Goal: Task Accomplishment & Management: Manage account settings

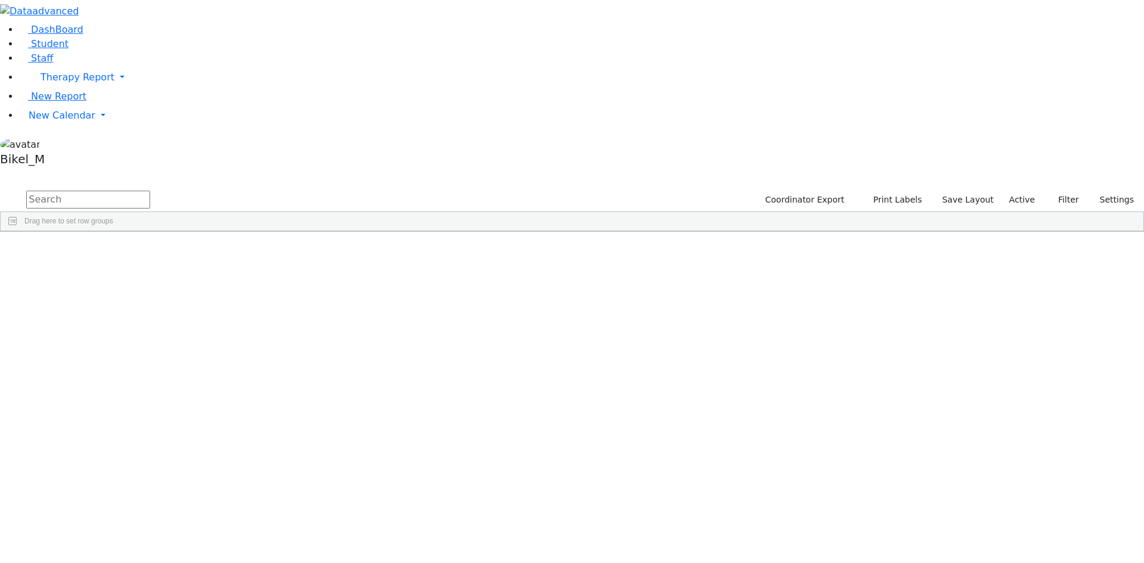
click at [150, 191] on input "text" at bounding box center [88, 200] width 124 height 18
click at [66, 83] on span "New Calendar" at bounding box center [78, 76] width 74 height 11
click at [61, 145] on span "Calendar" at bounding box center [47, 138] width 43 height 11
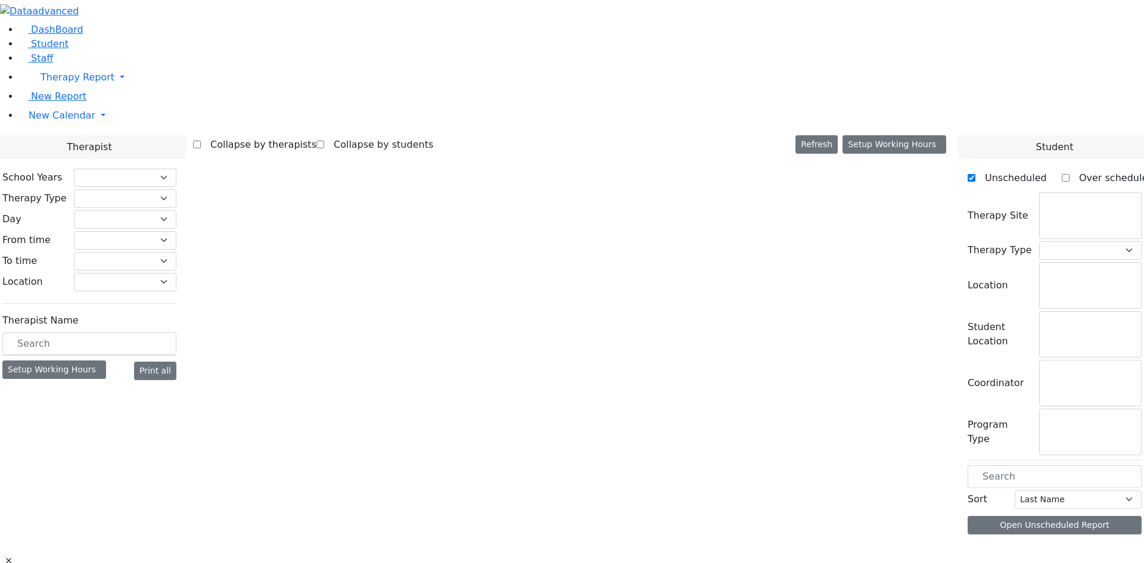
checkbox input "false"
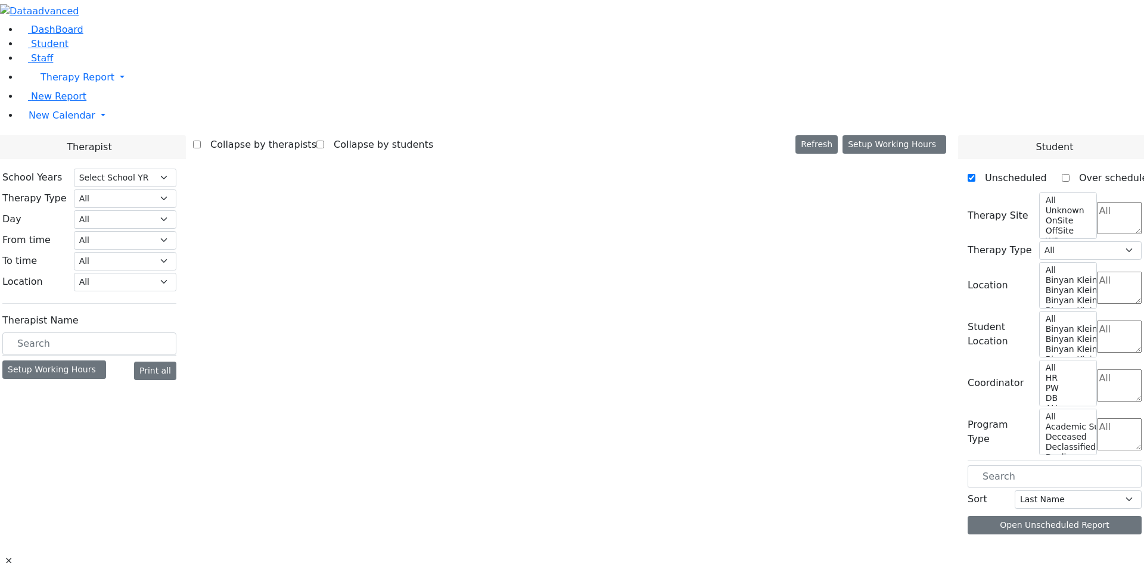
select select "212"
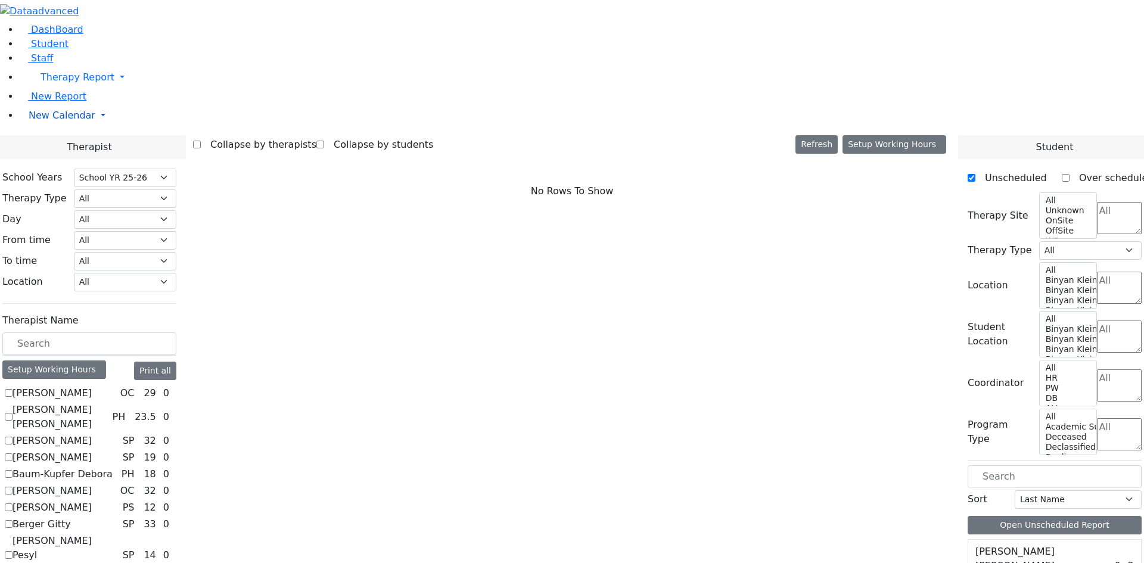
click at [45, 89] on link "New Calendar" at bounding box center [581, 78] width 1125 height 24
click at [53, 159] on span "Teacher Report" at bounding box center [64, 153] width 71 height 11
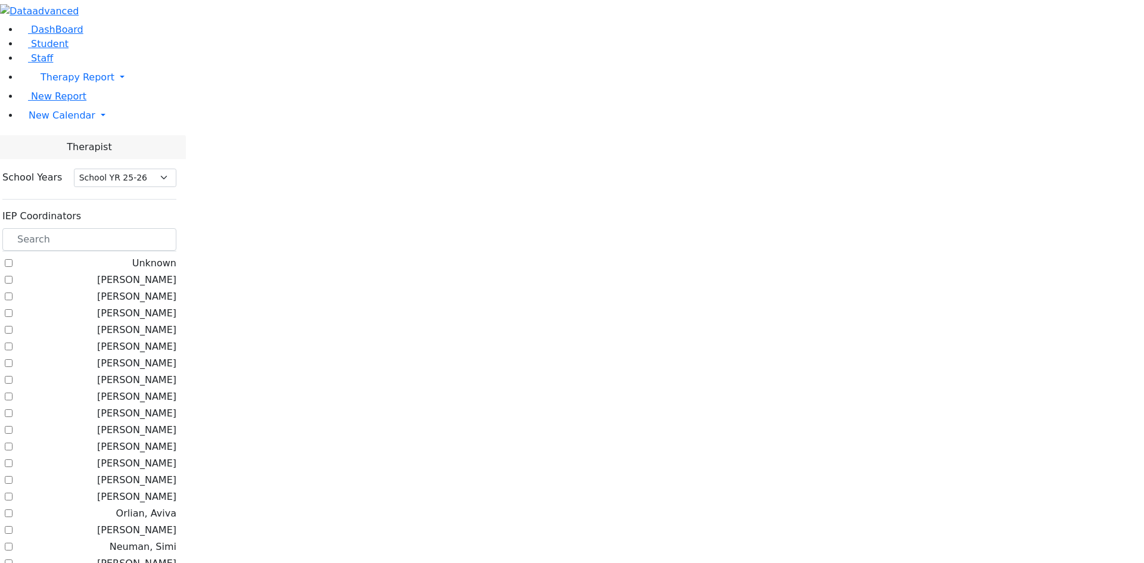
select select "212"
click at [175, 228] on input "text" at bounding box center [89, 239] width 174 height 23
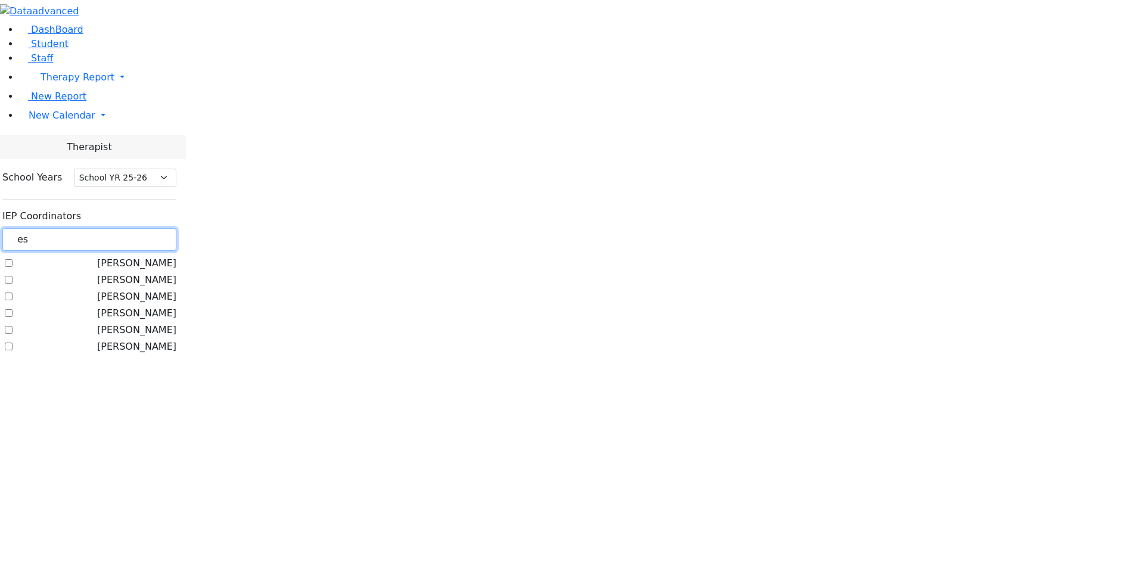
type input "e"
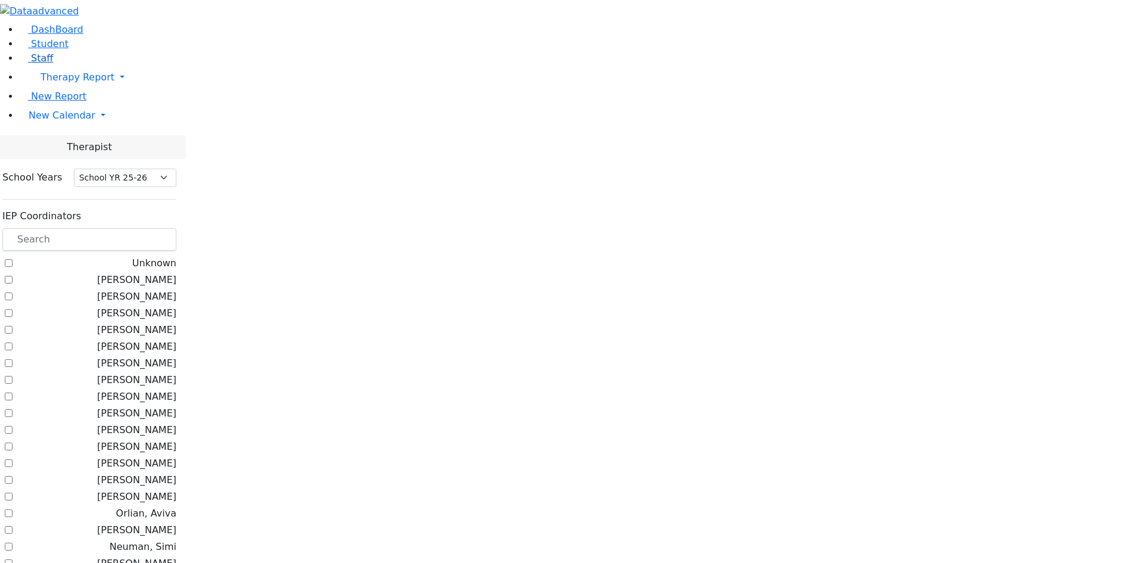
click at [53, 64] on link "Staff" at bounding box center [36, 57] width 34 height 11
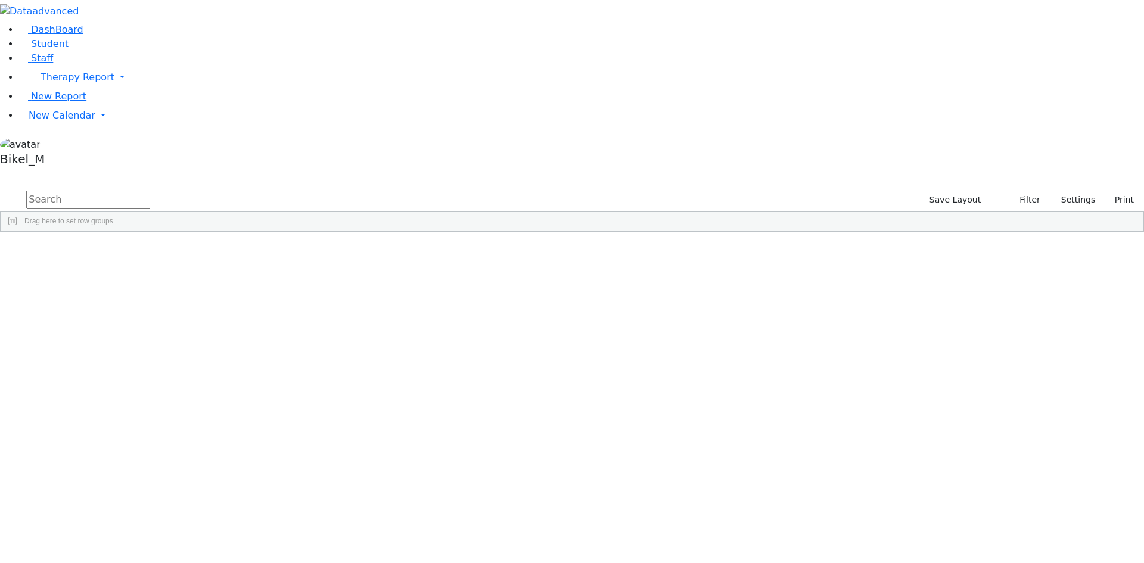
click at [150, 191] on input "text" at bounding box center [88, 200] width 124 height 18
type input "golom"
click at [138, 251] on div "Golombeck" at bounding box center [102, 259] width 70 height 17
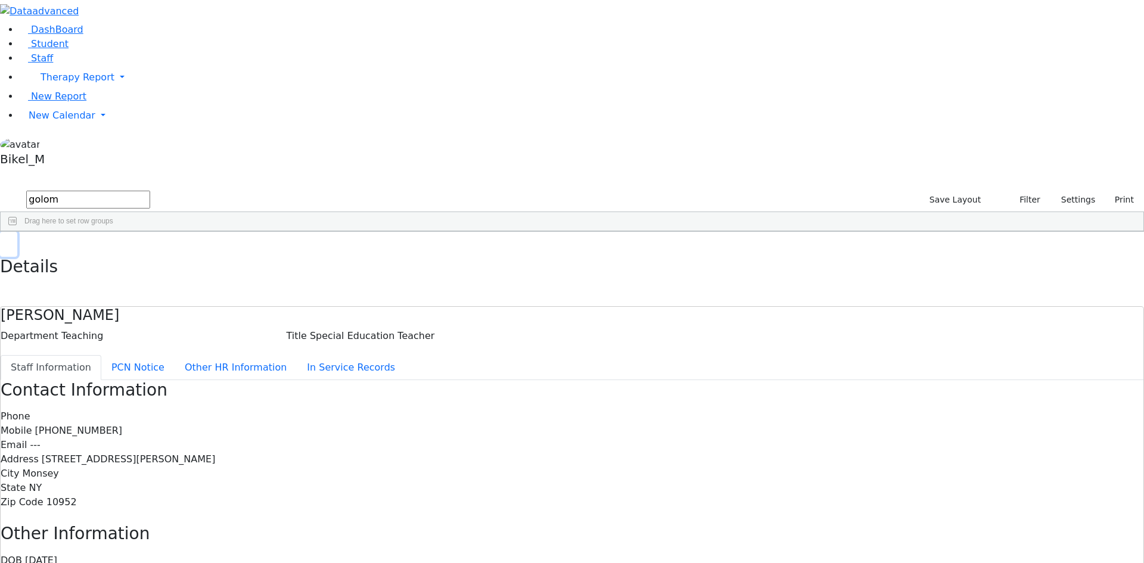
click at [5, 241] on use "button" at bounding box center [5, 241] width 0 height 0
click at [1060, 191] on button "Settings" at bounding box center [1073, 200] width 55 height 18
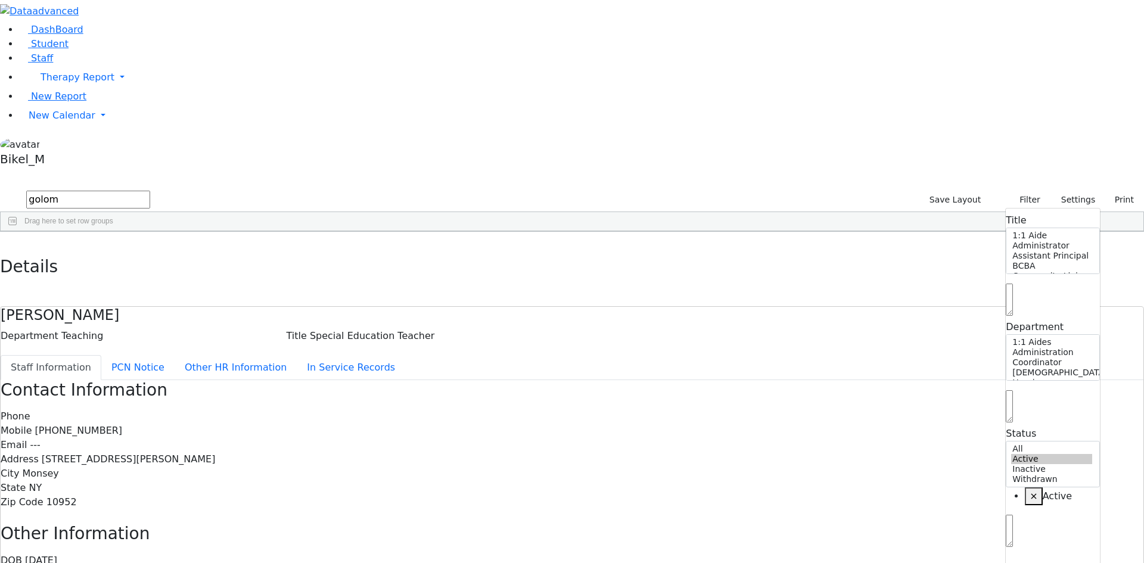
drag, startPoint x: 911, startPoint y: 247, endPoint x: 903, endPoint y: 247, distance: 8.4
click at [909, 251] on div "11381 Golombeck Esther Special Education Teacher Teaching --- (848) 226-7640 --…" at bounding box center [566, 259] width 1130 height 17
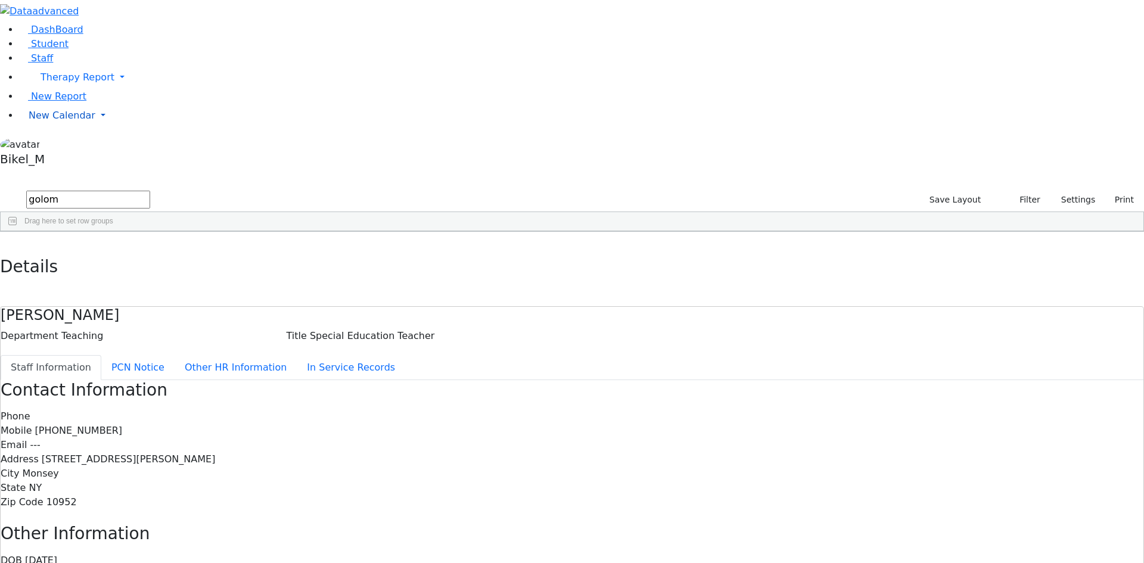
click at [43, 83] on span "New Calendar" at bounding box center [78, 76] width 74 height 11
click at [57, 159] on span "Teacher Report" at bounding box center [64, 153] width 71 height 11
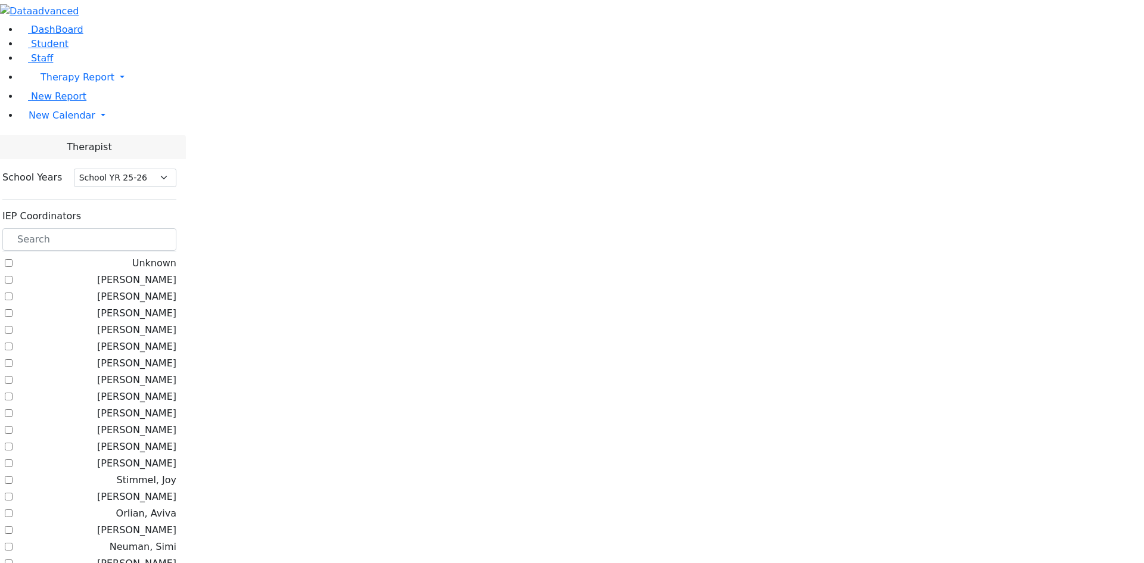
select select "212"
click at [176, 228] on input "text" at bounding box center [89, 239] width 174 height 23
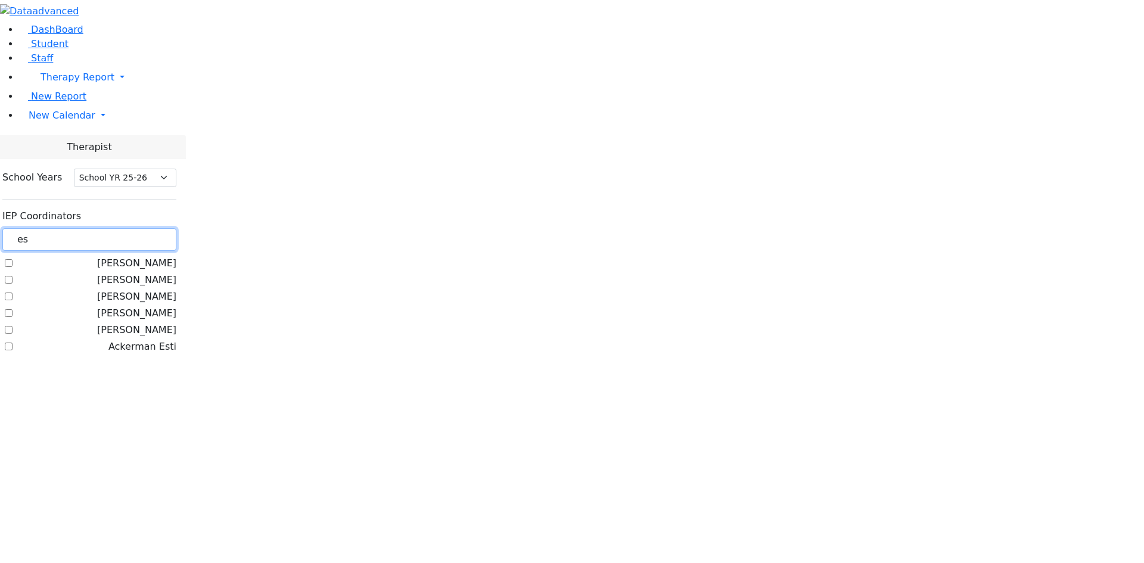
type input "e"
type input "g"
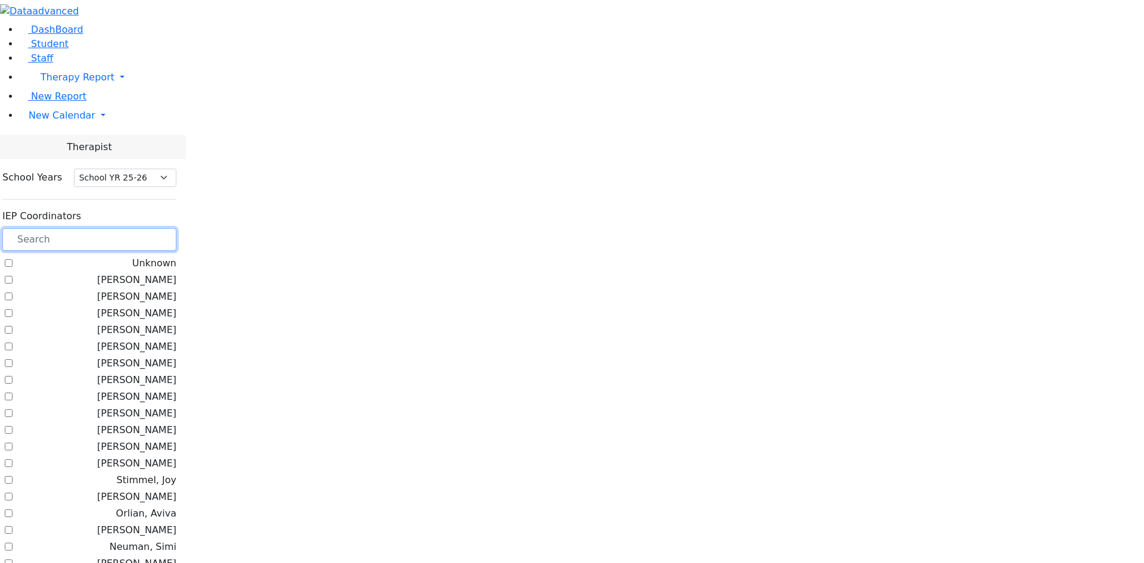
scroll to position [642, 0]
click at [48, 89] on link "New Calendar" at bounding box center [581, 78] width 1125 height 24
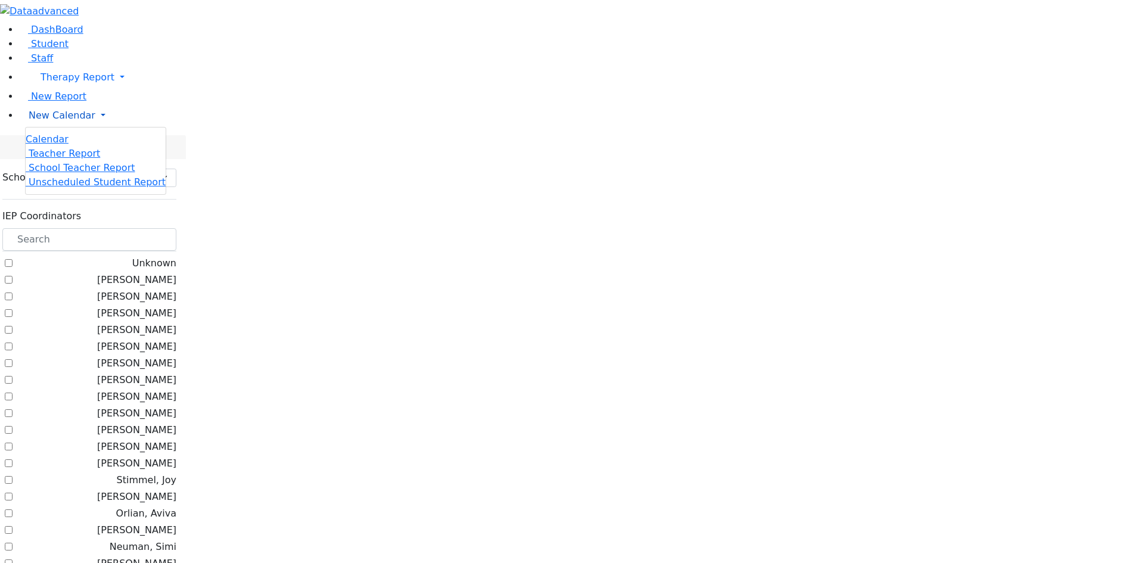
scroll to position [0, 0]
click at [76, 159] on span "Teacher Report" at bounding box center [64, 153] width 71 height 11
select select "212"
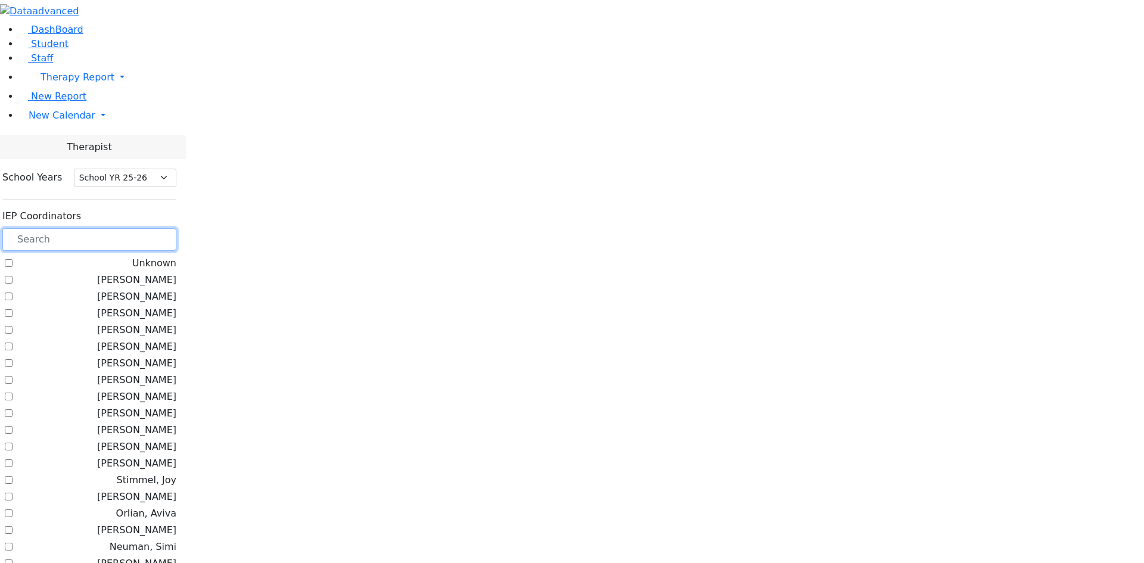
click at [176, 228] on input "text" at bounding box center [89, 239] width 174 height 23
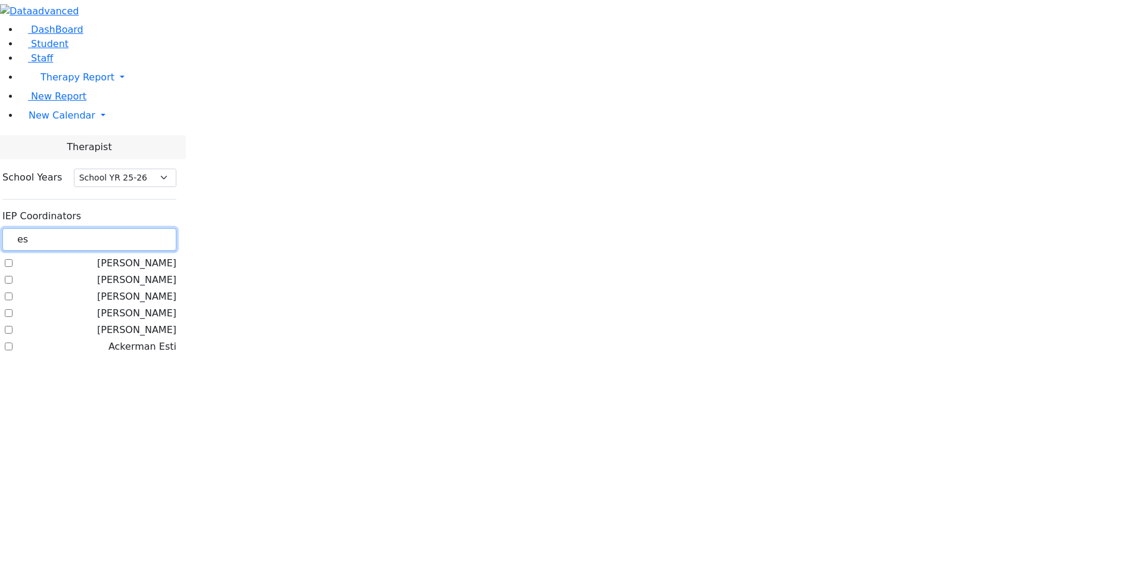
type input "e"
type input "g"
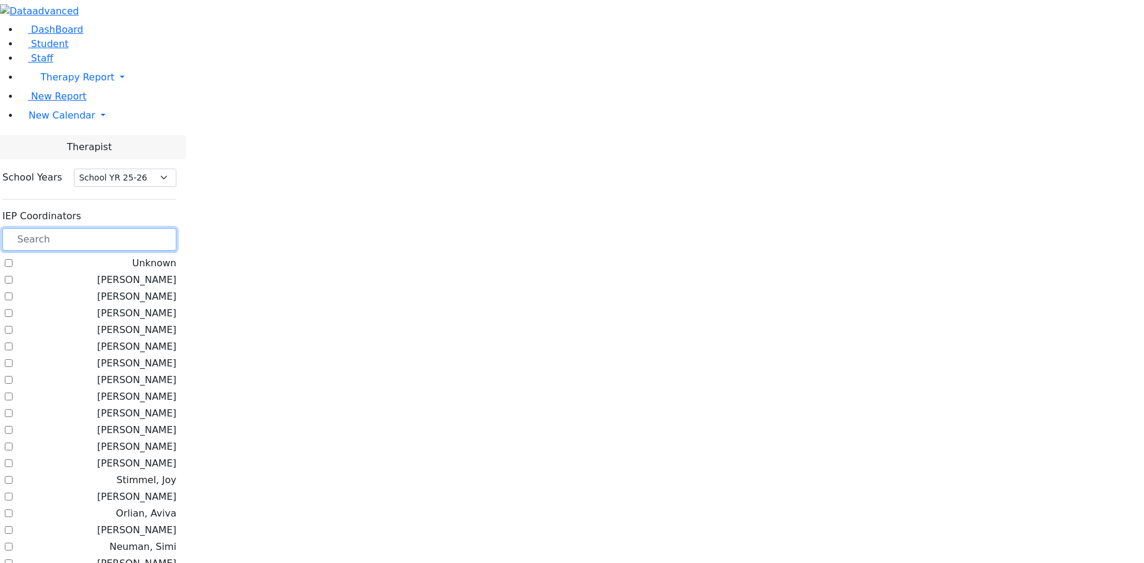
scroll to position [166, 0]
click at [164, 228] on input "text" at bounding box center [89, 239] width 174 height 23
click at [63, 83] on span "New Calendar" at bounding box center [78, 76] width 74 height 11
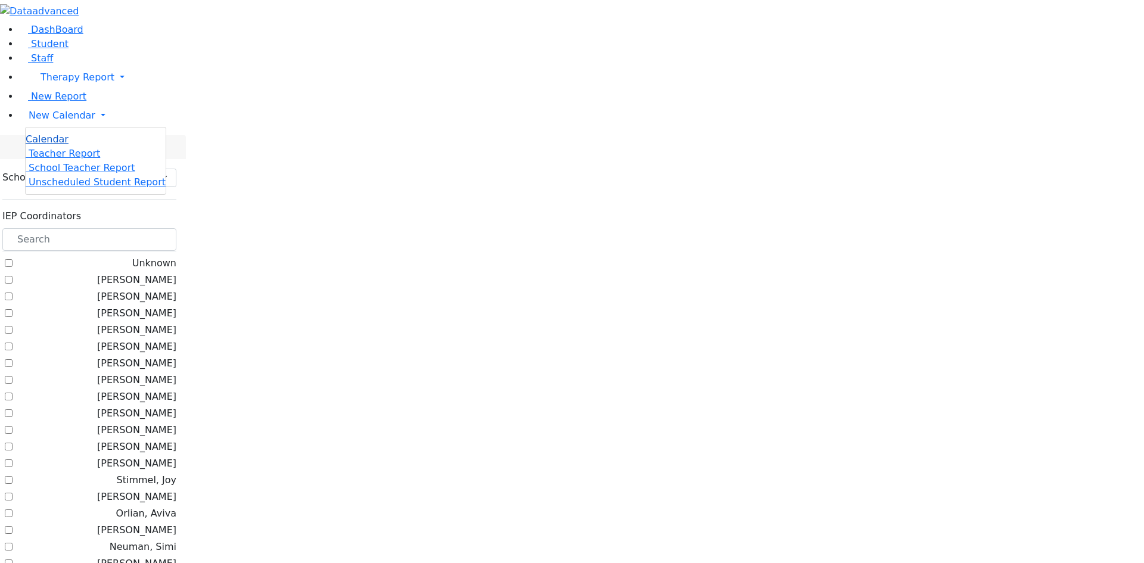
click at [62, 145] on span "Calendar" at bounding box center [47, 138] width 43 height 11
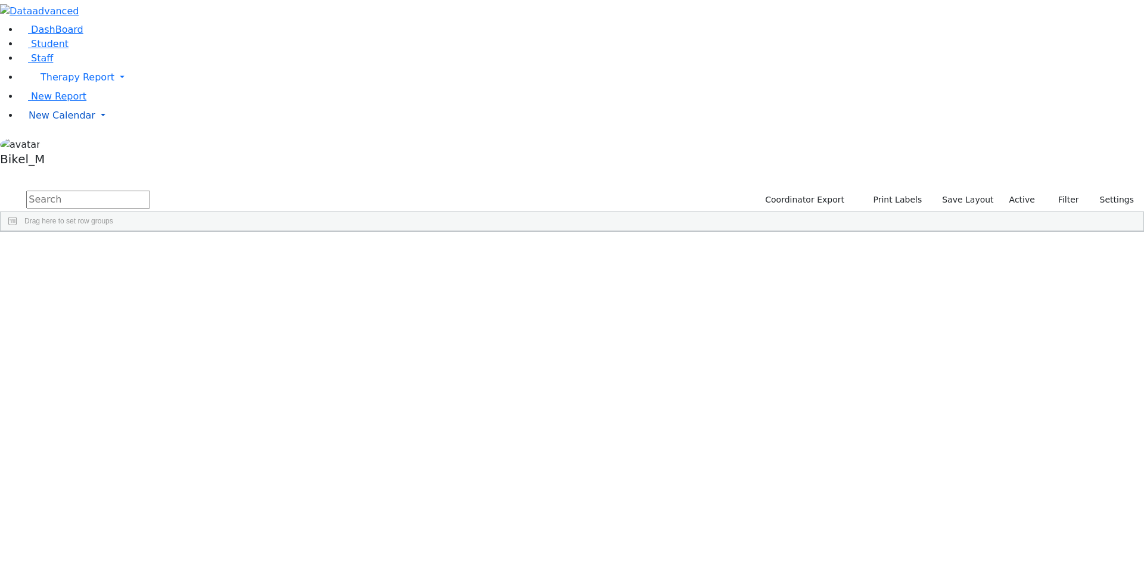
click at [63, 83] on span "New Calendar" at bounding box center [78, 76] width 74 height 11
click at [59, 145] on span "Calendar" at bounding box center [47, 138] width 43 height 11
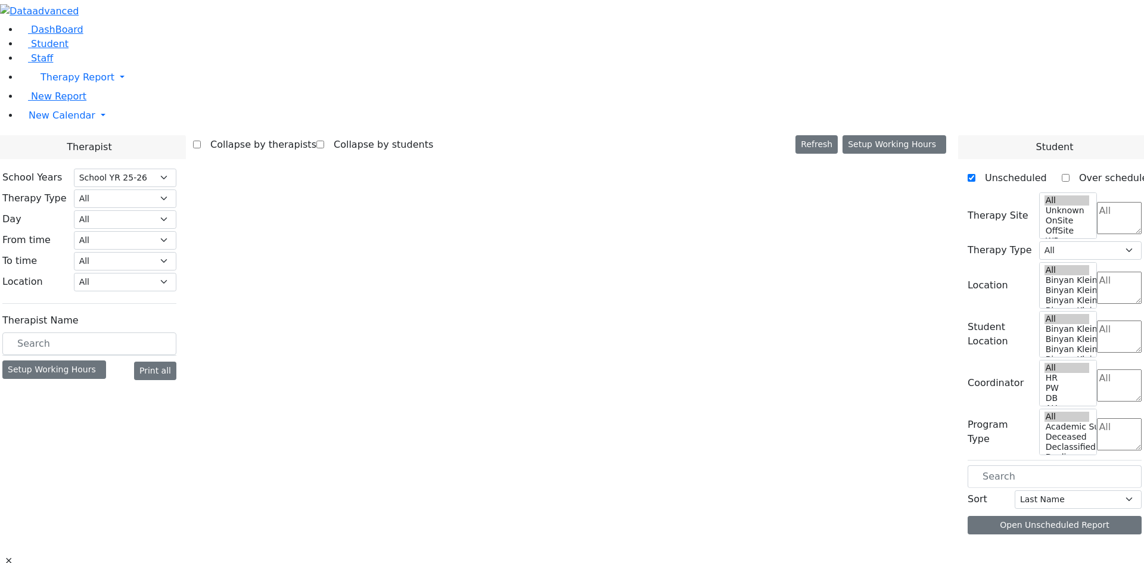
select select "212"
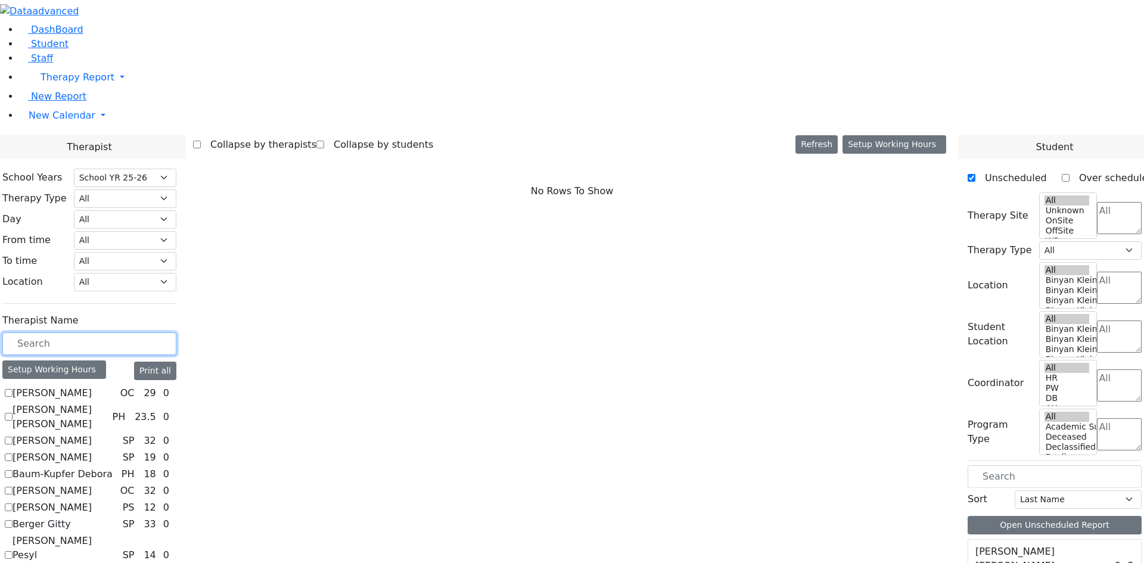
click at [173, 332] on input "text" at bounding box center [89, 343] width 174 height 23
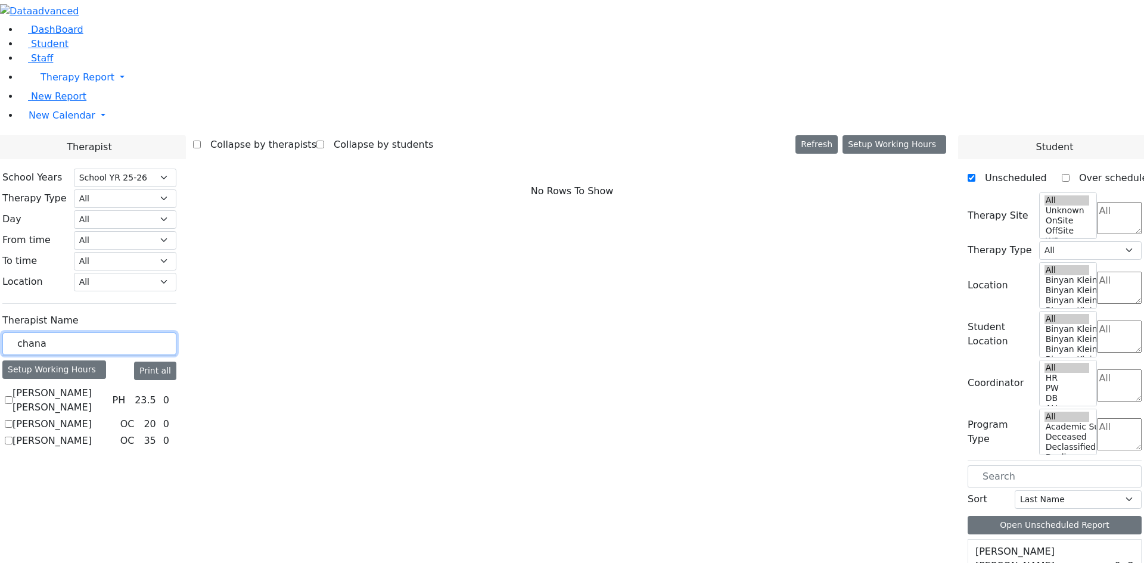
type input "chana"
click at [92, 417] on label "Leiner Chana L." at bounding box center [52, 424] width 79 height 14
click at [13, 420] on input "[PERSON_NAME]" at bounding box center [9, 424] width 8 height 8
checkbox input "true"
select select "1"
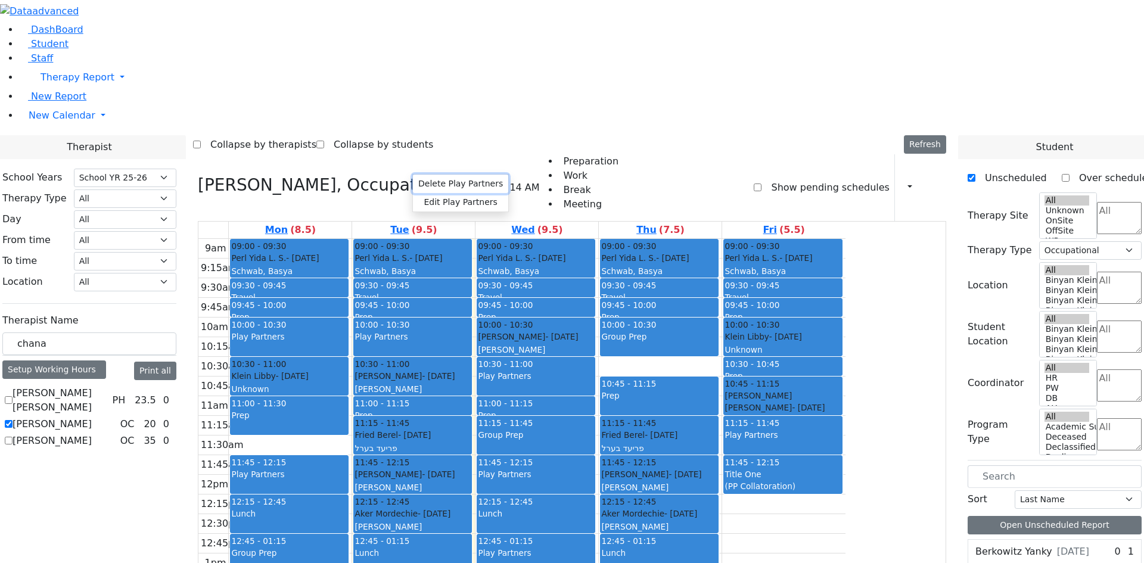
click at [443, 185] on button "Delete Play Partners" at bounding box center [460, 184] width 95 height 18
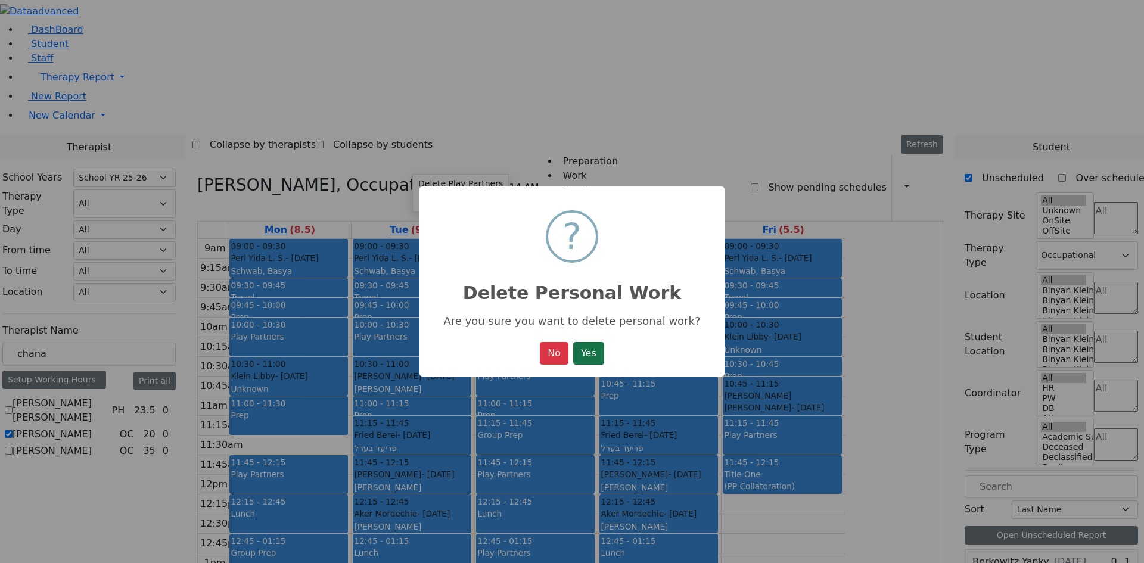
click at [594, 352] on button "Yes" at bounding box center [588, 353] width 31 height 23
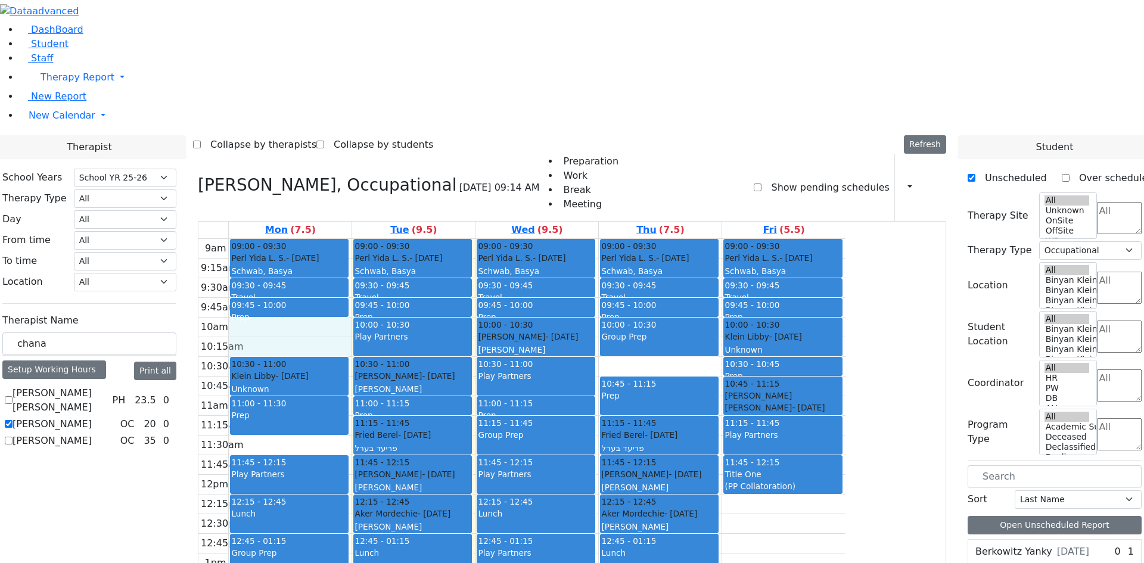
drag, startPoint x: 421, startPoint y: 163, endPoint x: 427, endPoint y: 191, distance: 28.6
click at [427, 239] on div "9am 9:15am 9:30am 9:45am 10am 10:15am 10:30am 10:45am 11am 11:15am 11:30am 11:4…" at bounding box center [521, 475] width 647 height 472
drag, startPoint x: 428, startPoint y: 162, endPoint x: 430, endPoint y: 181, distance: 18.5
click at [430, 239] on div "9am 9:15am 9:30am 9:45am 10am 10:15am 10:30am 10:45am 11am 11:15am 11:30am 11:4…" at bounding box center [521, 475] width 647 height 472
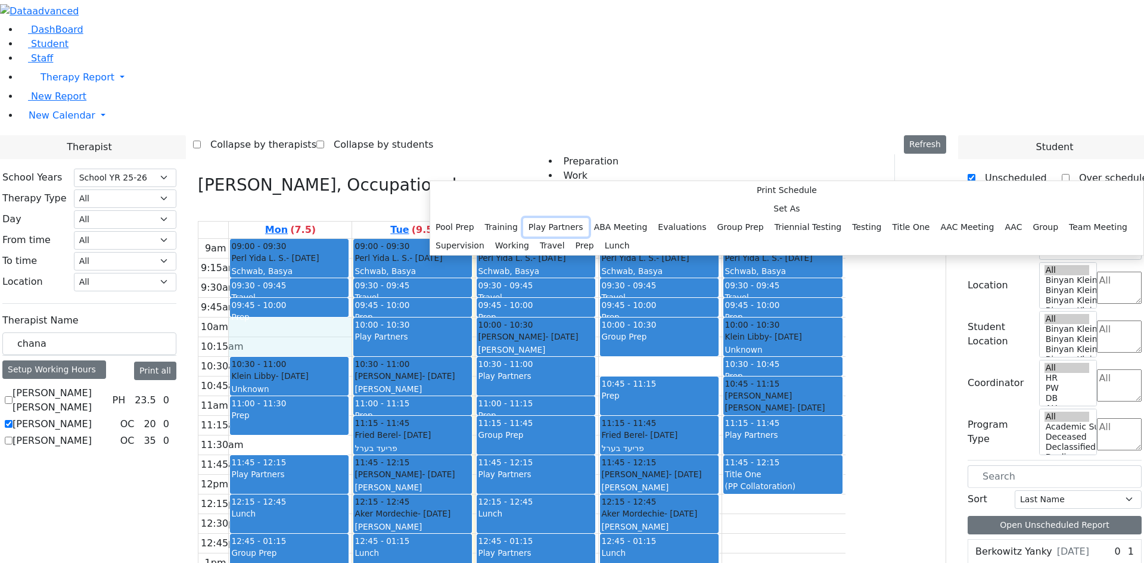
click at [577, 237] on button "Play Partners" at bounding box center [556, 227] width 66 height 18
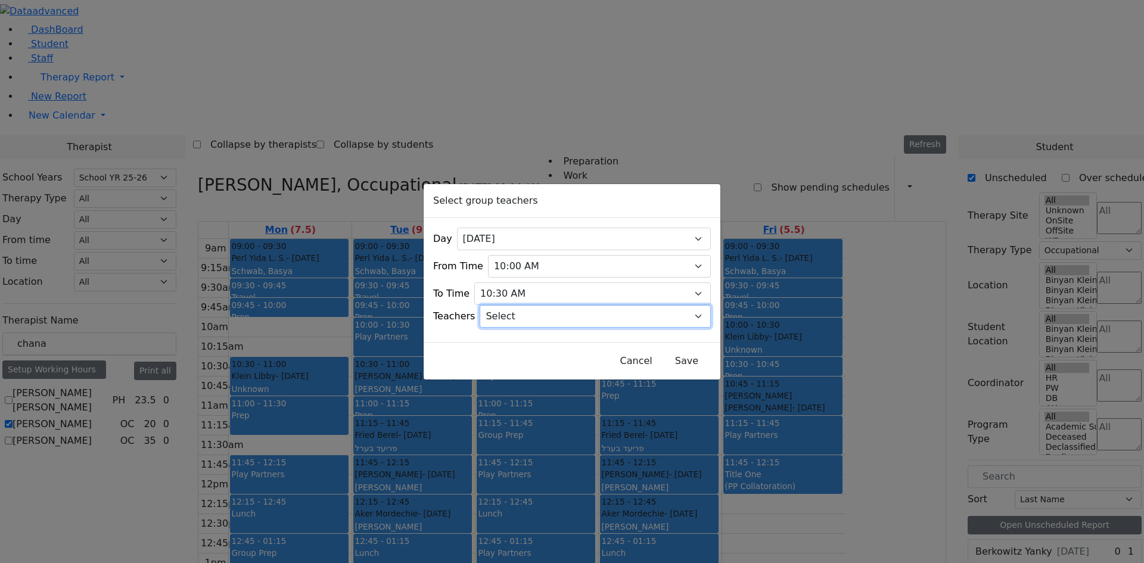
click at [537, 313] on select "Select Aliza, Ptalis Atara, Gross Avraham (Alan), Feigenbaum Bluma, Kramer Brac…" at bounding box center [595, 316] width 231 height 23
select select "Simi, Neuman"
click at [495, 305] on select "Select Aliza, Ptalis Atara, Gross Avraham (Alan), Feigenbaum Bluma, Kramer Brac…" at bounding box center [595, 316] width 231 height 23
click at [665, 359] on button "Save" at bounding box center [686, 361] width 53 height 23
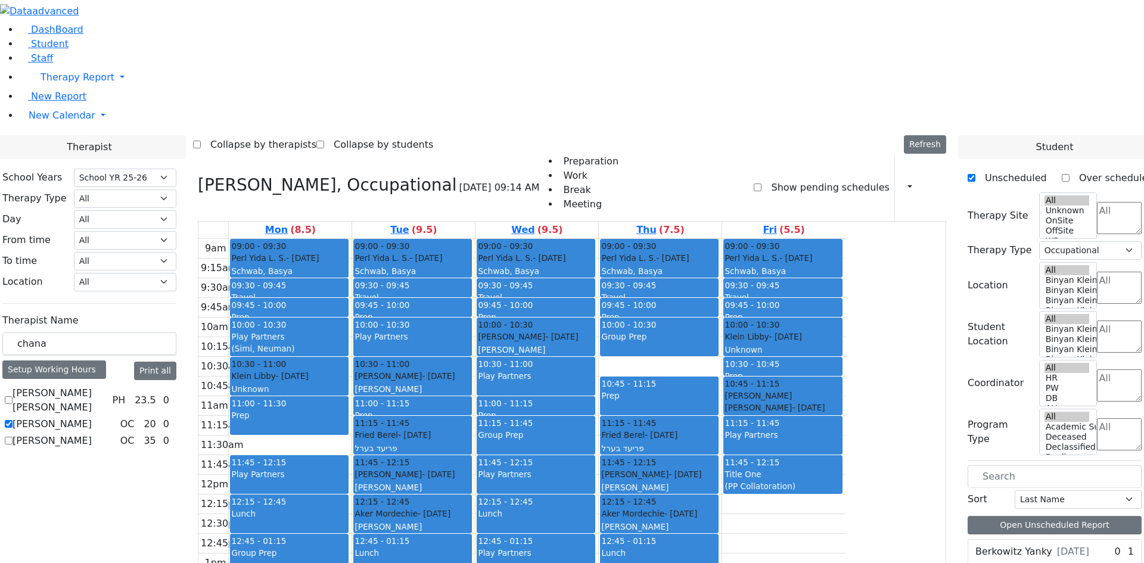
click at [347, 468] on div "Play Partners" at bounding box center [289, 480] width 116 height 25
click at [466, 326] on button "Delete Selected Schedule" at bounding box center [436, 321] width 118 height 18
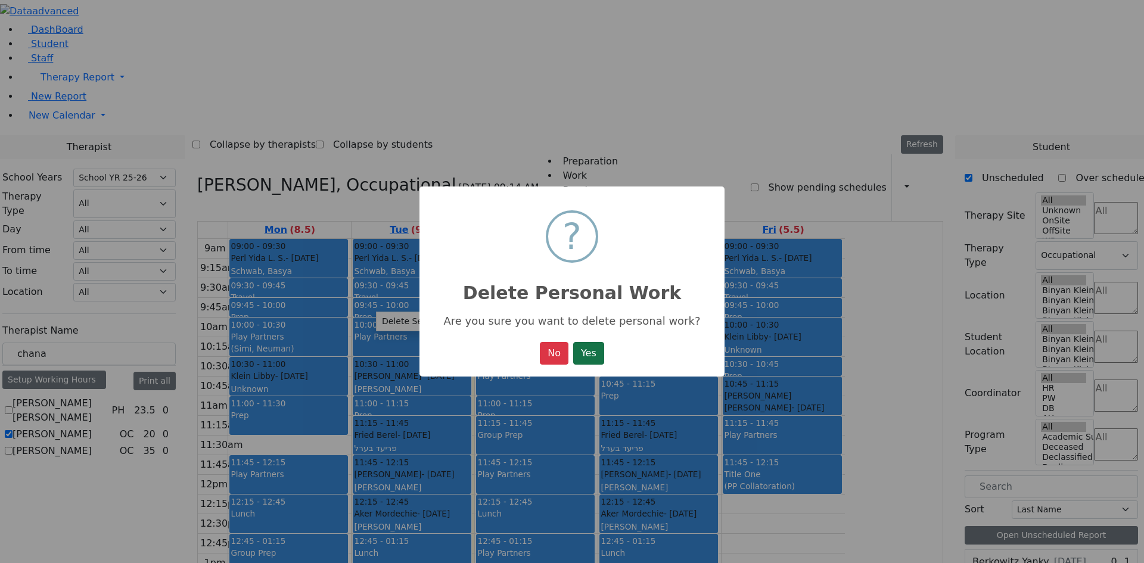
click at [583, 360] on button "Yes" at bounding box center [588, 353] width 31 height 23
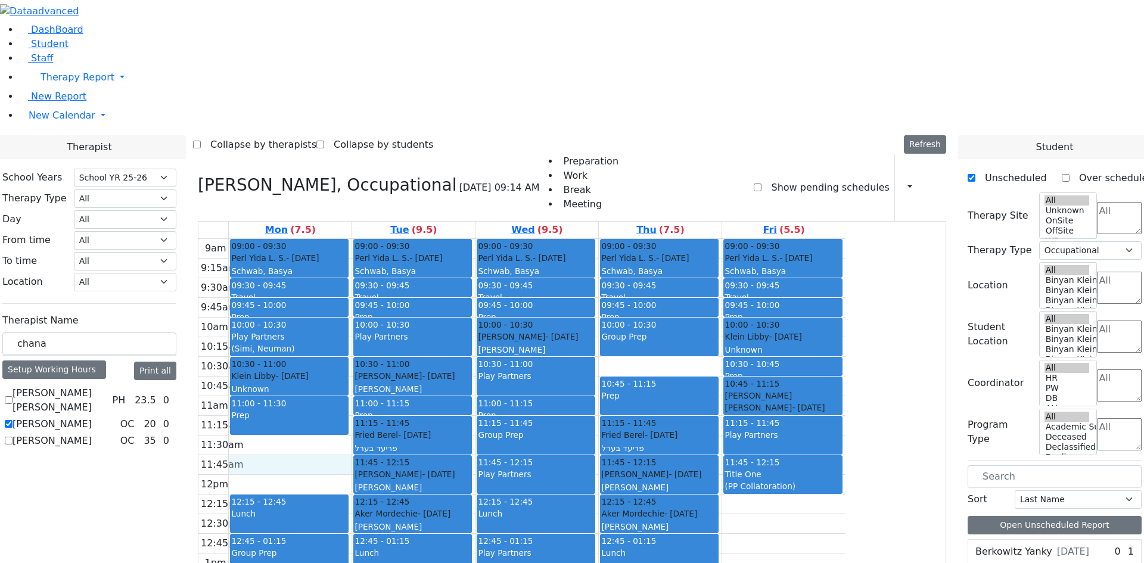
click at [436, 315] on div "9am 9:15am 9:30am 9:45am 10am 10:15am 10:30am 10:45am 11am 11:15am 11:30am 11:4…" at bounding box center [521, 475] width 647 height 472
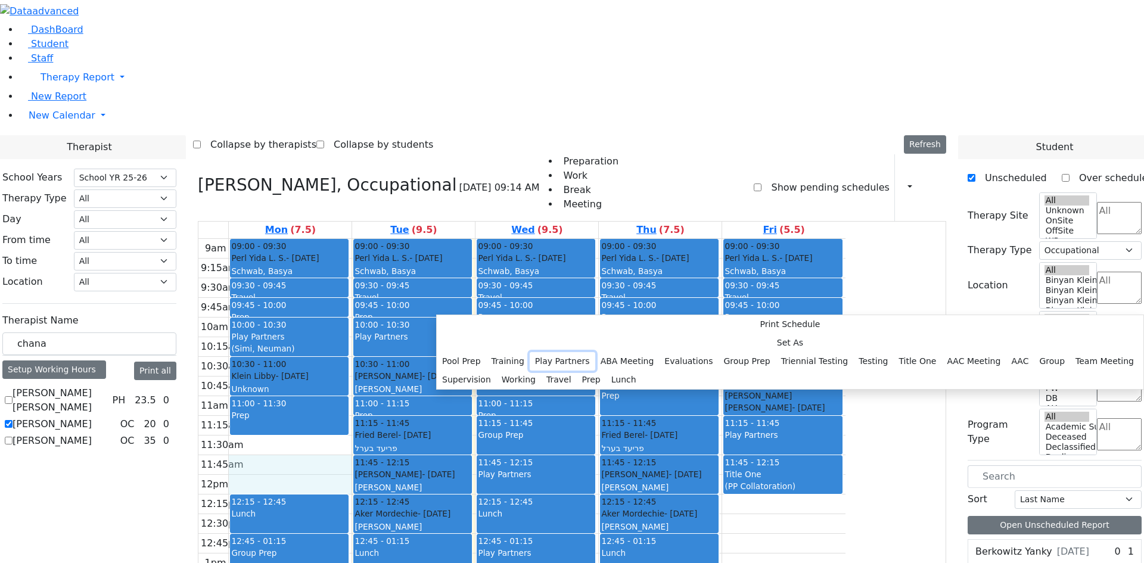
click at [576, 352] on button "Play Partners" at bounding box center [563, 361] width 66 height 18
select select "11:45:00"
select select "12:15:00"
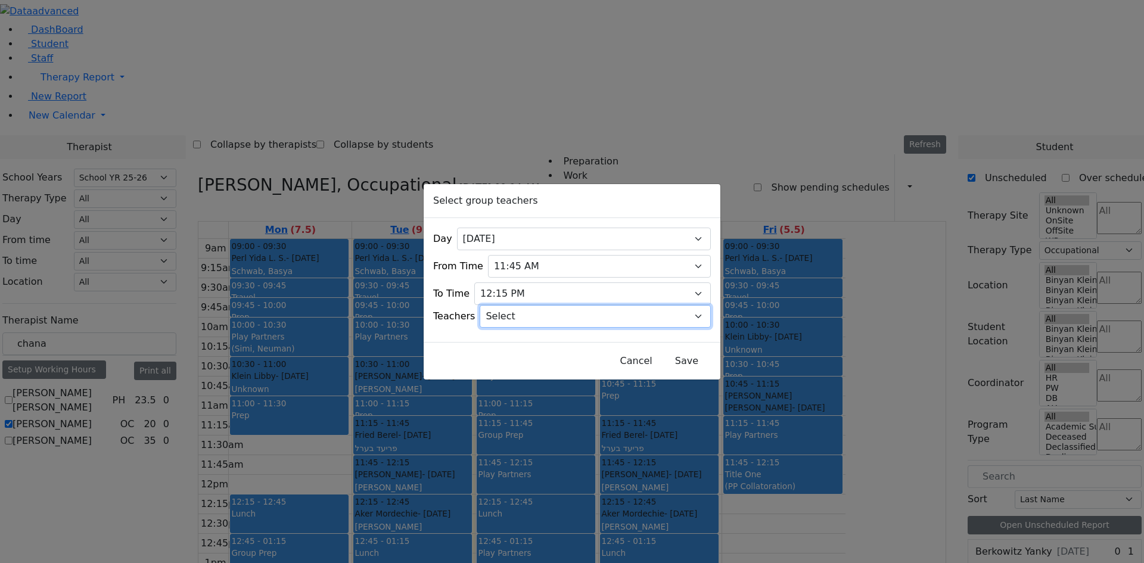
click at [525, 314] on select "Select Aliza, Ptalis Atara, Gross Avraham (Alan), Feigenbaum Bluma, Kramer Brac…" at bounding box center [595, 316] width 231 height 23
select select "Bracha, Peymer"
click at [495, 305] on select "Select Aliza, Ptalis Atara, Gross Avraham (Alan), Feigenbaum Bluma, Kramer Brac…" at bounding box center [595, 316] width 231 height 23
click at [680, 366] on button "Save" at bounding box center [686, 361] width 53 height 23
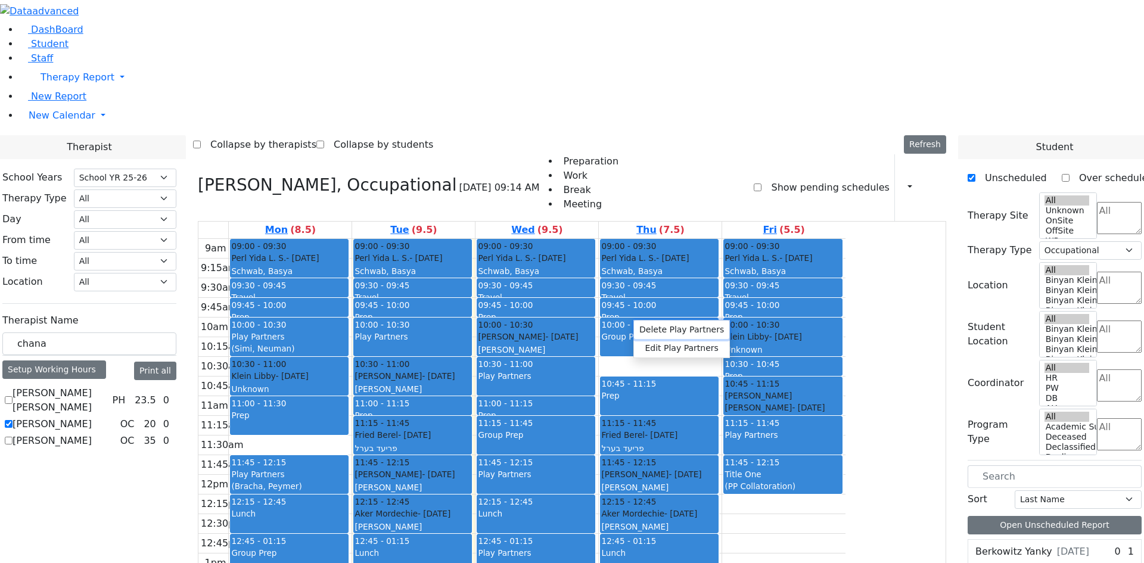
click at [640, 328] on button "Delete Play Partners" at bounding box center [681, 330] width 95 height 18
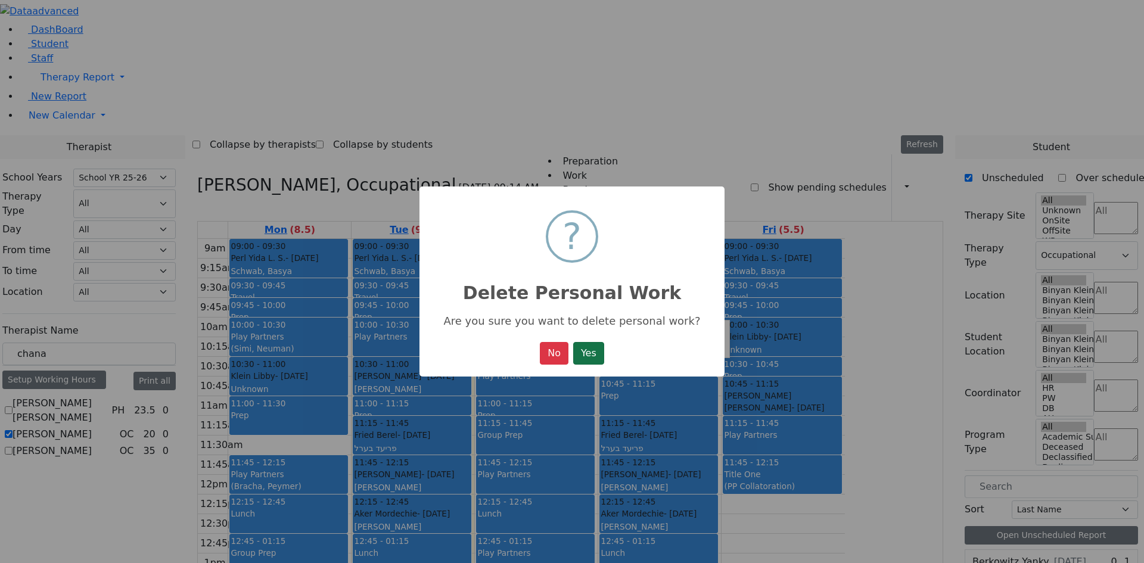
click at [598, 361] on button "Yes" at bounding box center [588, 353] width 31 height 23
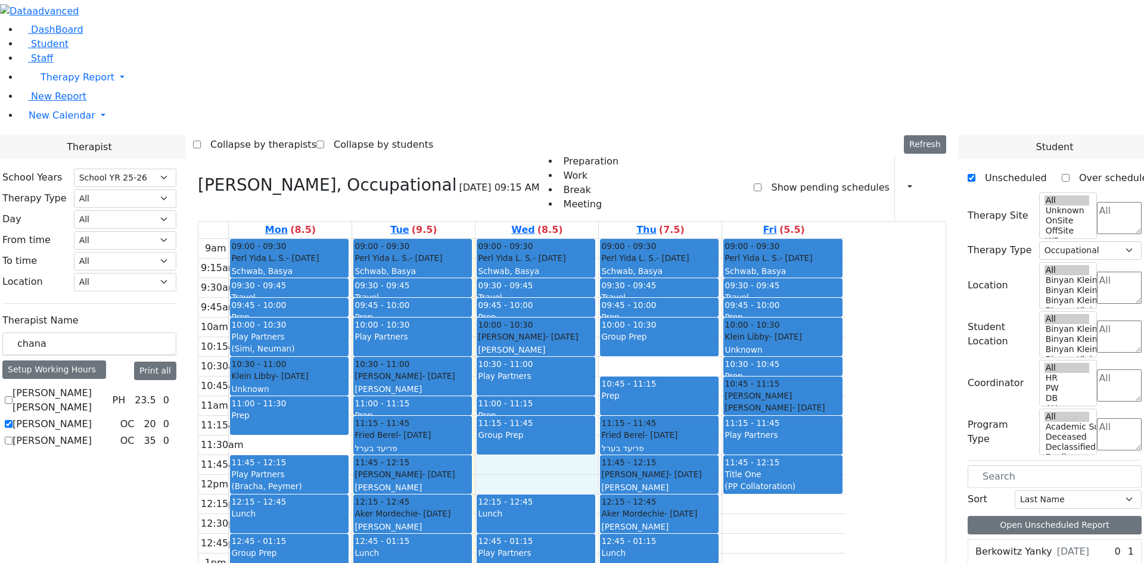
drag, startPoint x: 642, startPoint y: 301, endPoint x: 642, endPoint y: 311, distance: 10.1
click at [644, 319] on div "9am 9:15am 9:30am 9:45am 10am 10:15am 10:30am 10:45am 11am 11:15am 11:30am 11:4…" at bounding box center [521, 475] width 647 height 472
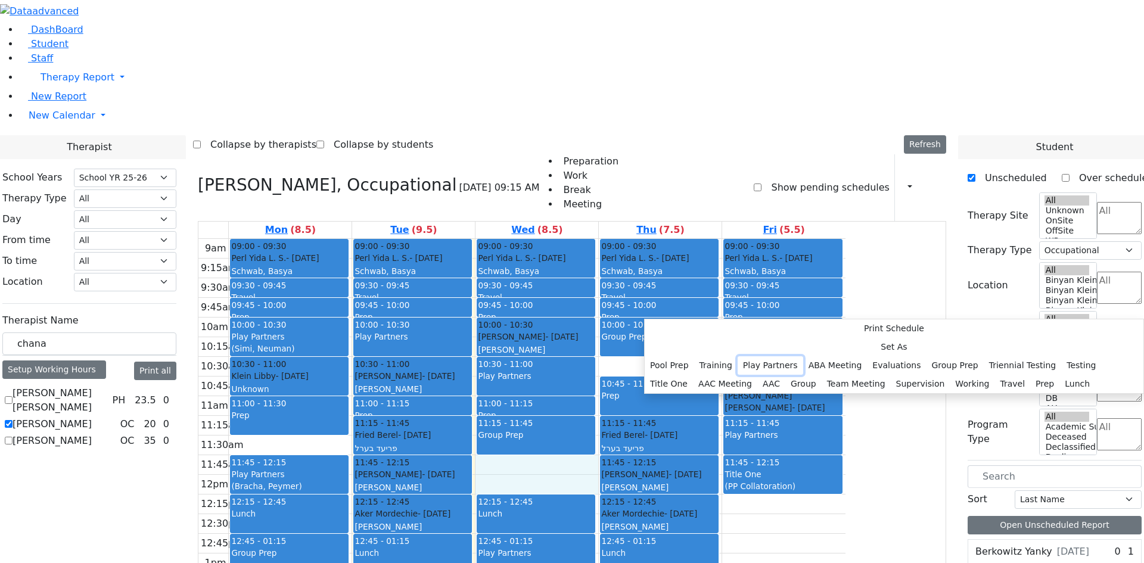
click at [777, 356] on button "Play Partners" at bounding box center [771, 365] width 66 height 18
select select "3"
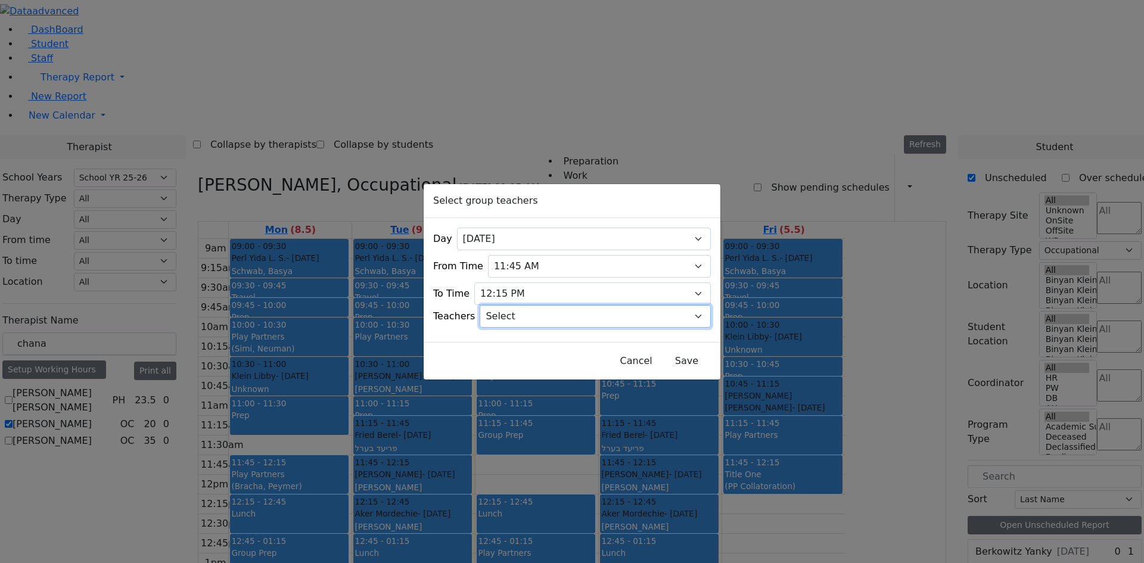
click at [605, 317] on select "Select Aliza, Ptalis Atara, Gross Avraham (Alan), Feigenbaum Bluma, Kramer Brac…" at bounding box center [595, 316] width 231 height 23
select select "Sorah G (Goldie), Friedman (Gordon)"
click at [495, 305] on select "Select Aliza, Ptalis Atara, Gross Avraham (Alan), Feigenbaum Bluma, Kramer Brac…" at bounding box center [595, 316] width 231 height 23
click at [660, 362] on button "Save" at bounding box center [686, 361] width 53 height 23
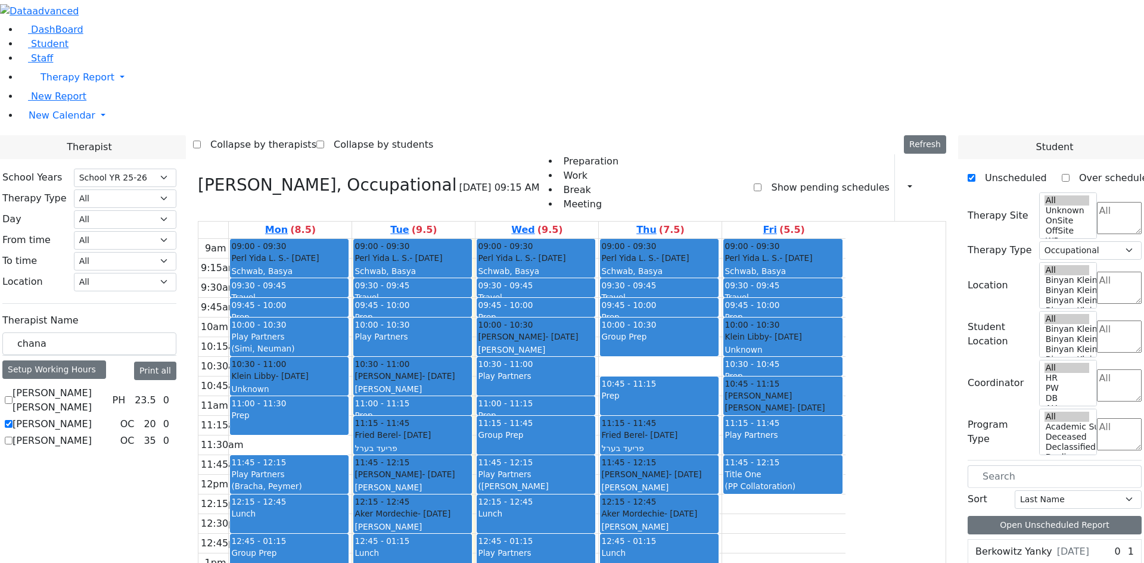
click at [572, 492] on button "Delete Selected Schedule" at bounding box center [614, 490] width 118 height 18
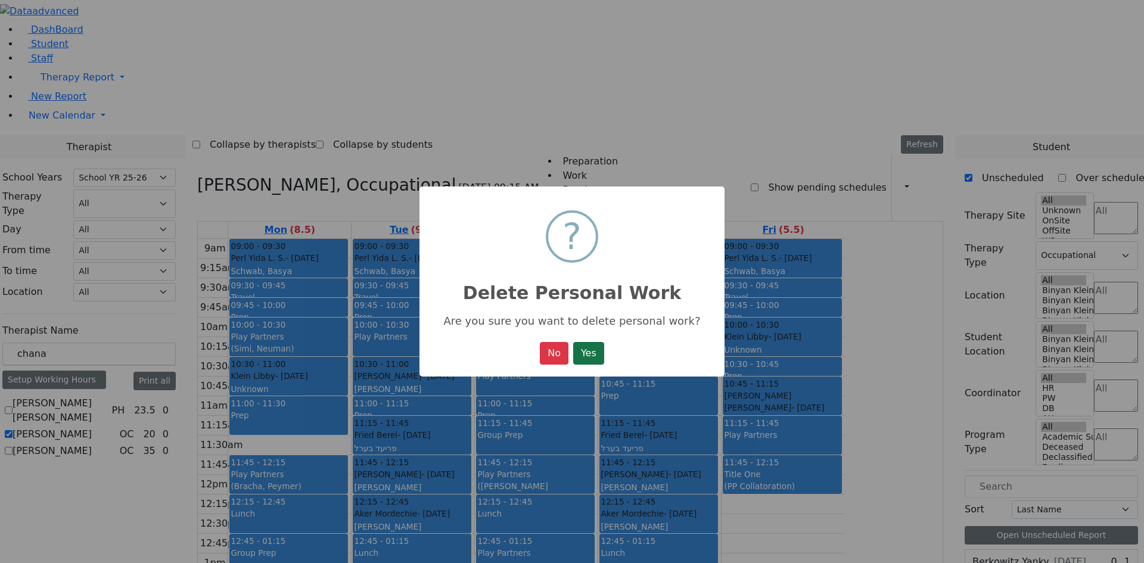
click at [594, 360] on button "Yes" at bounding box center [588, 353] width 31 height 23
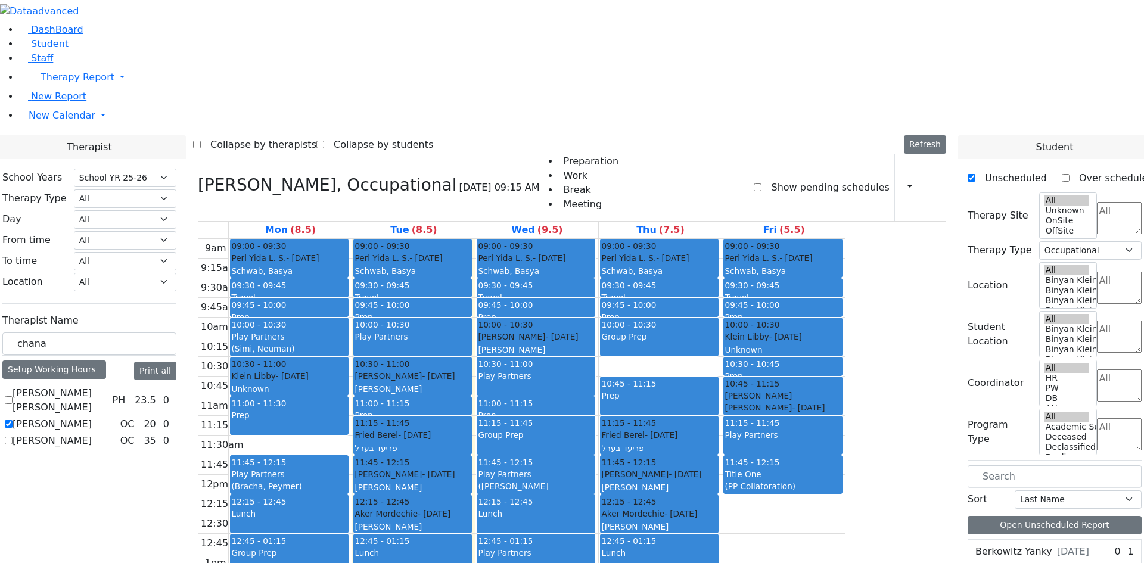
drag, startPoint x: 539, startPoint y: 471, endPoint x: 537, endPoint y: 454, distance: 17.4
click at [537, 454] on div "9am 9:15am 9:30am 9:45am 10am 10:15am 10:30am 10:45am 11am 11:15am 11:30am 11:4…" at bounding box center [521, 475] width 647 height 472
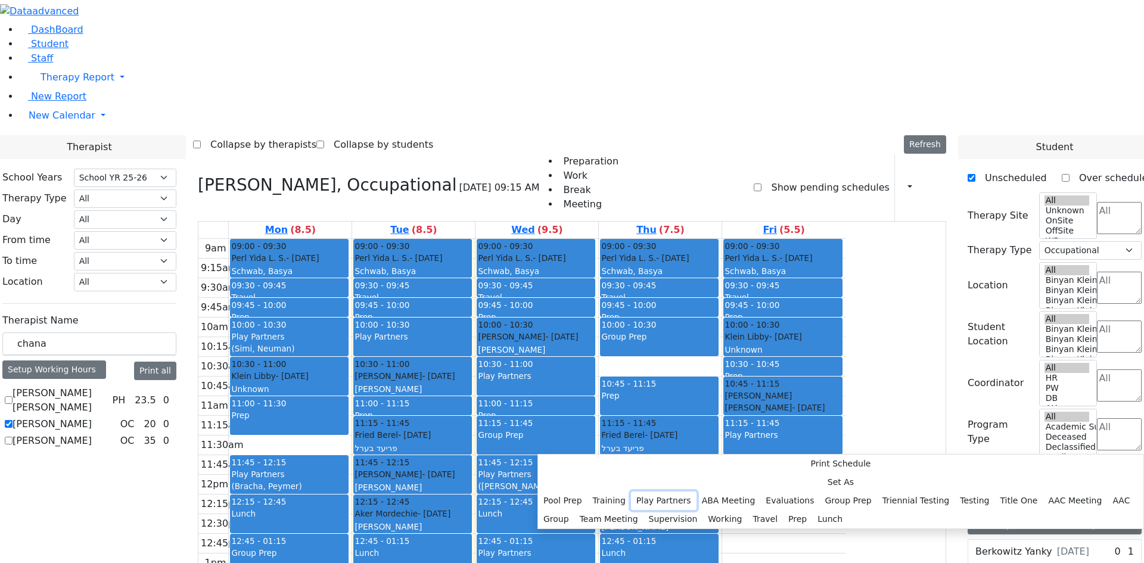
click at [688, 492] on button "Play Partners" at bounding box center [664, 501] width 66 height 18
select select "2"
select select "13:45:00"
select select "14:15:00"
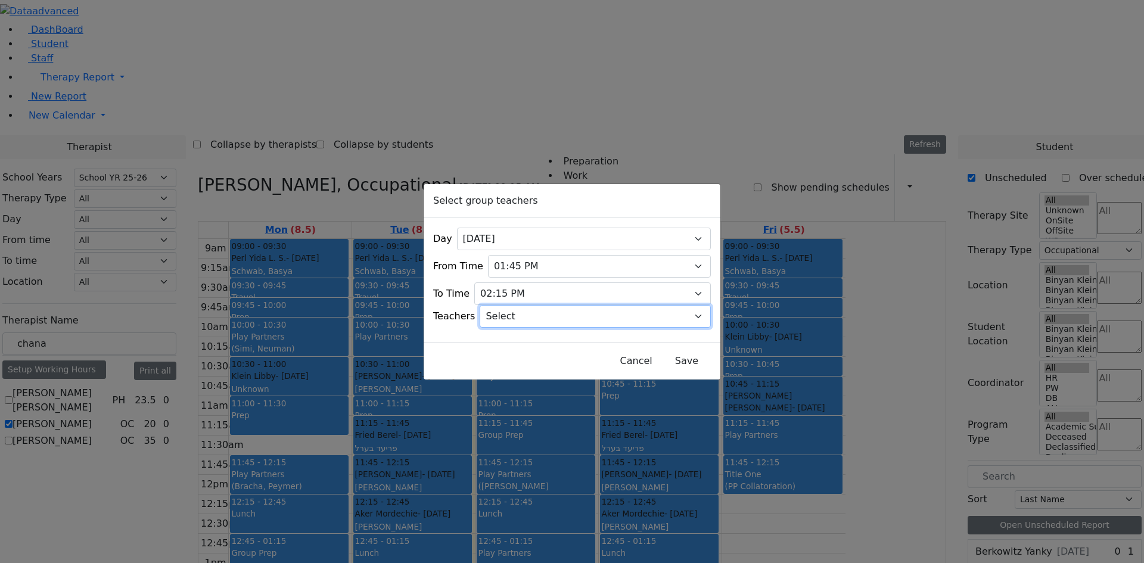
click at [590, 315] on select "Select Aliza, Ptalis Atara, Gross Avraham (Alan), Feigenbaum Bluma, Kramer Brac…" at bounding box center [595, 316] width 231 height 23
select select "Esther, Golombeck"
click at [495, 305] on select "Select Aliza, Ptalis Atara, Gross Avraham (Alan), Feigenbaum Bluma, Kramer Brac…" at bounding box center [595, 316] width 231 height 23
click at [660, 350] on button "Save" at bounding box center [686, 361] width 53 height 23
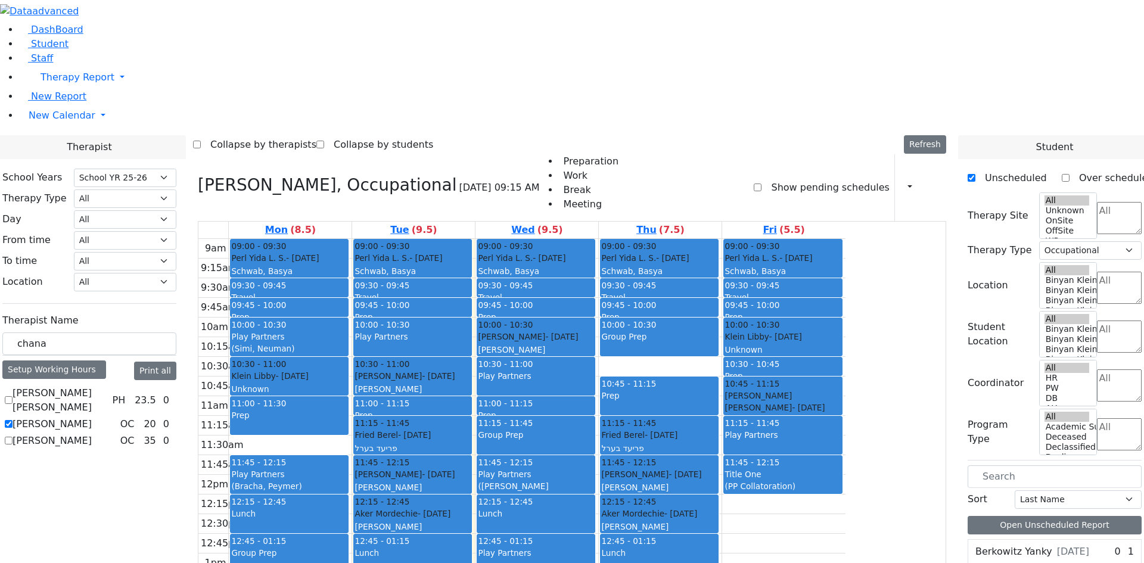
click at [594, 468] on div "Play Partners" at bounding box center [536, 474] width 116 height 12
click at [347, 468] on div "Play Partners (Bracha, Peymer)" at bounding box center [289, 480] width 116 height 25
click at [347, 331] on div "Play Partners" at bounding box center [289, 337] width 116 height 12
click at [594, 547] on div "Play Partners" at bounding box center [536, 553] width 116 height 12
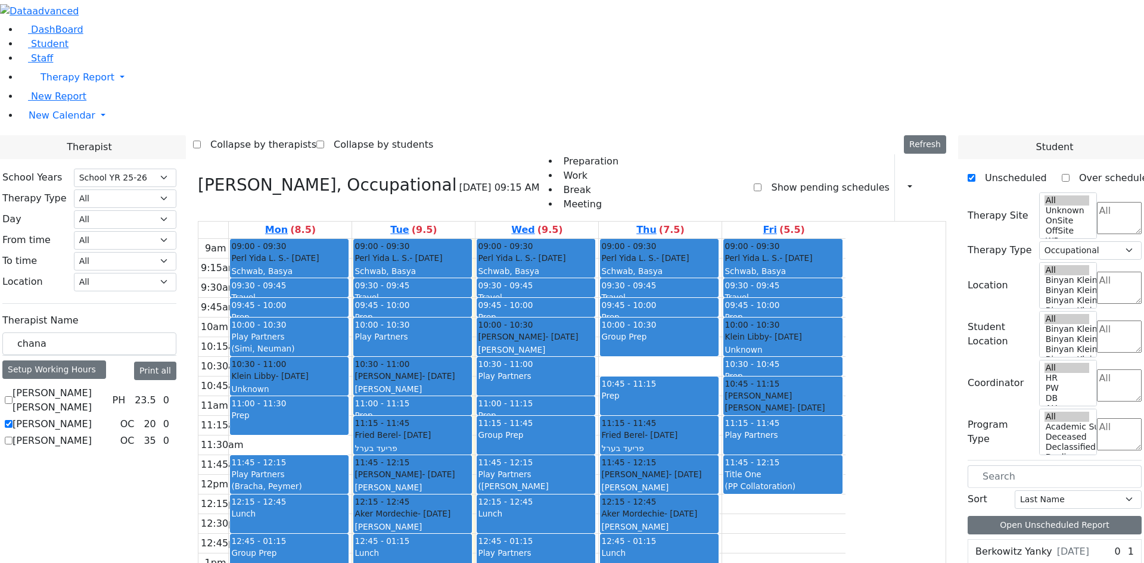
click at [347, 468] on div "Play Partners (Bracha, Peymer)" at bounding box center [289, 480] width 116 height 25
drag, startPoint x: 540, startPoint y: 471, endPoint x: 512, endPoint y: 184, distance: 288.5
click at [475, 239] on div "09:00 - 09:30 Perl Yida L. S. - 12/06/2009 Schwab, Basya PS 09:30 - 09:45 Trave…" at bounding box center [413, 475] width 123 height 472
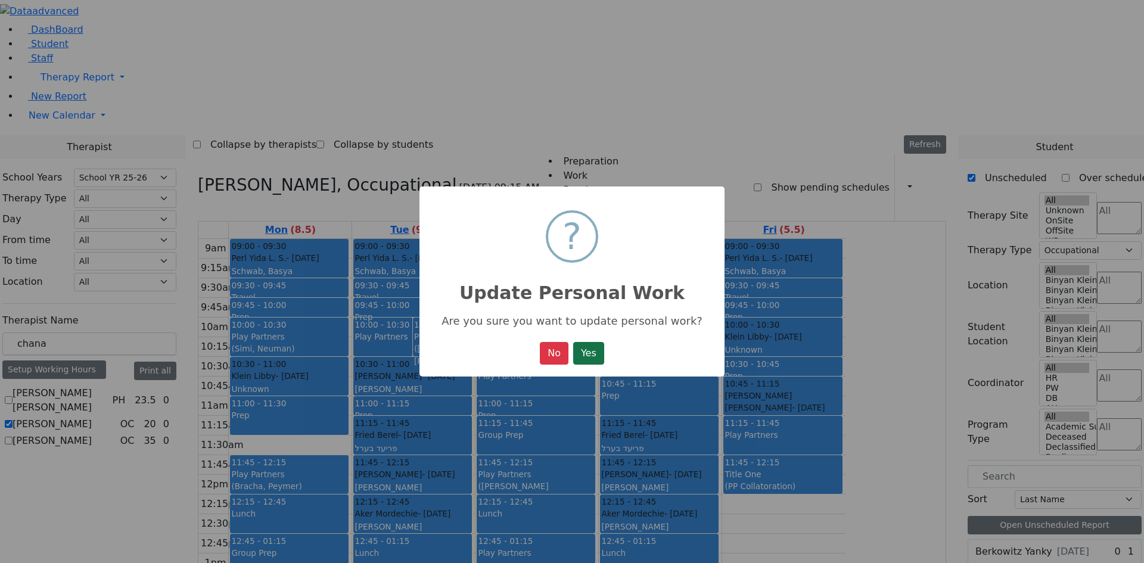
click at [579, 356] on button "Yes" at bounding box center [588, 353] width 31 height 23
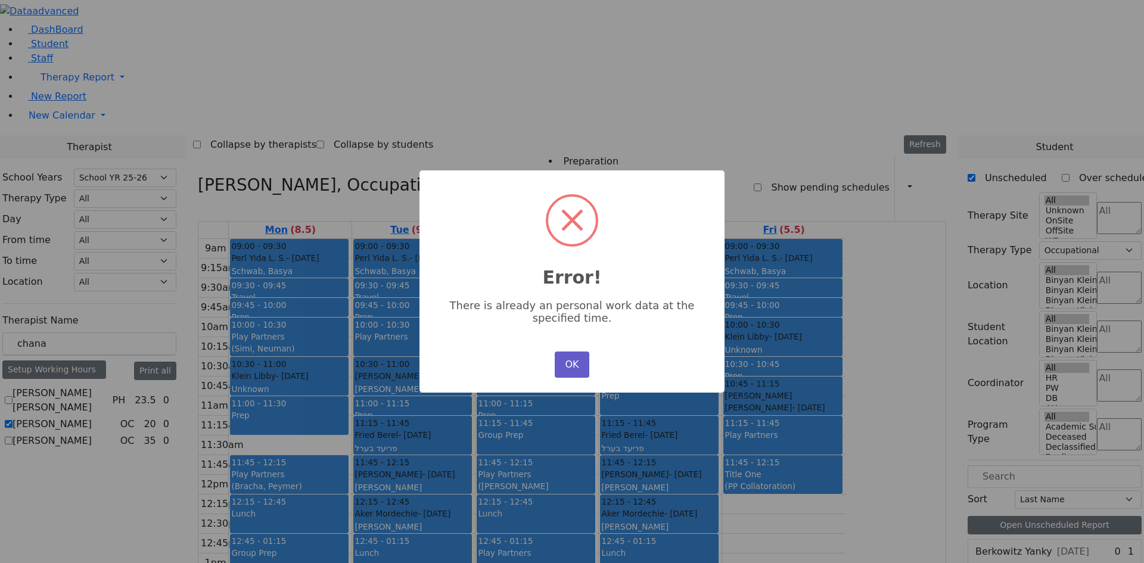
click at [574, 363] on button "OK" at bounding box center [572, 365] width 35 height 26
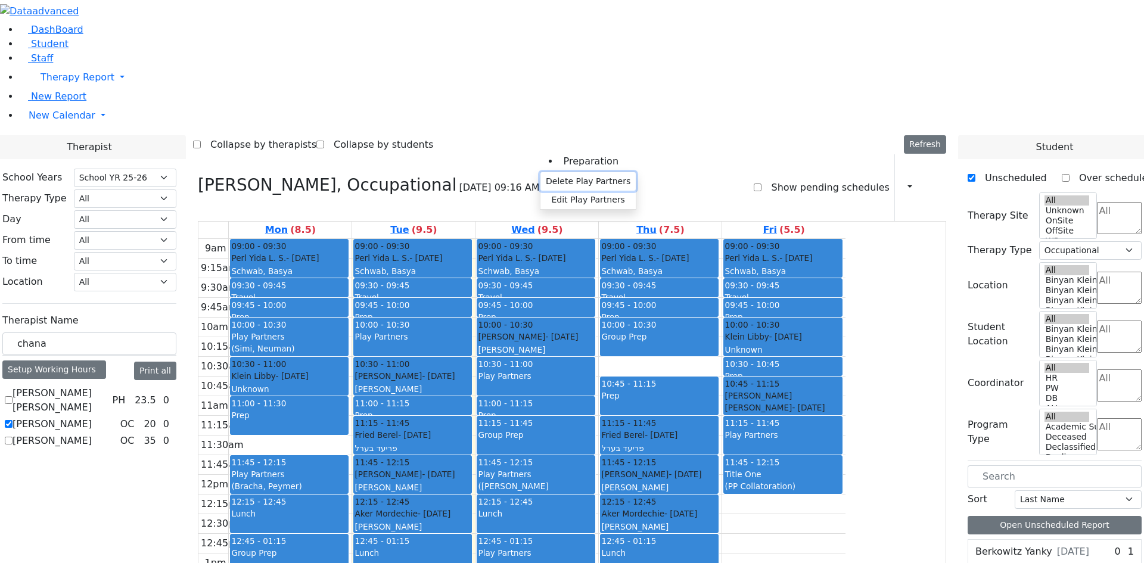
click at [559, 179] on button "Delete Play Partners" at bounding box center [587, 181] width 95 height 18
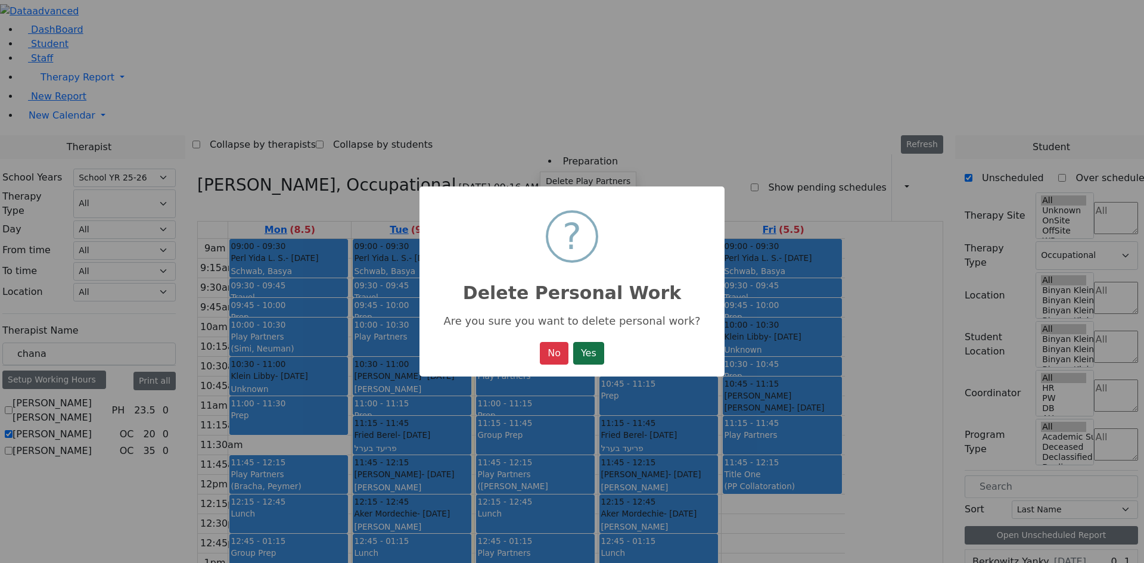
click at [580, 349] on button "Yes" at bounding box center [588, 353] width 31 height 23
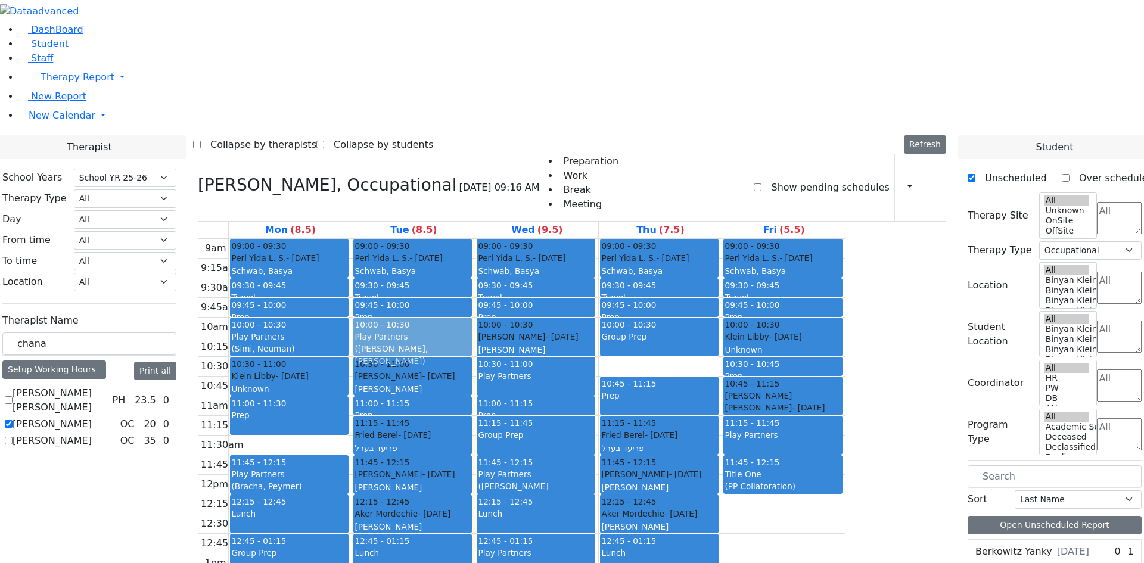
drag, startPoint x: 530, startPoint y: 471, endPoint x: 521, endPoint y: 172, distance: 299.2
click at [475, 239] on div "09:00 - 09:30 Perl Yida L. S. - 12/06/2009 Schwab, Basya PS 09:30 - 09:45 Trave…" at bounding box center [413, 475] width 123 height 472
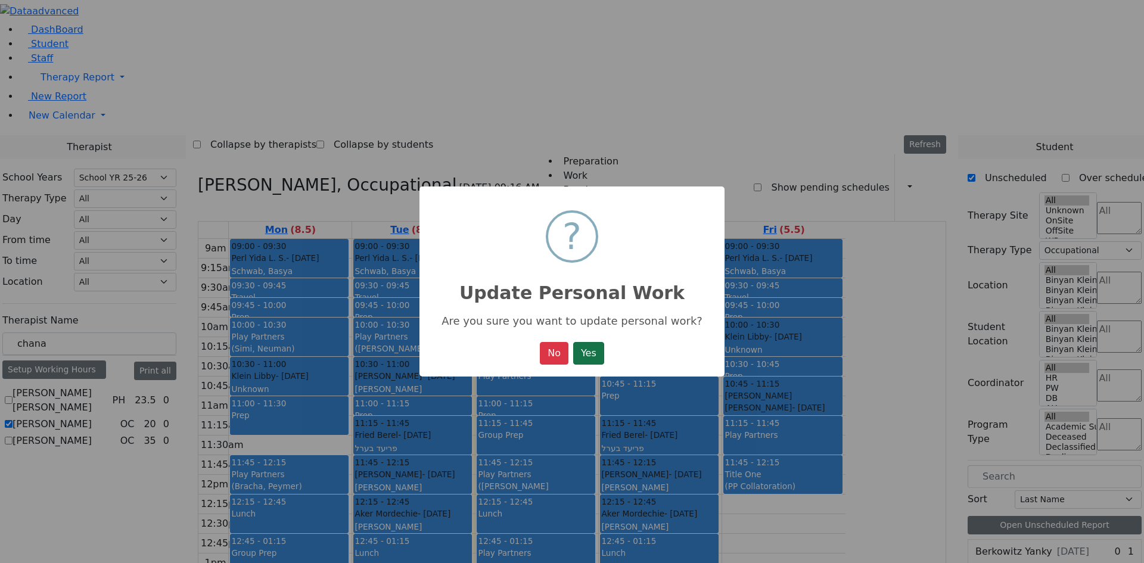
click at [578, 347] on button "Yes" at bounding box center [588, 353] width 31 height 23
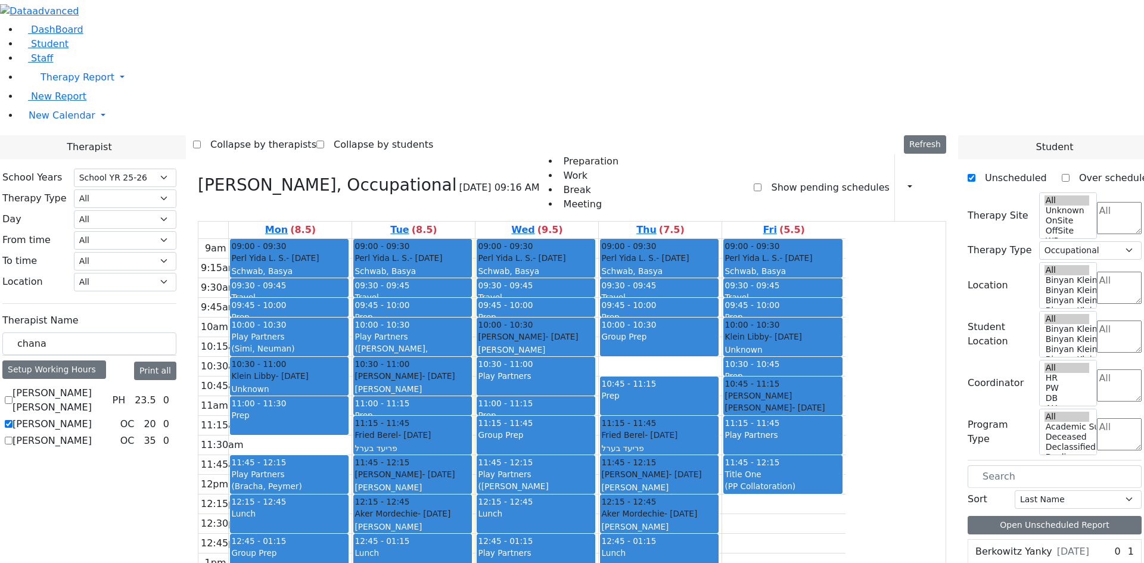
drag, startPoint x: 546, startPoint y: 459, endPoint x: 548, endPoint y: 478, distance: 18.6
click at [548, 478] on div "9am 9:15am 9:30am 9:45am 10am 10:15am 10:30am 10:45am 11am 11:15am 11:30am 11:4…" at bounding box center [521, 475] width 647 height 472
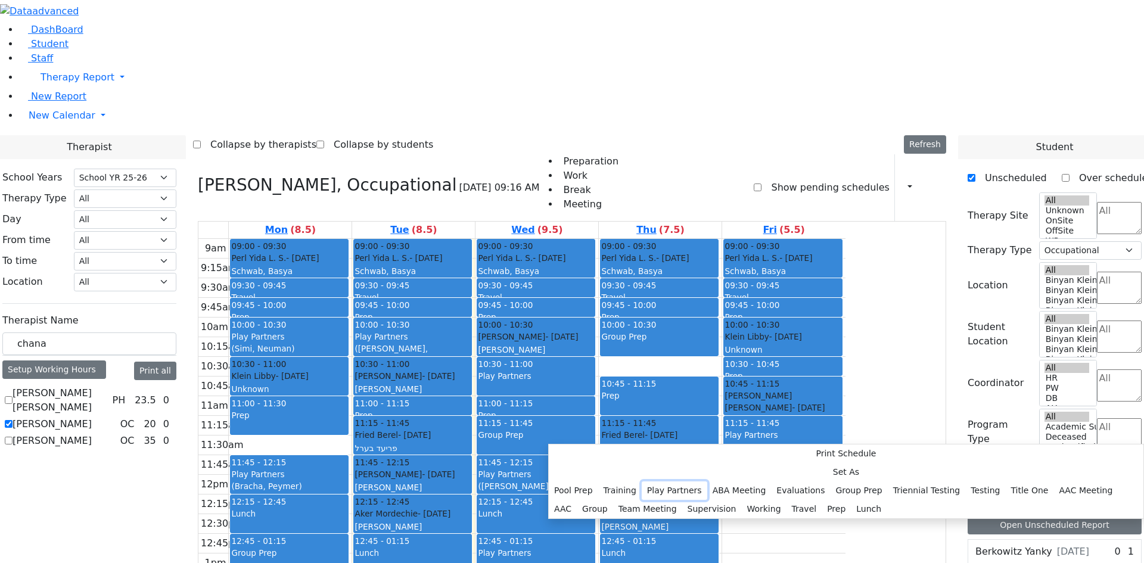
click at [707, 481] on button "Play Partners" at bounding box center [675, 490] width 66 height 18
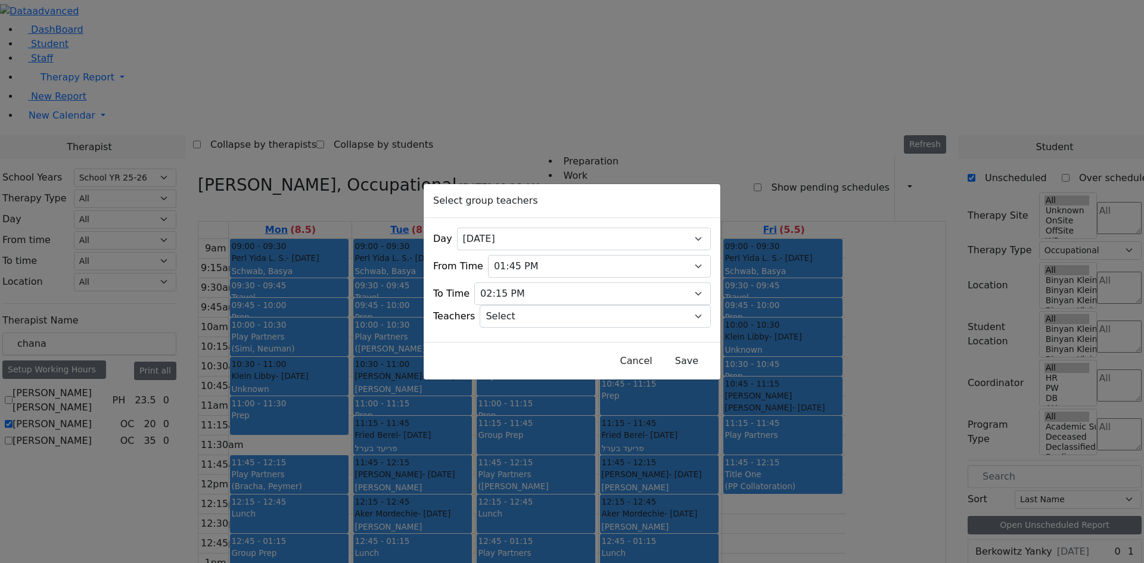
click at [645, 368] on div "Cancel Save" at bounding box center [572, 361] width 297 height 38
click at [660, 360] on button "Save" at bounding box center [686, 361] width 53 height 23
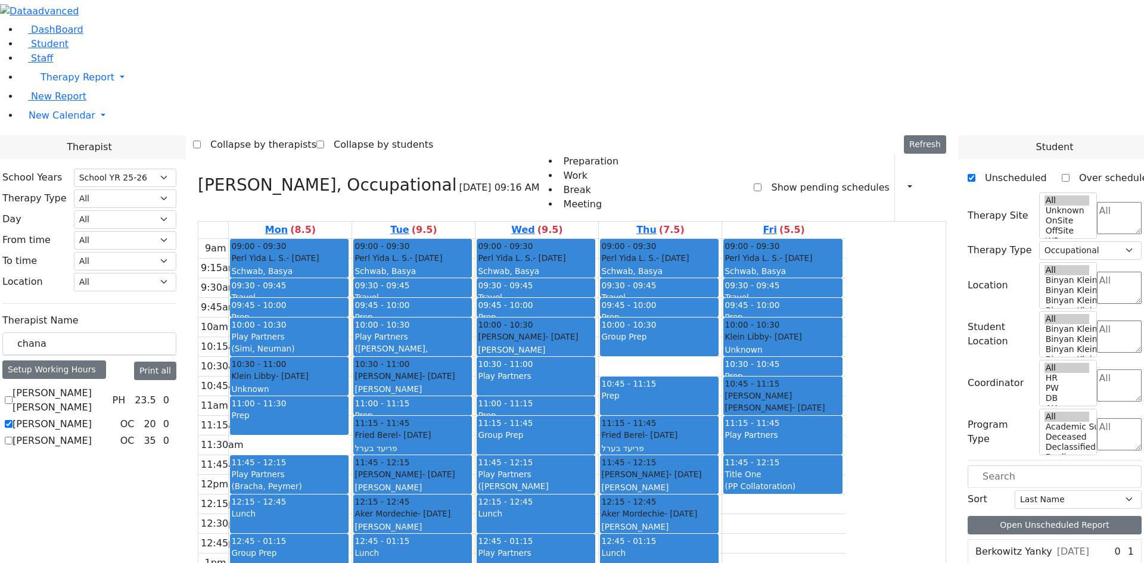
click at [176, 386] on div "Abramsky Sara Chana PH 23.5 0 Leiner Chana L. OC 20 0 Van-Halem Chana OC 0" at bounding box center [89, 417] width 174 height 62
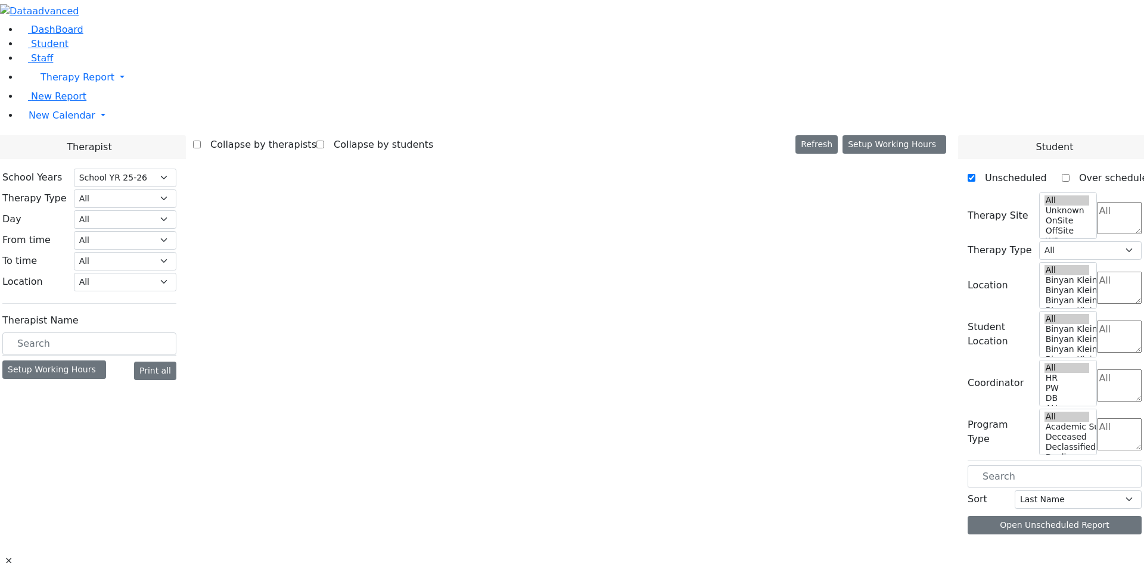
select select "212"
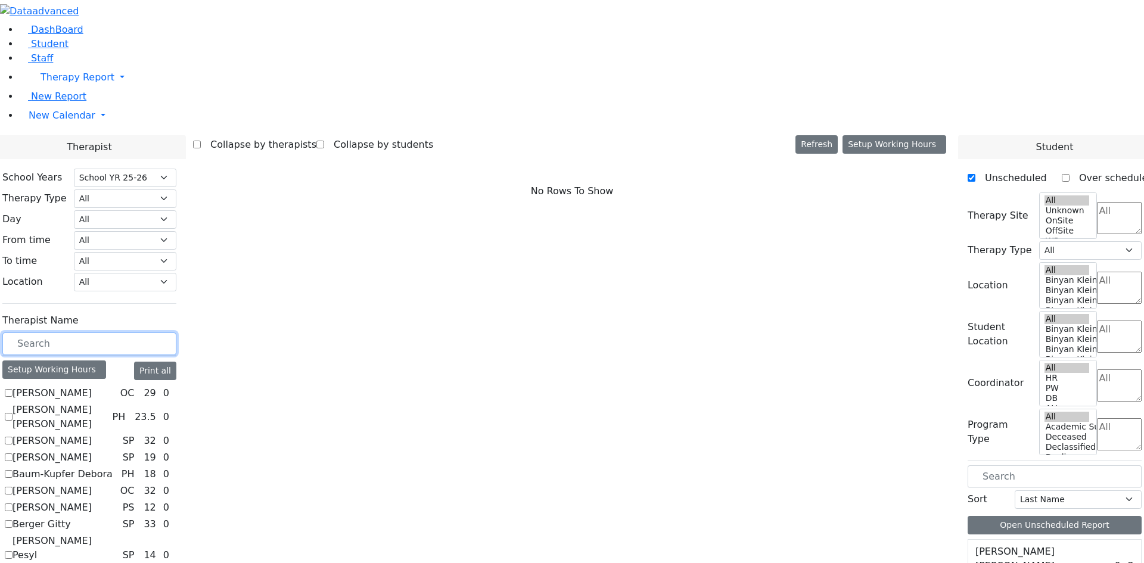
click at [176, 332] on input "text" at bounding box center [89, 343] width 174 height 23
type input "pat"
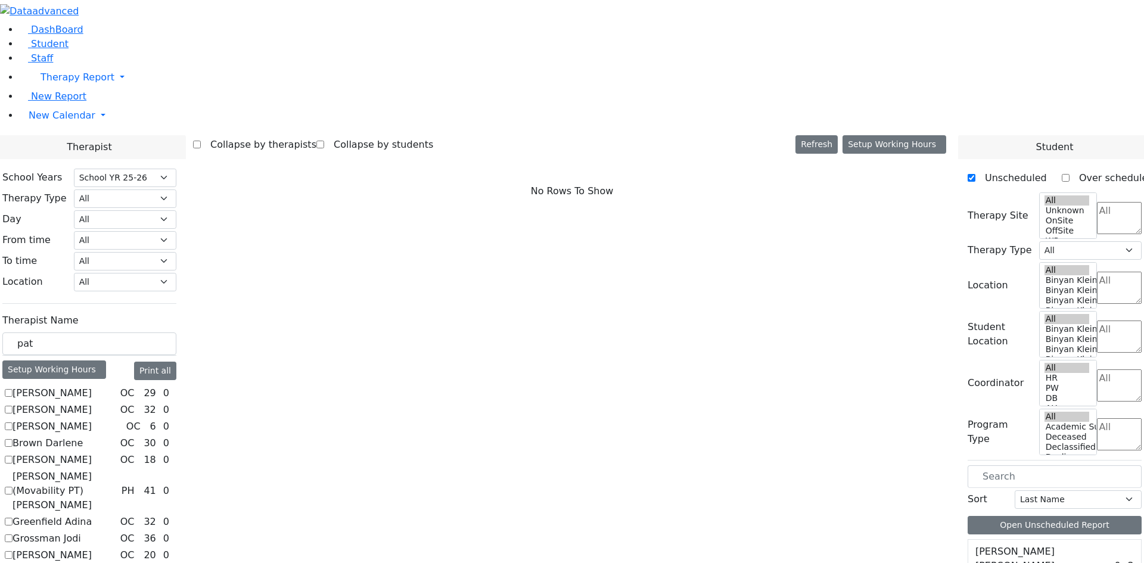
click at [117, 469] on label "[PERSON_NAME] (Movability PT) [PERSON_NAME]" at bounding box center [65, 490] width 104 height 43
click at [13, 487] on input "[PERSON_NAME] (Movability PT) [PERSON_NAME]" at bounding box center [9, 491] width 8 height 8
checkbox input "true"
select select "2"
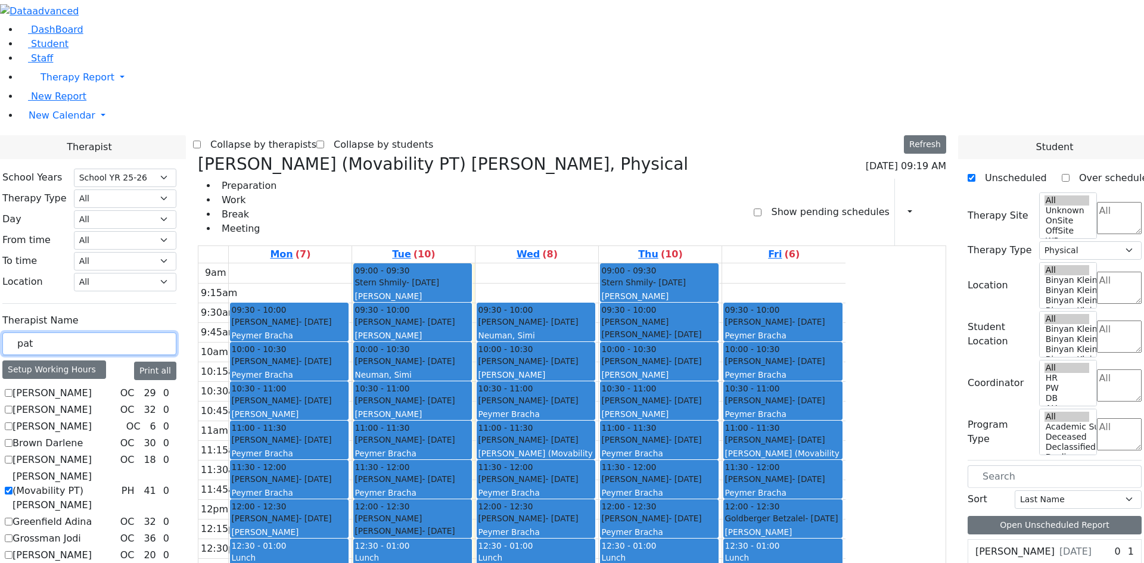
drag, startPoint x: 192, startPoint y: 204, endPoint x: 135, endPoint y: 203, distance: 57.2
click at [135, 203] on div "School Years Select School YR Summer YR 25 School YR 25-26 Summer YR 25 School …" at bounding box center [89, 515] width 193 height 713
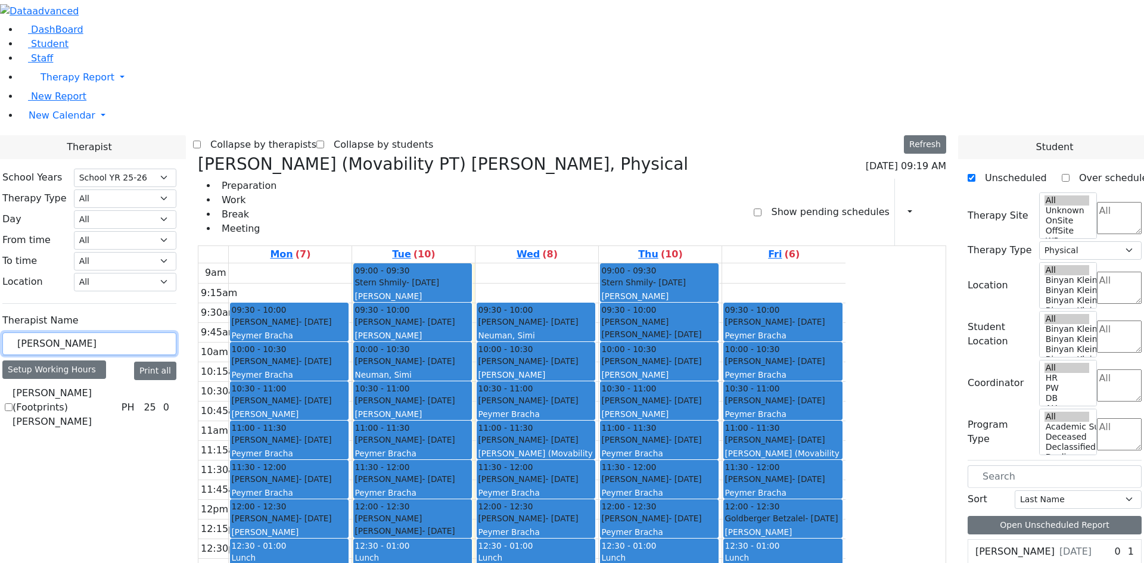
type input "lail"
click at [117, 386] on label "Krausz (Footprints) Laila" at bounding box center [65, 407] width 104 height 43
click at [13, 403] on input "Krausz (Footprints) Laila" at bounding box center [9, 407] width 8 height 8
checkbox input "true"
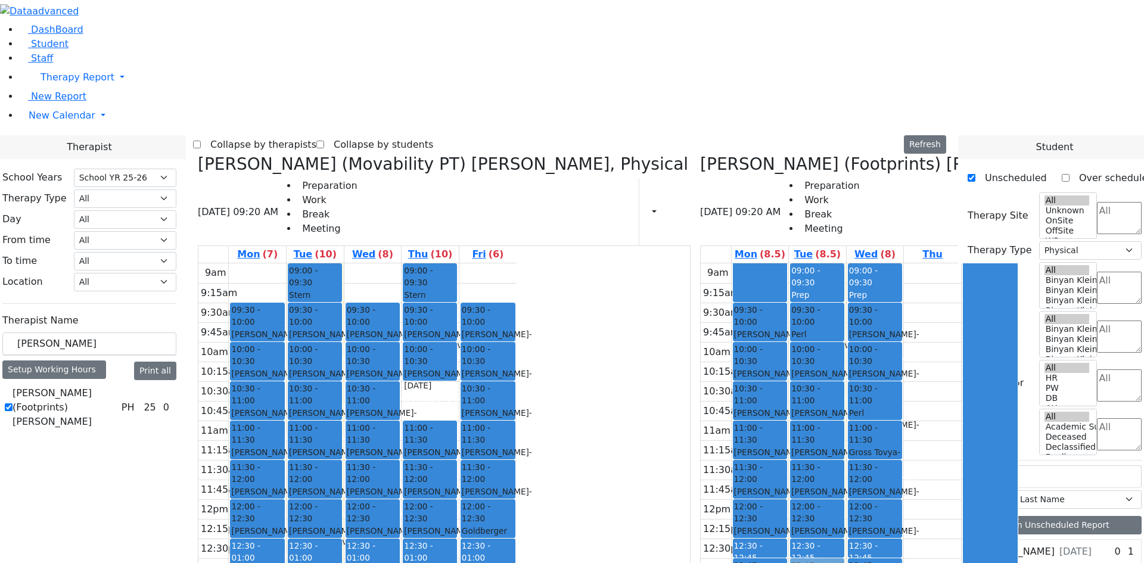
drag, startPoint x: 542, startPoint y: 221, endPoint x: 744, endPoint y: 396, distance: 266.9
click at [744, 396] on div "Gore (Movability PT) Patricia, Physical 08/26/2025 09:20 AM Preparation Work Br…" at bounding box center [572, 445] width 758 height 582
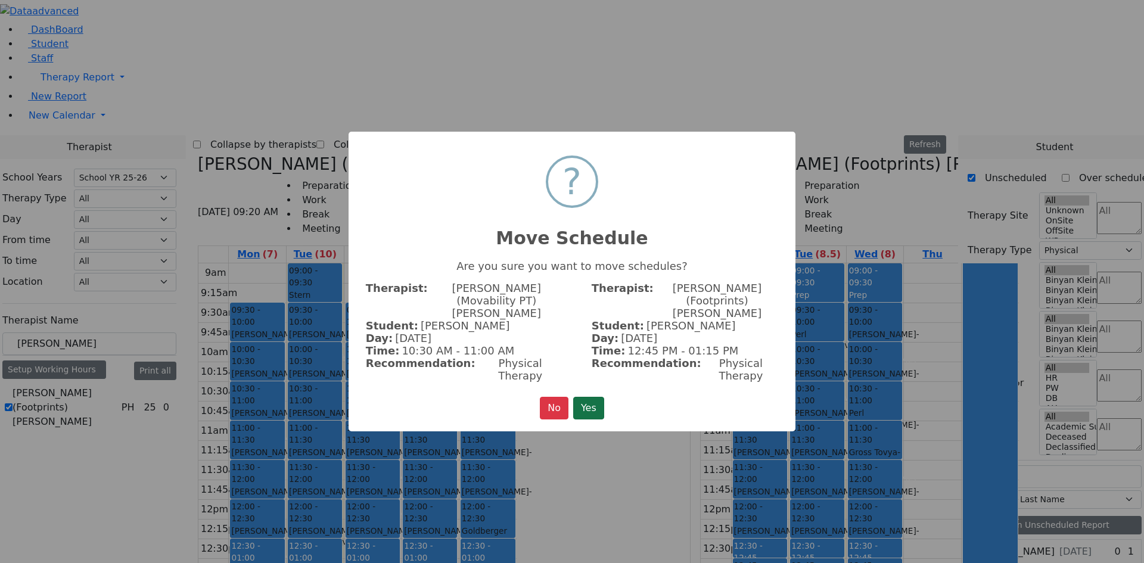
click at [604, 397] on button "Yes" at bounding box center [588, 408] width 31 height 23
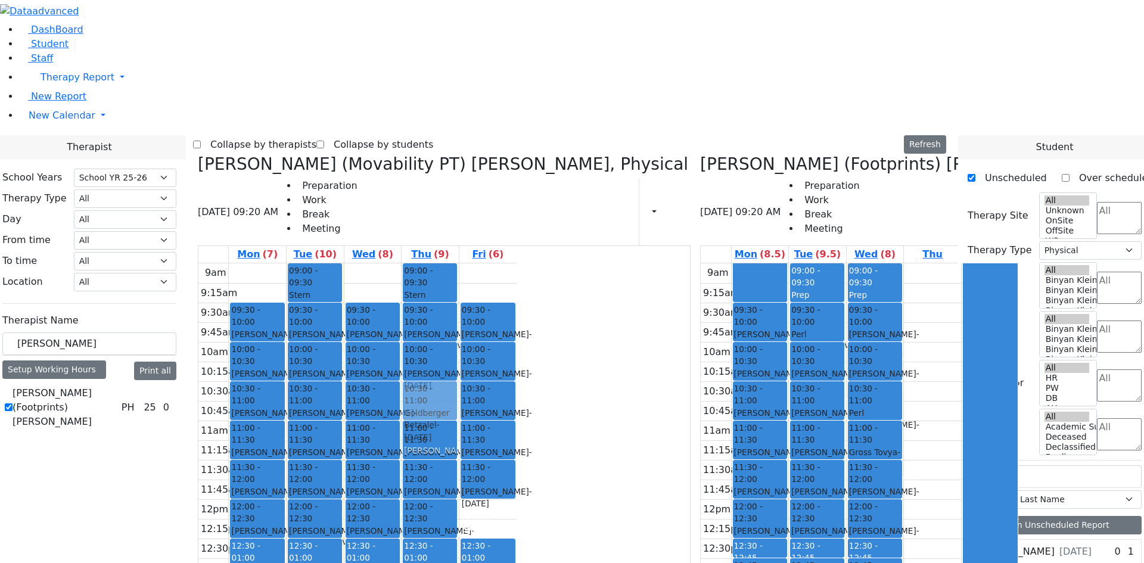
drag, startPoint x: 600, startPoint y: 346, endPoint x: 544, endPoint y: 226, distance: 132.2
click at [517, 263] on tr "09:30 - 10:00 Friesel Nechama - 05/04/2018 Peymer Bracha 10:00 - 10:30 Diamant …" at bounding box center [357, 499] width 318 height 472
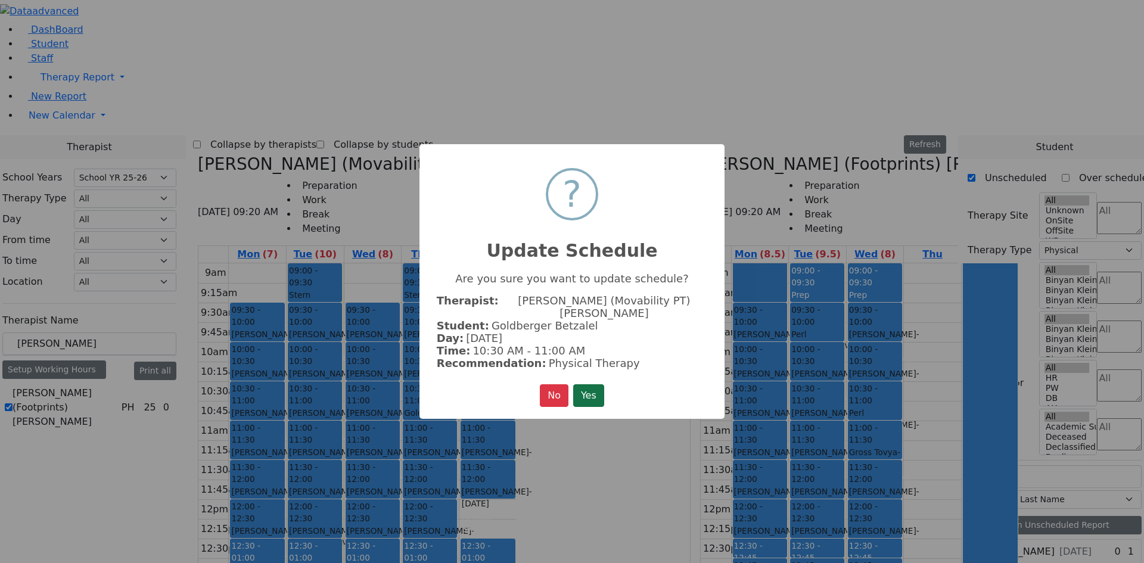
click at [587, 403] on div "× ? Update Schedule Are you sure you want to update schedule? Therapist: Gore (…" at bounding box center [571, 281] width 305 height 275
click at [586, 397] on button "Yes" at bounding box center [588, 395] width 31 height 23
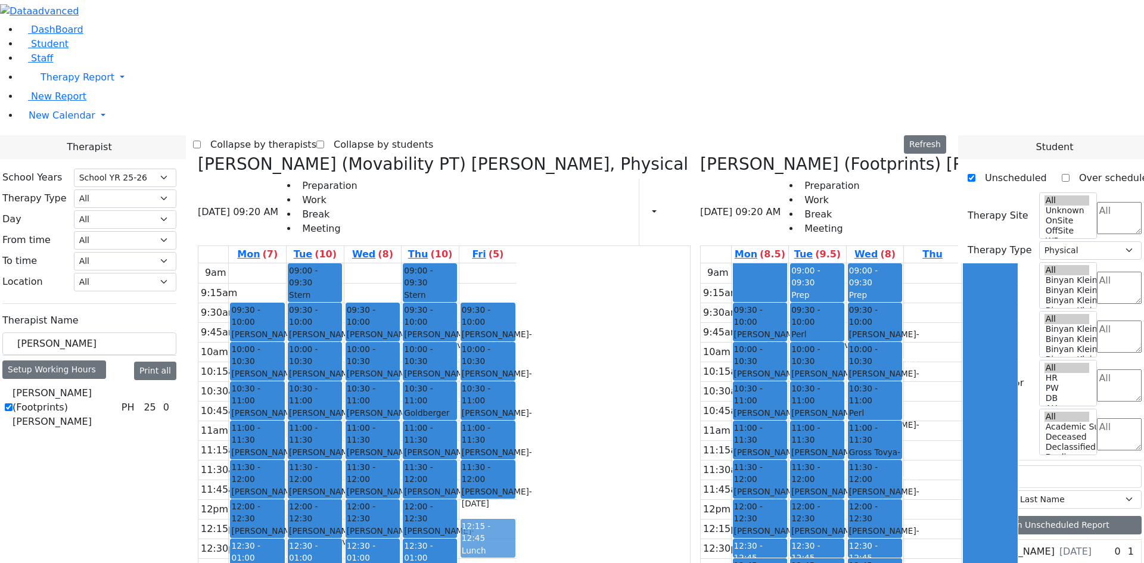
drag, startPoint x: 586, startPoint y: 383, endPoint x: 587, endPoint y: 372, distance: 11.4
click at [517, 359] on div "09:30 - 10:00 Silber Esther - 03/11/2017 Peymer Bracha 10:00 - 10:30 Hoffman Re…" at bounding box center [487, 499] width 57 height 472
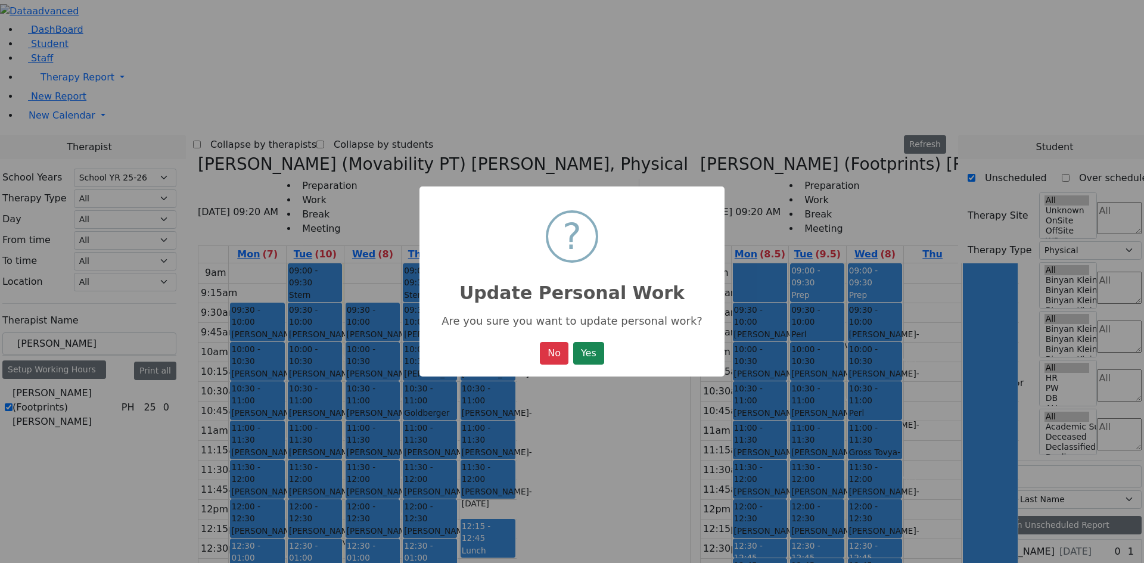
click at [587, 359] on div "× ? Update Personal Work Are you sure you want to update personal work? No No Y…" at bounding box center [572, 281] width 1144 height 563
click at [555, 358] on button "No" at bounding box center [554, 353] width 29 height 23
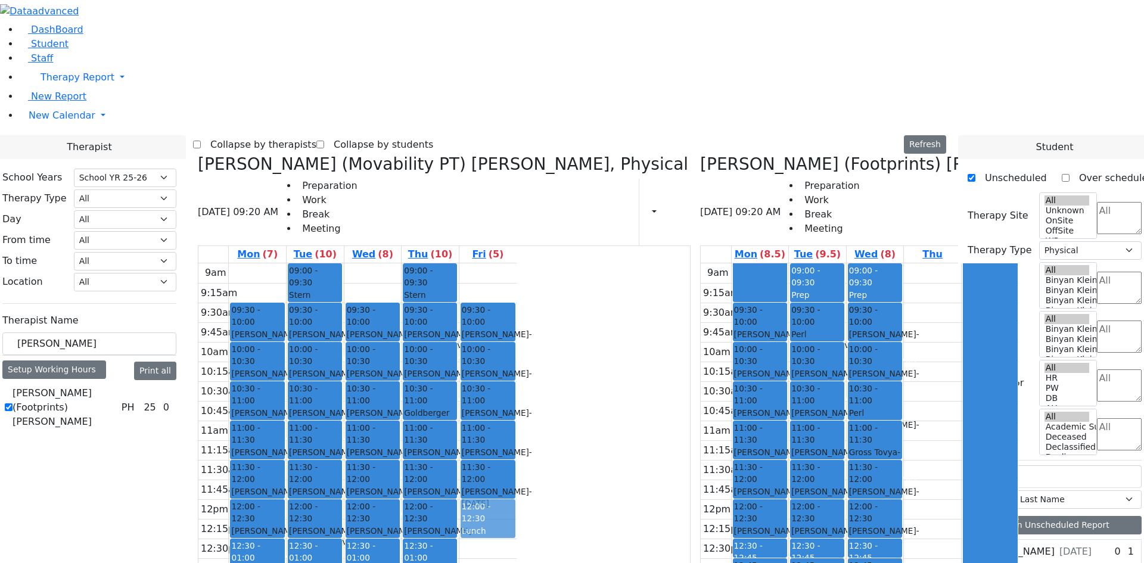
drag, startPoint x: 593, startPoint y: 377, endPoint x: 598, endPoint y: 341, distance: 36.7
click at [517, 341] on div "09:30 - 10:00 Silber Esther - 03/11/2017 Peymer Bracha 10:00 - 10:30 Hoffman Re…" at bounding box center [487, 499] width 57 height 472
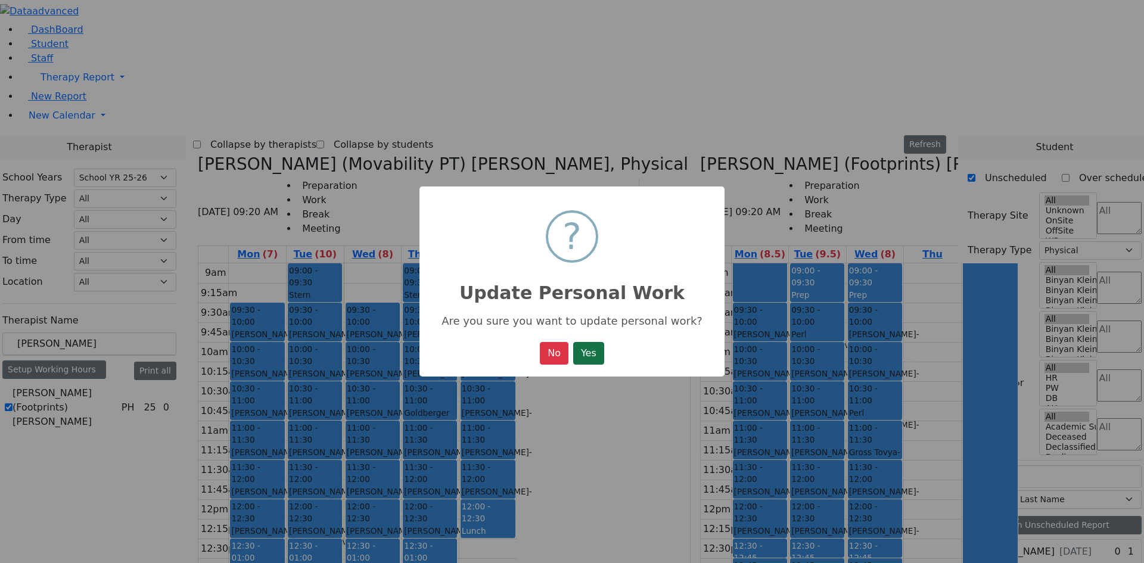
click at [583, 353] on button "Yes" at bounding box center [588, 353] width 31 height 23
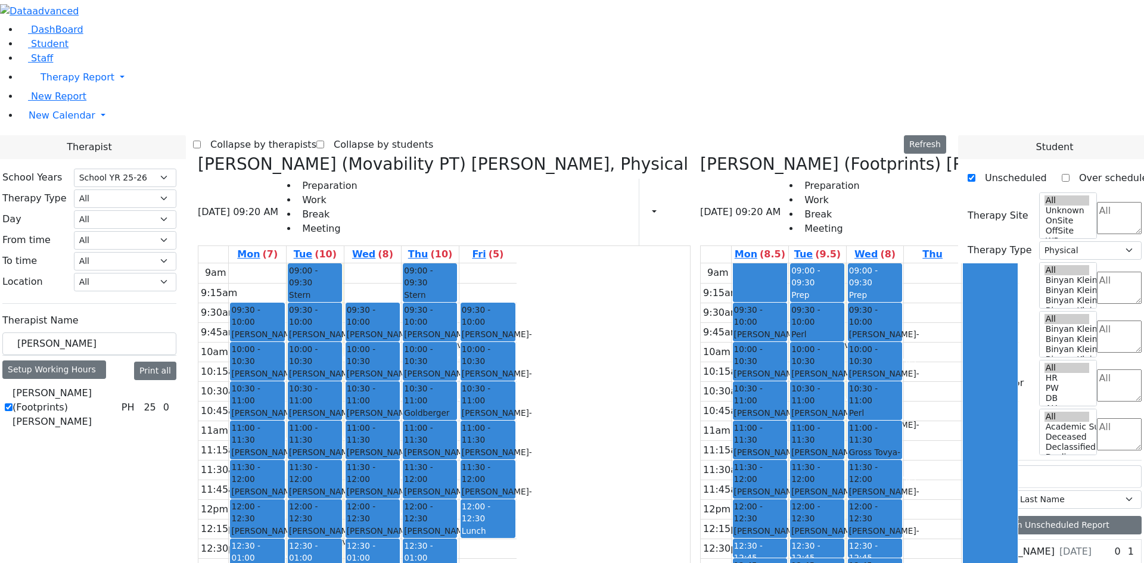
click at [791, 559] on span "12:45 - 01:15" at bounding box center [817, 571] width 52 height 24
click at [794, 428] on div "9am 9:15am 9:30am 9:45am 10am 10:15am 10:30am 10:45am 11am 11:15am 11:30am 11:4…" at bounding box center [860, 499] width 318 height 472
click at [895, 415] on div "9am 9:15am 9:30am 9:45am 10am 10:15am 10:30am 10:45am 11am 11:15am 11:30am 11:4…" at bounding box center [860, 499] width 318 height 472
click at [700, 154] on h3 "Krausz (Footprints) Laila, Physical" at bounding box center [931, 164] width 463 height 20
click at [700, 154] on icon at bounding box center [700, 164] width 0 height 20
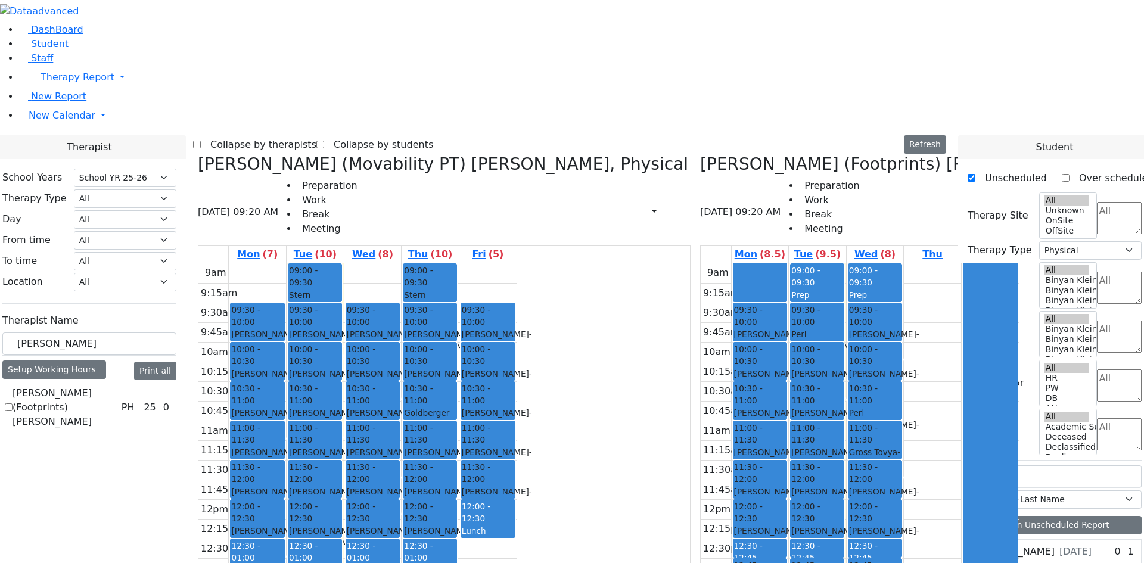
select select
checkbox input "false"
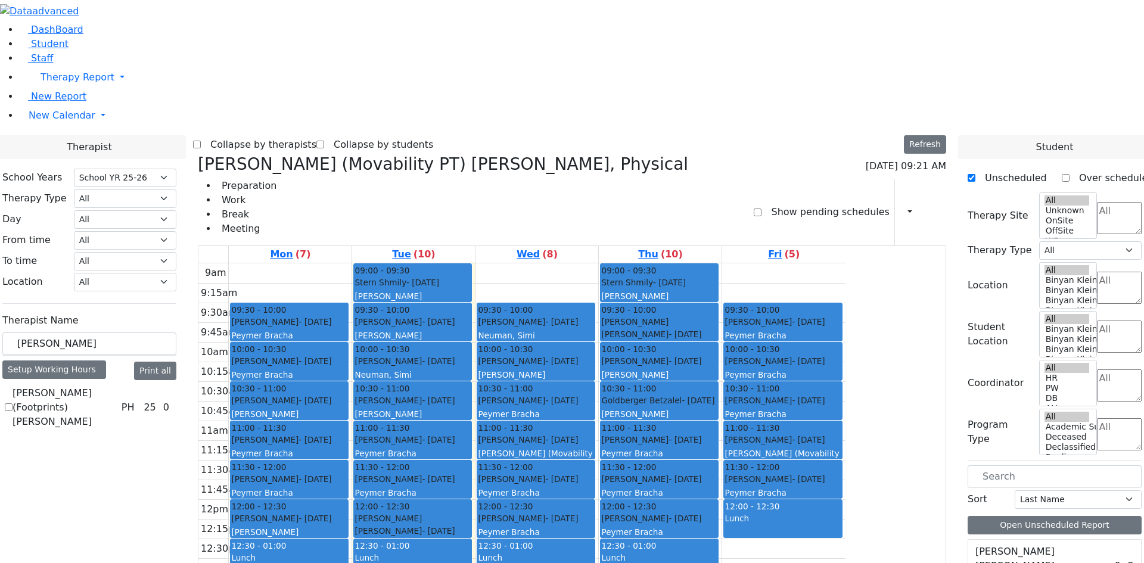
click at [198, 154] on icon at bounding box center [198, 164] width 0 height 20
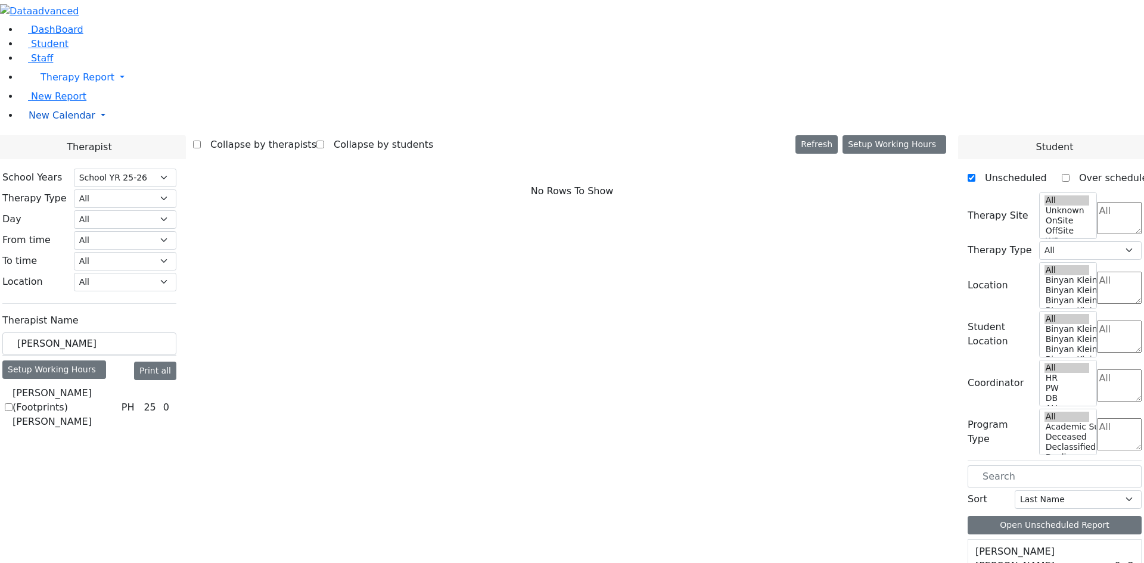
click at [60, 89] on link "New Calendar" at bounding box center [581, 78] width 1125 height 24
click at [58, 159] on link "Teacher Report" at bounding box center [63, 153] width 74 height 11
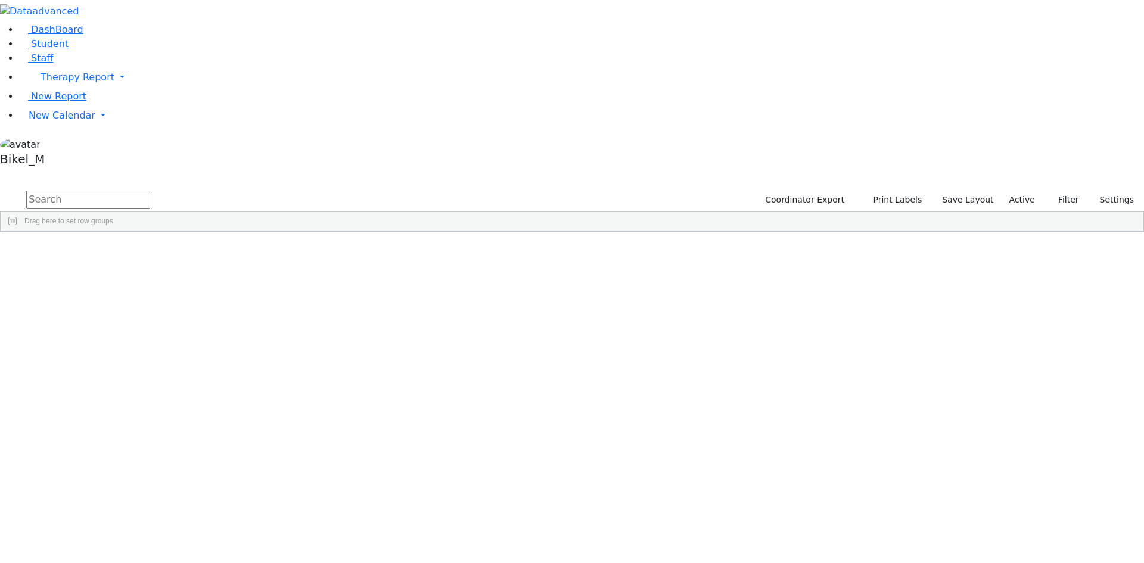
click at [150, 191] on input "text" at bounding box center [88, 200] width 124 height 18
type input "shloim"
click at [152, 351] on div "Kahan" at bounding box center [114, 359] width 75 height 17
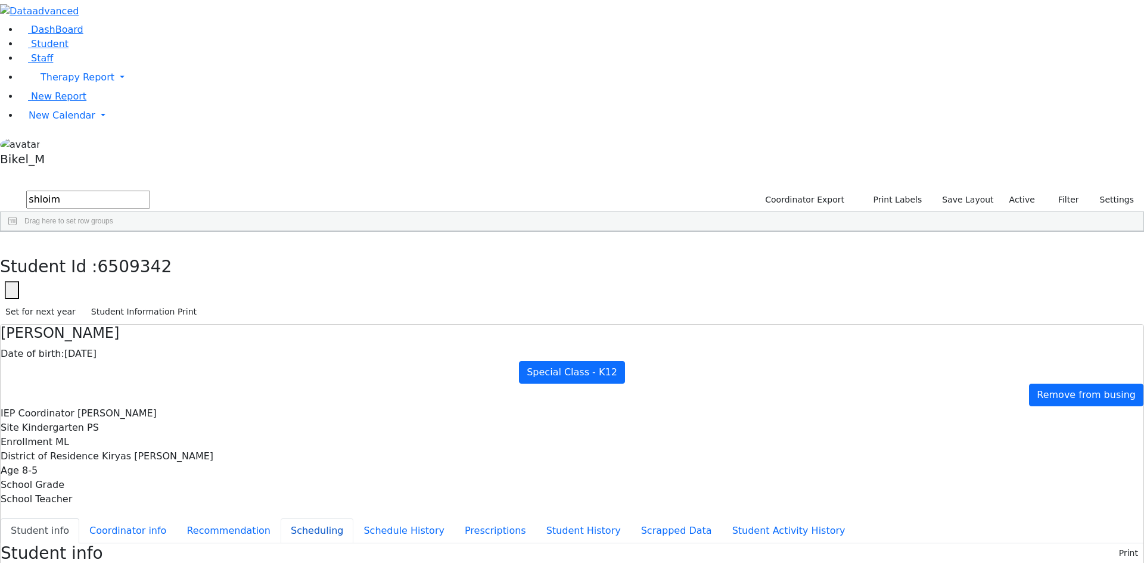
click at [282, 518] on button "Scheduling" at bounding box center [317, 530] width 73 height 25
click at [262, 518] on button "Recommendation" at bounding box center [228, 530] width 104 height 25
checkbox input "true"
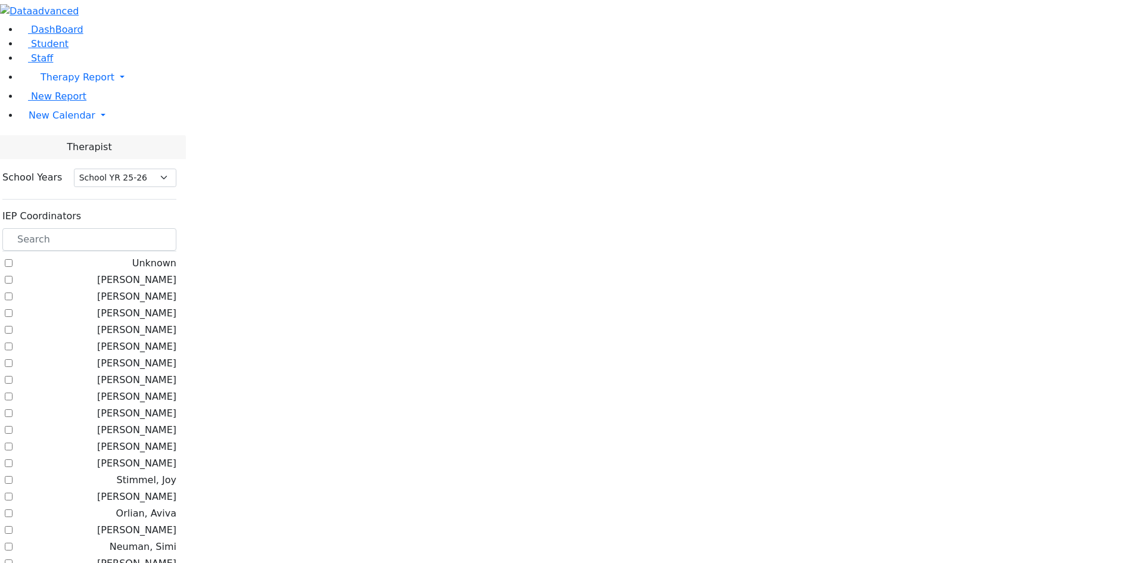
select select "212"
click at [176, 228] on input "text" at bounding box center [89, 239] width 174 height 23
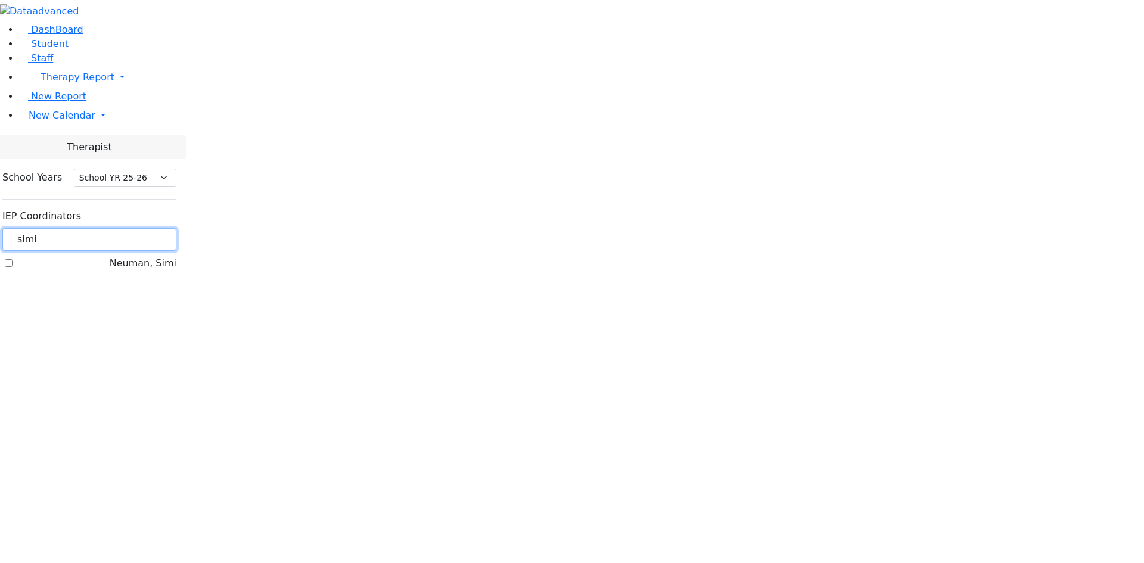
type input "simi"
click at [157, 256] on label "Neuman, Simi" at bounding box center [143, 263] width 67 height 14
click at [13, 259] on input "Neuman, Simi" at bounding box center [9, 263] width 8 height 8
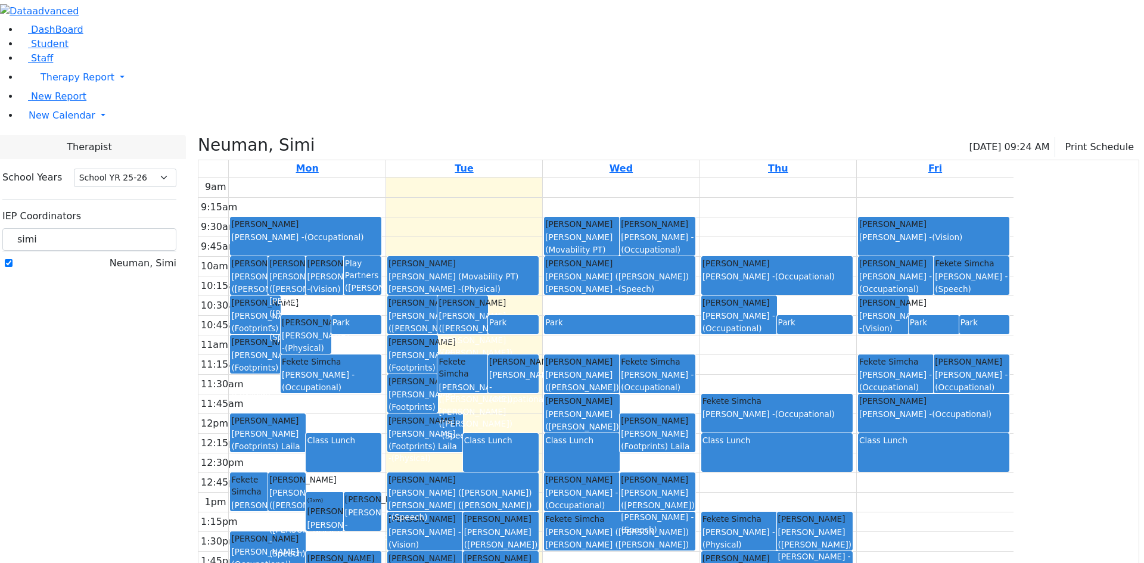
click at [147, 256] on label "Neuman, Simi" at bounding box center [143, 263] width 67 height 14
click at [13, 259] on input "Neuman, Simi" at bounding box center [9, 263] width 8 height 8
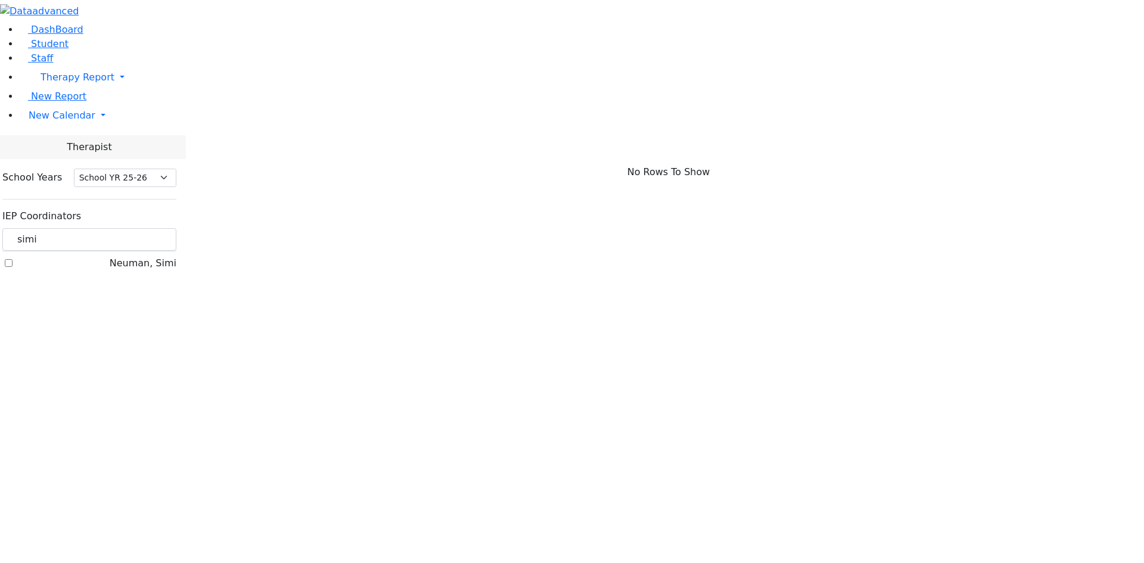
click at [150, 256] on label "Neuman, Simi" at bounding box center [143, 263] width 67 height 14
click at [13, 259] on input "Neuman, Simi" at bounding box center [9, 263] width 8 height 8
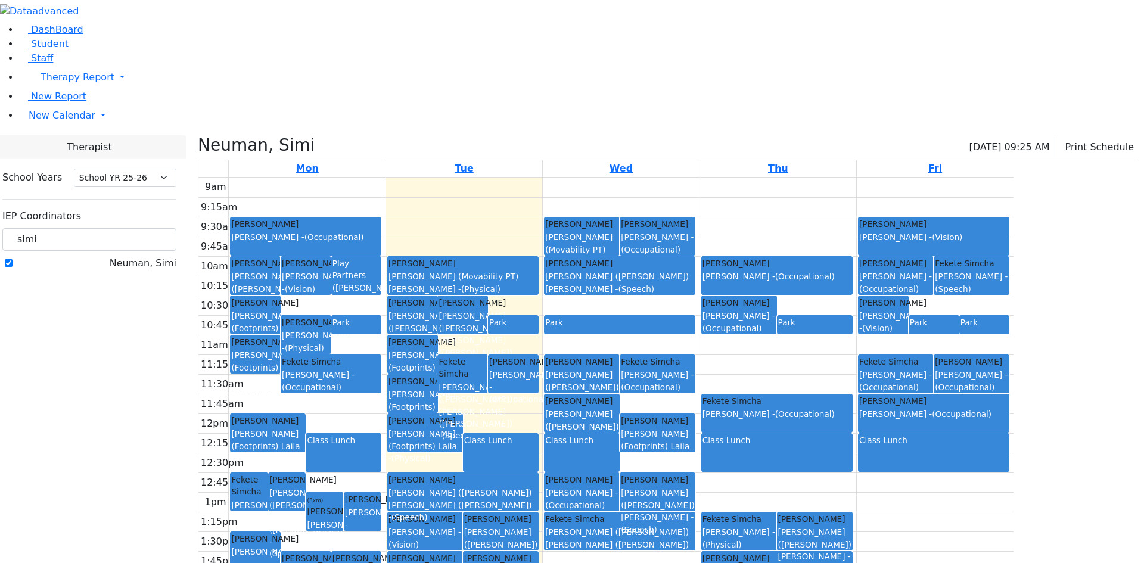
click at [154, 256] on label "Neuman, Simi" at bounding box center [143, 263] width 67 height 14
click at [13, 259] on input "Neuman, Simi" at bounding box center [9, 263] width 8 height 8
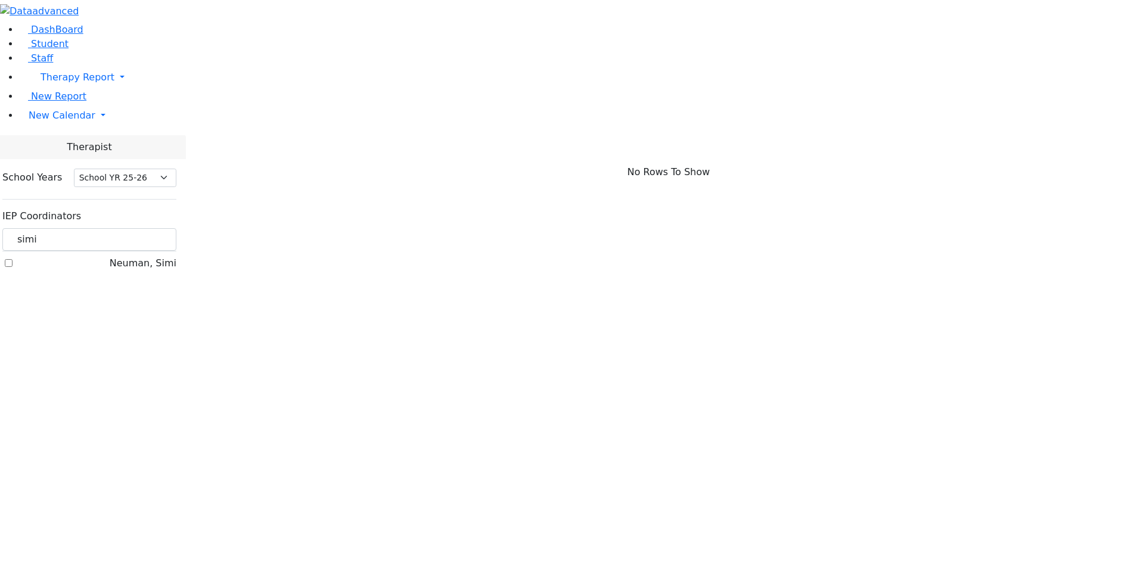
click at [151, 256] on label "Neuman, Simi" at bounding box center [143, 263] width 67 height 14
click at [13, 259] on input "Neuman, Simi" at bounding box center [9, 263] width 8 height 8
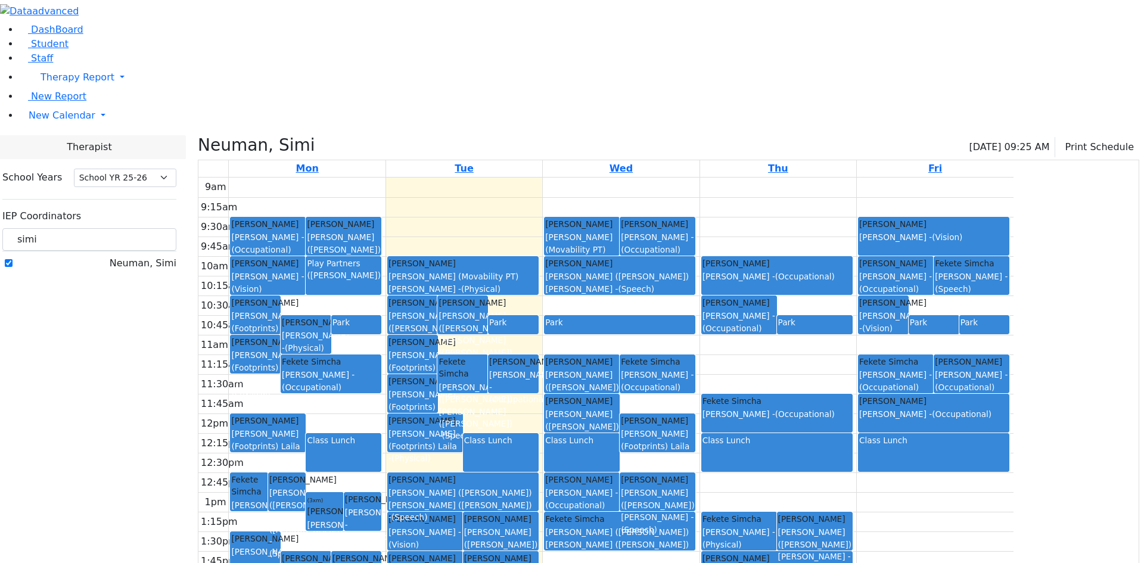
drag, startPoint x: 156, startPoint y: 126, endPoint x: 148, endPoint y: 133, distance: 11.0
click at [153, 256] on label "Neuman, Simi" at bounding box center [143, 263] width 67 height 14
click at [13, 259] on input "Neuman, Simi" at bounding box center [9, 263] width 8 height 8
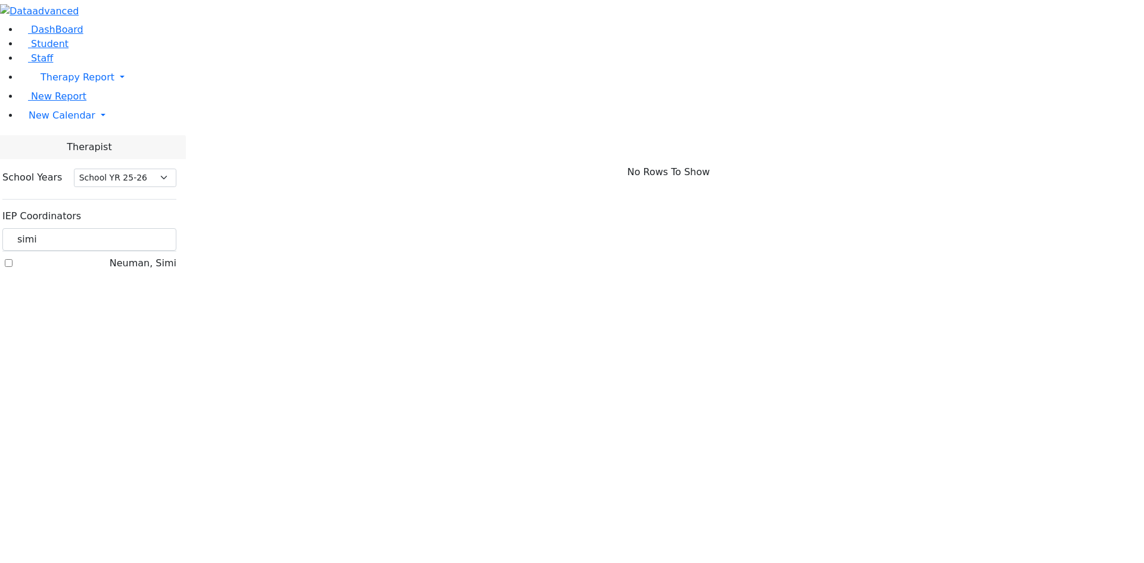
click at [148, 256] on label "Neuman, Simi" at bounding box center [143, 263] width 67 height 14
click at [13, 259] on input "Neuman, Simi" at bounding box center [9, 263] width 8 height 8
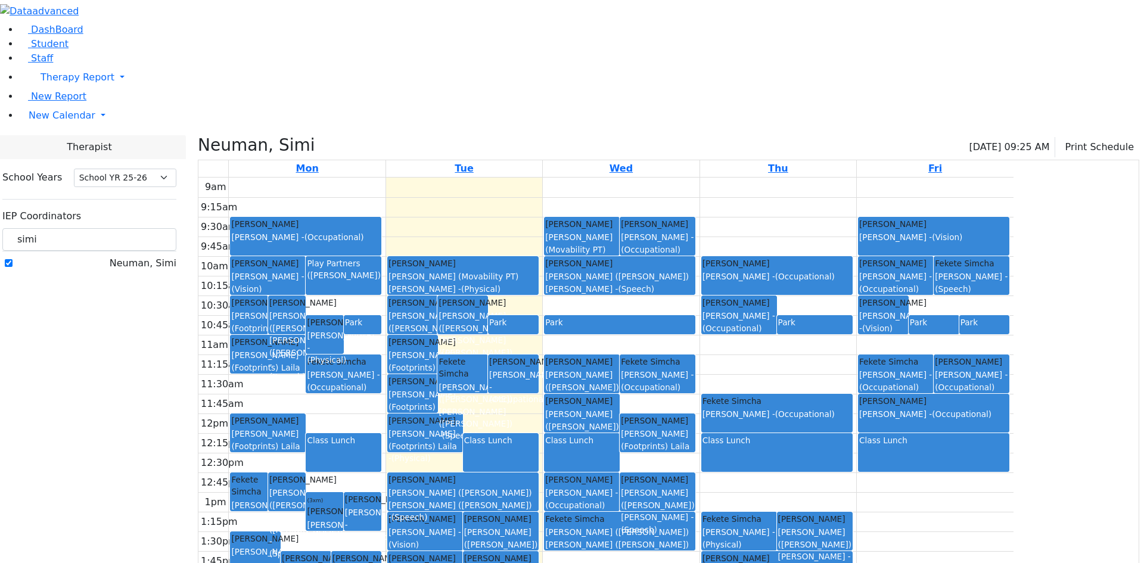
click at [158, 256] on label "Neuman, Simi" at bounding box center [143, 263] width 67 height 14
click at [13, 259] on input "Neuman, Simi" at bounding box center [9, 263] width 8 height 8
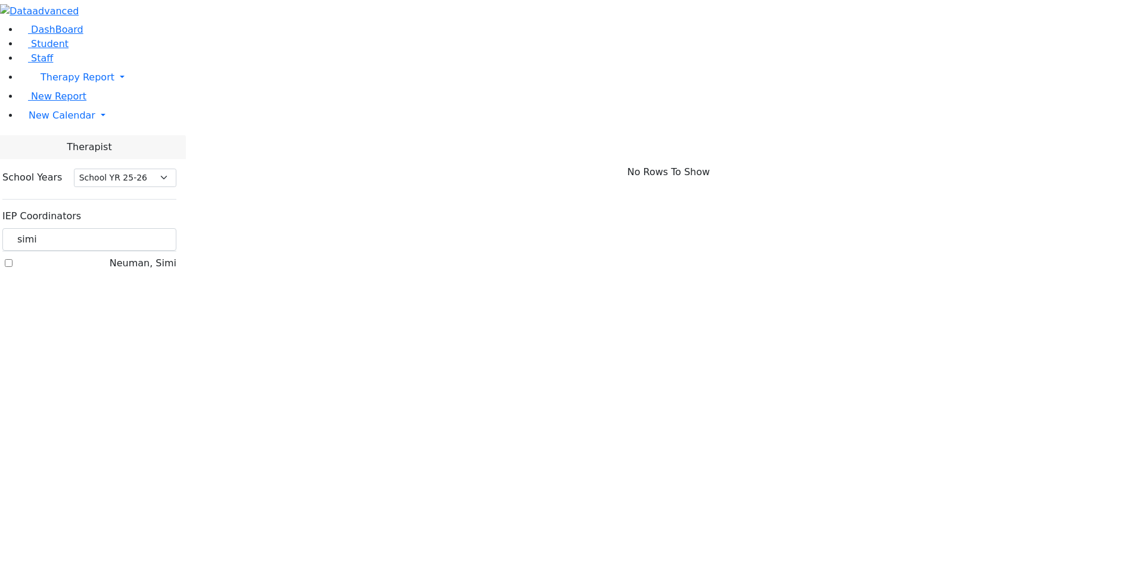
click at [153, 256] on label "Neuman, Simi" at bounding box center [143, 263] width 67 height 14
click at [13, 259] on input "Neuman, Simi" at bounding box center [9, 263] width 8 height 8
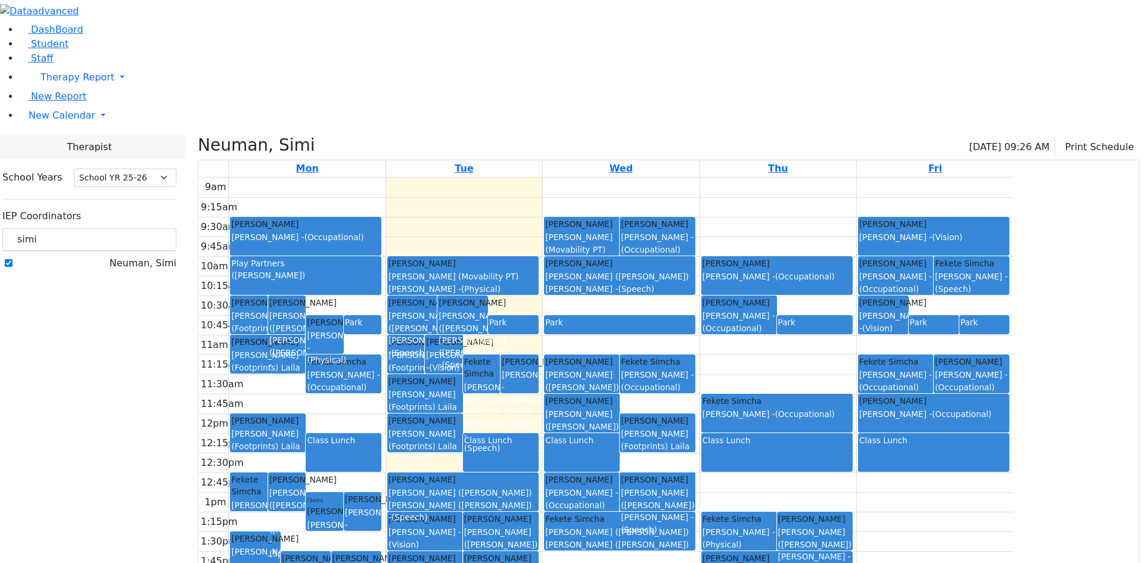
click at [882, 389] on div "9am 9:15am 9:30am 9:45am 10am 10:15am 10:30am 10:45am 11am 11:15am 11:30am 11:4…" at bounding box center [605, 414] width 815 height 472
click at [871, 250] on div "9am 9:15am 9:30am 9:45am 10am 10:15am 10:30am 10:45am 11am 11:15am 11:30am 11:4…" at bounding box center [605, 414] width 815 height 472
click at [380, 218] on div "Cik Yitzchok Brown Darlene - (Occupational)" at bounding box center [305, 231] width 149 height 26
click at [530, 178] on div "9am 9:15am 9:30am 9:45am 10am 10:15am 10:30am 10:45am 11am 11:15am 11:30am 11:4…" at bounding box center [605, 414] width 815 height 472
click at [380, 218] on div "Cik Yitzchok Brown Darlene - (Occupational)" at bounding box center [305, 231] width 149 height 26
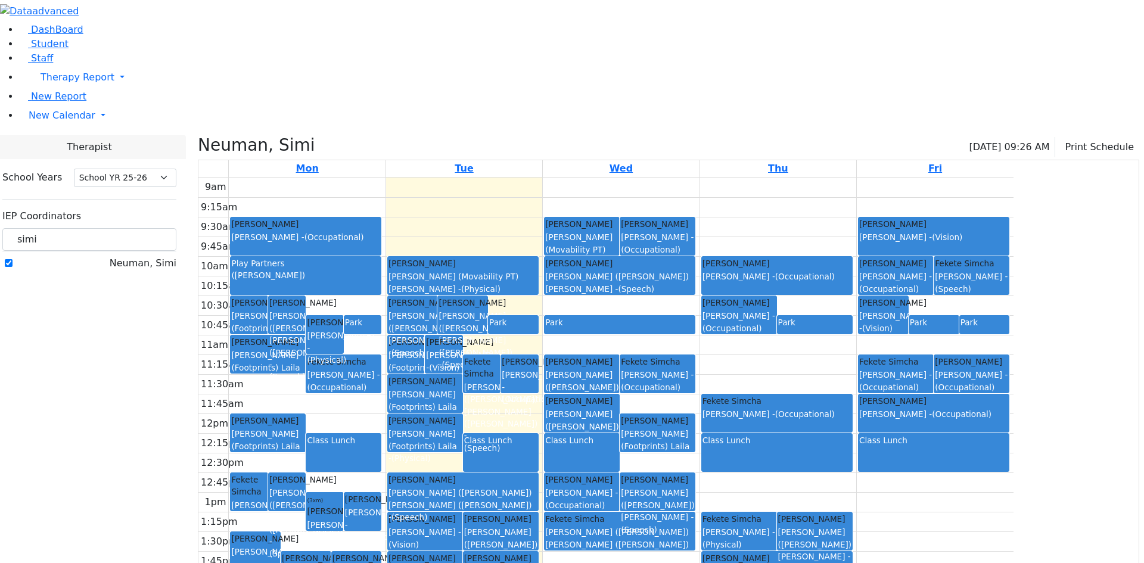
click at [380, 257] on div "Play Partners (Leiner, Chana L.)" at bounding box center [305, 275] width 149 height 37
click at [342, 519] on div "Benisz Elizabeth - (Psych)" at bounding box center [324, 531] width 35 height 24
click at [680, 245] on span "(Occupational)" at bounding box center [651, 250] width 60 height 10
click at [141, 159] on div "School Years Select School YR Summer YR 25 School YR 25-26 Summer YR 25 School …" at bounding box center [89, 220] width 193 height 123
click at [148, 256] on label "Neuman, Simi" at bounding box center [143, 263] width 67 height 14
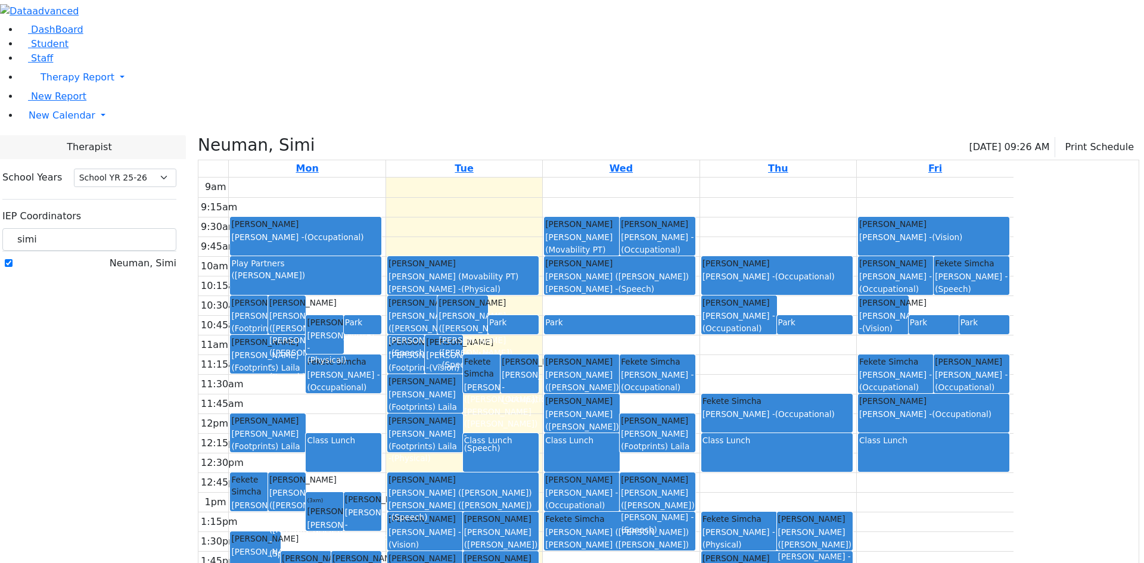
click at [13, 259] on input "Neuman, Simi" at bounding box center [9, 263] width 8 height 8
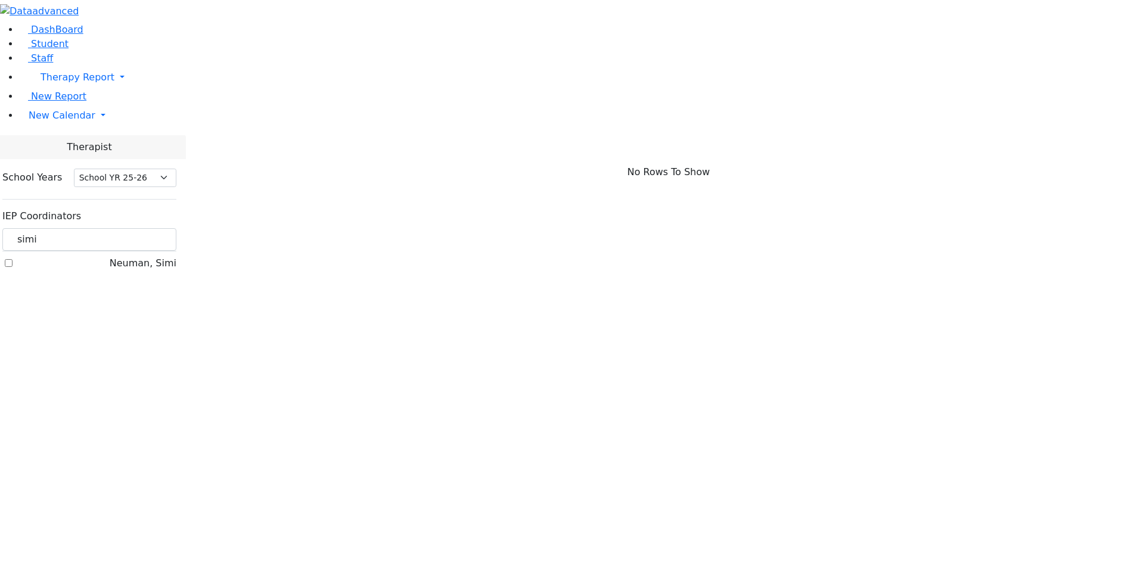
click at [149, 256] on label "Neuman, Simi" at bounding box center [143, 263] width 67 height 14
click at [13, 259] on input "Neuman, Simi" at bounding box center [9, 263] width 8 height 8
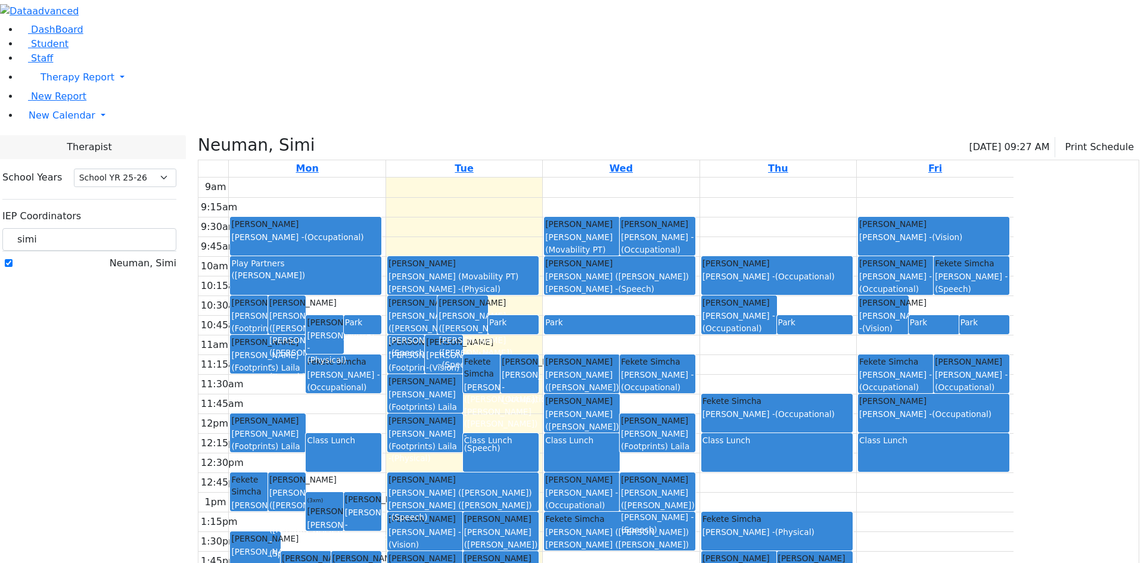
click at [537, 513] on div "Markowitz Mendel Kerner (Koller) Elisheva - (Speech)" at bounding box center [500, 544] width 73 height 62
click at [462, 513] on div "Frankel Freidy Bleier Susan - (Vision)" at bounding box center [424, 532] width 73 height 38
click at [537, 513] on div "Markowitz Mendel Kerner (Koller) Elisheva - (Speech)" at bounding box center [500, 544] width 73 height 62
click at [462, 513] on div "Frankel Freidy Bleier Susan - (Vision)" at bounding box center [424, 532] width 73 height 38
click at [145, 256] on label "Neuman, Simi" at bounding box center [143, 263] width 67 height 14
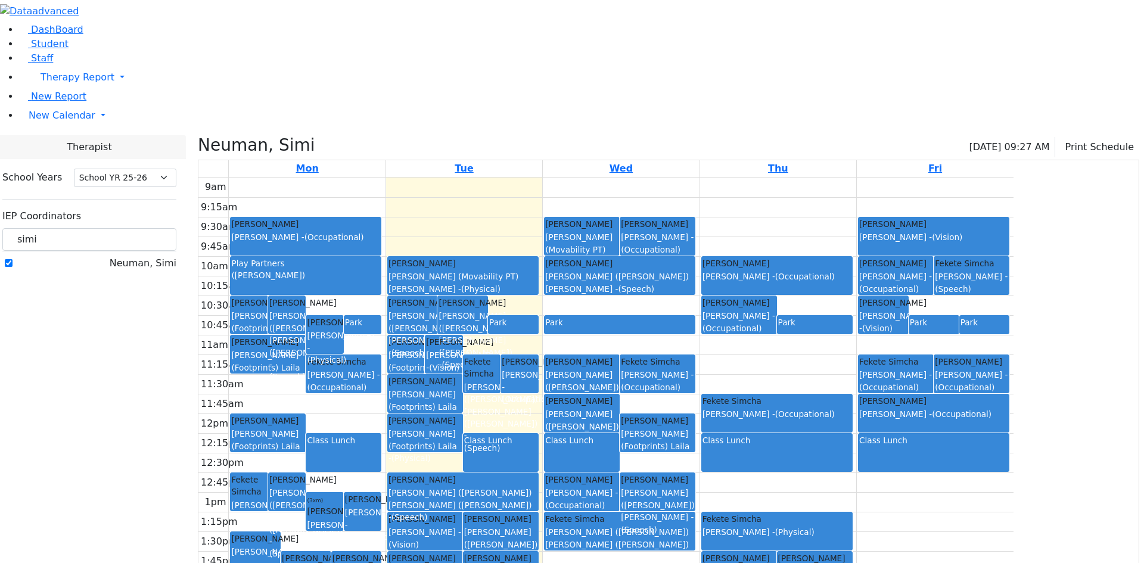
click at [13, 259] on input "Neuman, Simi" at bounding box center [9, 263] width 8 height 8
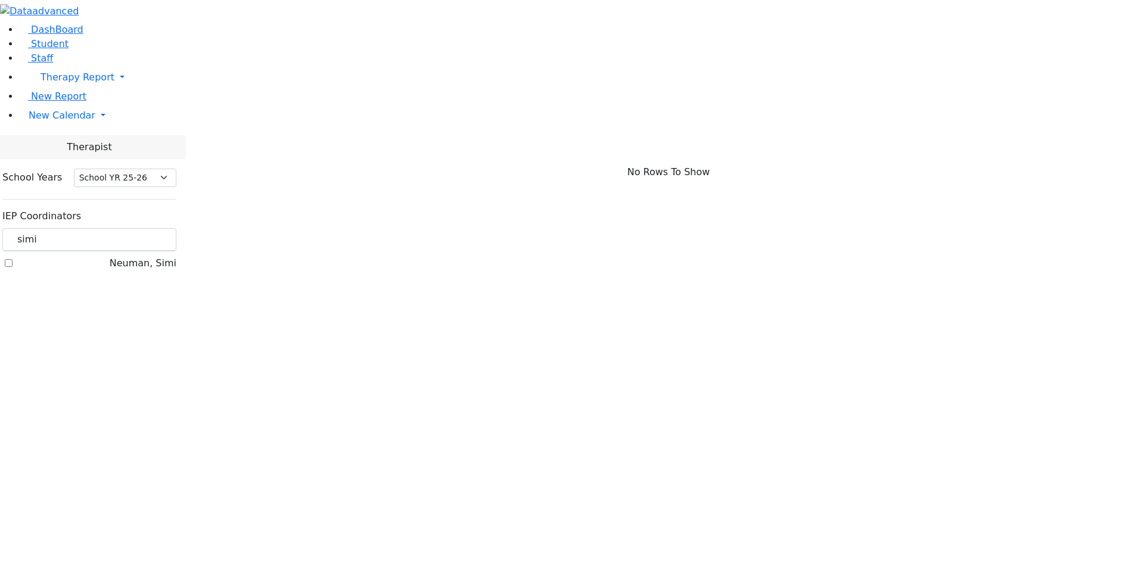
click at [149, 256] on label "Neuman, Simi" at bounding box center [143, 263] width 67 height 14
click at [13, 259] on input "Neuman, Simi" at bounding box center [9, 263] width 8 height 8
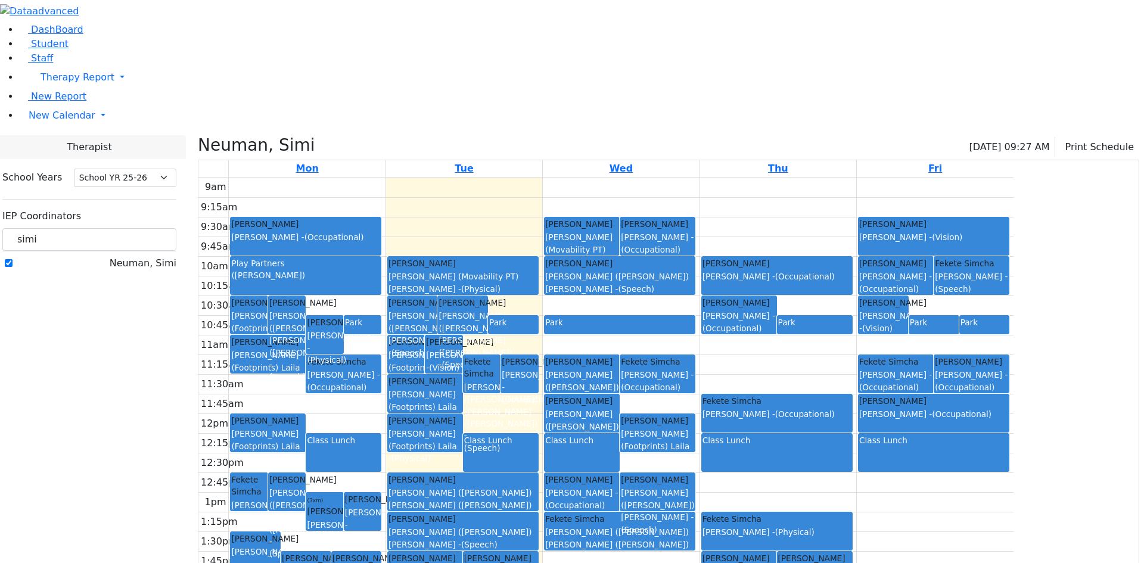
click at [381, 552] on div "[PERSON_NAME]" at bounding box center [356, 558] width 48 height 12
click at [150, 256] on label "Neuman, Simi" at bounding box center [143, 263] width 67 height 14
click at [13, 259] on input "Neuman, Simi" at bounding box center [9, 263] width 8 height 8
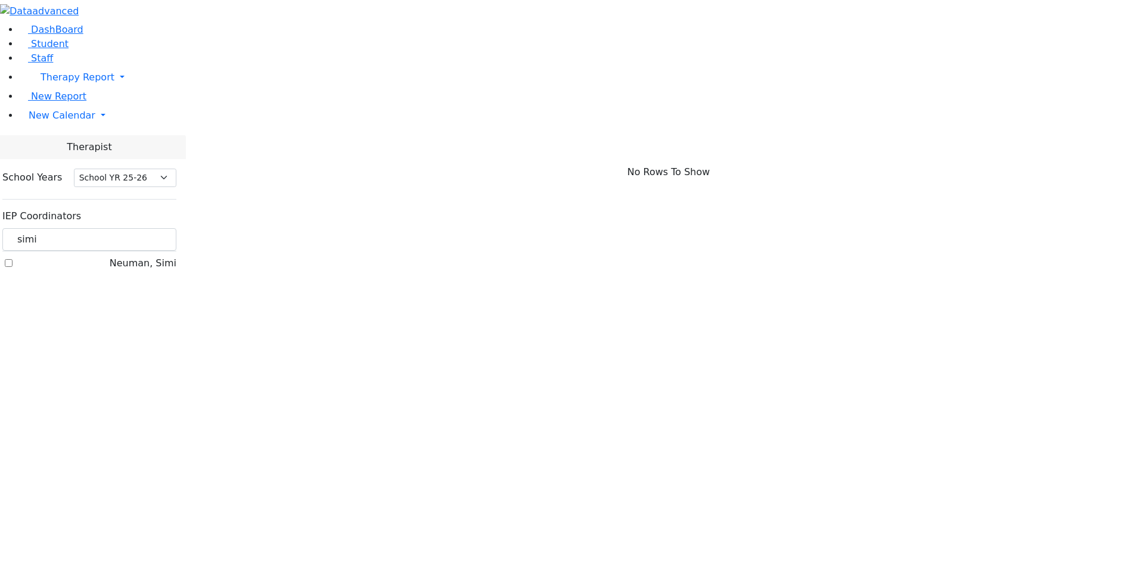
click at [151, 256] on label "Neuman, Simi" at bounding box center [143, 263] width 67 height 14
click at [13, 259] on input "Neuman, Simi" at bounding box center [9, 263] width 8 height 8
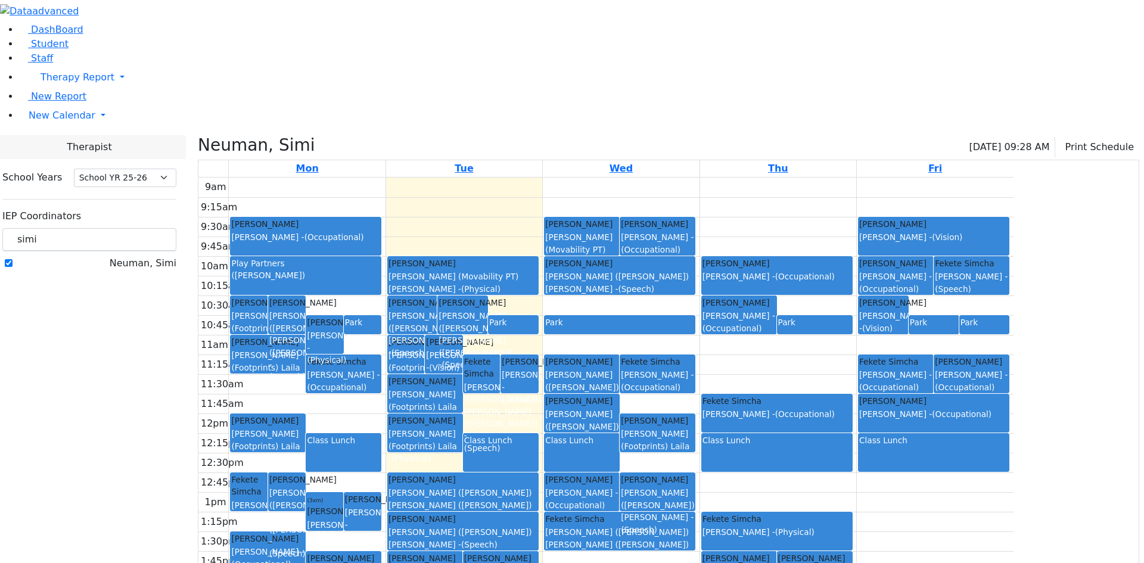
click at [151, 256] on label "Neuman, Simi" at bounding box center [143, 263] width 67 height 14
click at [13, 259] on input "Neuman, Simi" at bounding box center [9, 263] width 8 height 8
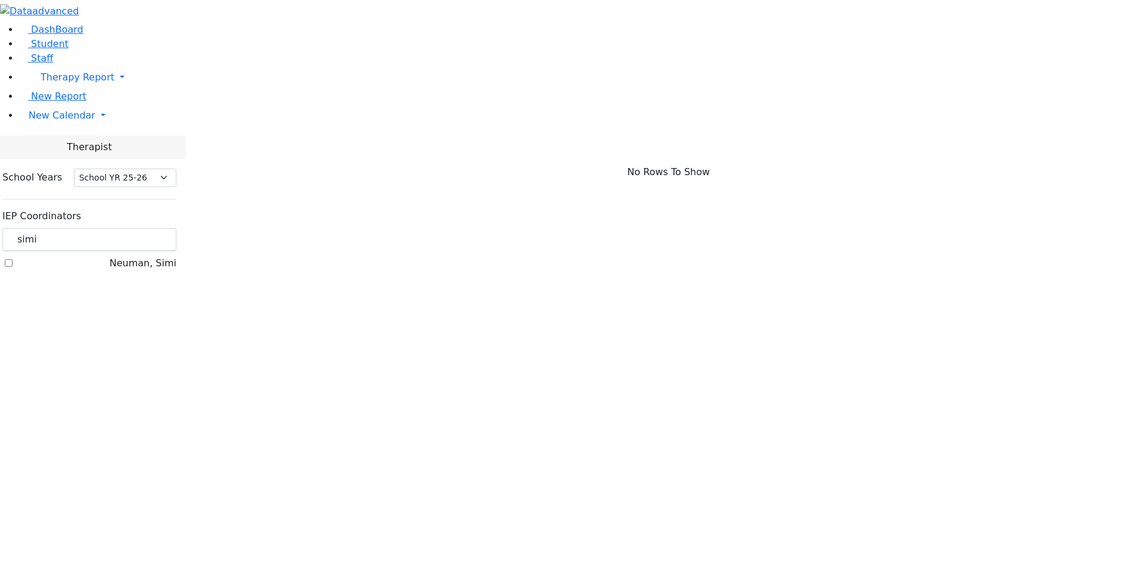
click at [150, 256] on label "Neuman, Simi" at bounding box center [143, 263] width 67 height 14
click at [13, 259] on input "Neuman, Simi" at bounding box center [9, 263] width 8 height 8
checkbox input "true"
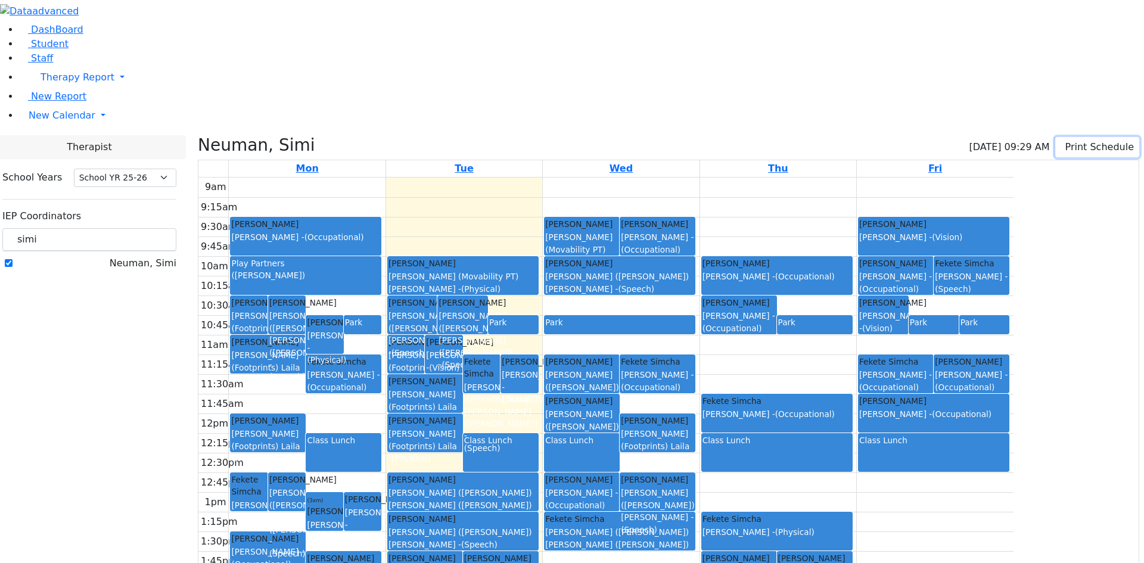
click at [1074, 137] on button "Print Schedule" at bounding box center [1097, 147] width 84 height 20
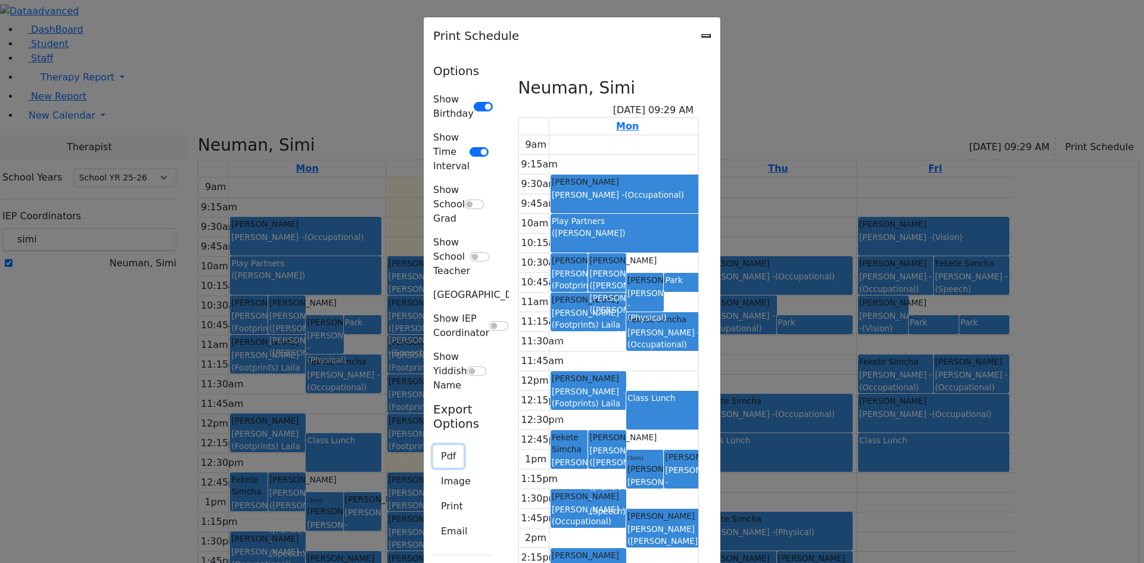
click at [433, 445] on button "Pdf" at bounding box center [448, 456] width 30 height 23
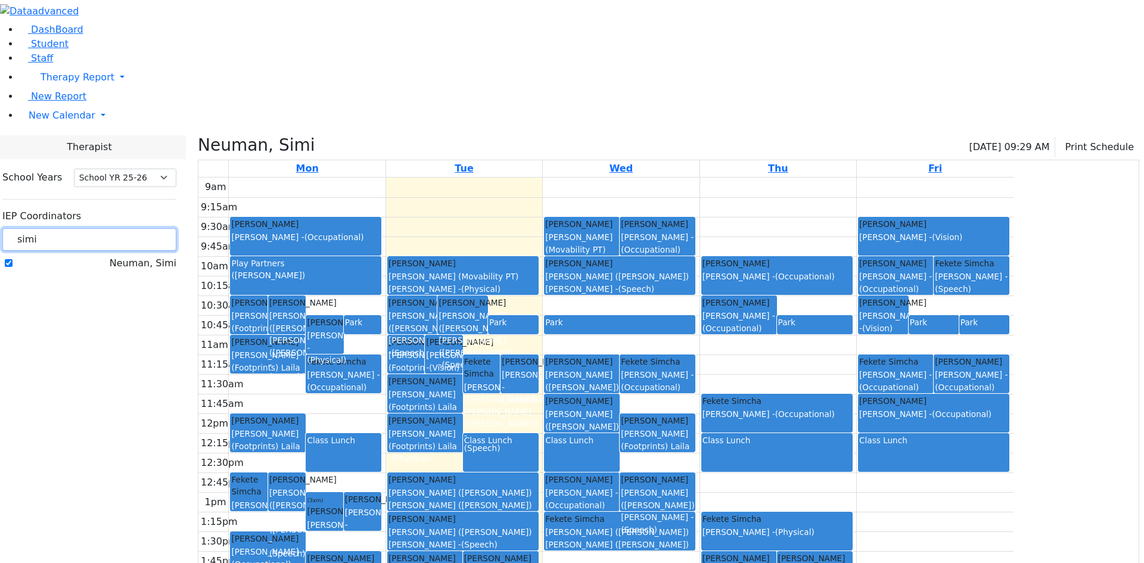
drag, startPoint x: 183, startPoint y: 110, endPoint x: 118, endPoint y: 125, distance: 67.1
click at [118, 125] on div "DashBoard Student Staff Therapy Report Student Old Calendar Report" at bounding box center [572, 325] width 1144 height 650
type input "peymer"
drag, startPoint x: 141, startPoint y: 130, endPoint x: 150, endPoint y: 129, distance: 8.5
click at [144, 159] on div "School Years Select School YR Summer YR 25 School YR 25-26 Summer YR 25 School …" at bounding box center [89, 220] width 193 height 123
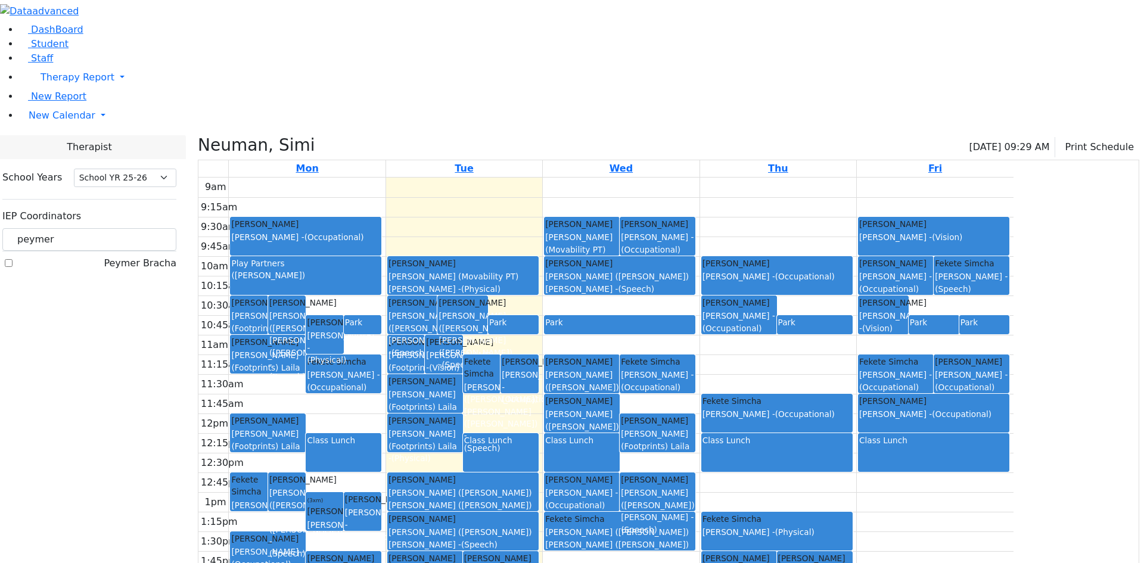
click at [150, 256] on label "Peymer Bracha" at bounding box center [140, 263] width 73 height 14
click at [13, 259] on input "Peymer Bracha" at bounding box center [9, 263] width 8 height 8
checkbox input "true"
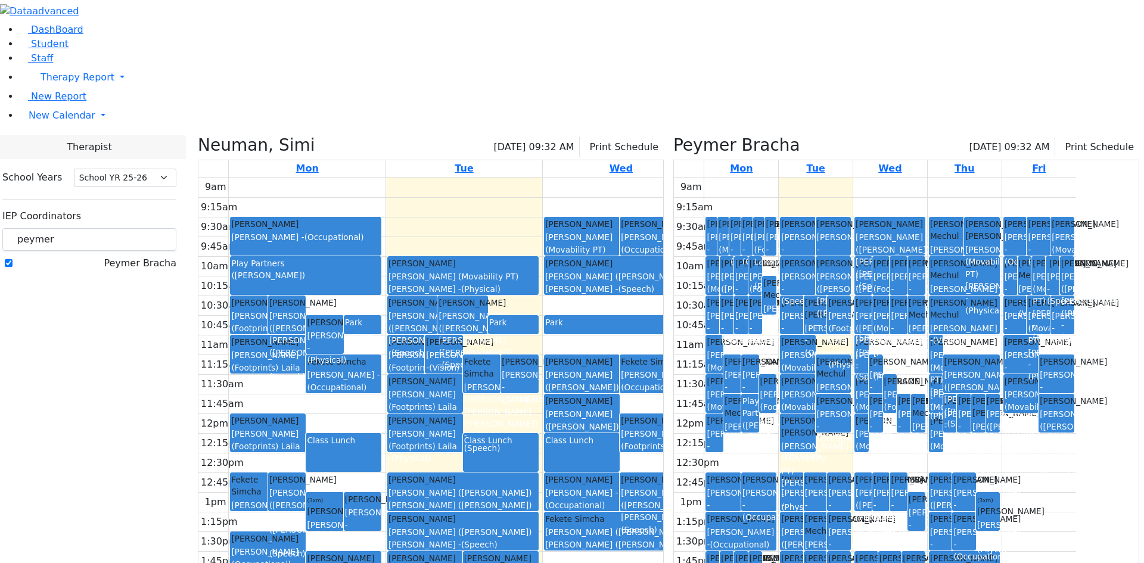
click at [198, 135] on icon at bounding box center [198, 145] width 0 height 20
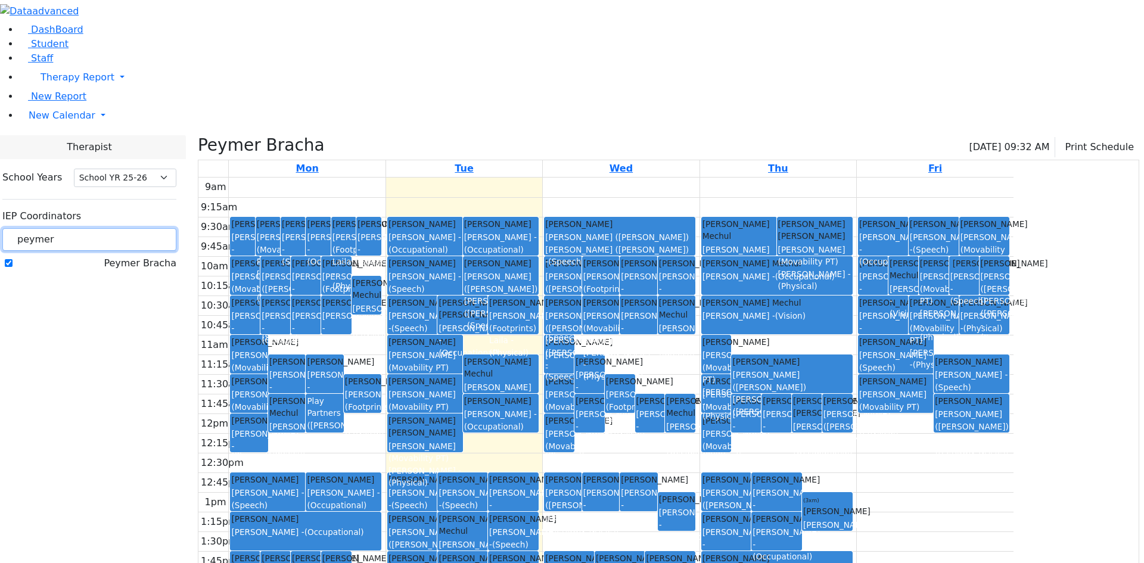
drag, startPoint x: 198, startPoint y: 103, endPoint x: 132, endPoint y: 112, distance: 66.1
click at [132, 112] on div "DashBoard Student Staff Therapy Report Student Old Calendar Report" at bounding box center [572, 325] width 1144 height 650
type input "gold"
click at [148, 290] on label "[PERSON_NAME]" at bounding box center [136, 297] width 79 height 14
click at [13, 293] on input "[PERSON_NAME]" at bounding box center [9, 297] width 8 height 8
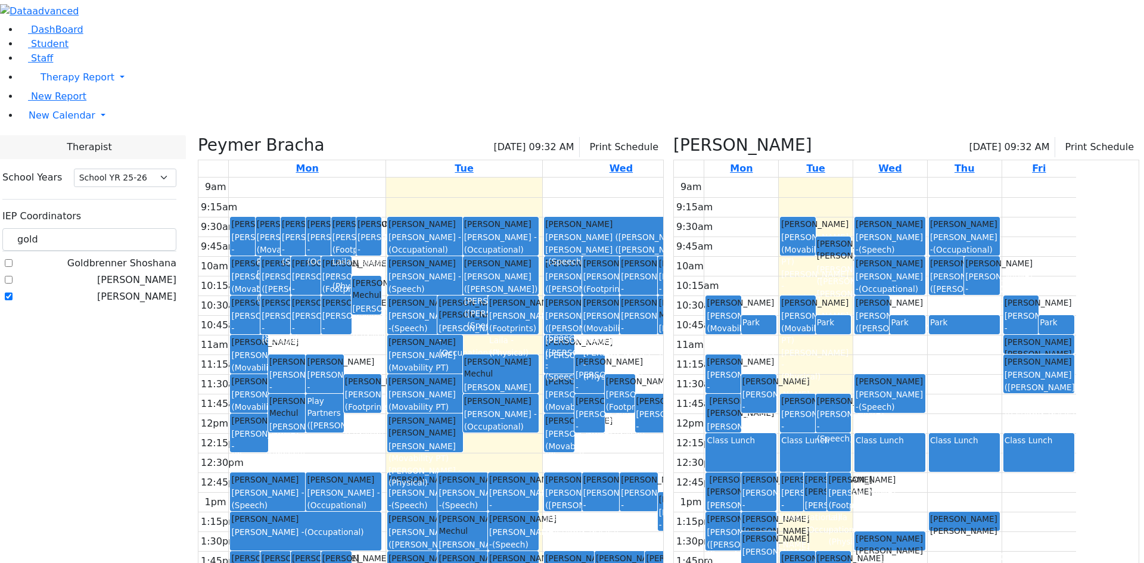
click at [198, 135] on icon at bounding box center [198, 145] width 0 height 20
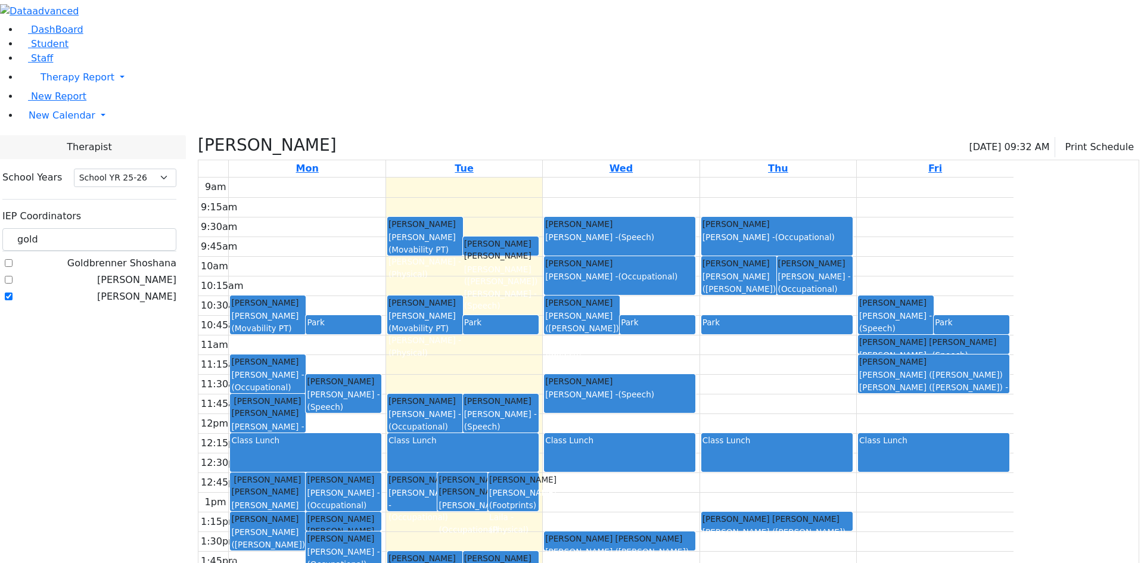
click at [487, 499] on div "Kenig Shira - (Occupational)" at bounding box center [462, 517] width 48 height 36
click at [537, 487] on div "Krausz (Footprints) Laila - (Physical)" at bounding box center [513, 511] width 48 height 49
click at [538, 552] on div "Jacobowitz Yitzchok Steinhardt Esther - (Speech)" at bounding box center [501, 571] width 74 height 38
click at [553, 498] on div "9am 9:15am 9:30am 9:45am 10am 10:15am 10:30am 10:45am 11am 11:15am 11:30am 11:4…" at bounding box center [605, 414] width 815 height 472
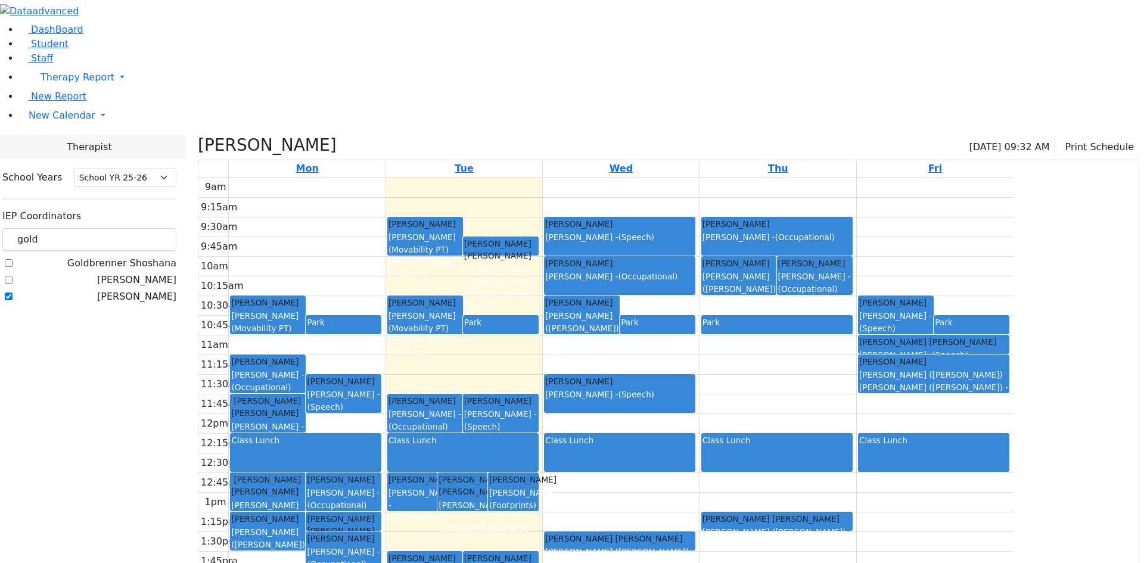
click at [153, 290] on label "[PERSON_NAME]" at bounding box center [136, 297] width 79 height 14
click at [13, 293] on input "[PERSON_NAME]" at bounding box center [9, 297] width 8 height 8
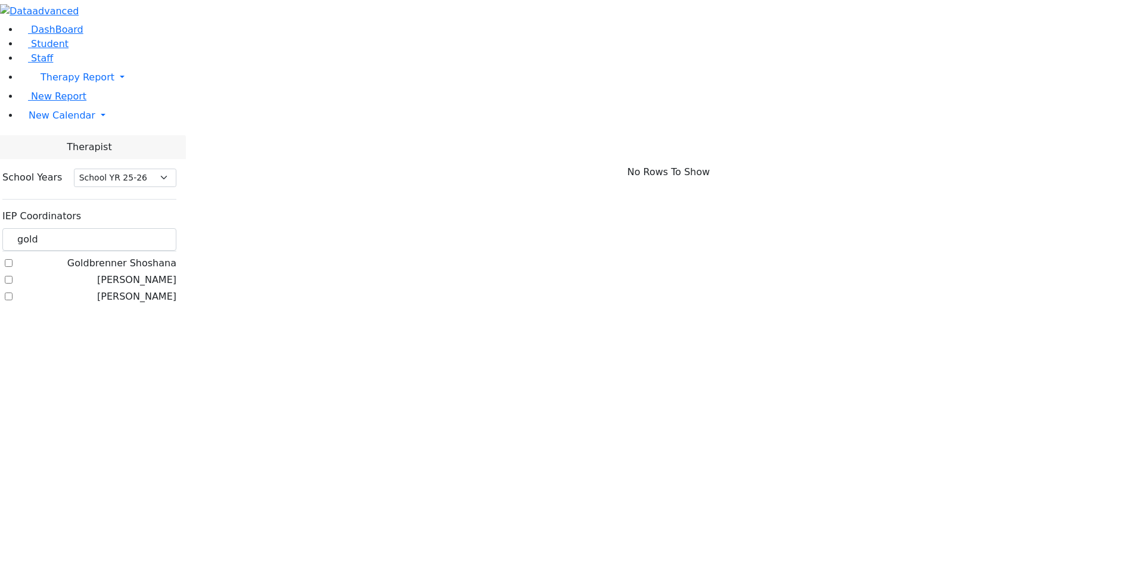
click at [148, 290] on label "[PERSON_NAME]" at bounding box center [136, 297] width 79 height 14
click at [13, 293] on input "[PERSON_NAME]" at bounding box center [9, 297] width 8 height 8
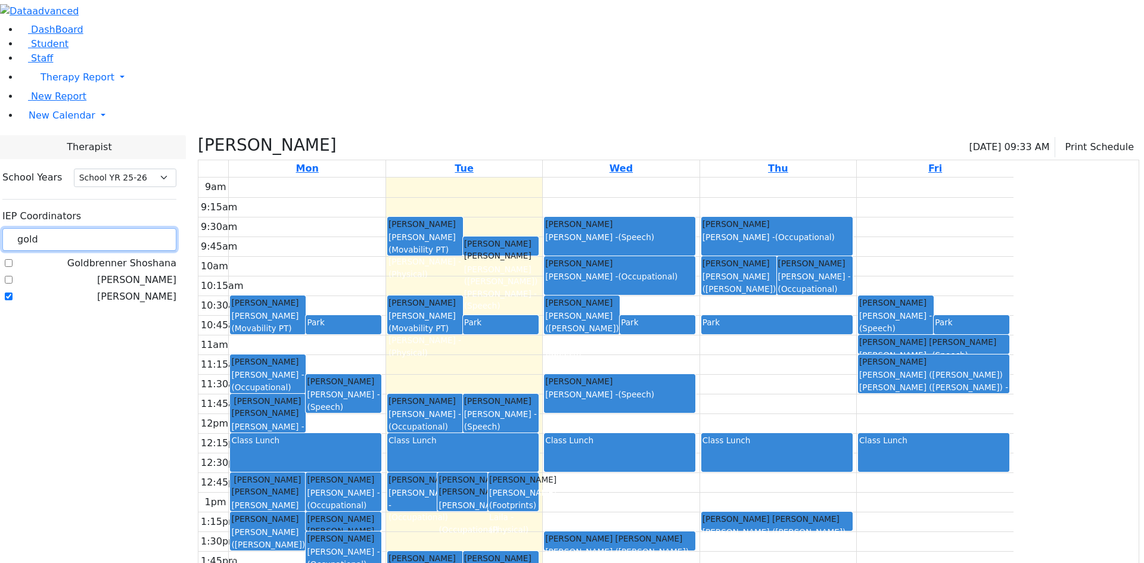
drag, startPoint x: 187, startPoint y: 97, endPoint x: 127, endPoint y: 98, distance: 59.6
click at [127, 98] on div "DashBoard Student Staff Therapy Report Student Old Calendar Report" at bounding box center [572, 325] width 1144 height 650
click at [148, 290] on label "[PERSON_NAME]" at bounding box center [136, 297] width 79 height 14
click at [13, 293] on input "[PERSON_NAME]" at bounding box center [9, 297] width 8 height 8
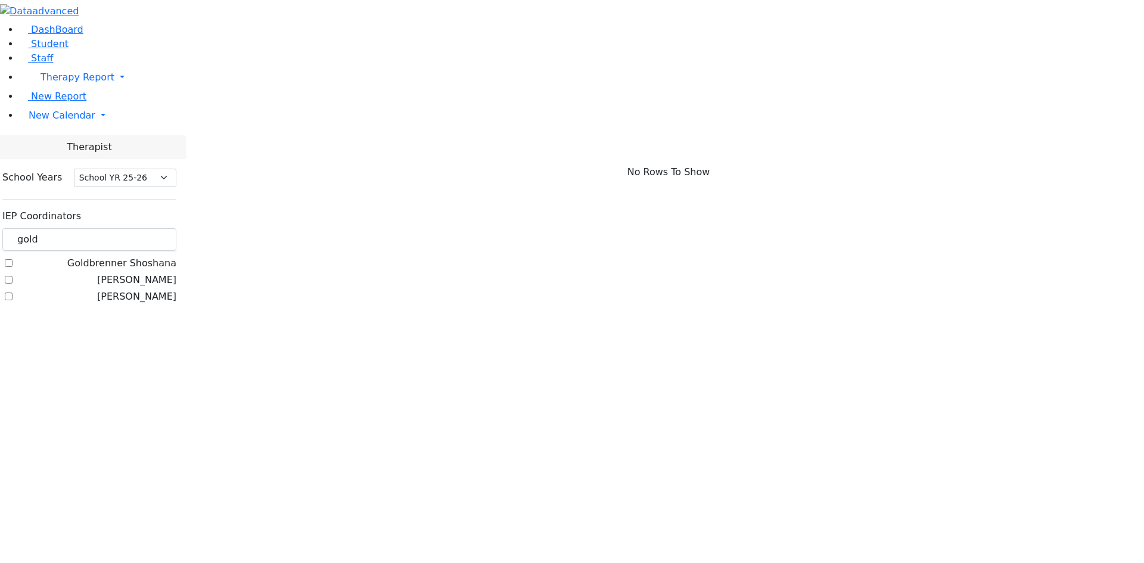
click at [148, 290] on label "[PERSON_NAME]" at bounding box center [136, 297] width 79 height 14
click at [13, 293] on input "[PERSON_NAME]" at bounding box center [9, 297] width 8 height 8
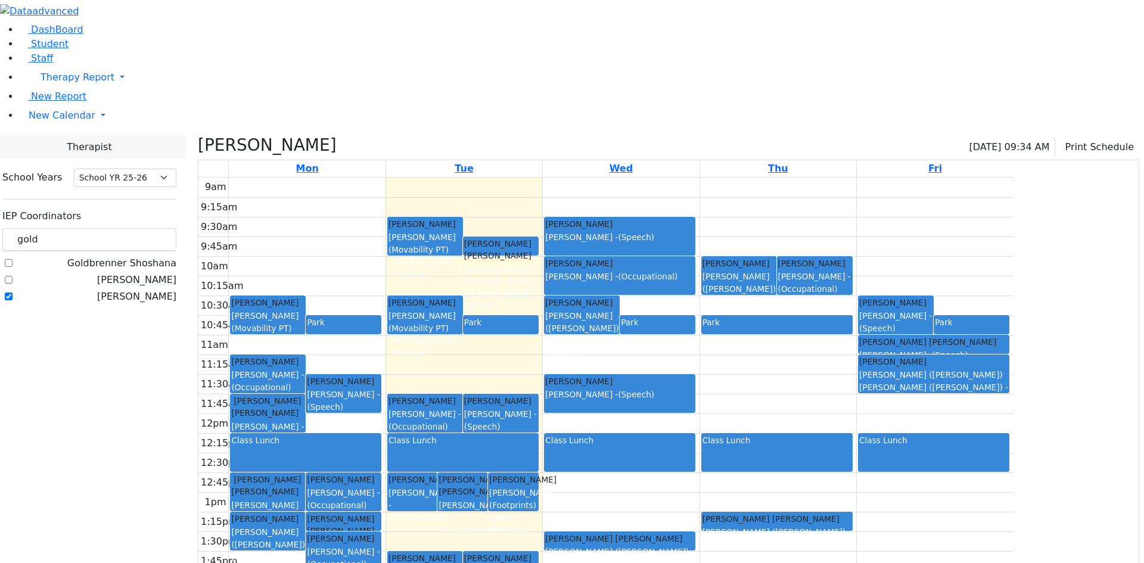
click at [304, 474] on div "Faivelson Shmuel Eliyahu Avigdor" at bounding box center [267, 486] width 73 height 24
click at [366, 500] on span "(Occupational)" at bounding box center [337, 505] width 60 height 10
click at [304, 513] on div "Kahan Shloime Zentman (Eichorn) Elizabeth (Nechama) - (Speech)" at bounding box center [267, 550] width 73 height 74
click at [304, 421] on div "Kenig Shira - (Occupational)" at bounding box center [267, 433] width 73 height 24
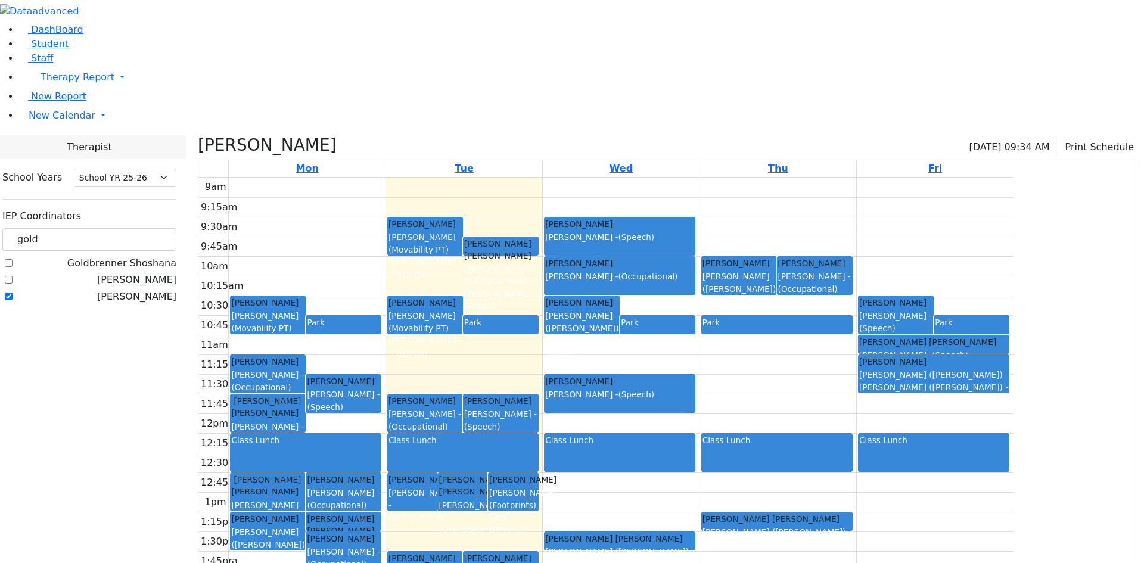
click at [304, 356] on div "Dana Moshe" at bounding box center [267, 362] width 73 height 12
click at [147, 290] on label "[PERSON_NAME]" at bounding box center [136, 297] width 79 height 14
click at [13, 293] on input "[PERSON_NAME]" at bounding box center [9, 297] width 8 height 8
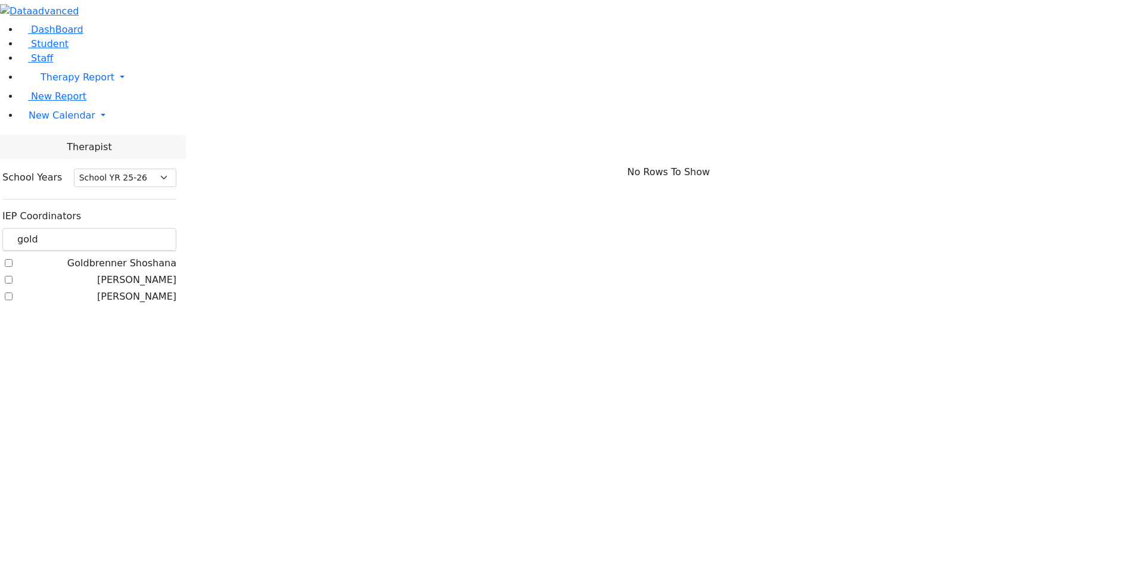
click at [151, 290] on label "[PERSON_NAME]" at bounding box center [136, 297] width 79 height 14
click at [13, 293] on input "[PERSON_NAME]" at bounding box center [9, 297] width 8 height 8
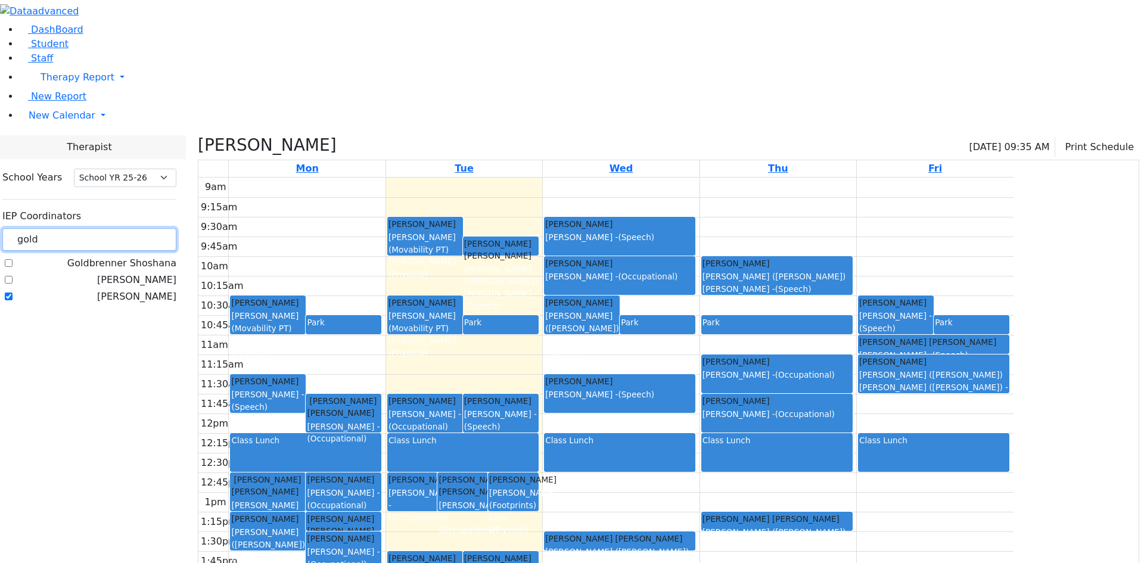
drag, startPoint x: 189, startPoint y: 113, endPoint x: 135, endPoint y: 110, distance: 54.3
click at [135, 159] on div "School Years Select School YR Summer YR 25 School YR 25-26 Summer YR 25 School …" at bounding box center [89, 237] width 193 height 157
click at [147, 290] on label "[PERSON_NAME]" at bounding box center [136, 297] width 79 height 14
click at [13, 293] on input "[PERSON_NAME]" at bounding box center [9, 297] width 8 height 8
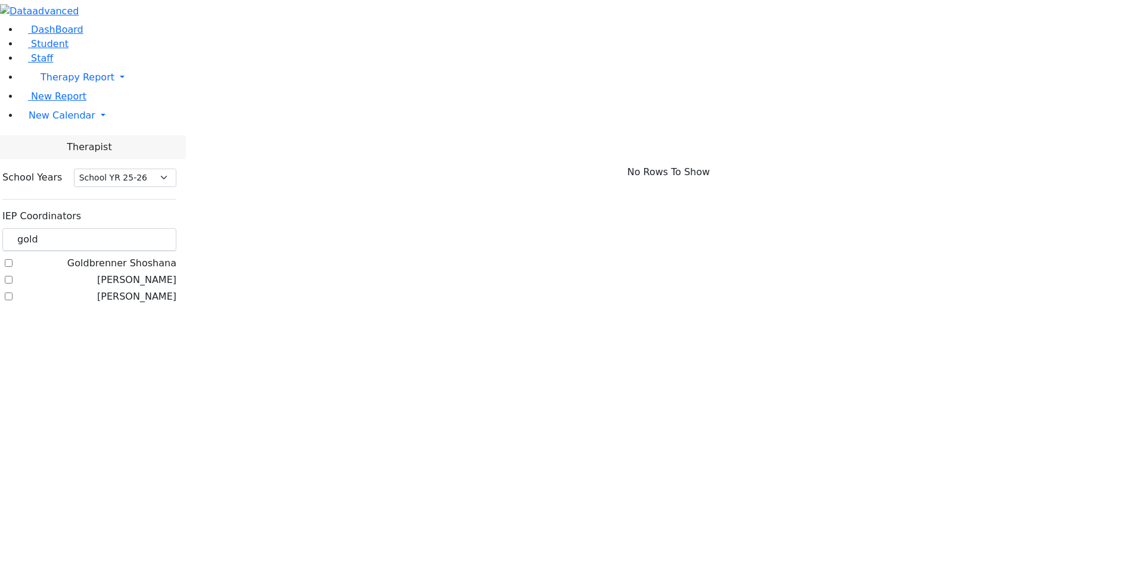
click at [147, 290] on label "[PERSON_NAME]" at bounding box center [136, 297] width 79 height 14
click at [13, 293] on input "[PERSON_NAME]" at bounding box center [9, 297] width 8 height 8
checkbox input "true"
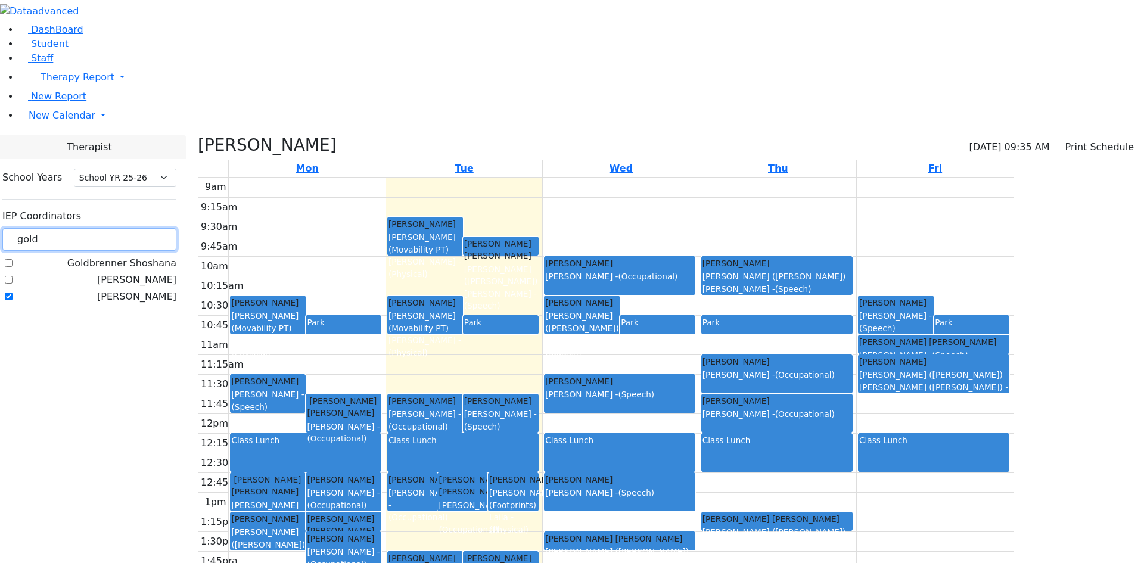
drag, startPoint x: 194, startPoint y: 110, endPoint x: 152, endPoint y: 111, distance: 41.7
click at [152, 228] on input "gold" at bounding box center [89, 239] width 174 height 23
type input "ata"
drag, startPoint x: 139, startPoint y: 133, endPoint x: 150, endPoint y: 132, distance: 10.7
click at [141, 159] on div "School Years Select School YR Summer YR 25 School YR 25-26 Summer YR 25 School …" at bounding box center [89, 220] width 193 height 123
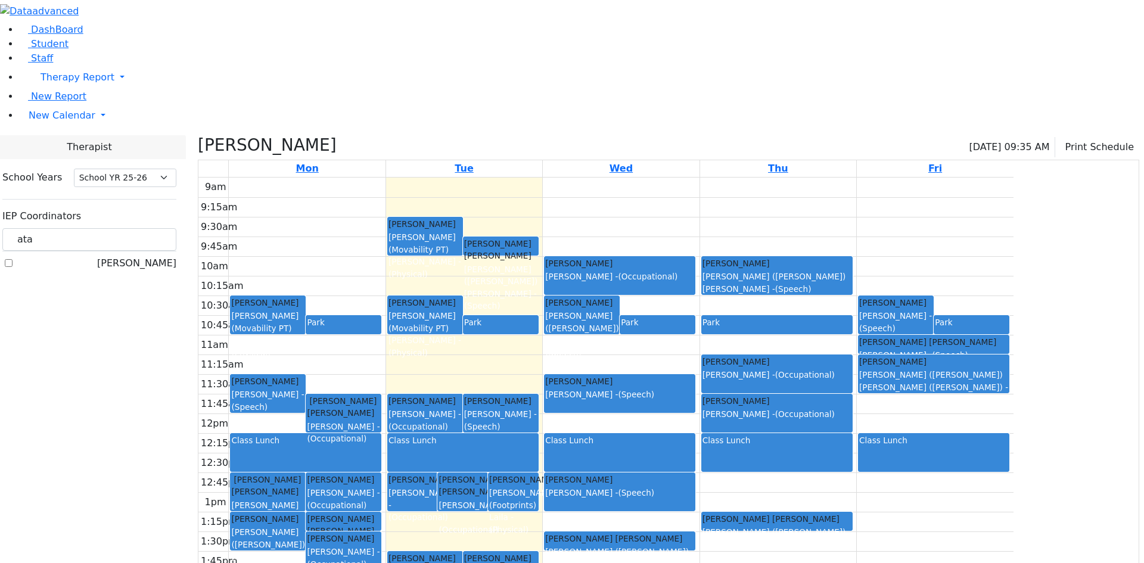
click at [151, 256] on label "Gross, Atara" at bounding box center [136, 263] width 79 height 14
click at [13, 259] on input "Gross, Atara" at bounding box center [9, 263] width 8 height 8
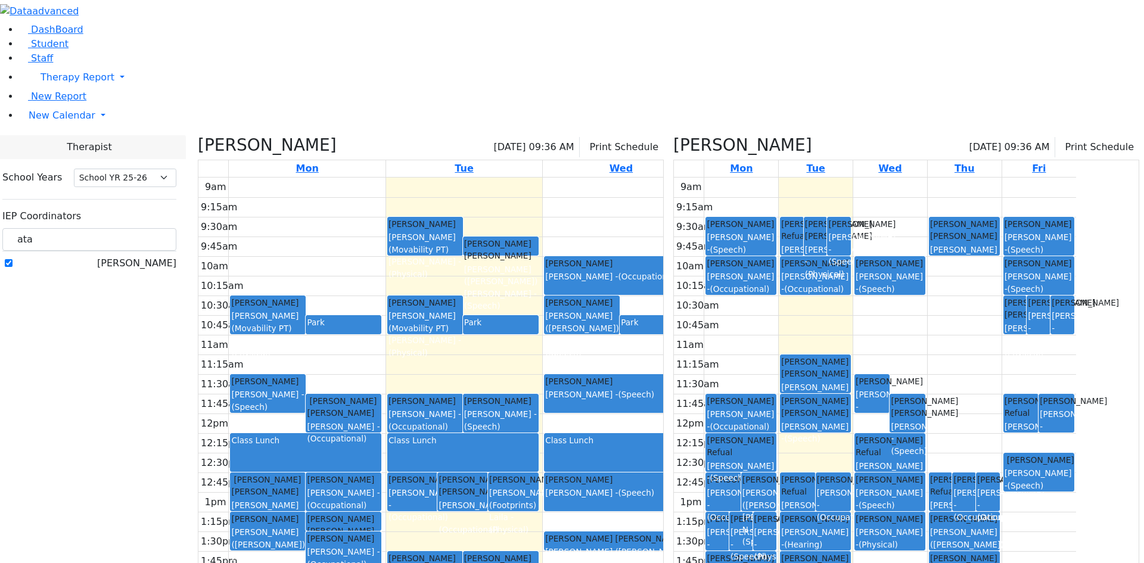
click at [386, 178] on div "9am 9:15am 9:30am 9:45am 10am 10:15am 10:30am 10:45am 11am 11:15am 11:30am 11:4…" at bounding box center [605, 414] width 815 height 472
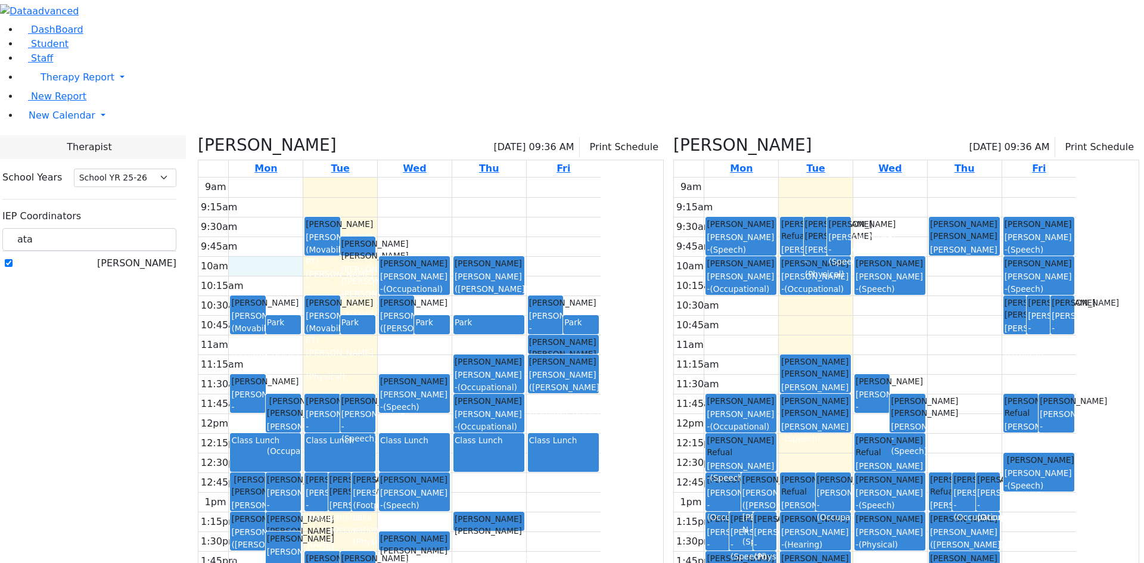
click at [673, 135] on icon at bounding box center [673, 145] width 0 height 20
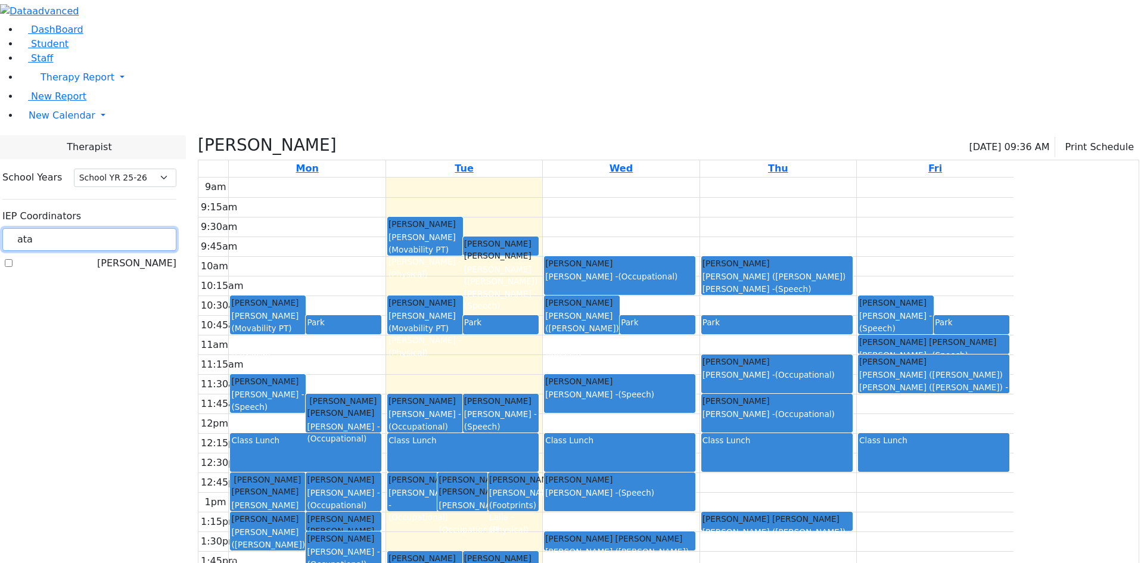
click at [176, 228] on input "ata" at bounding box center [89, 239] width 174 height 23
click at [149, 256] on label "Gross, Atara" at bounding box center [136, 263] width 79 height 14
click at [13, 259] on input "Gross, Atara" at bounding box center [9, 263] width 8 height 8
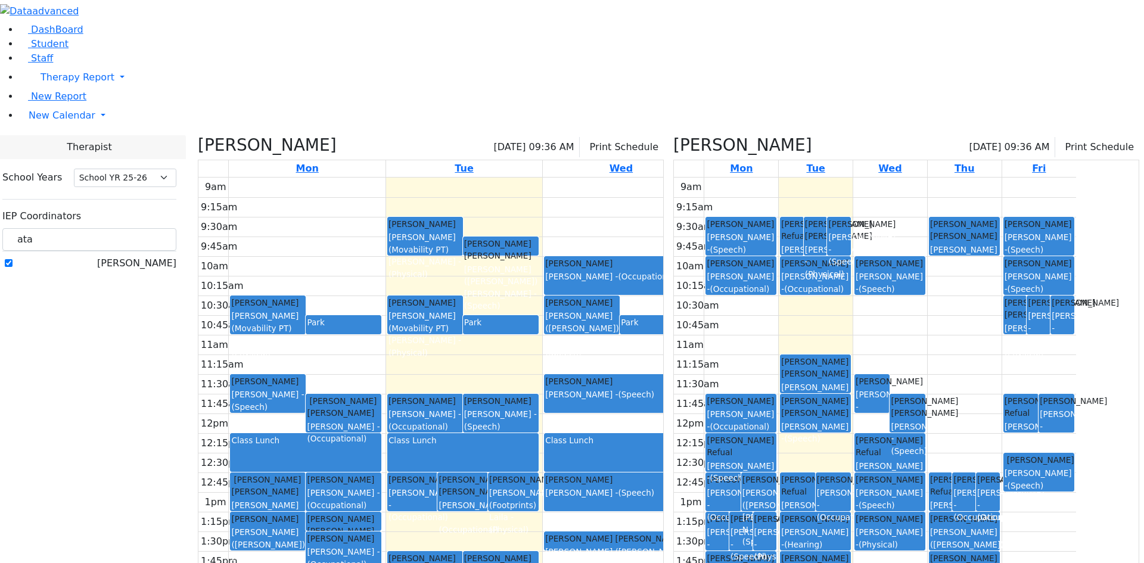
click at [149, 256] on label "Gross, Atara" at bounding box center [136, 263] width 79 height 14
click at [13, 259] on input "Gross, Atara" at bounding box center [9, 263] width 8 height 8
checkbox input "false"
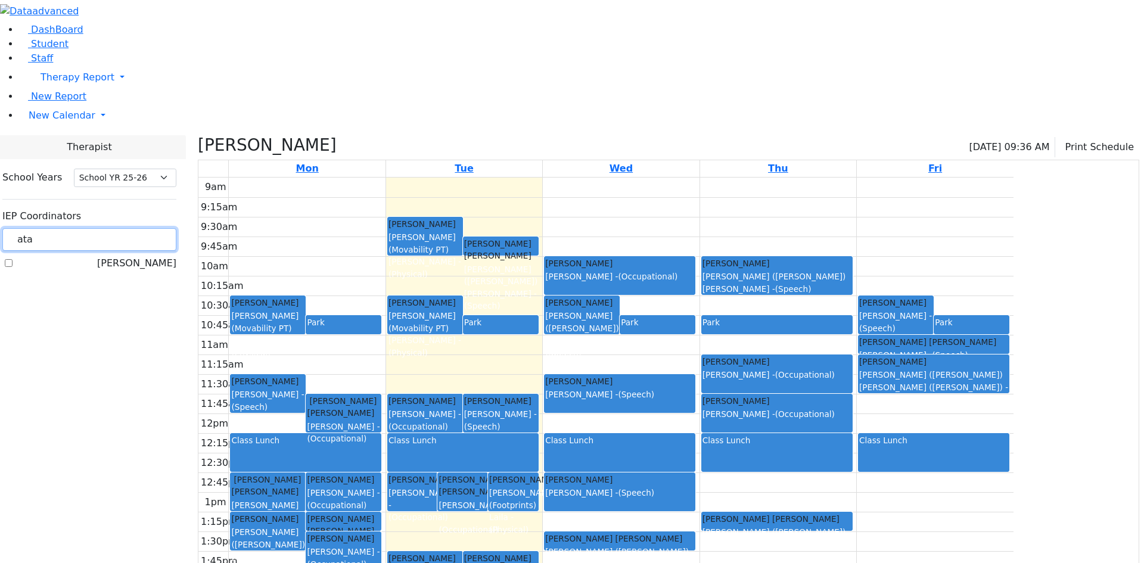
drag, startPoint x: 192, startPoint y: 105, endPoint x: 147, endPoint y: 107, distance: 45.3
click at [147, 228] on div "ata" at bounding box center [89, 239] width 174 height 23
type input "gold"
click at [150, 290] on label "[PERSON_NAME]" at bounding box center [136, 297] width 79 height 14
click at [13, 293] on input "[PERSON_NAME]" at bounding box center [9, 297] width 8 height 8
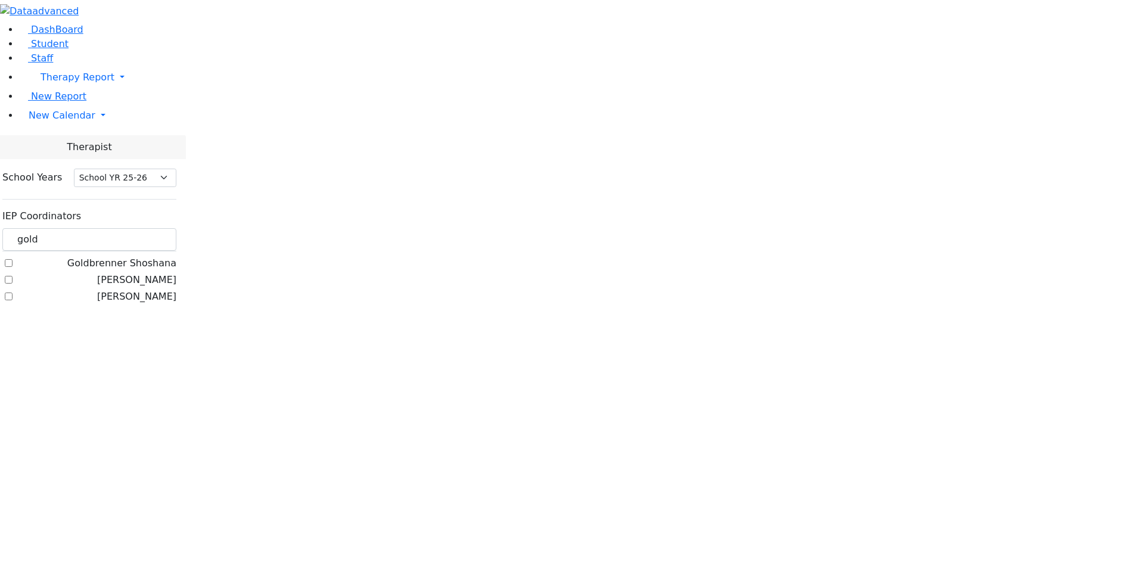
click at [150, 290] on label "[PERSON_NAME]" at bounding box center [136, 297] width 79 height 14
click at [13, 293] on input "[PERSON_NAME]" at bounding box center [9, 297] width 8 height 8
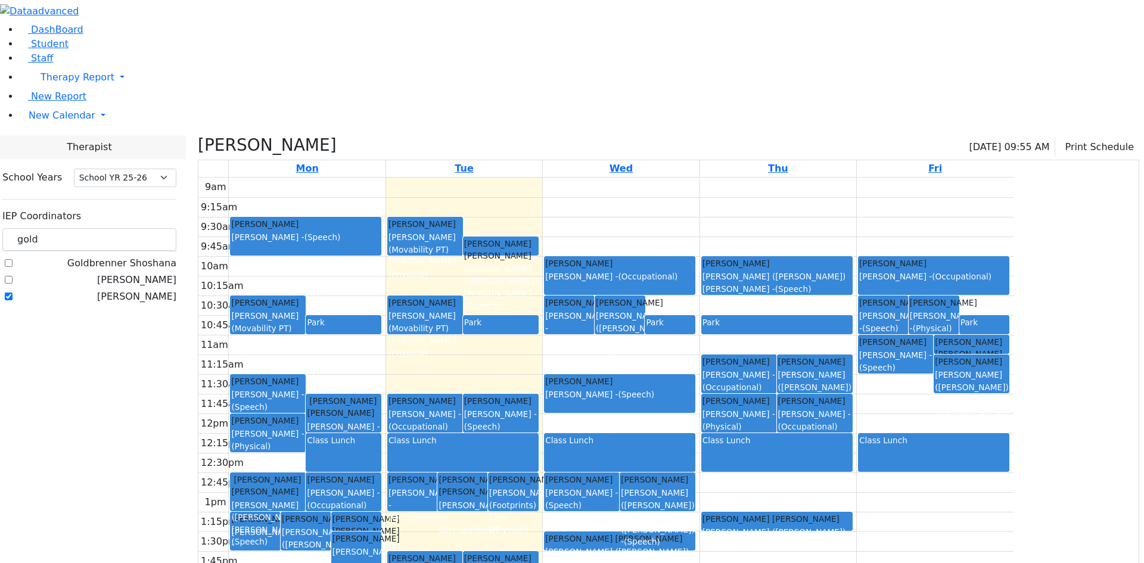
drag, startPoint x: 153, startPoint y: 158, endPoint x: 147, endPoint y: 162, distance: 6.4
click at [151, 290] on label "[PERSON_NAME]" at bounding box center [136, 297] width 79 height 14
click at [13, 293] on input "[PERSON_NAME]" at bounding box center [9, 297] width 8 height 8
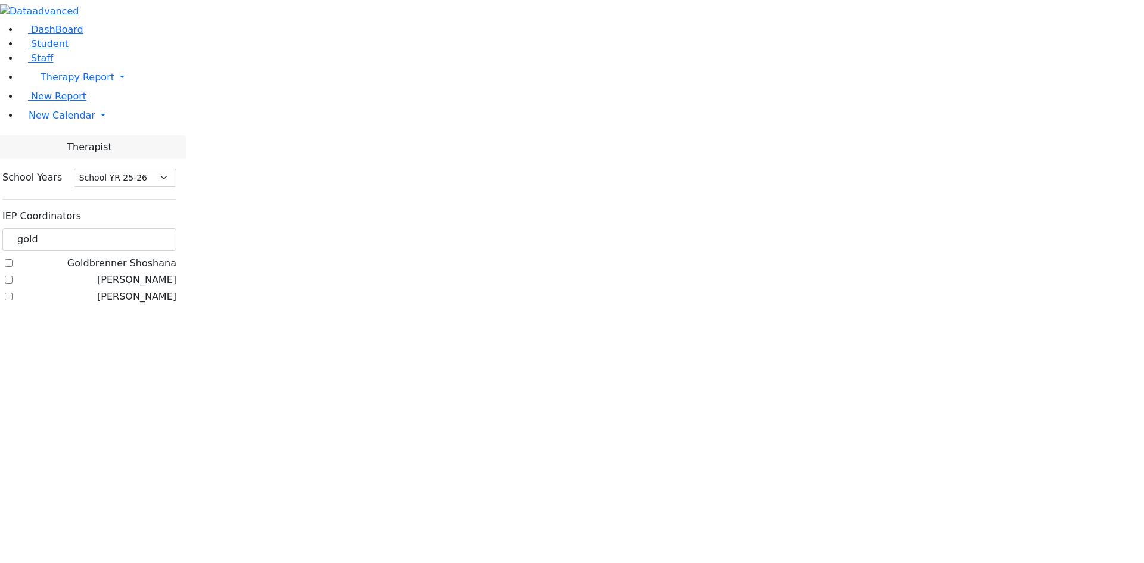
click at [147, 290] on label "[PERSON_NAME]" at bounding box center [136, 297] width 79 height 14
click at [13, 293] on input "[PERSON_NAME]" at bounding box center [9, 297] width 8 height 8
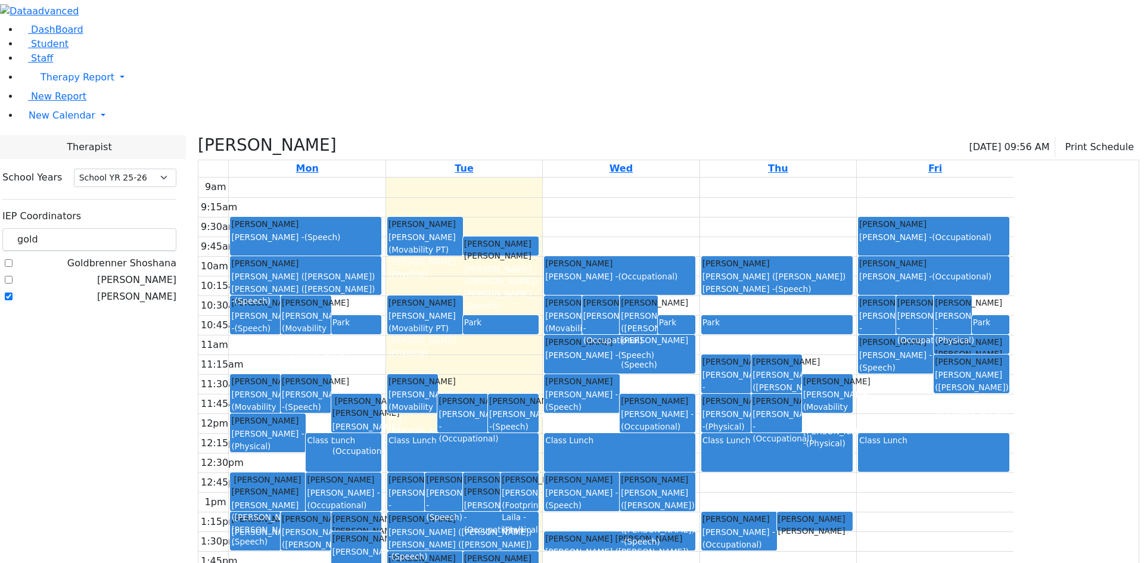
click at [150, 290] on label "[PERSON_NAME]" at bounding box center [136, 297] width 79 height 14
click at [13, 293] on input "[PERSON_NAME]" at bounding box center [9, 297] width 8 height 8
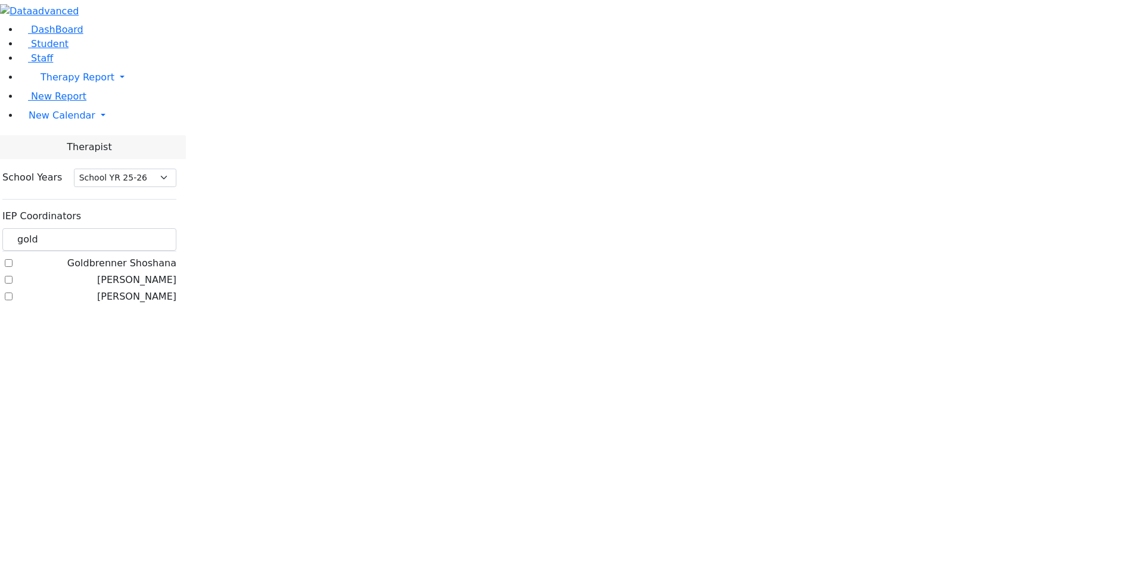
click at [150, 290] on label "[PERSON_NAME]" at bounding box center [136, 297] width 79 height 14
click at [13, 293] on input "[PERSON_NAME]" at bounding box center [9, 297] width 8 height 8
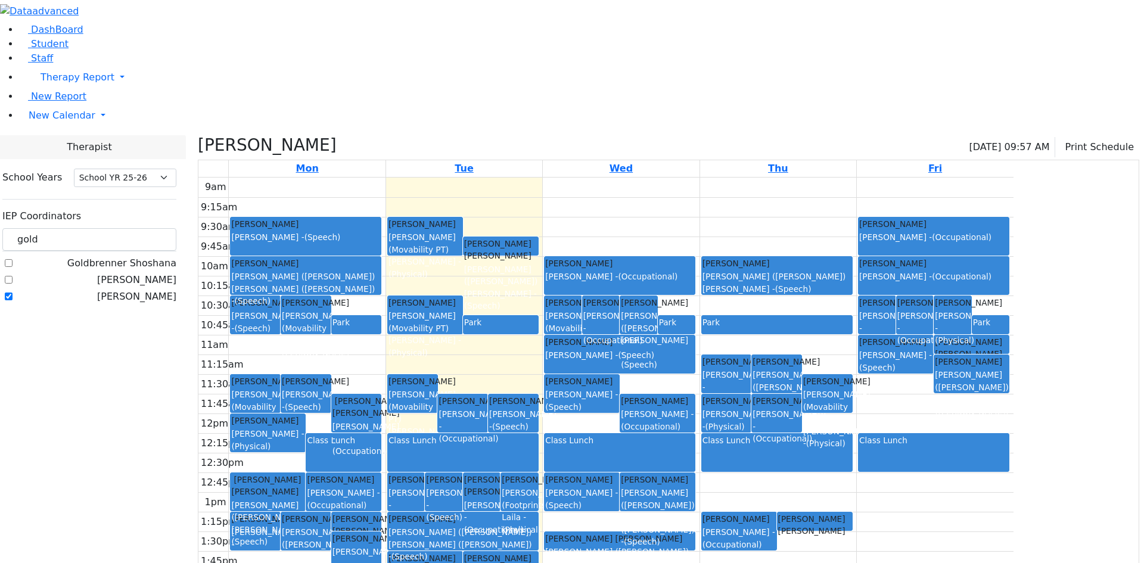
click at [150, 290] on label "[PERSON_NAME]" at bounding box center [136, 297] width 79 height 14
click at [13, 293] on input "[PERSON_NAME]" at bounding box center [9, 297] width 8 height 8
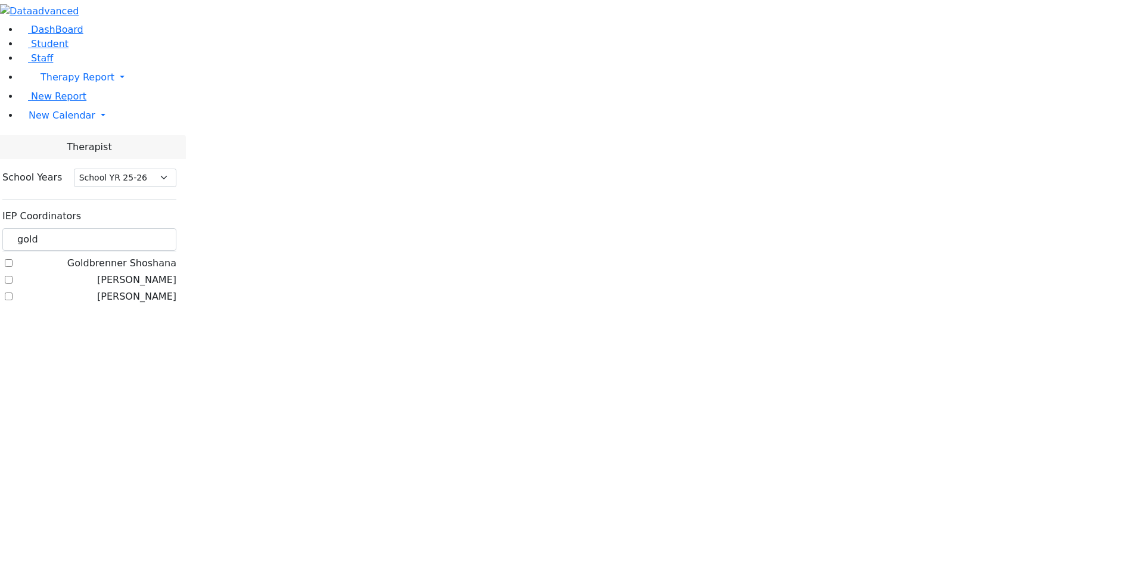
click at [150, 290] on label "[PERSON_NAME]" at bounding box center [136, 297] width 79 height 14
click at [13, 293] on input "[PERSON_NAME]" at bounding box center [9, 297] width 8 height 8
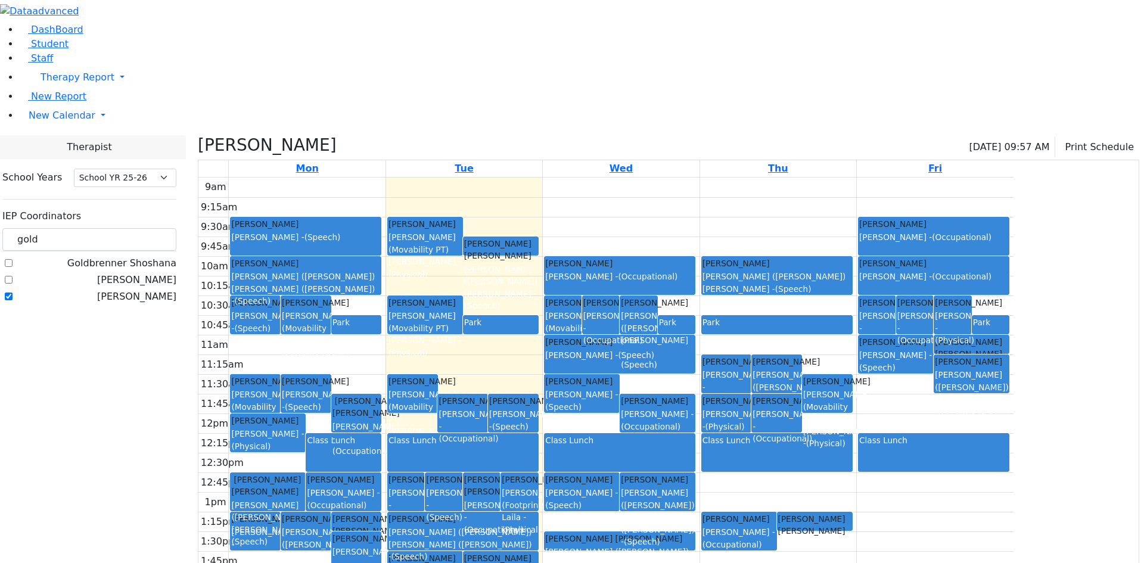
click at [150, 290] on label "[PERSON_NAME]" at bounding box center [136, 297] width 79 height 14
click at [13, 293] on input "[PERSON_NAME]" at bounding box center [9, 297] width 8 height 8
checkbox input "false"
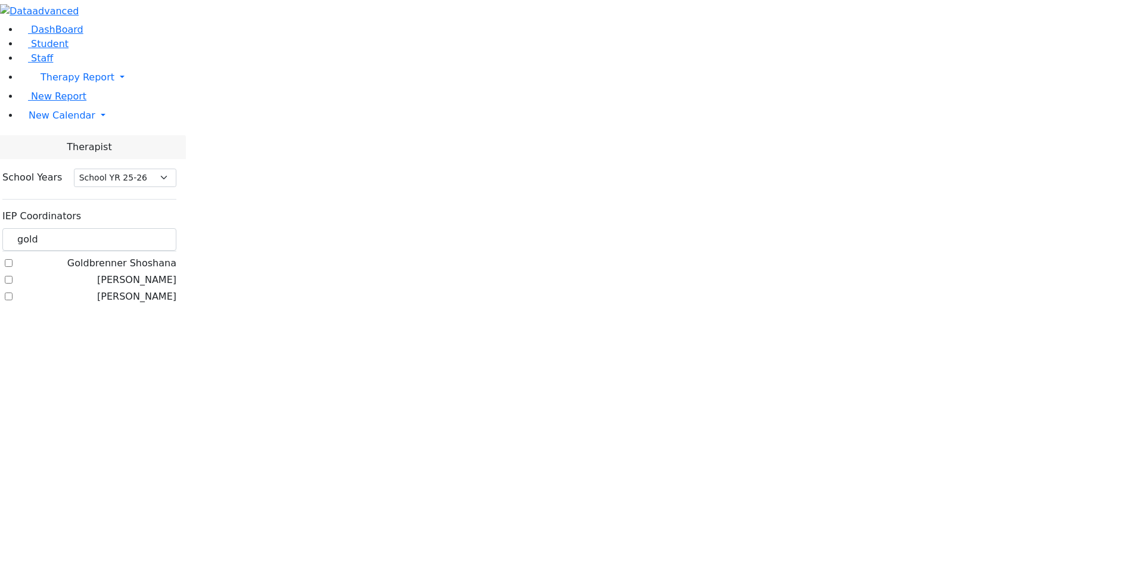
click at [152, 273] on label "[PERSON_NAME]" at bounding box center [136, 280] width 79 height 14
click at [13, 276] on input "[PERSON_NAME]" at bounding box center [9, 280] width 8 height 8
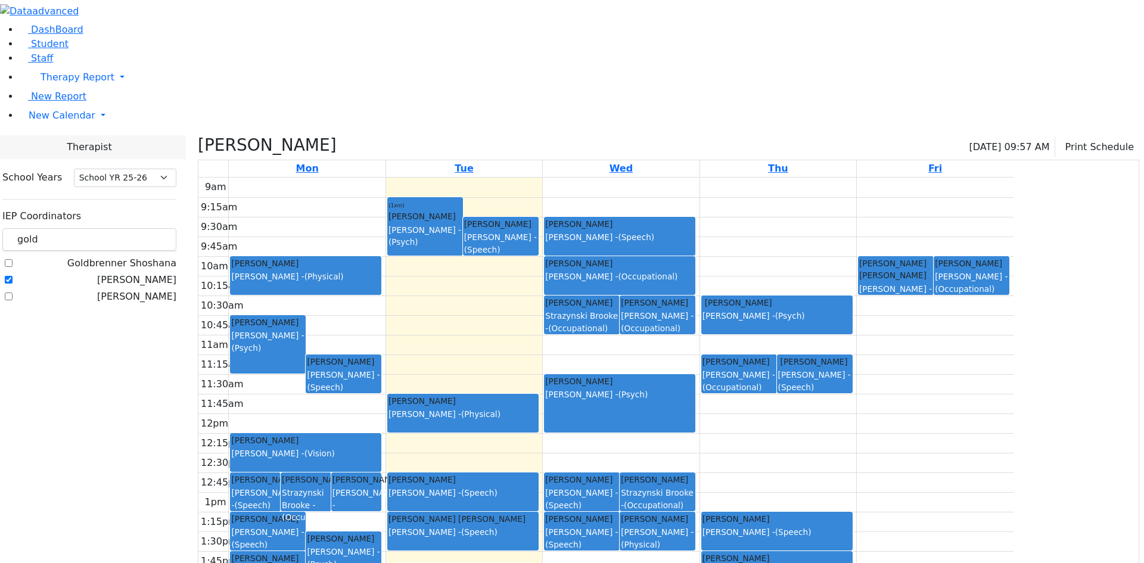
click at [153, 273] on label "[PERSON_NAME]" at bounding box center [136, 280] width 79 height 14
click at [13, 276] on input "[PERSON_NAME]" at bounding box center [9, 280] width 8 height 8
checkbox input "false"
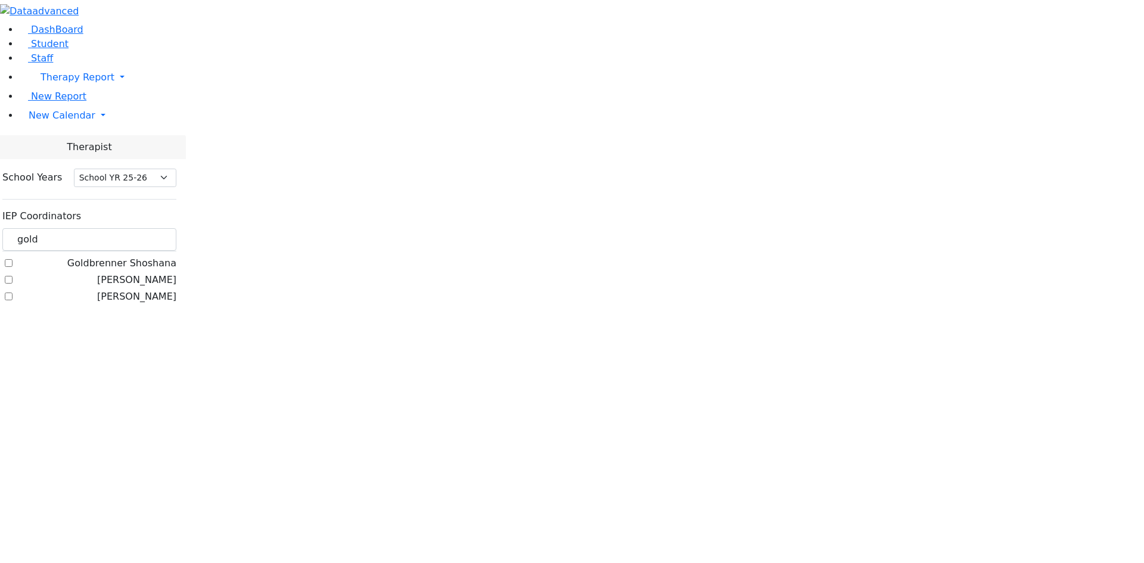
click at [153, 256] on label "Goldbrenner Shoshana" at bounding box center [121, 263] width 109 height 14
click at [13, 259] on input "Goldbrenner Shoshana" at bounding box center [9, 263] width 8 height 8
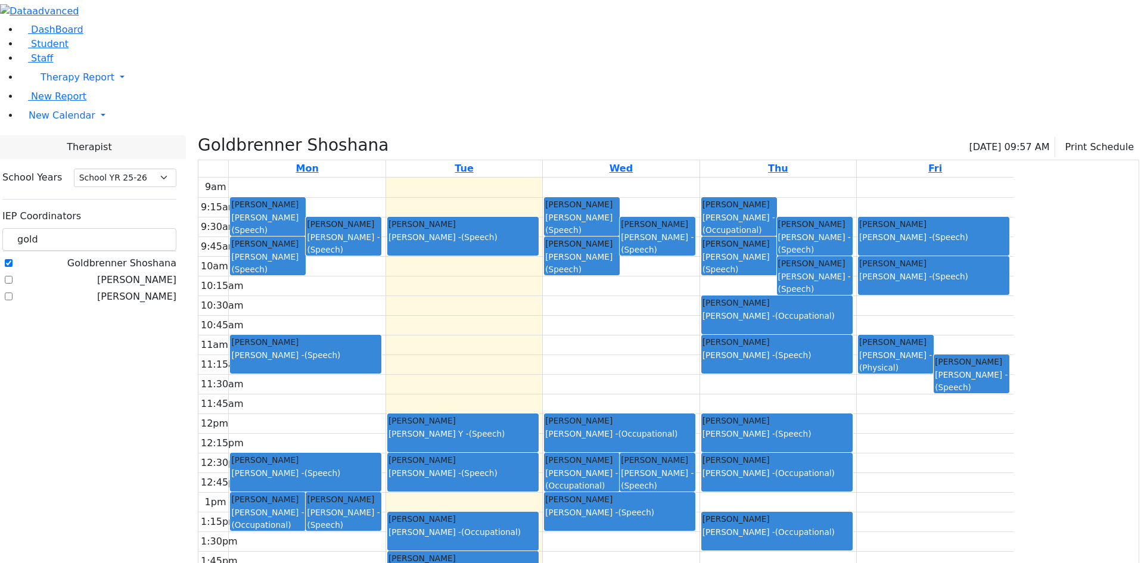
click at [148, 256] on label "Goldbrenner Shoshana" at bounding box center [121, 263] width 109 height 14
click at [13, 259] on input "Goldbrenner Shoshana" at bounding box center [9, 263] width 8 height 8
checkbox input "false"
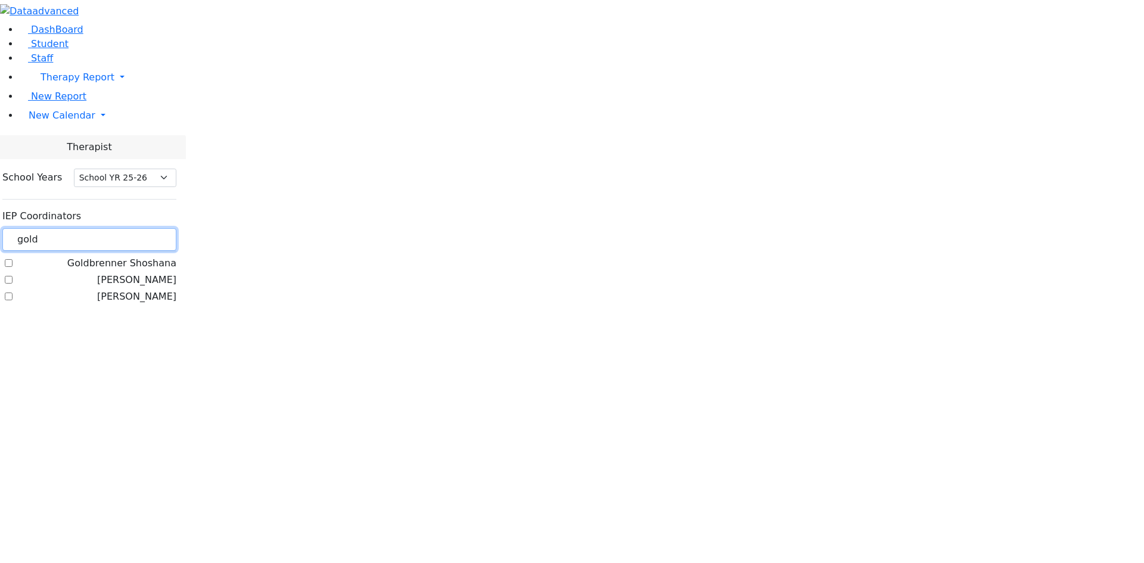
drag, startPoint x: 182, startPoint y: 105, endPoint x: 152, endPoint y: 107, distance: 29.8
click at [152, 228] on input "gold" at bounding box center [89, 239] width 174 height 23
type input "bracha"
click at [155, 256] on label "Peymer Bracha" at bounding box center [140, 263] width 73 height 14
click at [13, 259] on input "Peymer Bracha" at bounding box center [9, 263] width 8 height 8
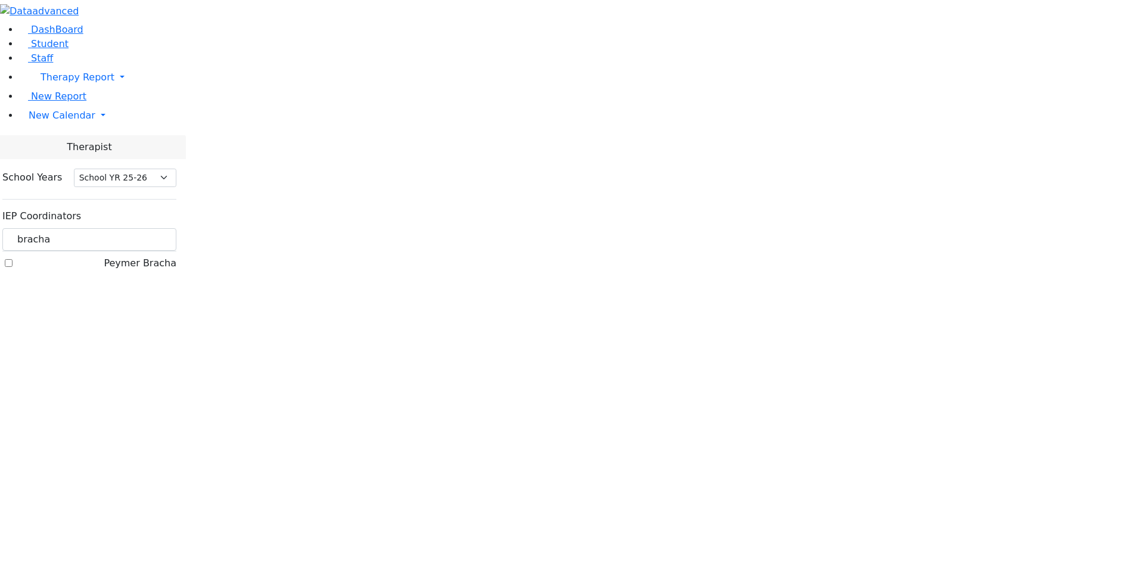
checkbox input "true"
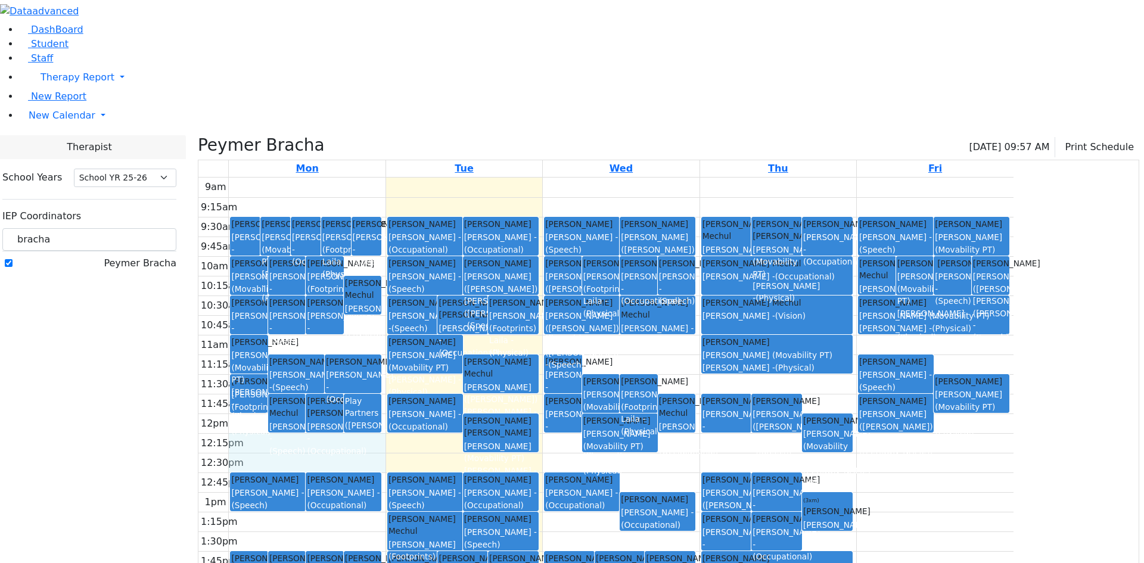
drag, startPoint x: 405, startPoint y: 347, endPoint x: 410, endPoint y: 332, distance: 15.3
click at [410, 324] on div "9am 9:15am 9:30am 9:45am 10am 10:15am 10:30am 10:45am 11am 11:15am 11:30am 11:4…" at bounding box center [605, 414] width 815 height 472
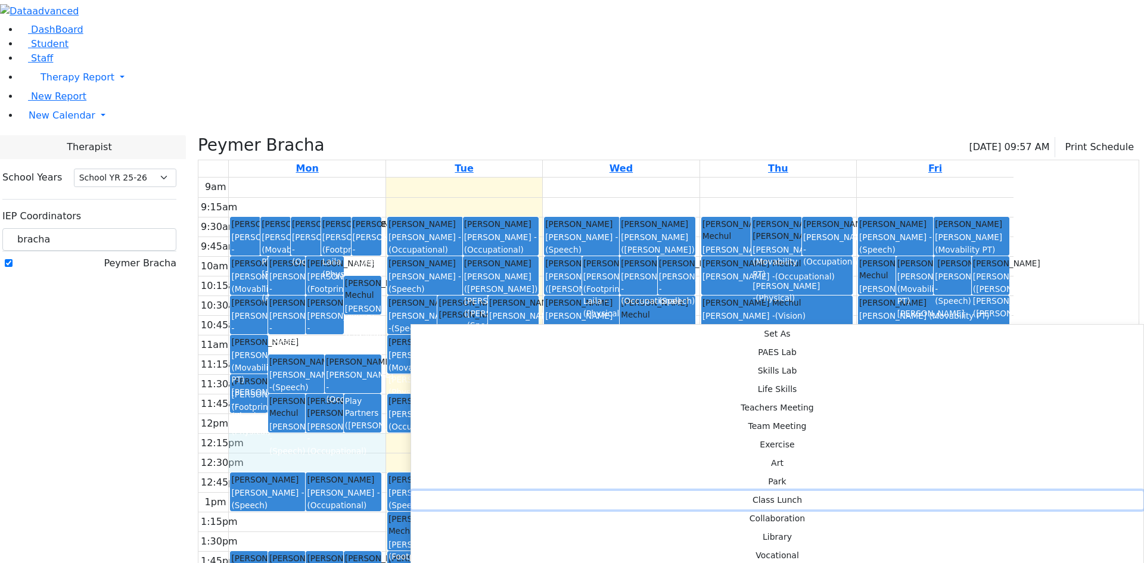
click at [591, 491] on button "Class Lunch" at bounding box center [777, 500] width 732 height 18
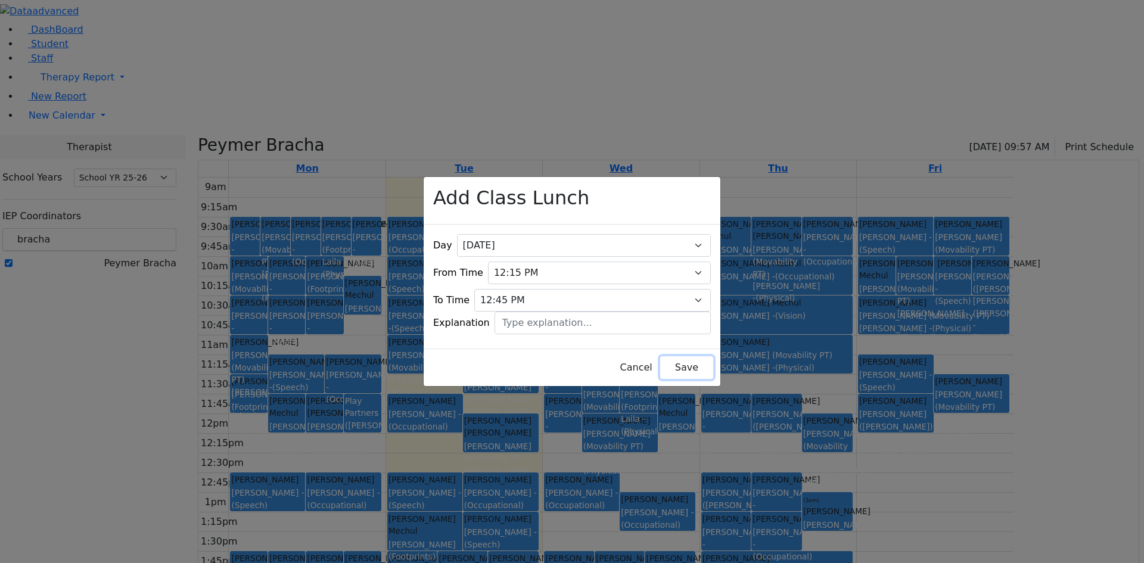
click at [677, 362] on button "Save" at bounding box center [686, 367] width 53 height 23
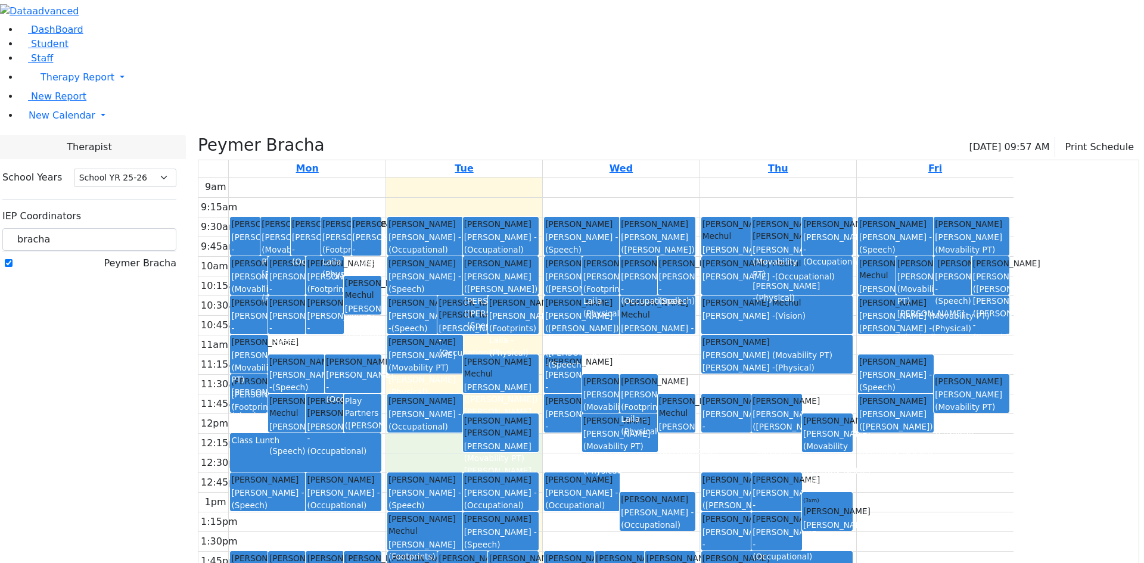
drag, startPoint x: 574, startPoint y: 347, endPoint x: 569, endPoint y: 332, distance: 16.4
click at [567, 328] on div "9am 9:15am 9:30am 9:45am 10am 10:15am 10:30am 10:45am 11am 11:15am 11:30am 11:4…" at bounding box center [605, 414] width 815 height 472
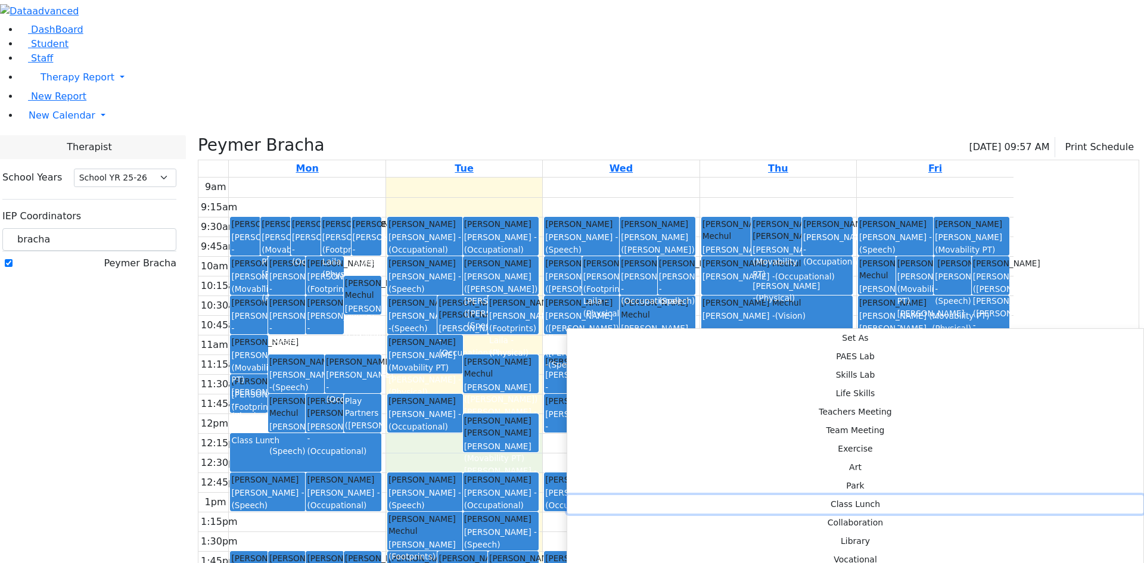
click at [734, 495] on button "Class Lunch" at bounding box center [855, 504] width 576 height 18
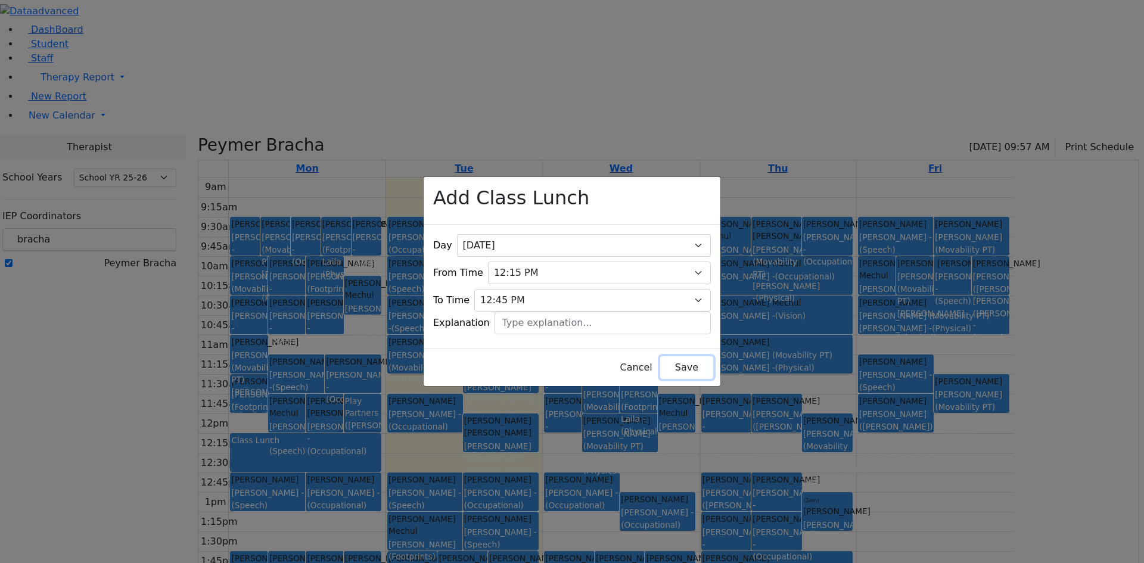
click at [660, 356] on button "Save" at bounding box center [686, 367] width 53 height 23
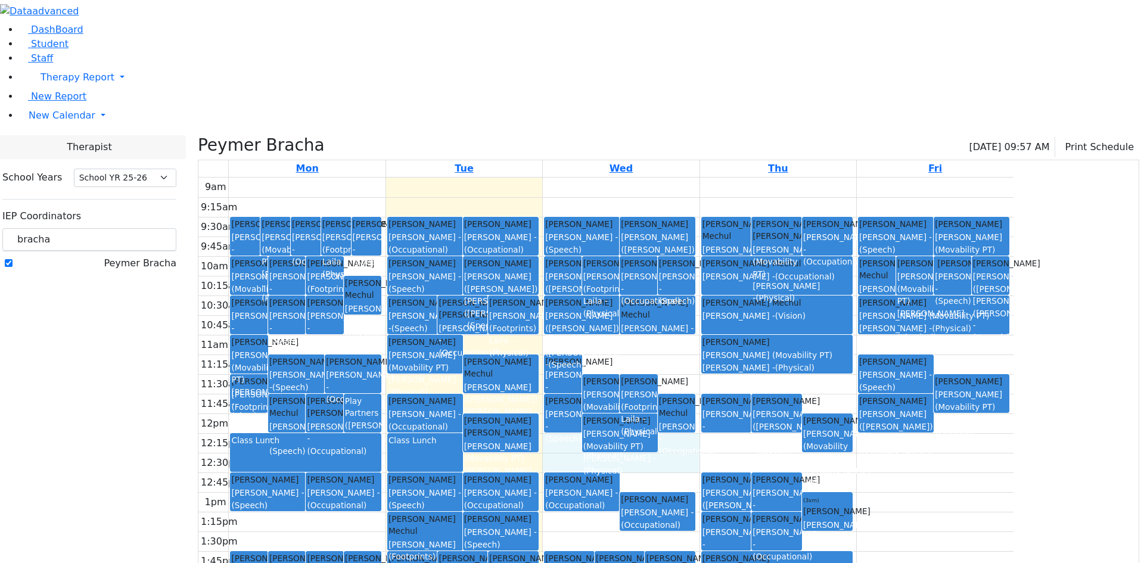
drag, startPoint x: 761, startPoint y: 344, endPoint x: 770, endPoint y: 322, distance: 24.0
click at [770, 322] on div "9am 9:15am 9:30am 9:45am 10am 10:15am 10:30am 10:45am 11am 11:15am 11:30am 11:4…" at bounding box center [605, 414] width 815 height 472
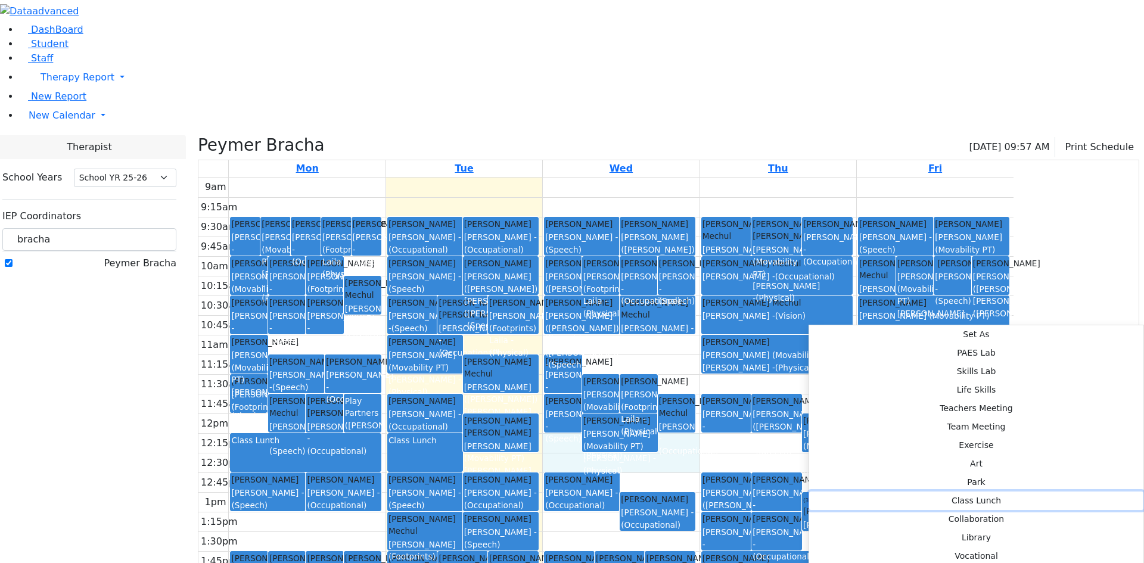
click at [987, 492] on button "Class Lunch" at bounding box center [976, 501] width 334 height 18
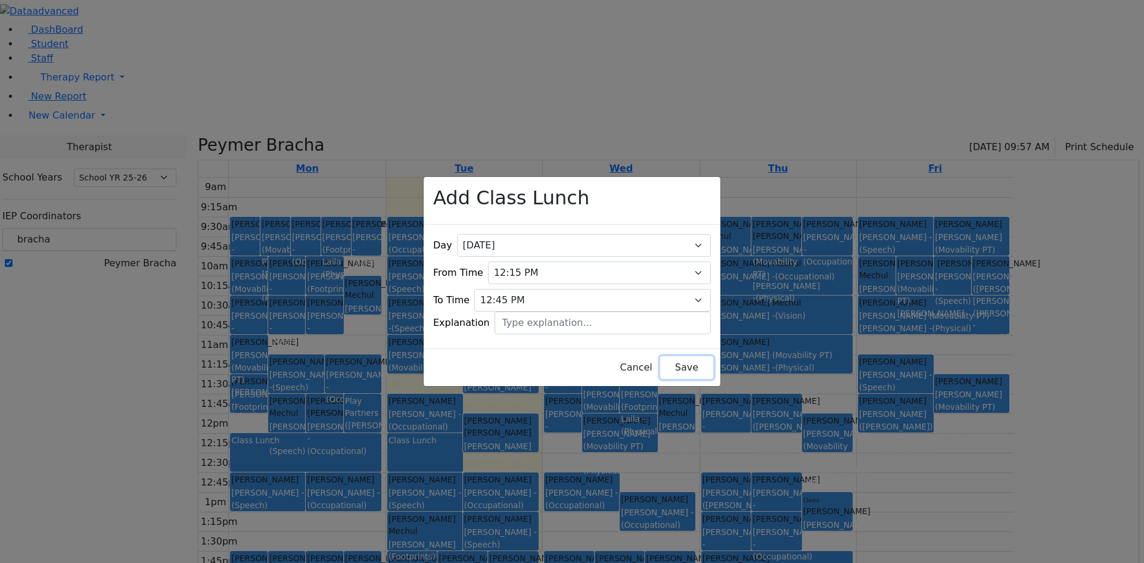
click at [661, 363] on button "Save" at bounding box center [686, 367] width 53 height 23
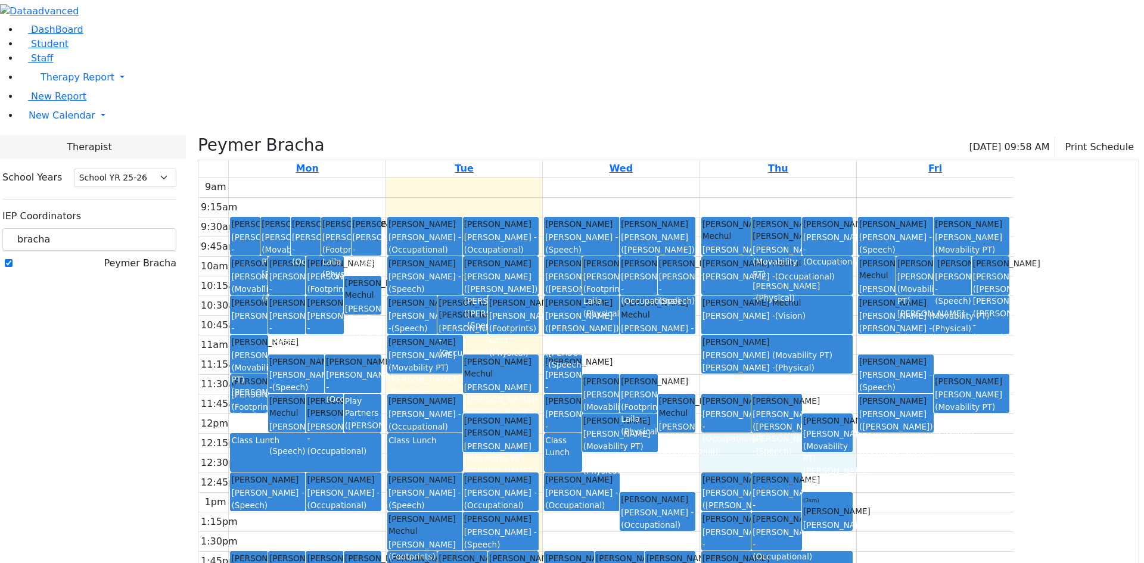
drag, startPoint x: 853, startPoint y: 347, endPoint x: 849, endPoint y: 332, distance: 15.3
click at [849, 326] on div "9am 9:15am 9:30am 9:45am 10am 10:15am 10:30am 10:45am 11am 11:15am 11:30am 11:4…" at bounding box center [605, 414] width 815 height 472
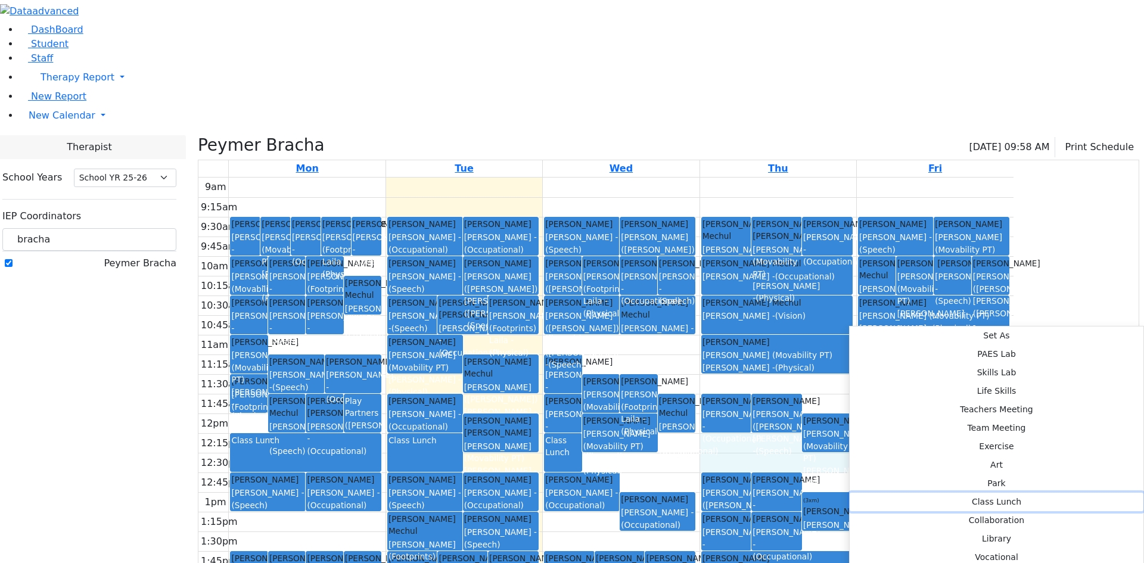
click at [1006, 493] on button "Class Lunch" at bounding box center [997, 502] width 294 height 18
select select "4"
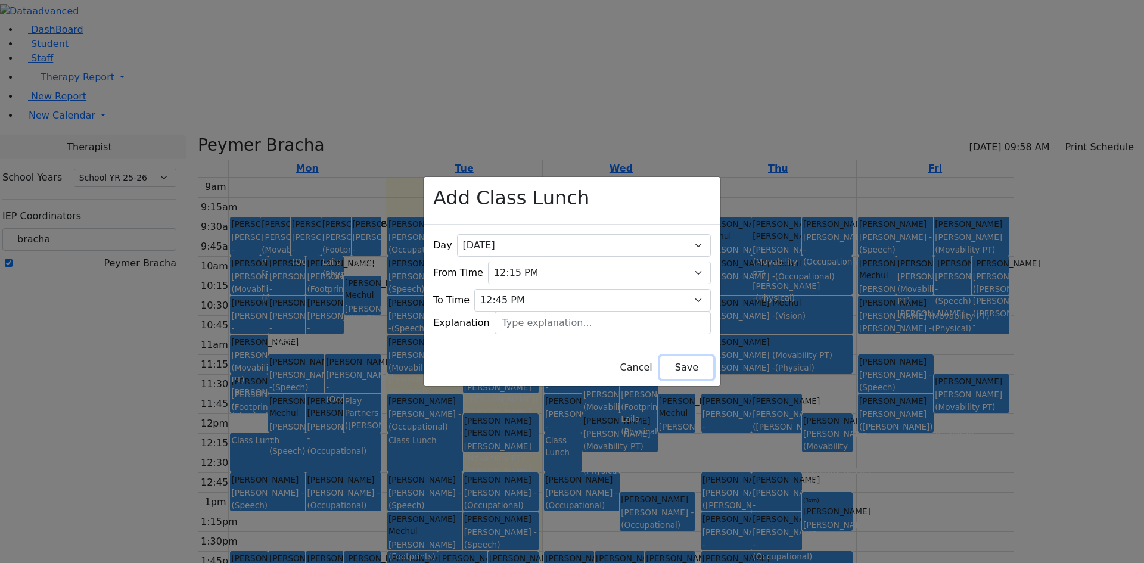
click at [663, 362] on button "Save" at bounding box center [686, 367] width 53 height 23
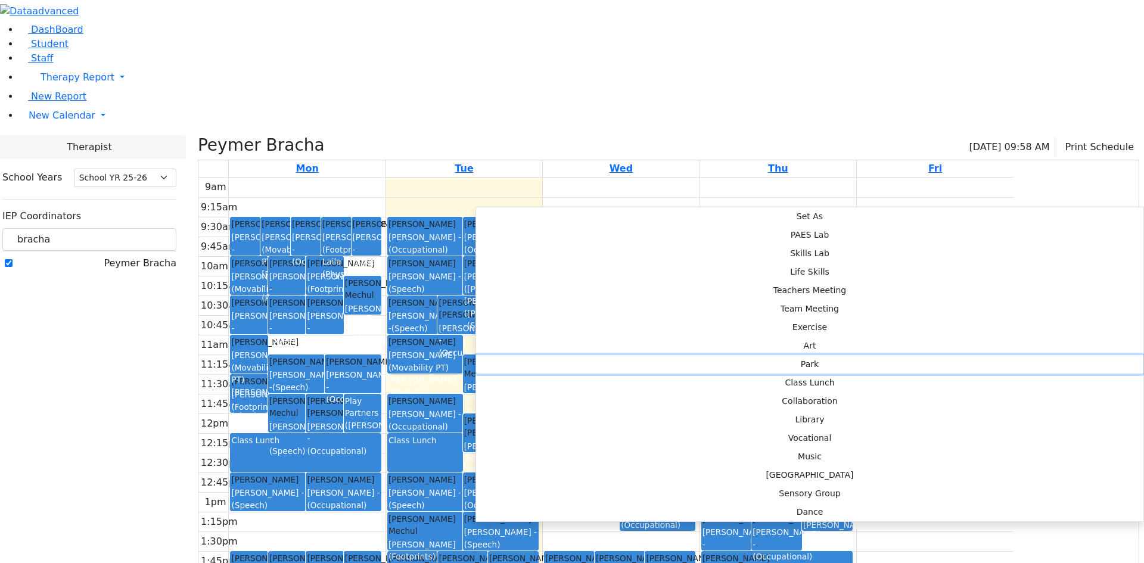
click at [662, 355] on button "Park" at bounding box center [809, 364] width 667 height 18
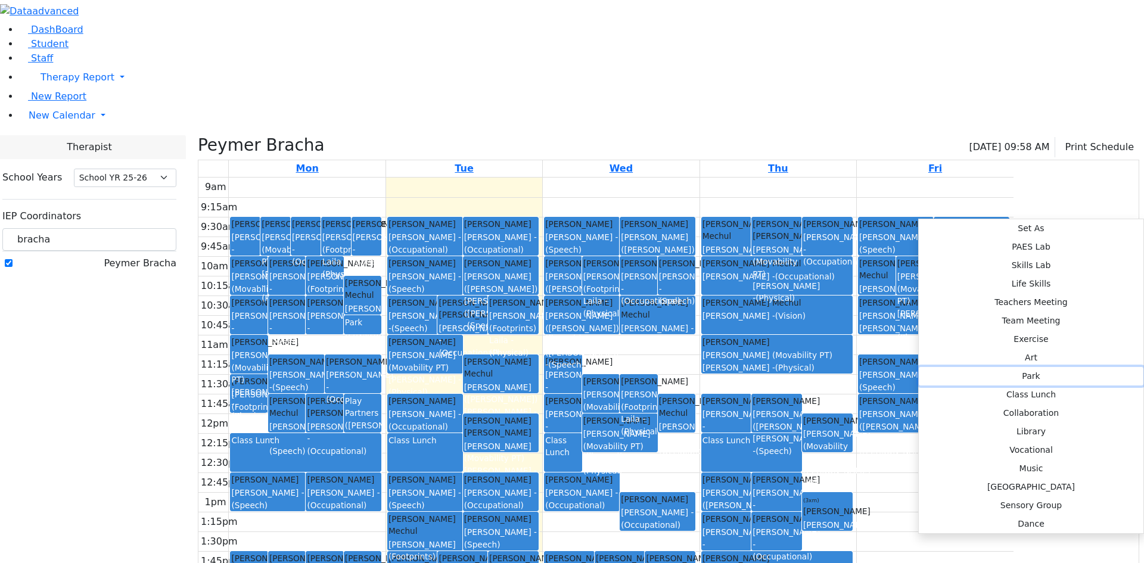
click at [1097, 367] on button "Park" at bounding box center [1031, 376] width 225 height 18
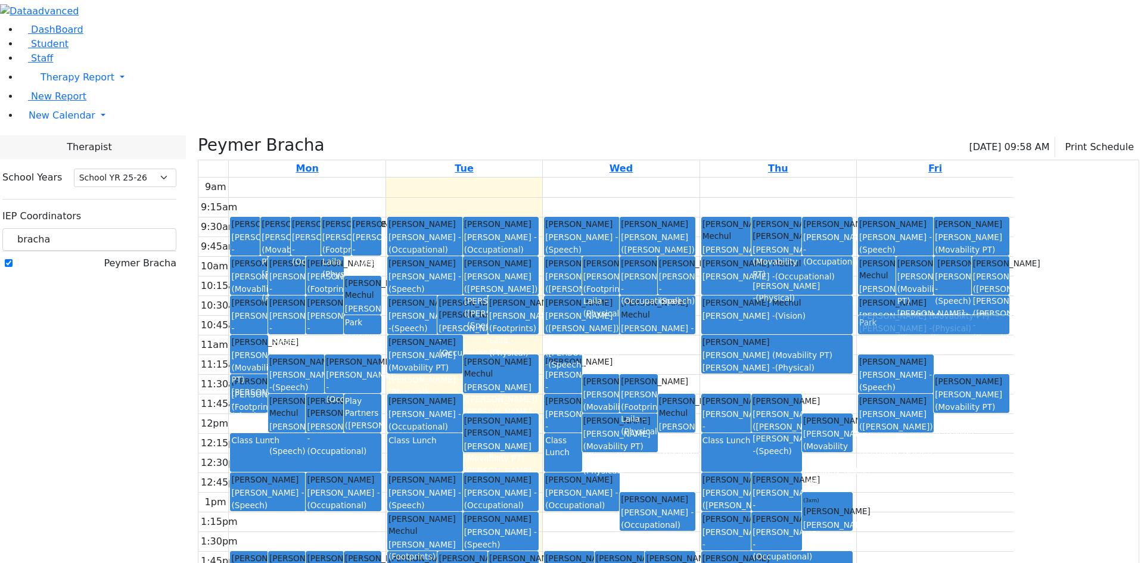
drag, startPoint x: 1058, startPoint y: 227, endPoint x: 1057, endPoint y: 214, distance: 13.2
click at [1013, 210] on div "Herskovic Mechul Bleier Susan - (Vision) Hoffman Rechy Gore (Movability PT) Pat…" at bounding box center [935, 414] width 157 height 472
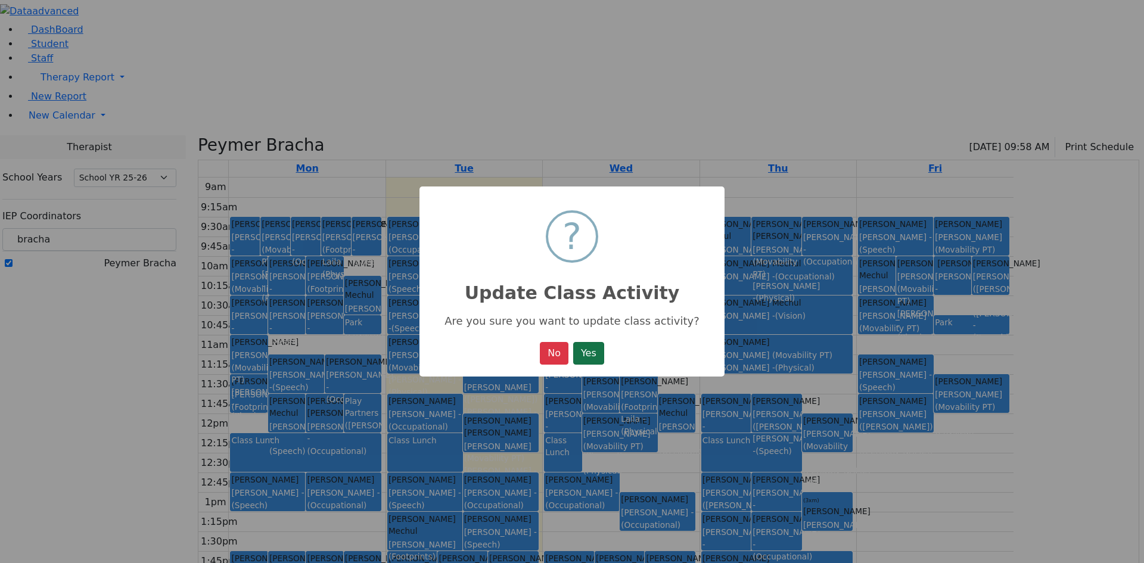
click at [588, 362] on button "Yes" at bounding box center [588, 353] width 31 height 23
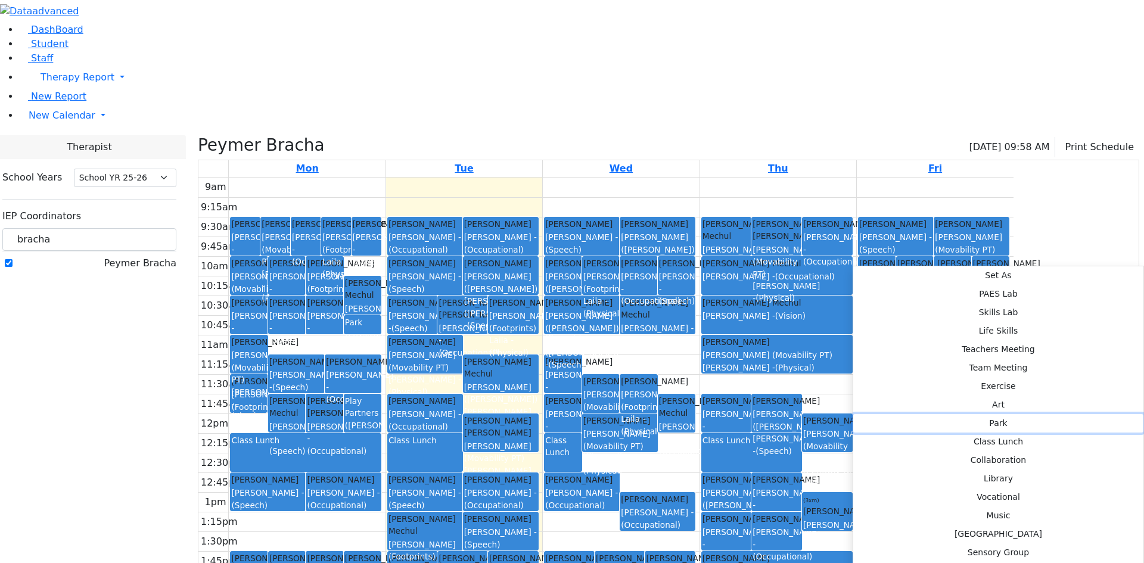
click at [1022, 414] on button "Park" at bounding box center [998, 423] width 290 height 18
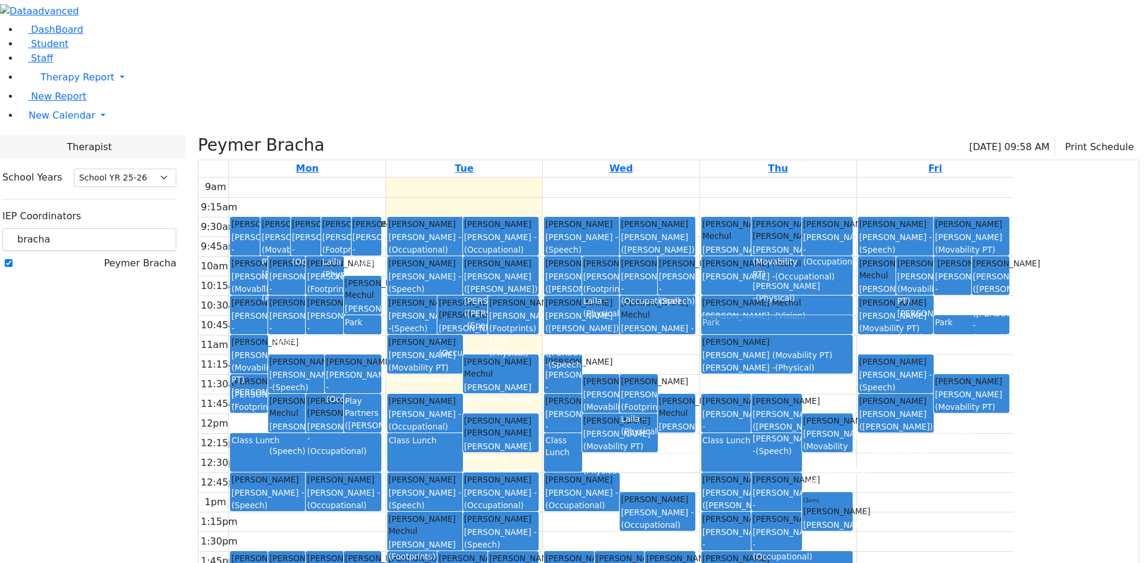
drag, startPoint x: 876, startPoint y: 270, endPoint x: 861, endPoint y: 213, distance: 58.5
click at [856, 213] on div "Herskovic Mechul Kerner (Koller) Elisheva - (Speech) Herzog Reitzy Gore (Movabi…" at bounding box center [778, 414] width 156 height 472
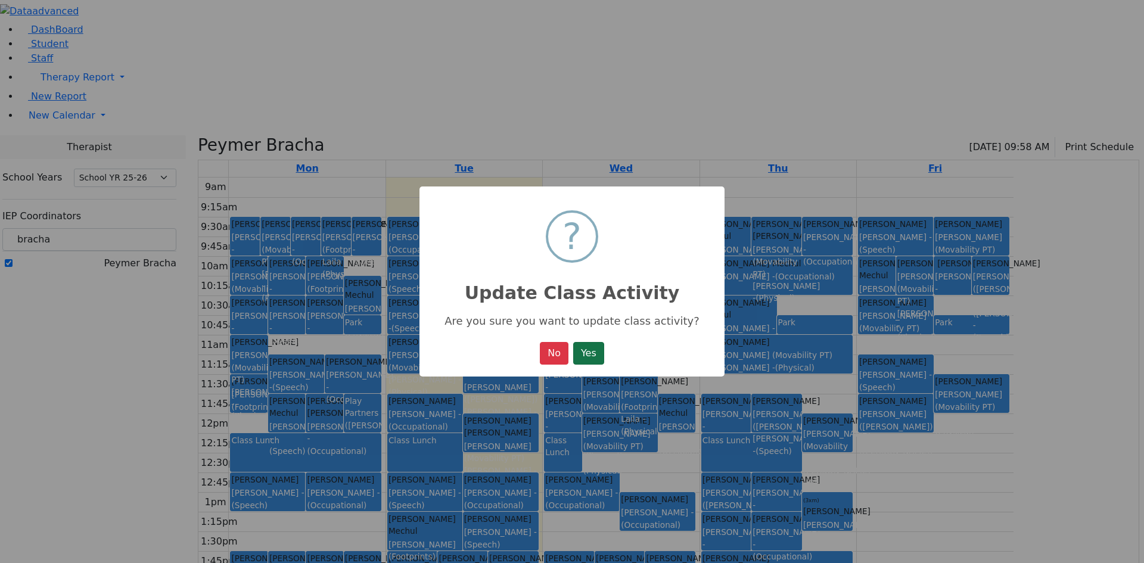
click at [587, 359] on button "Yes" at bounding box center [588, 353] width 31 height 23
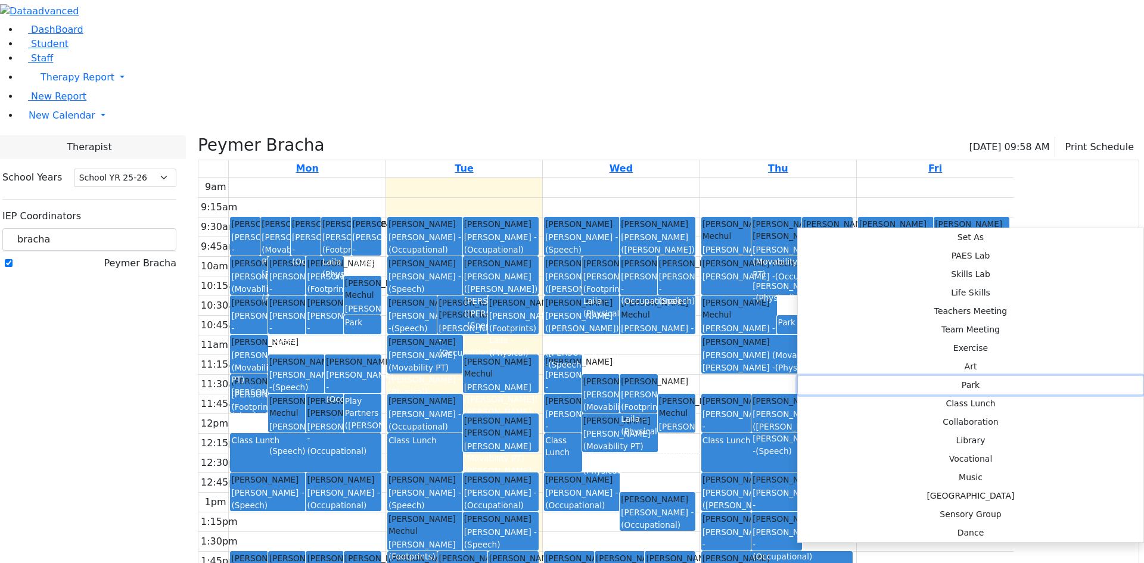
click at [980, 376] on button "Park" at bounding box center [971, 385] width 346 height 18
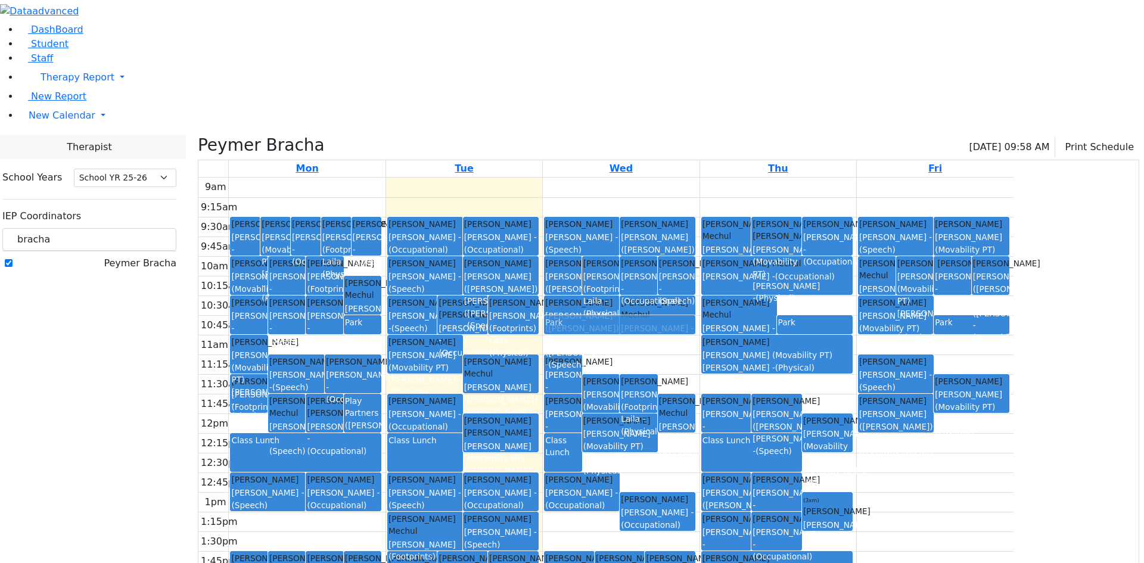
drag, startPoint x: 754, startPoint y: 230, endPoint x: 755, endPoint y: 212, distance: 18.5
click at [699, 212] on div "Meisels Jacob Zentman (Eichorn) Elizabeth (Nechama) - (Speech) Mezei Henny Krau…" at bounding box center [621, 414] width 156 height 472
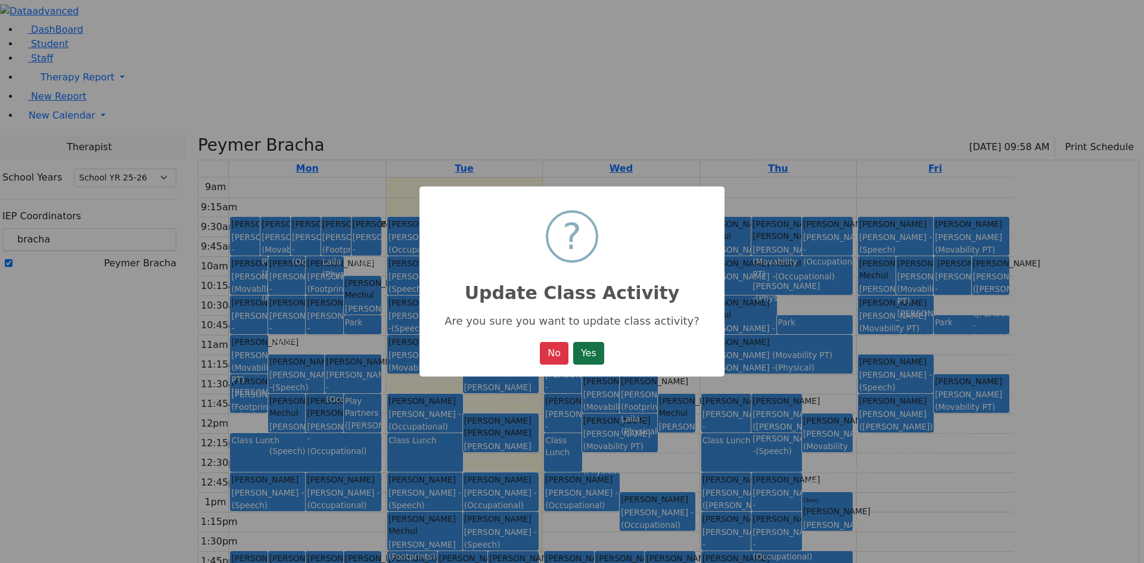
click at [587, 359] on button "Yes" at bounding box center [588, 353] width 31 height 23
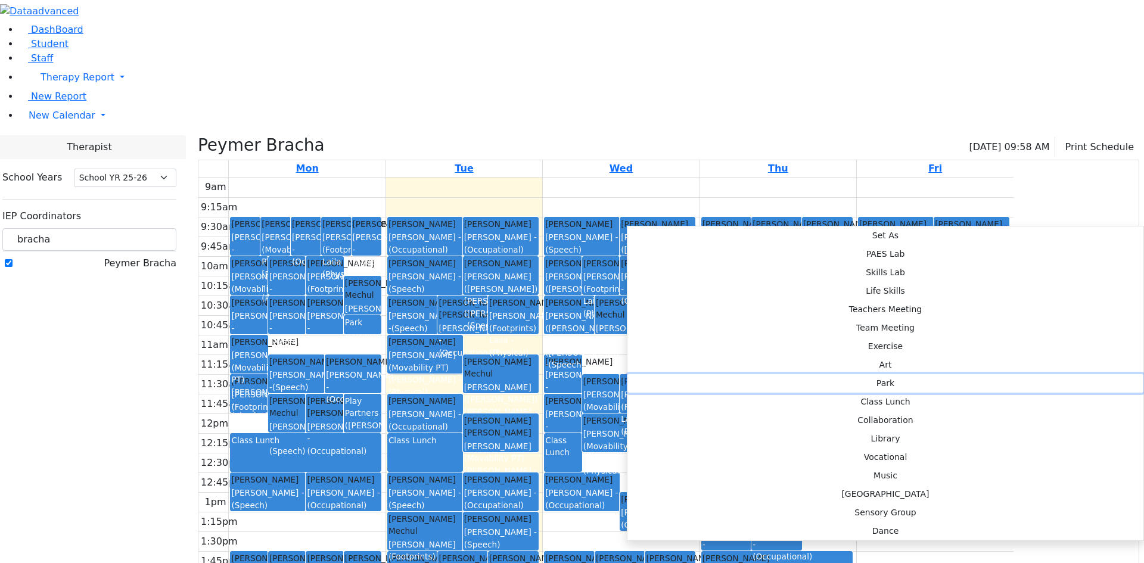
click at [817, 374] on button "Park" at bounding box center [885, 383] width 516 height 18
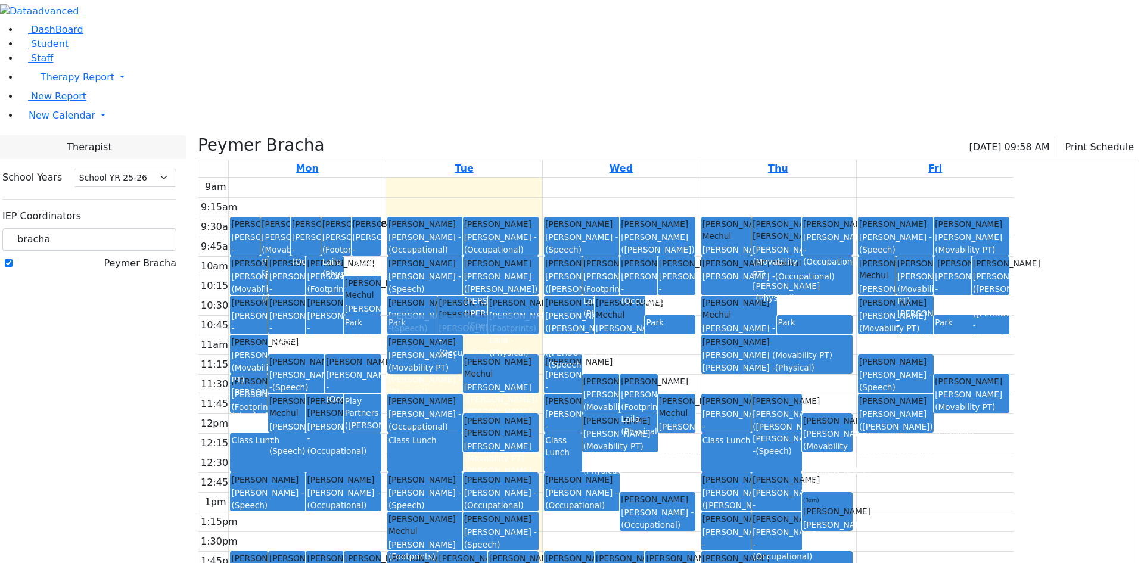
drag, startPoint x: 618, startPoint y: 228, endPoint x: 616, endPoint y: 209, distance: 18.6
click at [542, 209] on div "Diamant Avrum Orlian Aviva - (Speech) Herzog Reitzy Sheps Rachel - (Occupationa…" at bounding box center [464, 414] width 156 height 472
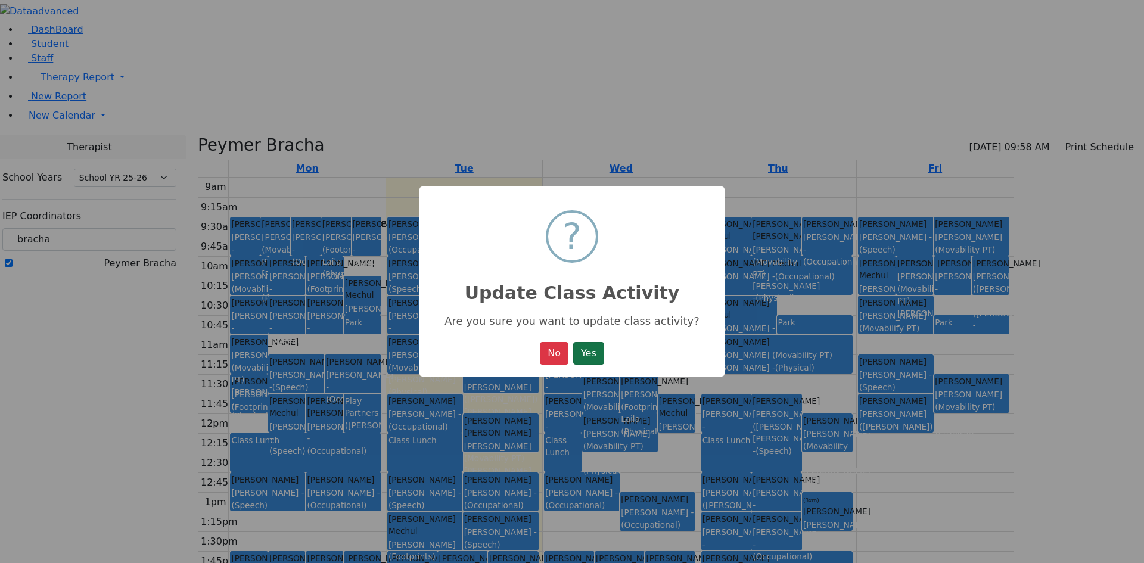
click at [590, 356] on button "Yes" at bounding box center [588, 353] width 31 height 23
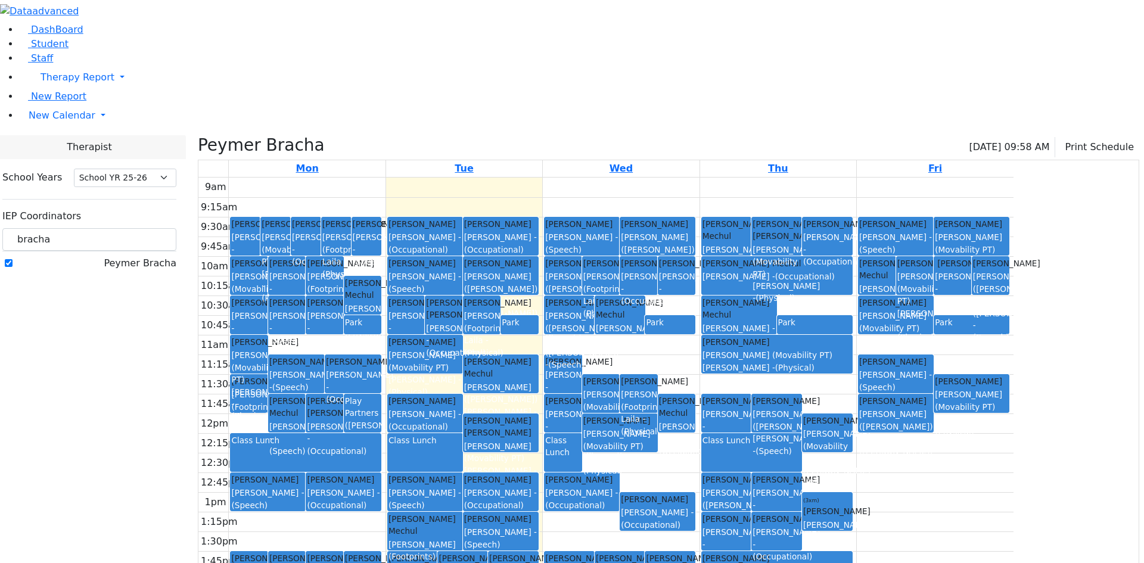
click at [380, 303] on div "Zucker Sushie - (Physical)" at bounding box center [362, 321] width 35 height 36
click at [889, 265] on div "9am 9:15am 9:30am 9:45am 10am 10:15am 10:30am 10:45am 11am 11:15am 11:30am 11:4…" at bounding box center [605, 414] width 815 height 472
click at [997, 355] on div "9am 9:15am 9:30am 9:45am 10am 10:15am 10:30am 10:45am 11am 11:15am 11:30am 11:4…" at bounding box center [605, 414] width 815 height 472
click at [977, 461] on div "9am 9:15am 9:30am 9:45am 10am 10:15am 10:30am 10:45am 11am 11:15am 11:30am 11:4…" at bounding box center [605, 414] width 815 height 472
click at [913, 511] on div "9am 9:15am 9:30am 9:45am 10am 10:15am 10:30am 10:45am 11am 11:15am 11:30am 11:4…" at bounding box center [605, 414] width 815 height 472
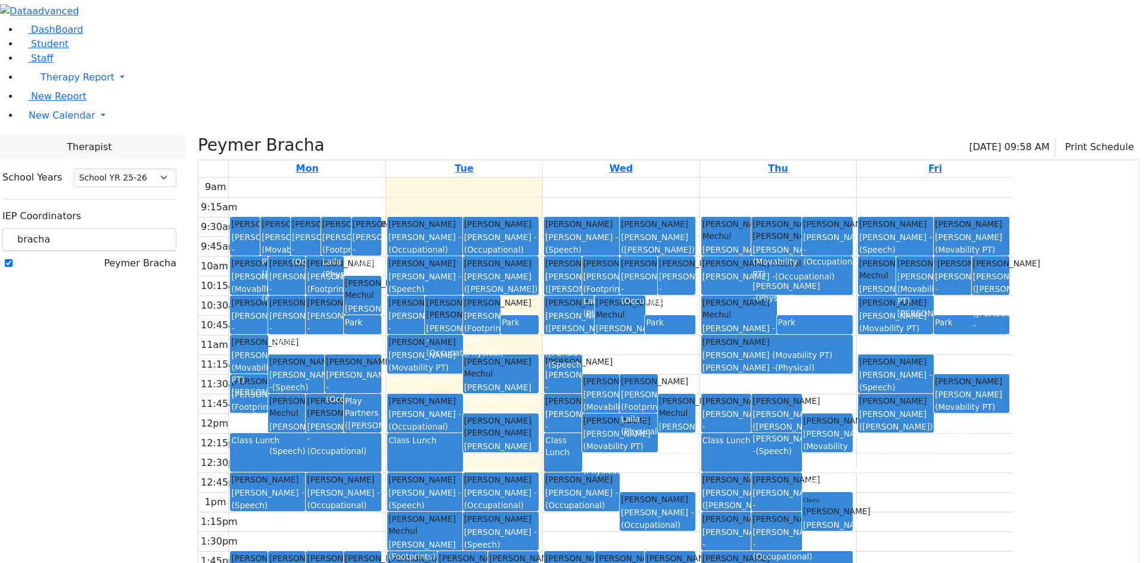
drag, startPoint x: 779, startPoint y: 492, endPoint x: 742, endPoint y: 453, distance: 53.9
drag, startPoint x: 738, startPoint y: 450, endPoint x: 689, endPoint y: 443, distance: 50.0
click at [593, 552] on div "Halberstam Bruche" at bounding box center [569, 558] width 48 height 12
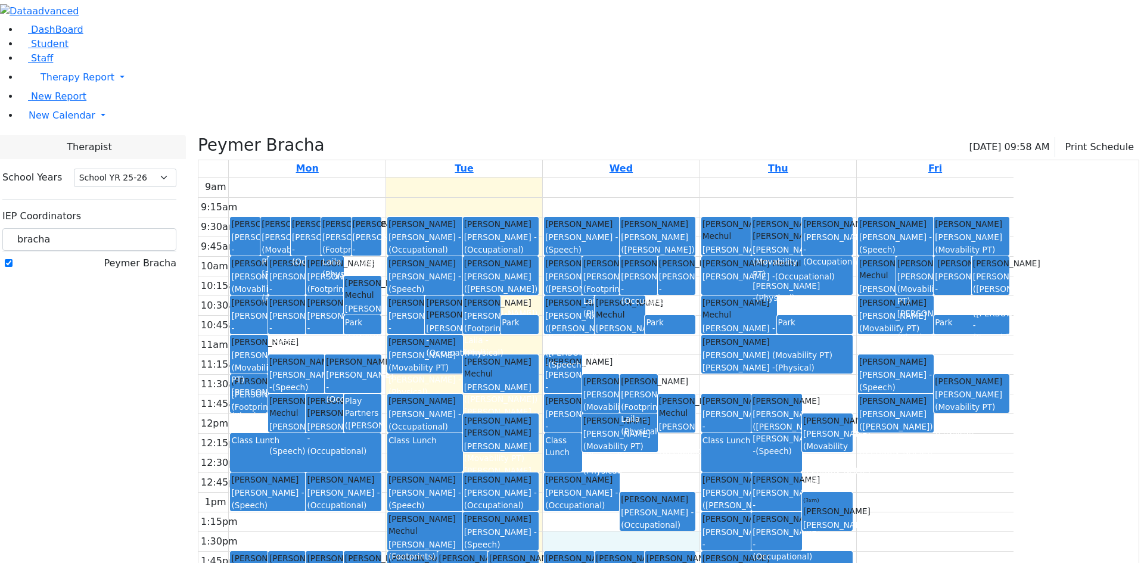
click at [676, 421] on div "9am 9:15am 9:30am 9:45am 10am 10:15am 10:30am 10:45am 11am 11:15am 11:30am 11:4…" at bounding box center [605, 414] width 815 height 472
click at [537, 526] on div "Steinhardt Esther - (Speech)" at bounding box center [500, 538] width 73 height 24
click at [462, 539] on div "Krausz (Footprints) Laila - (Physical)" at bounding box center [424, 557] width 73 height 36
click at [1013, 385] on div "9am 9:15am 9:30am 9:45am 10am 10:15am 10:30am 10:45am 11am 11:15am 11:30am 11:4…" at bounding box center [605, 414] width 815 height 472
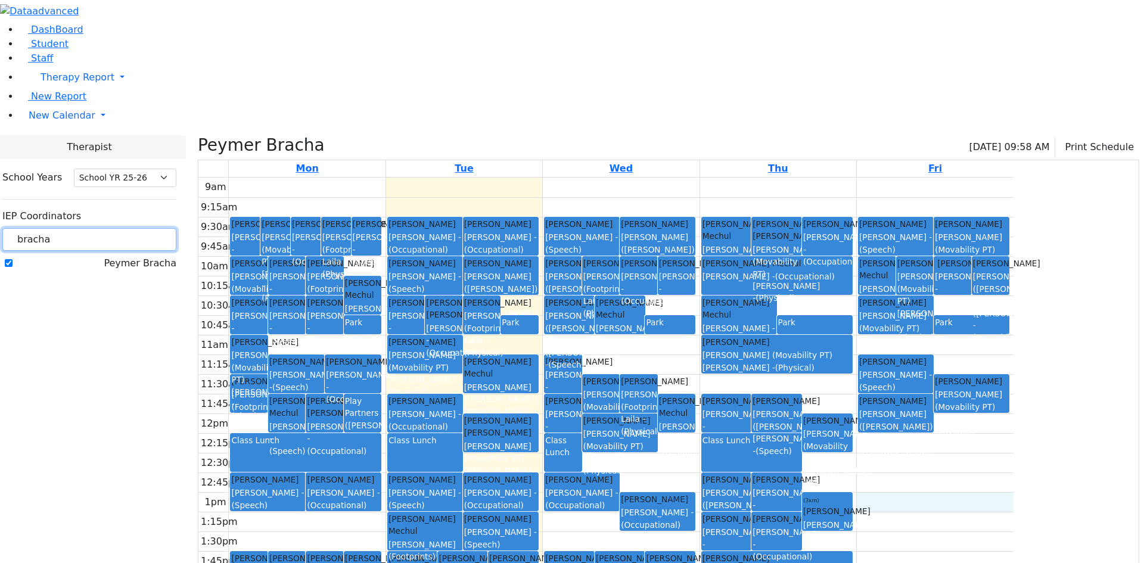
click at [176, 228] on input "bracha" at bounding box center [89, 239] width 174 height 23
drag, startPoint x: 191, startPoint y: 107, endPoint x: 140, endPoint y: 119, distance: 51.9
click at [140, 159] on div "School Years Select School YR Summer YR 25 School YR 25-26 Summer YR 25 School …" at bounding box center [89, 220] width 193 height 123
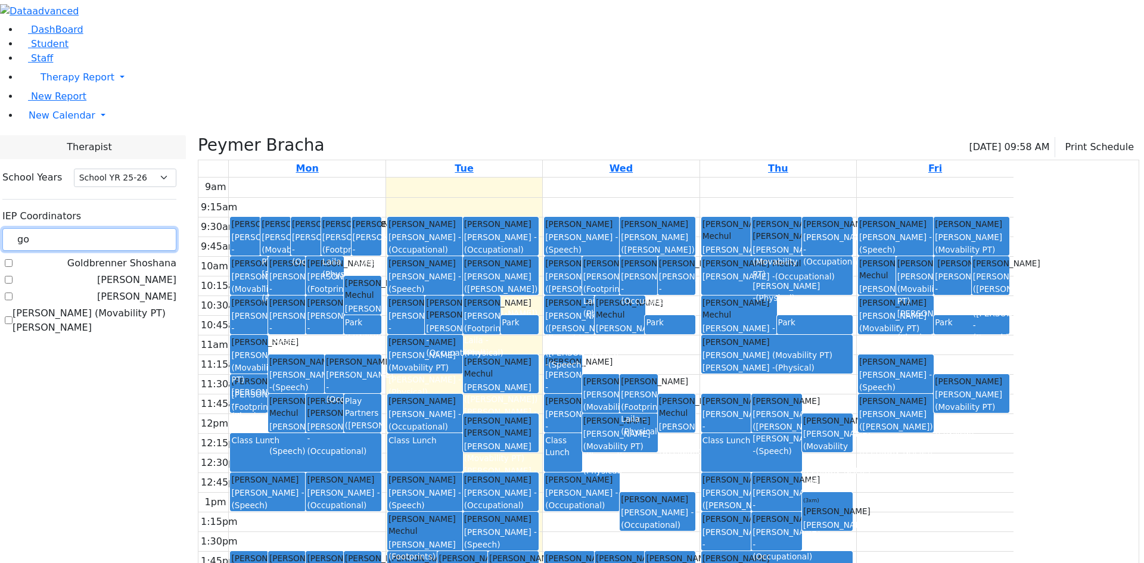
type input "go"
click at [151, 290] on label "[PERSON_NAME]" at bounding box center [136, 297] width 79 height 14
click at [13, 293] on input "[PERSON_NAME]" at bounding box center [9, 297] width 8 height 8
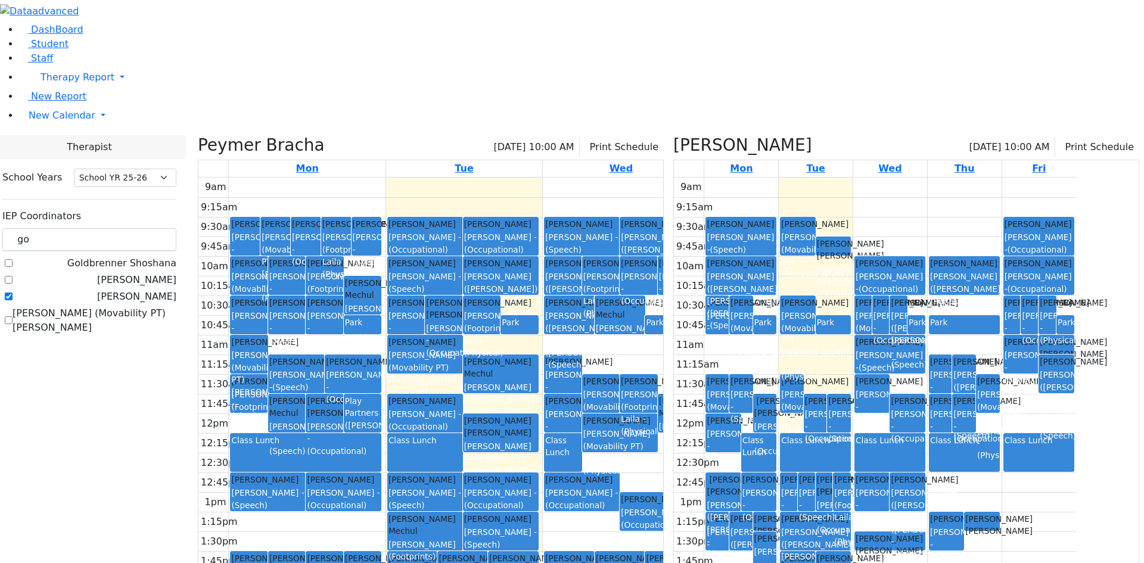
click at [733, 135] on h3 "[PERSON_NAME]" at bounding box center [742, 145] width 139 height 20
click at [673, 135] on icon at bounding box center [673, 145] width 0 height 20
checkbox input "false"
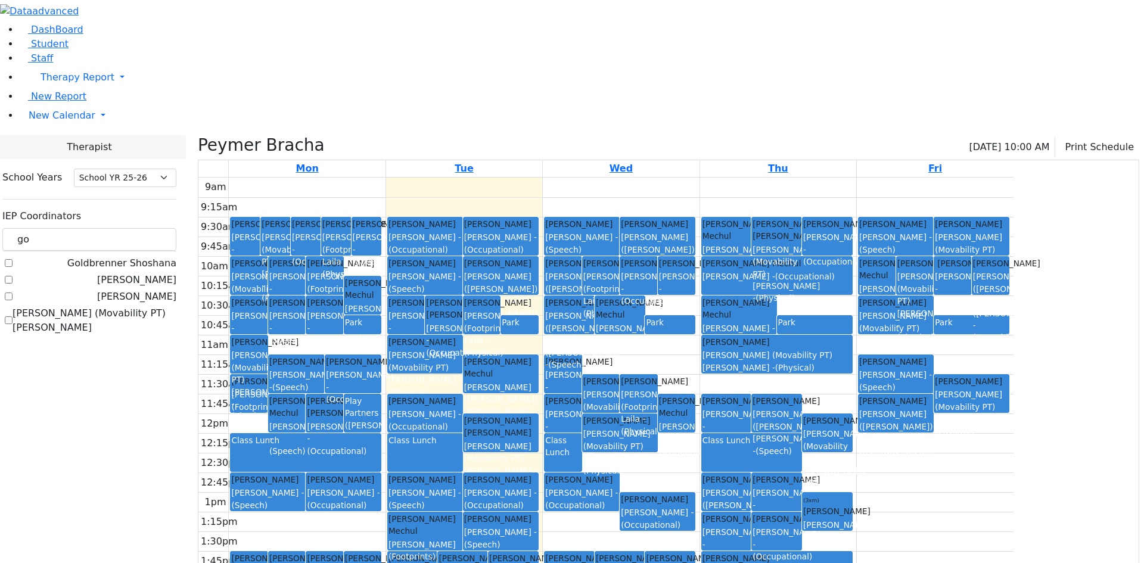
click at [322, 135] on h3 "Peymer Bracha" at bounding box center [261, 145] width 127 height 20
click at [198, 135] on icon at bounding box center [198, 145] width 0 height 20
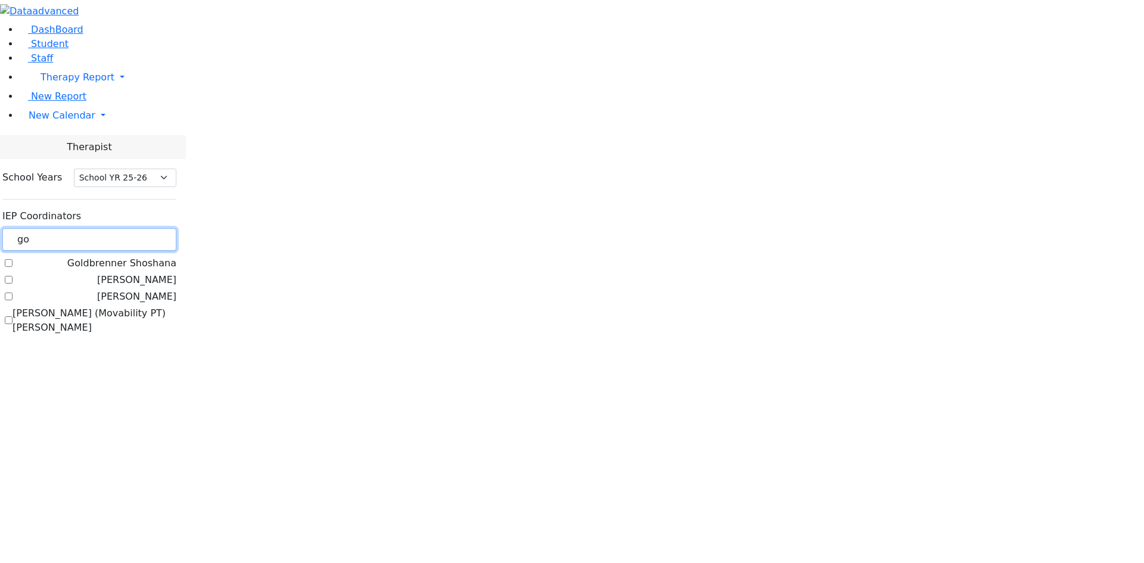
drag, startPoint x: 217, startPoint y: 113, endPoint x: 126, endPoint y: 123, distance: 91.8
click at [126, 123] on div "DashBoard Student Staff Therapy Report Student Old Calendar Report" at bounding box center [572, 173] width 1144 height 347
type input "gol"
click at [156, 273] on label "[PERSON_NAME]" at bounding box center [136, 280] width 79 height 14
click at [13, 276] on input "[PERSON_NAME]" at bounding box center [9, 280] width 8 height 8
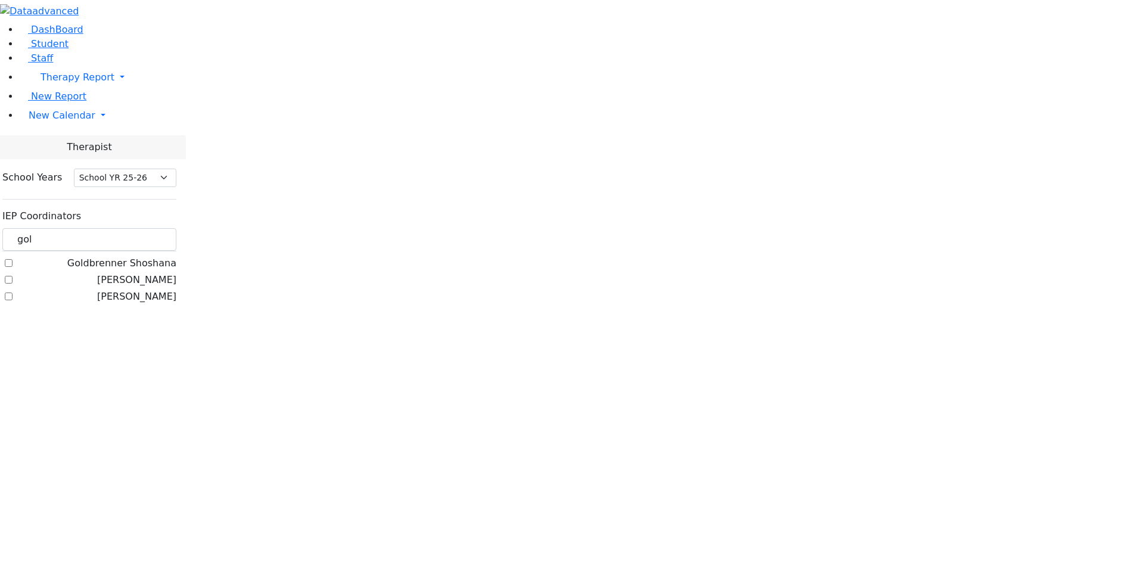
checkbox input "true"
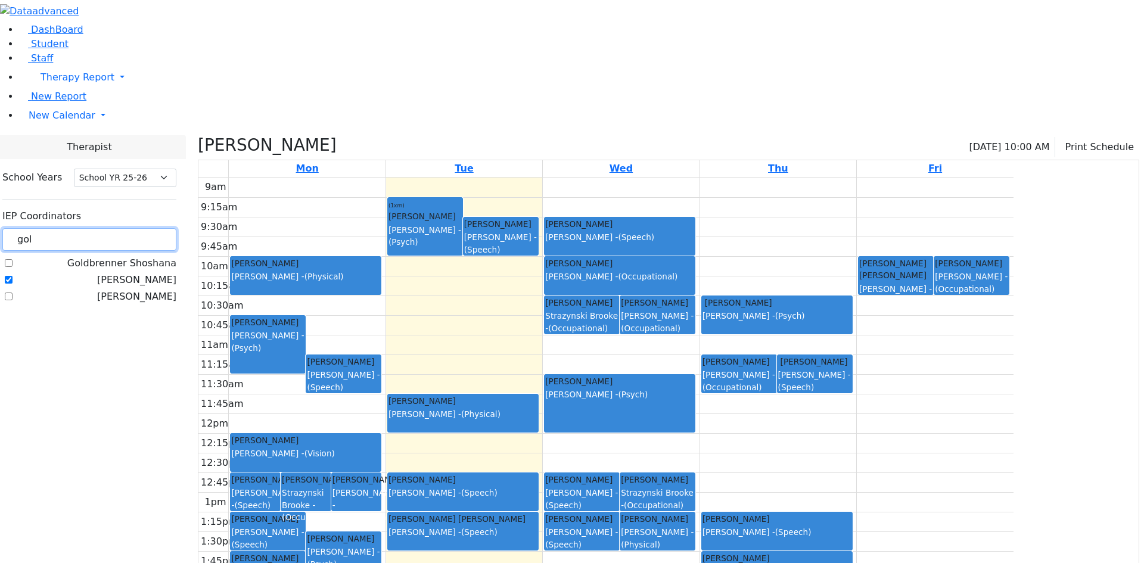
drag, startPoint x: 174, startPoint y: 103, endPoint x: 125, endPoint y: 110, distance: 49.9
click at [125, 110] on div "DashBoard Student Staff Therapy Report Student Old Calendar Report" at bounding box center [572, 325] width 1144 height 650
type input "go"
click at [150, 273] on label "[PERSON_NAME]" at bounding box center [136, 280] width 79 height 14
click at [13, 276] on input "[PERSON_NAME]" at bounding box center [9, 280] width 8 height 8
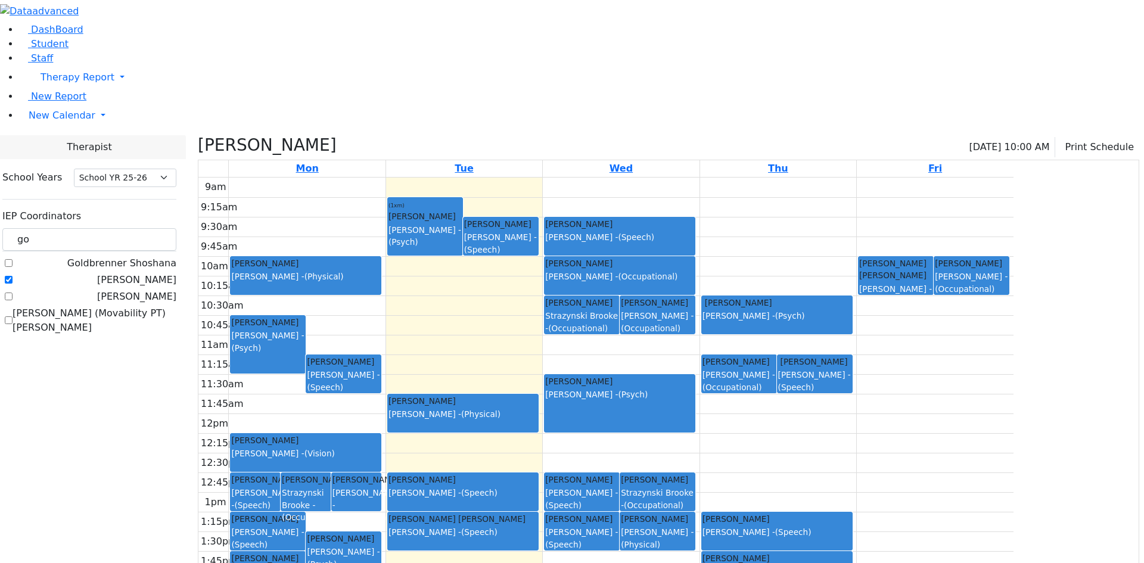
checkbox input "false"
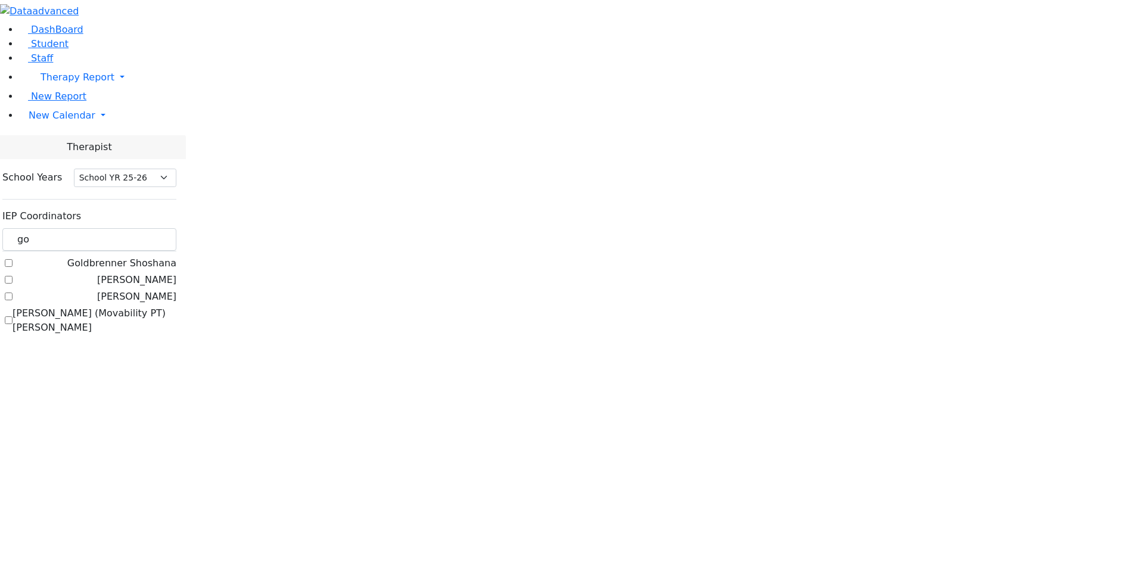
click at [148, 290] on label "[PERSON_NAME]" at bounding box center [136, 297] width 79 height 14
click at [13, 293] on input "[PERSON_NAME]" at bounding box center [9, 297] width 8 height 8
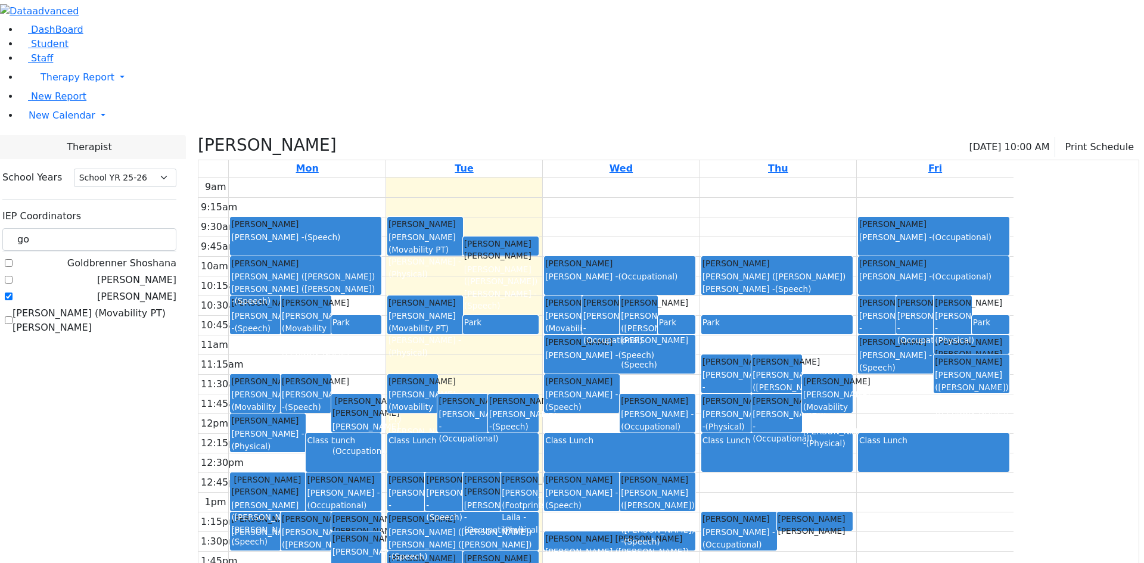
click at [147, 290] on label "[PERSON_NAME]" at bounding box center [136, 297] width 79 height 14
click at [13, 293] on input "[PERSON_NAME]" at bounding box center [9, 297] width 8 height 8
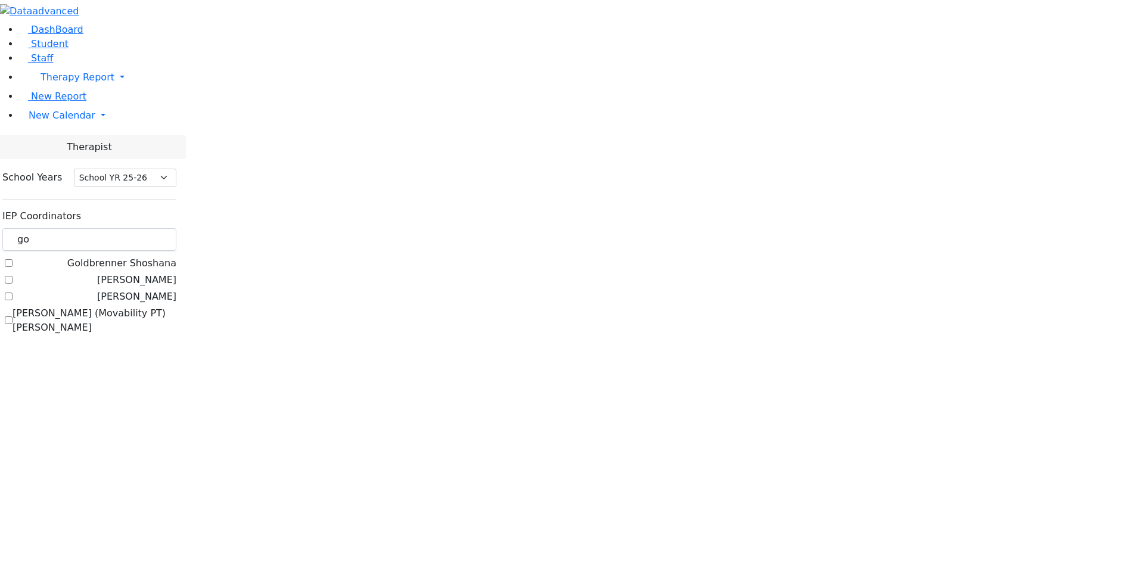
click at [151, 290] on label "[PERSON_NAME]" at bounding box center [136, 297] width 79 height 14
click at [13, 293] on input "[PERSON_NAME]" at bounding box center [9, 297] width 8 height 8
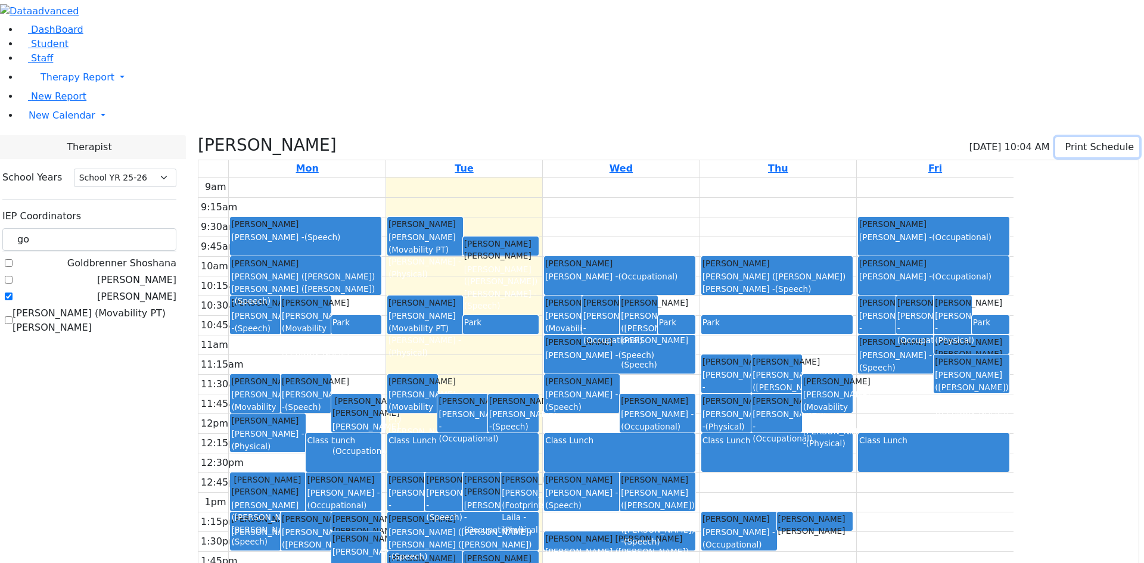
click at [1082, 137] on button "Print Schedule" at bounding box center [1097, 147] width 84 height 20
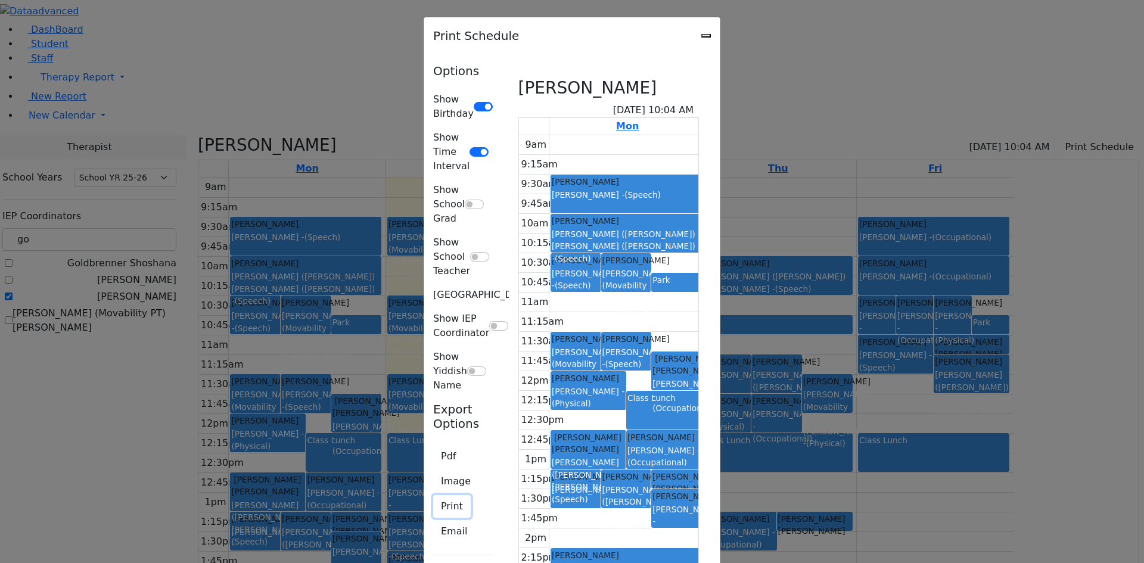
click at [433, 495] on button "Print" at bounding box center [452, 506] width 38 height 23
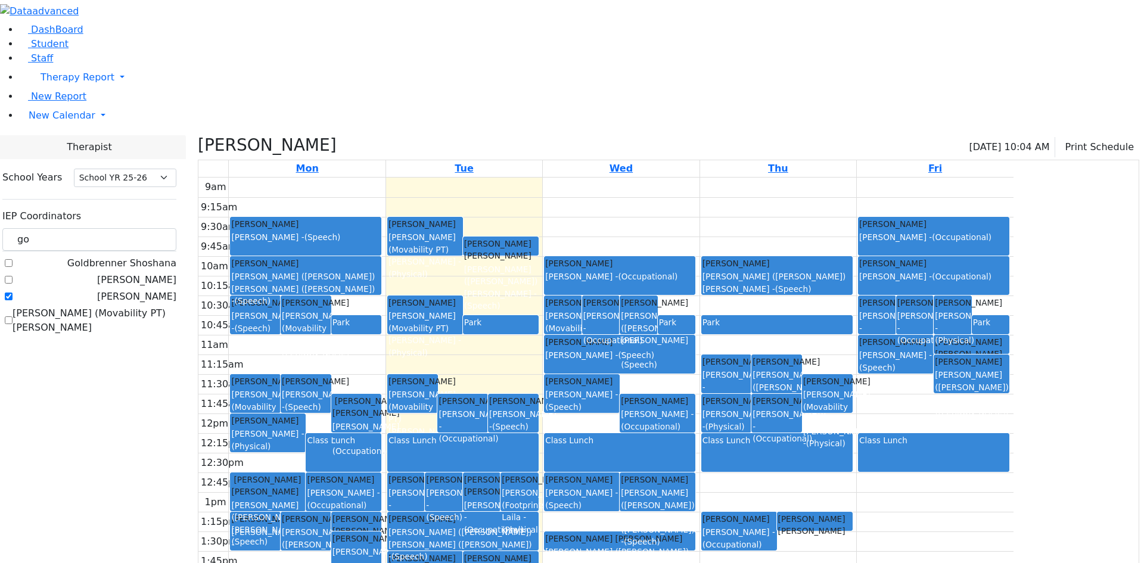
click at [151, 290] on label "[PERSON_NAME]" at bounding box center [136, 297] width 79 height 14
click at [13, 293] on input "[PERSON_NAME]" at bounding box center [9, 297] width 8 height 8
checkbox input "false"
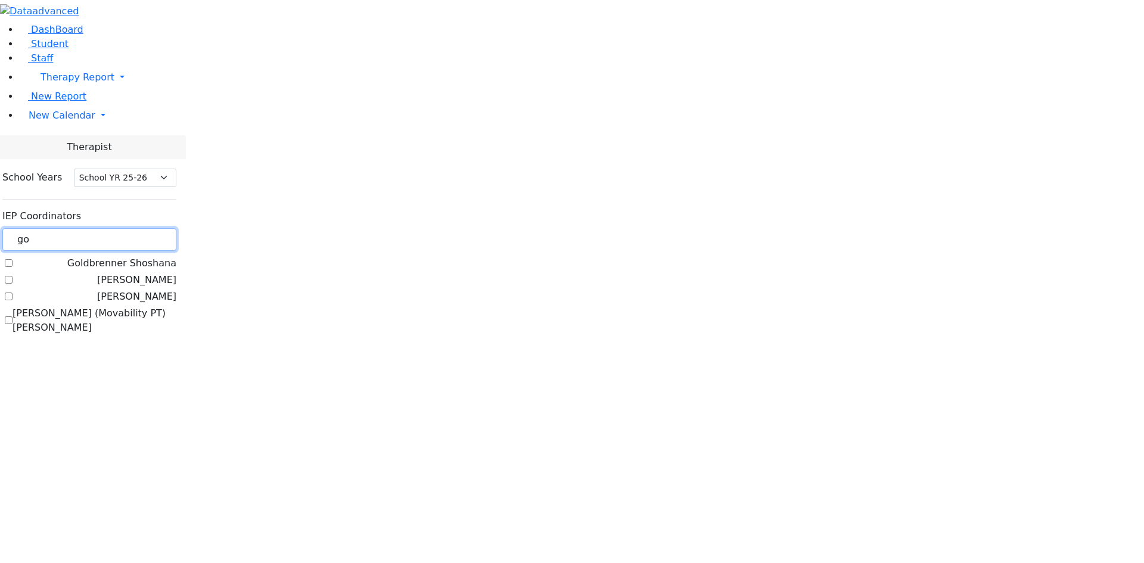
drag, startPoint x: 197, startPoint y: 103, endPoint x: 158, endPoint y: 102, distance: 38.7
click at [158, 228] on input "go" at bounding box center [89, 239] width 174 height 23
type input "simi"
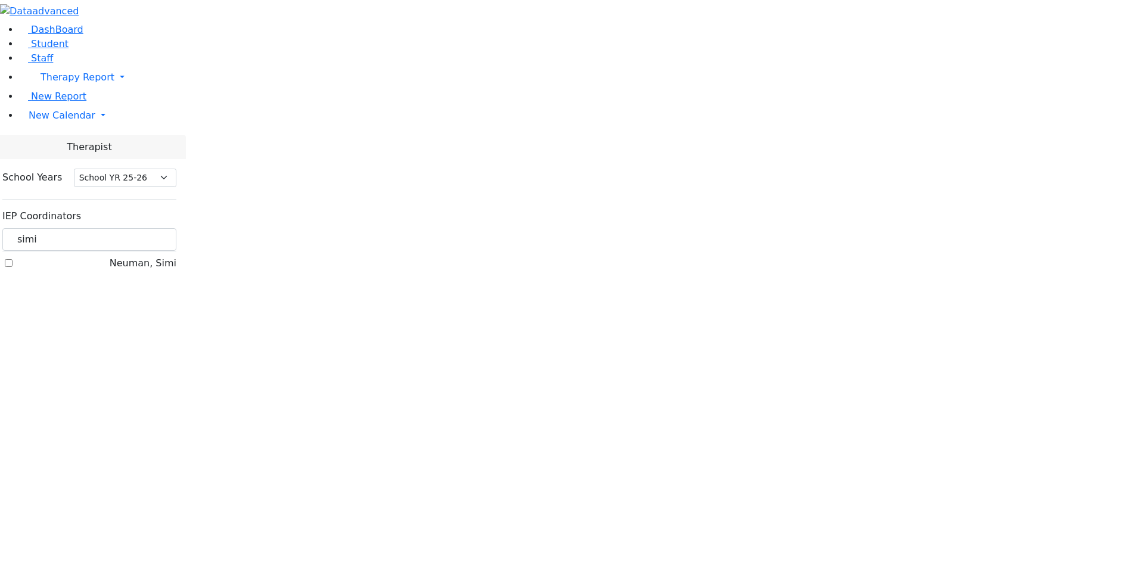
click at [152, 256] on div "Neuman, Simi" at bounding box center [89, 263] width 174 height 14
click at [153, 256] on label "Neuman, Simi" at bounding box center [143, 263] width 67 height 14
click at [13, 259] on input "Neuman, Simi" at bounding box center [9, 263] width 8 height 8
checkbox input "true"
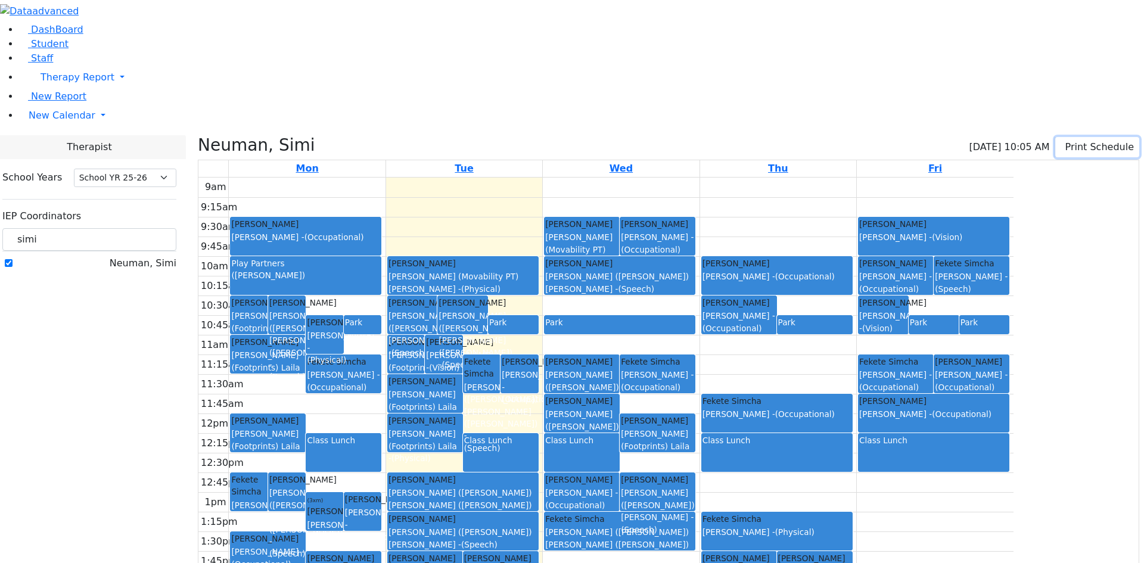
click at [1060, 137] on button "Print Schedule" at bounding box center [1097, 147] width 84 height 20
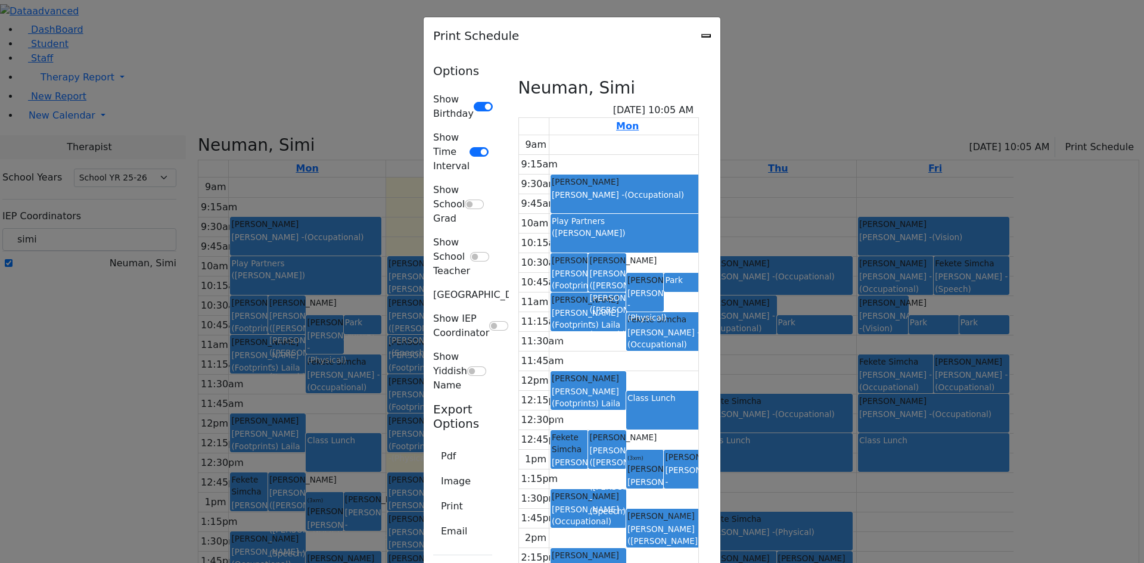
scroll to position [5, 0]
click at [433, 495] on button "Print" at bounding box center [452, 506] width 38 height 23
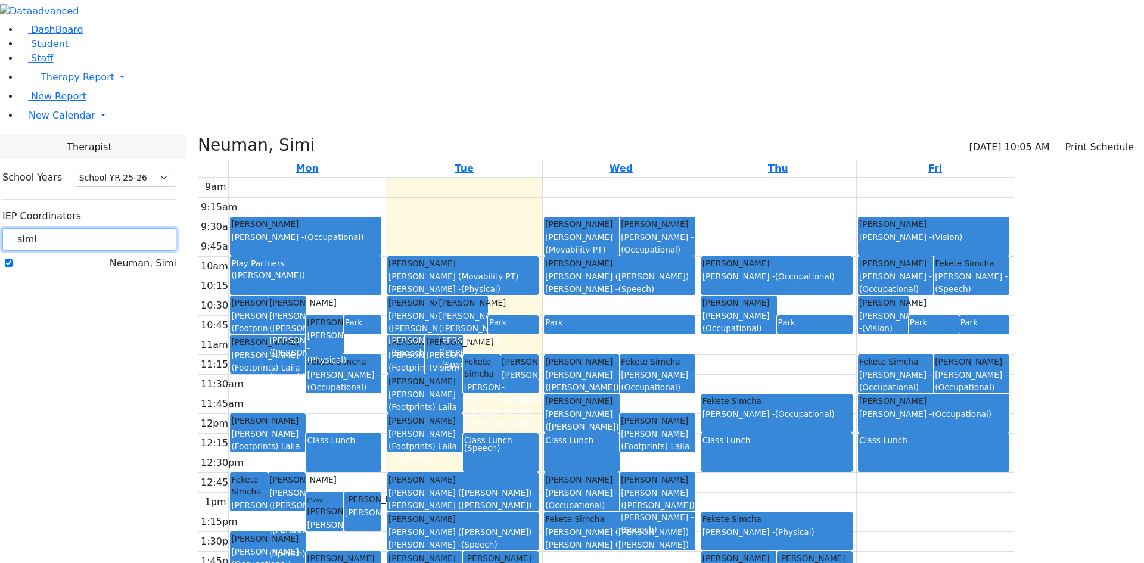
drag, startPoint x: 193, startPoint y: 102, endPoint x: 141, endPoint y: 106, distance: 52.0
click at [141, 159] on div "School Years Select School YR Summer YR 25 School YR 25-26 Summer YR 25 School …" at bounding box center [89, 220] width 193 height 123
type input "pat"
click at [148, 256] on label "[PERSON_NAME] (Movability PT) [PERSON_NAME]" at bounding box center [95, 270] width 164 height 29
click at [13, 266] on input "[PERSON_NAME] (Movability PT) [PERSON_NAME]" at bounding box center [9, 270] width 8 height 8
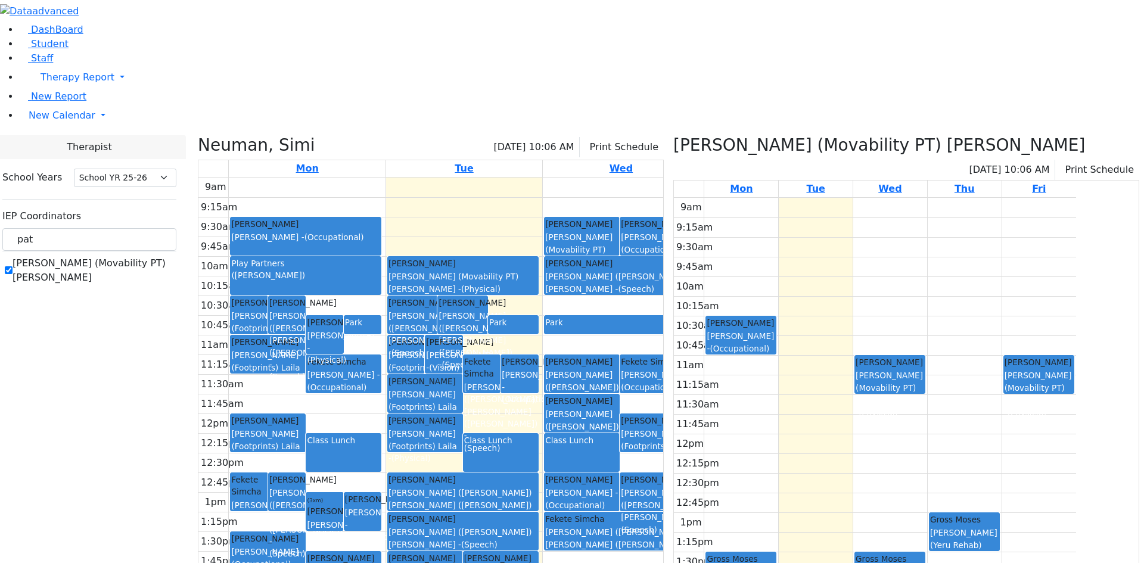
click at [673, 135] on icon at bounding box center [673, 145] width 0 height 20
checkbox input "false"
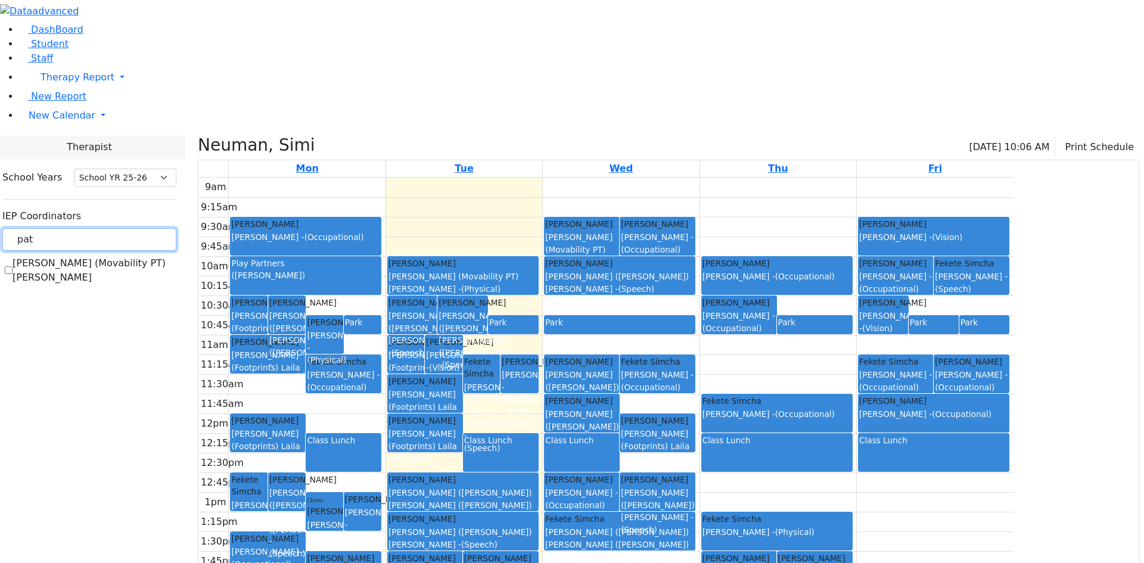
drag, startPoint x: 213, startPoint y: 114, endPoint x: 153, endPoint y: 110, distance: 60.4
click at [153, 228] on input "pat" at bounding box center [89, 239] width 174 height 23
click at [198, 135] on icon at bounding box center [198, 145] width 0 height 20
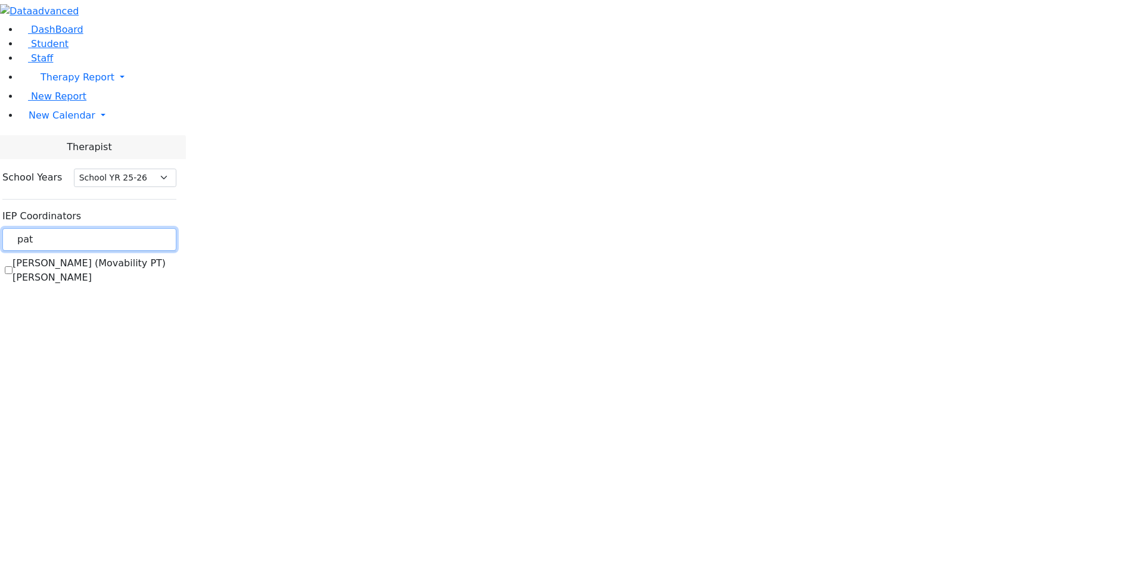
drag, startPoint x: 214, startPoint y: 111, endPoint x: 154, endPoint y: 112, distance: 60.2
click at [154, 228] on input "pat" at bounding box center [89, 239] width 174 height 23
type input "gol"
click at [160, 290] on label "[PERSON_NAME]" at bounding box center [136, 297] width 79 height 14
click at [13, 293] on input "[PERSON_NAME]" at bounding box center [9, 297] width 8 height 8
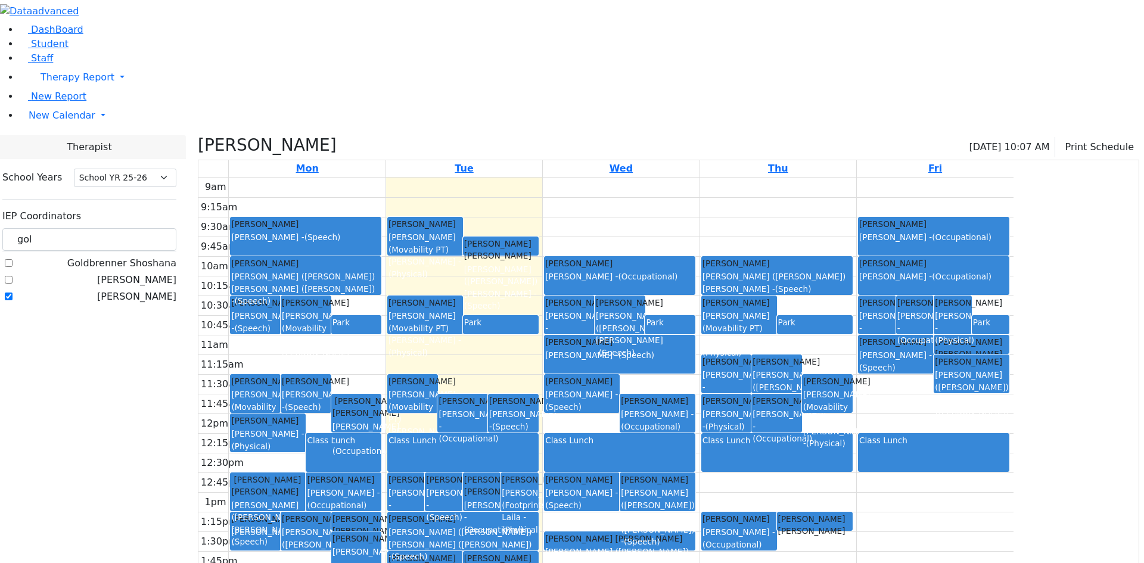
click at [635, 348] on span "(Speech)" at bounding box center [617, 353] width 36 height 10
click at [279, 388] on div "Gore (Movability PT) Patricia - (Physical)" at bounding box center [255, 418] width 48 height 61
click at [151, 290] on label "[PERSON_NAME]" at bounding box center [136, 297] width 79 height 14
click at [13, 293] on input "[PERSON_NAME]" at bounding box center [9, 297] width 8 height 8
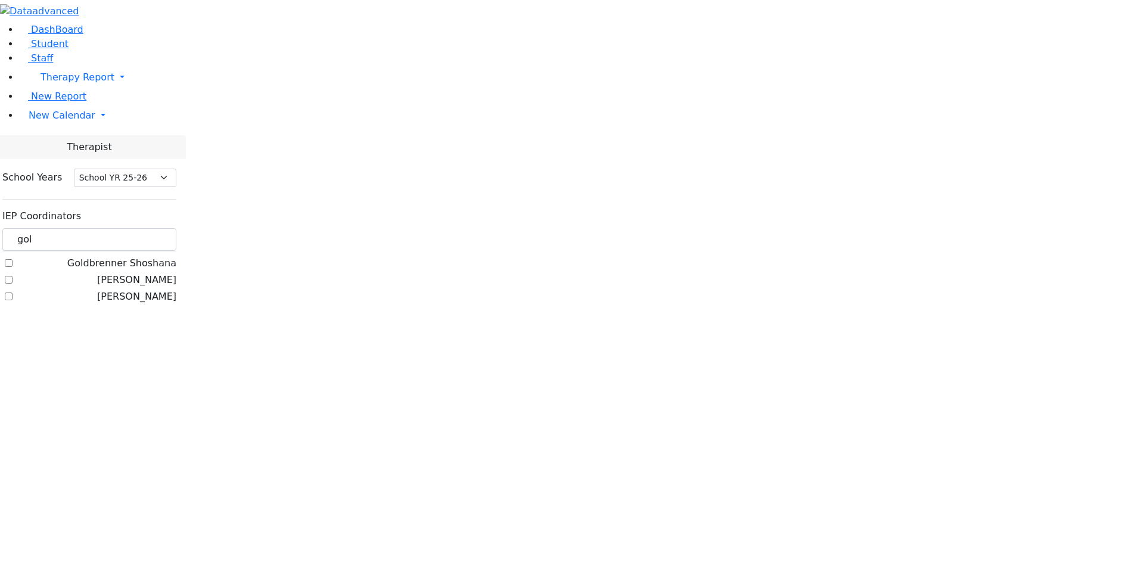
click at [148, 290] on label "[PERSON_NAME]" at bounding box center [136, 297] width 79 height 14
click at [13, 293] on input "[PERSON_NAME]" at bounding box center [9, 297] width 8 height 8
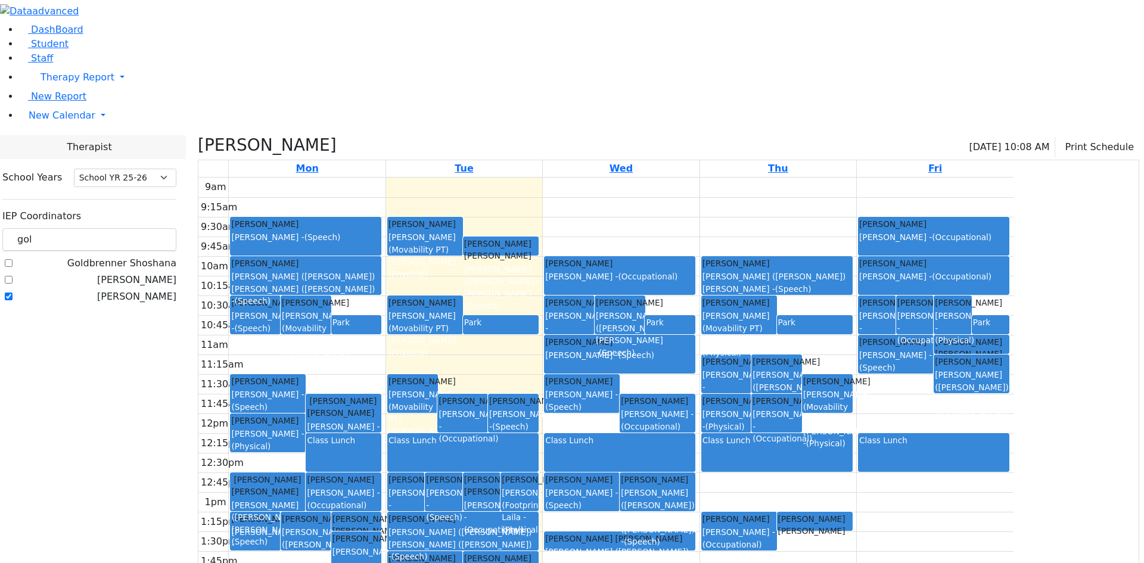
click at [151, 290] on label "[PERSON_NAME]" at bounding box center [136, 297] width 79 height 14
click at [13, 293] on input "[PERSON_NAME]" at bounding box center [9, 297] width 8 height 8
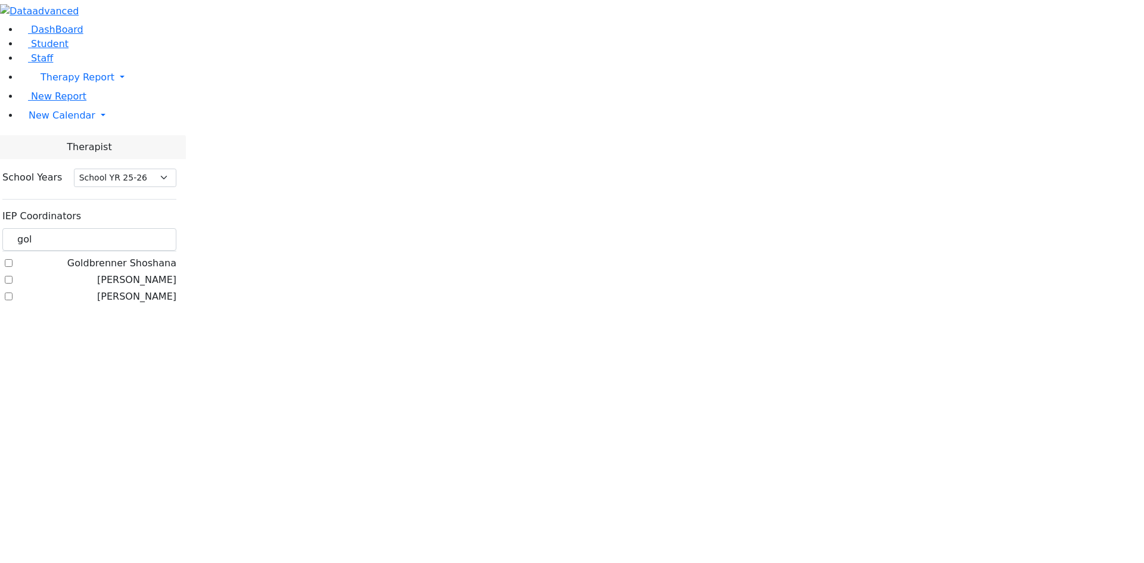
click at [146, 290] on label "[PERSON_NAME]" at bounding box center [136, 297] width 79 height 14
click at [13, 293] on input "[PERSON_NAME]" at bounding box center [9, 297] width 8 height 8
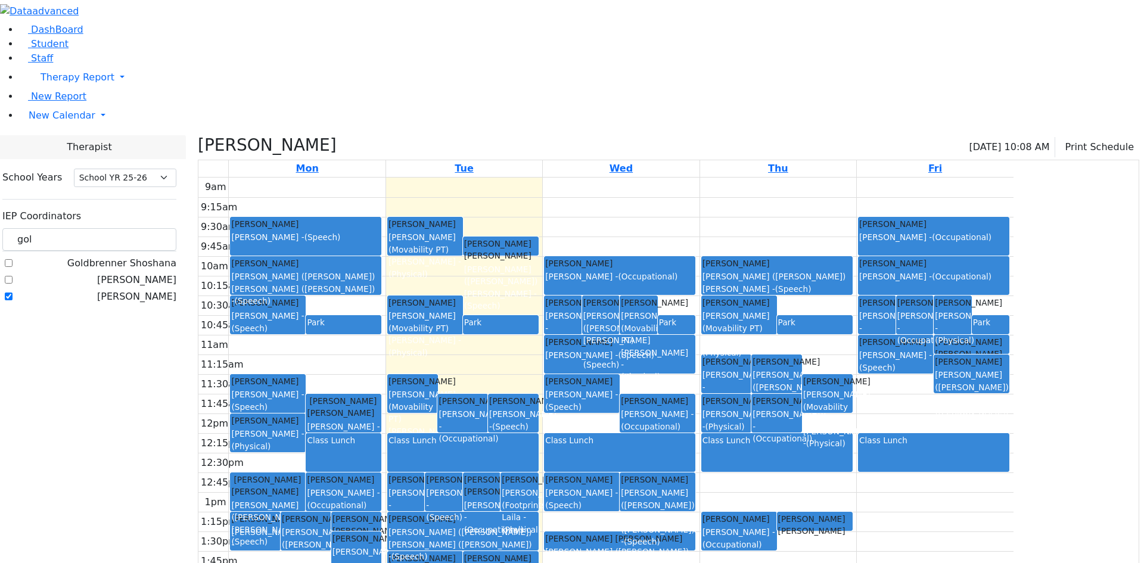
click at [147, 290] on label "[PERSON_NAME]" at bounding box center [136, 297] width 79 height 14
click at [13, 293] on input "[PERSON_NAME]" at bounding box center [9, 297] width 8 height 8
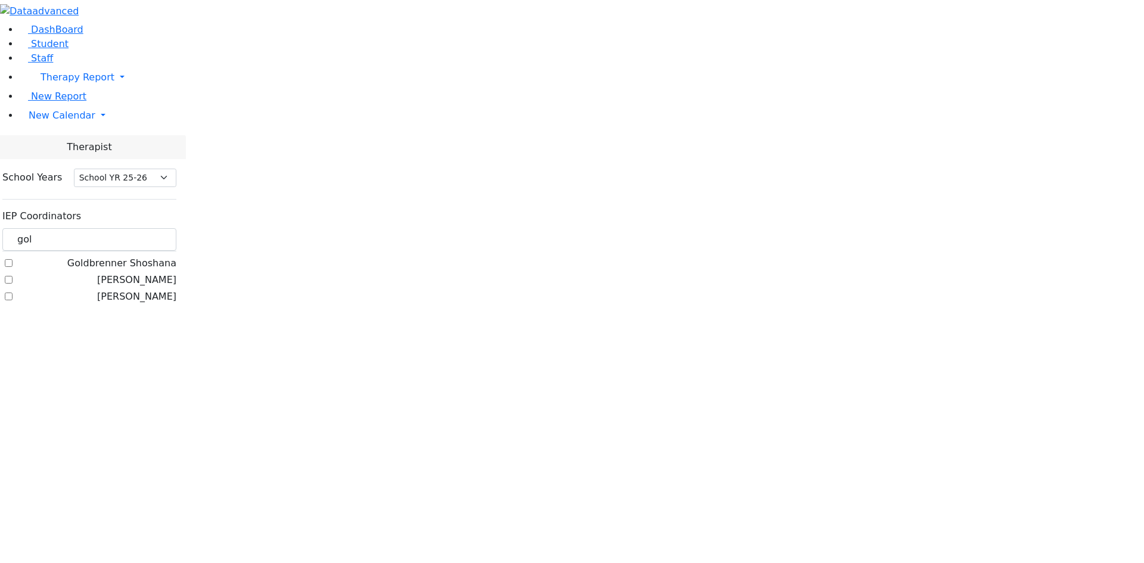
click at [151, 290] on label "[PERSON_NAME]" at bounding box center [136, 297] width 79 height 14
click at [13, 293] on input "[PERSON_NAME]" at bounding box center [9, 297] width 8 height 8
checkbox input "true"
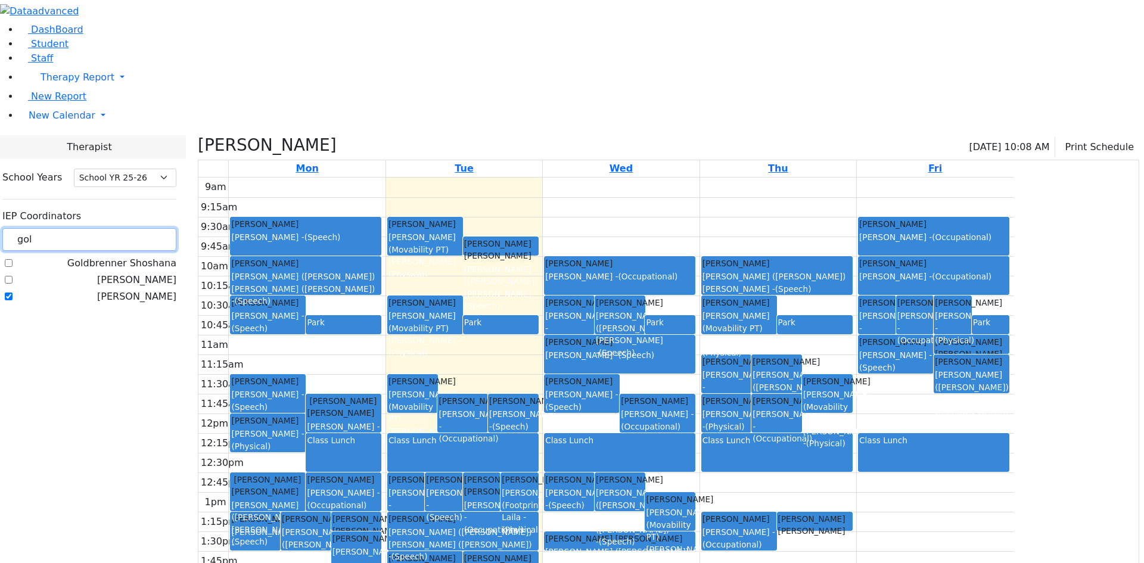
drag, startPoint x: 197, startPoint y: 97, endPoint x: 136, endPoint y: 119, distance: 64.6
click at [136, 159] on div "School Years Select School YR Summer YR 25 School YR 25-26 Summer YR 25 School …" at bounding box center [89, 237] width 193 height 157
type input "gol"
drag, startPoint x: 188, startPoint y: 105, endPoint x: 153, endPoint y: 105, distance: 35.2
click at [153, 228] on input "gol" at bounding box center [89, 239] width 174 height 23
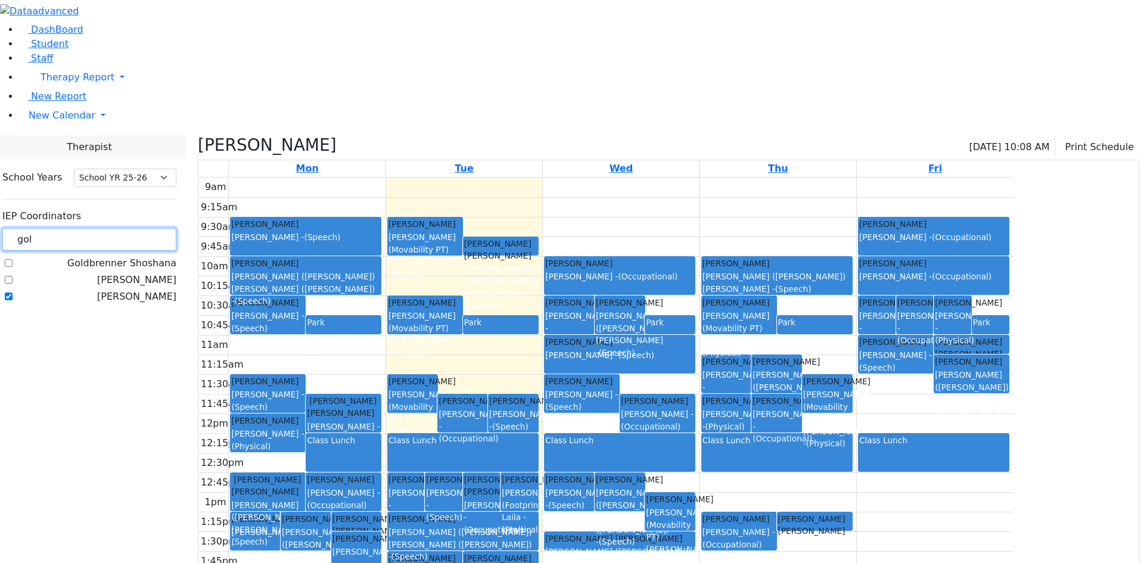
click at [153, 228] on input "gol" at bounding box center [89, 239] width 174 height 23
click at [2, 251] on icon at bounding box center [2, 251] width 0 height 0
click at [160, 204] on div "IEP Coordinators gol Goldbrenner Shoshana Goldberg, Chanie Gordon Goldie" at bounding box center [89, 255] width 174 height 102
click at [186, 159] on div "School Years Select School YR Summer YR 25 School YR 25-26 Summer YR 25 School …" at bounding box center [89, 237] width 193 height 157
click at [176, 169] on select "Select School YR Summer YR 25 School YR 25-26 Summer YR 25 School YR 24-25 Summ…" at bounding box center [125, 178] width 102 height 18
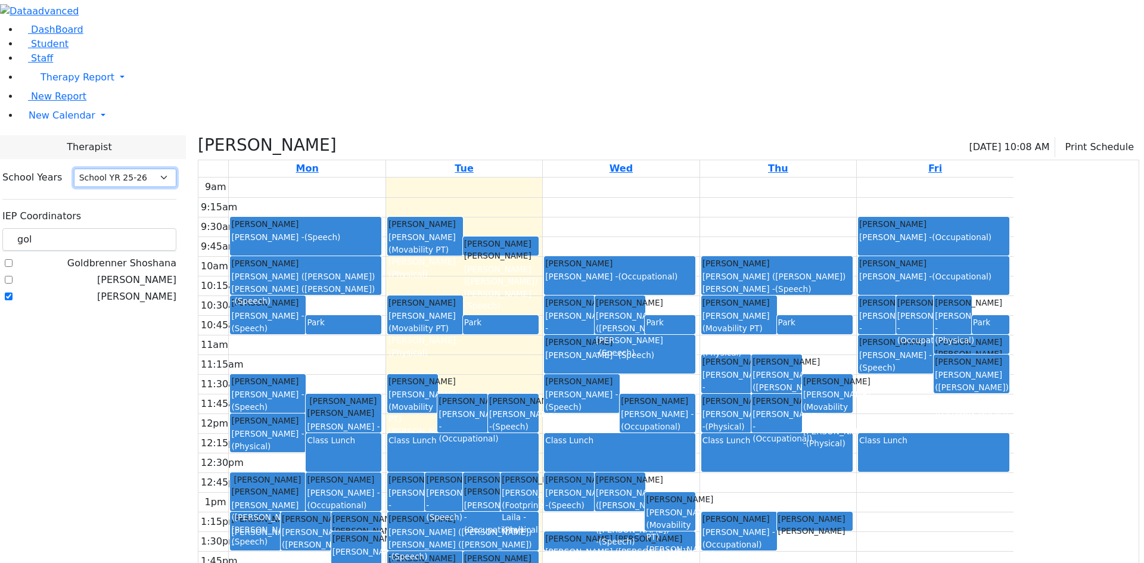
click at [176, 169] on select "Select School YR Summer YR 25 School YR 25-26 Summer YR 25 School YR 24-25 Summ…" at bounding box center [125, 178] width 102 height 18
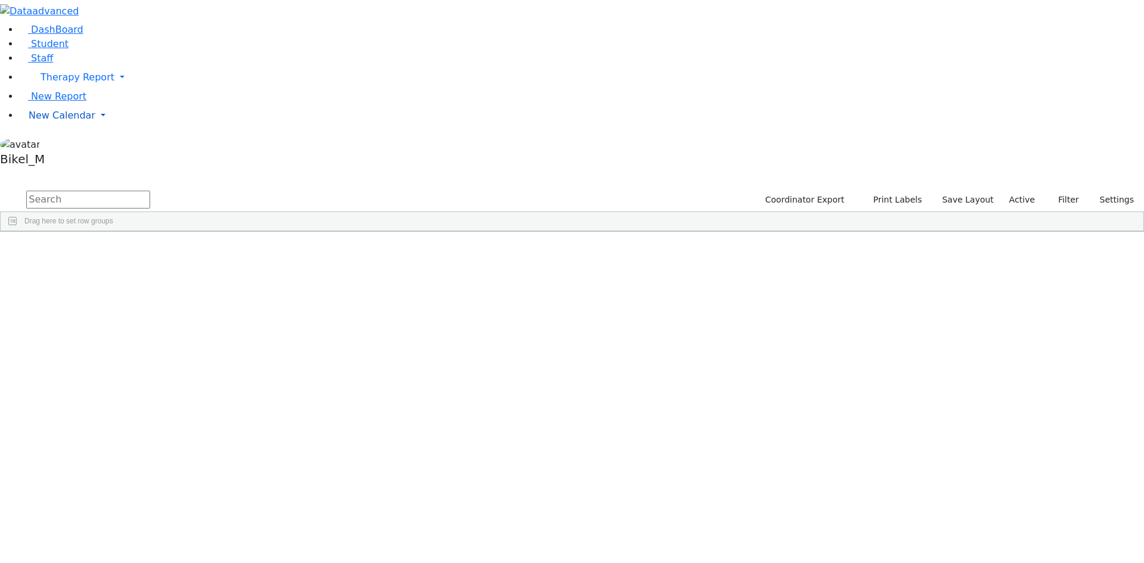
click at [66, 89] on link "New Calendar" at bounding box center [581, 78] width 1125 height 24
click at [65, 145] on span "Calendar" at bounding box center [47, 138] width 43 height 11
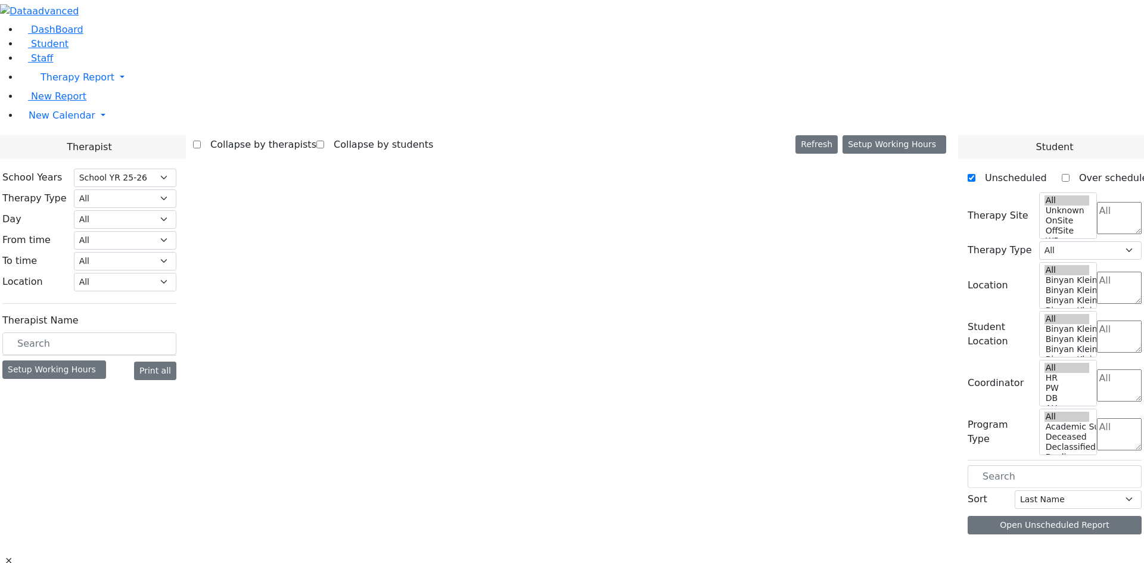
select select "212"
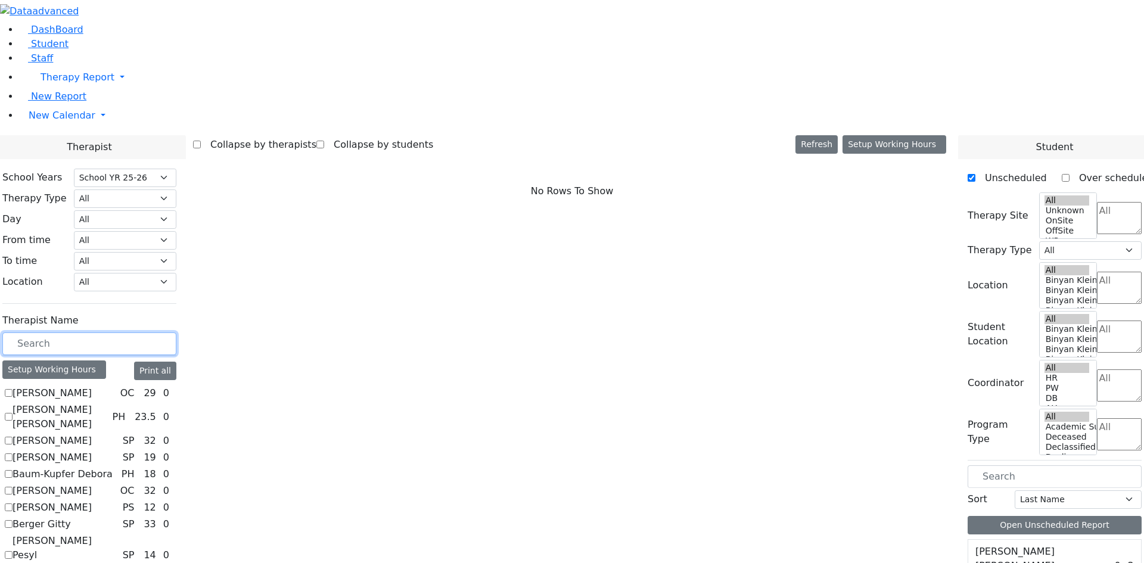
click at [166, 332] on input "text" at bounding box center [89, 343] width 174 height 23
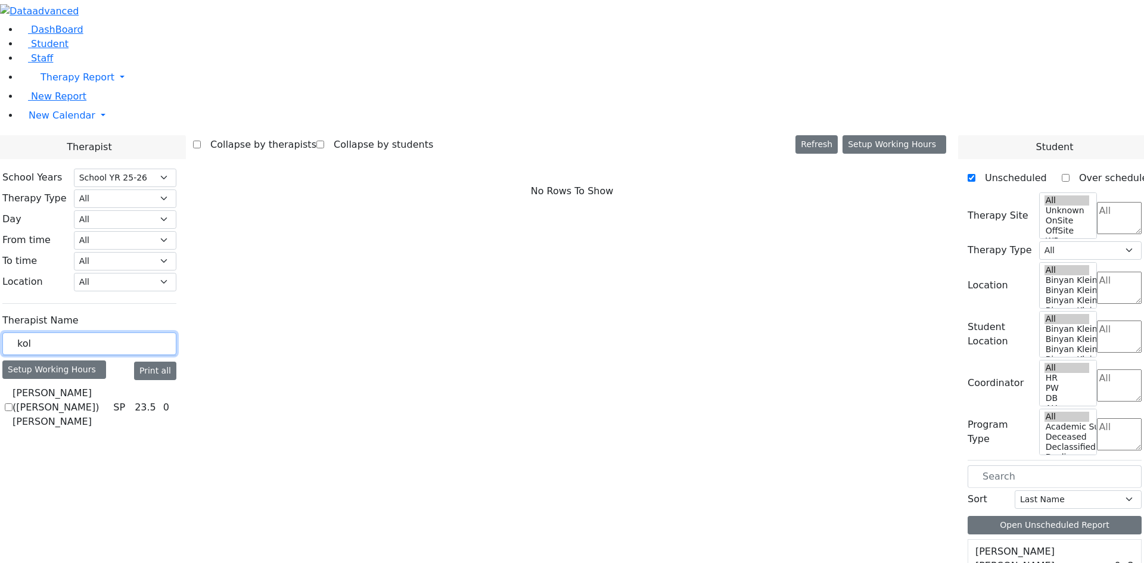
type input "kol"
click at [108, 386] on label "[PERSON_NAME] ([PERSON_NAME]) [PERSON_NAME]" at bounding box center [61, 407] width 96 height 43
click at [13, 403] on input "[PERSON_NAME] ([PERSON_NAME]) [PERSON_NAME]" at bounding box center [9, 407] width 8 height 8
checkbox input "true"
select select "3"
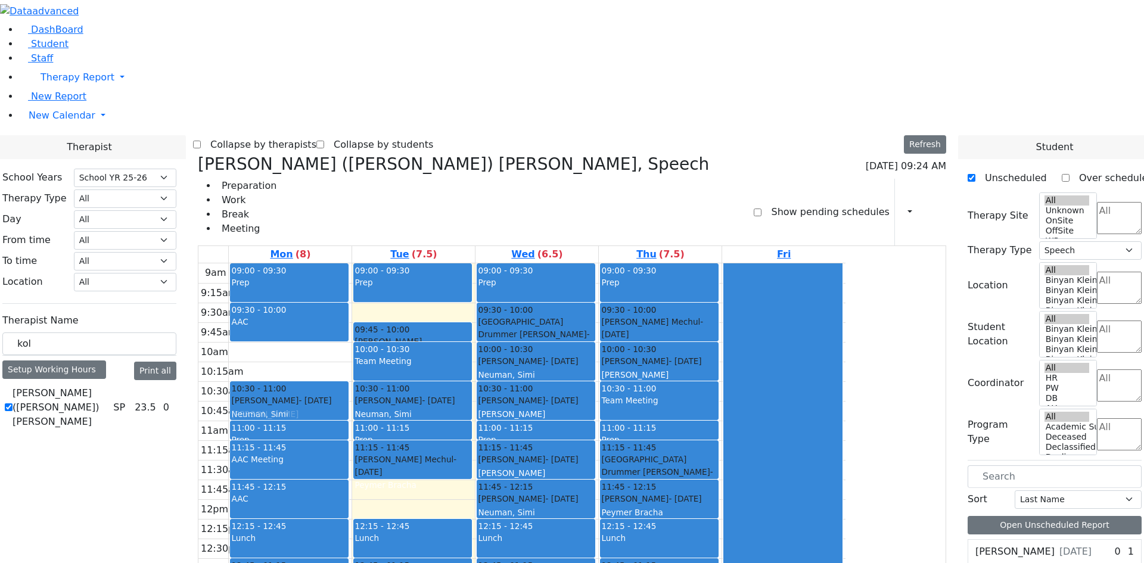
drag, startPoint x: 394, startPoint y: 175, endPoint x: 414, endPoint y: 211, distance: 41.3
click at [352, 263] on div "09:00 - 09:30 Prep 09:30 - 10:00 AAC 10:00 - 10:30 [PERSON_NAME] - [DATE] [PERS…" at bounding box center [290, 499] width 123 height 472
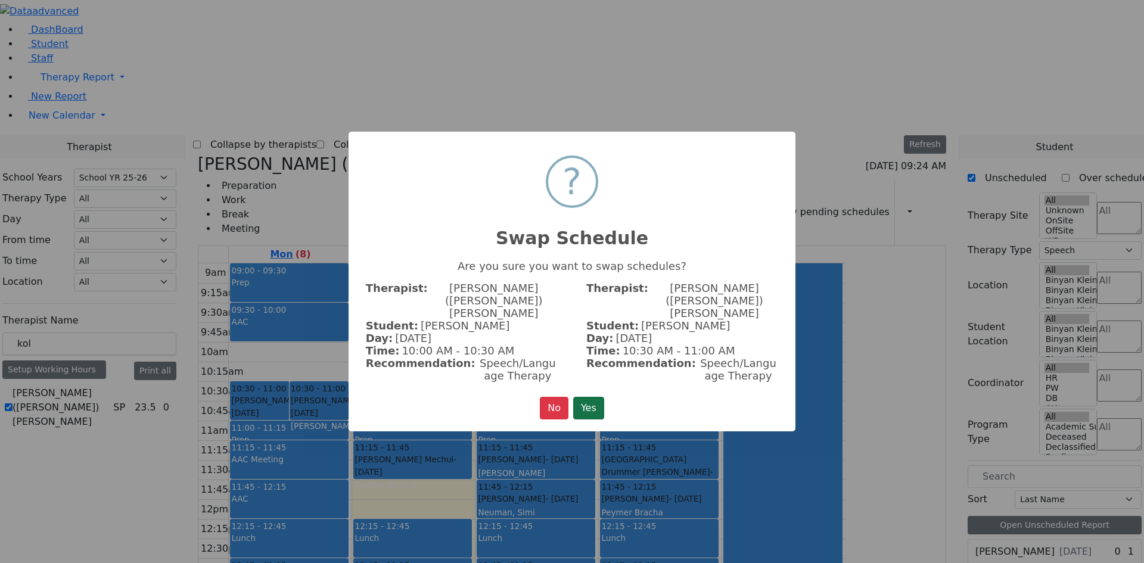
click at [581, 397] on button "Yes" at bounding box center [588, 408] width 31 height 23
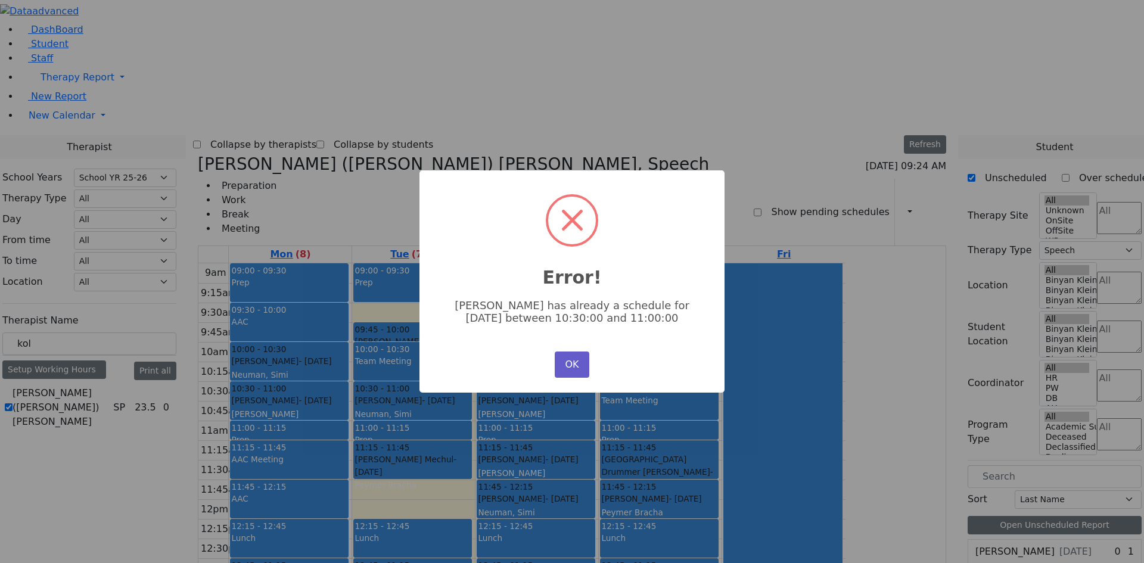
click at [573, 356] on button "OK" at bounding box center [572, 365] width 35 height 26
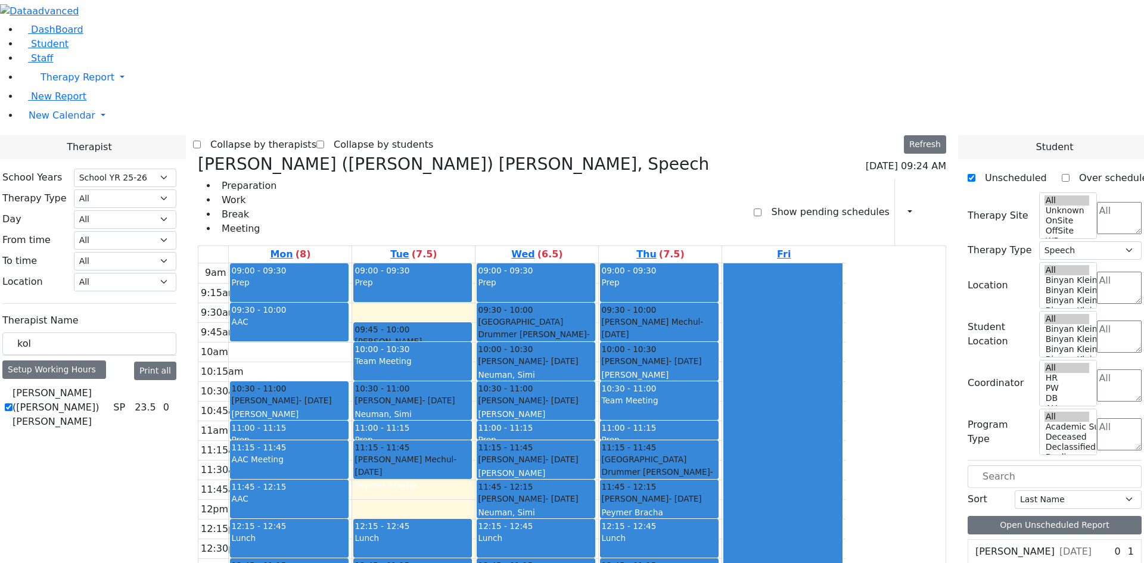
drag, startPoint x: 405, startPoint y: 172, endPoint x: 445, endPoint y: 466, distance: 297.0
click at [352, 466] on div "09:00 - 09:30 Prep 09:30 - 10:00 AAC 10:00 - 10:30 [PERSON_NAME] - [DATE] [PERS…" at bounding box center [290, 499] width 123 height 472
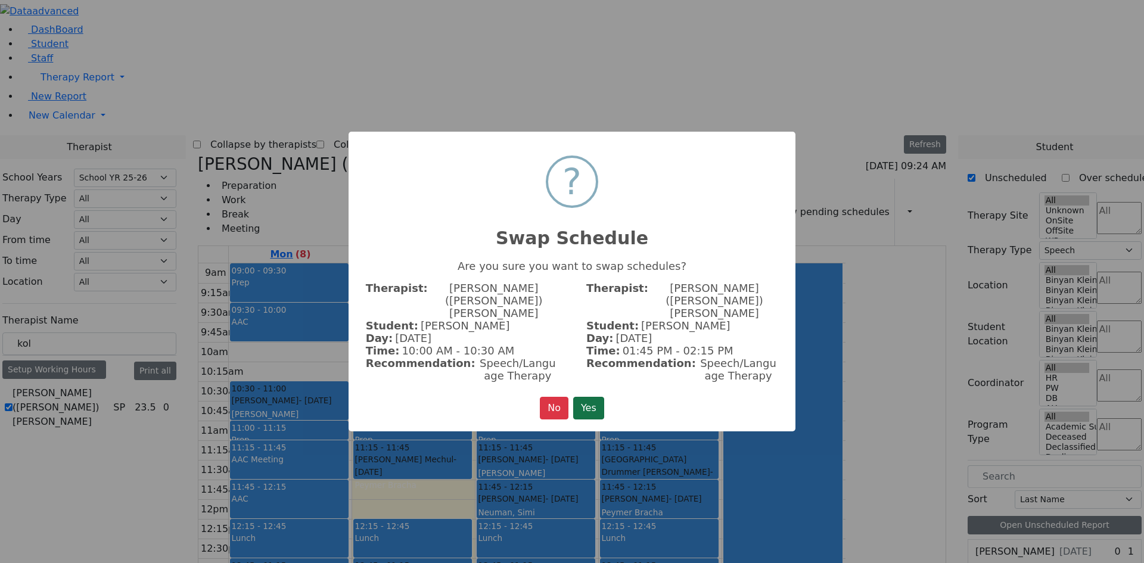
click at [588, 397] on button "Yes" at bounding box center [588, 408] width 31 height 23
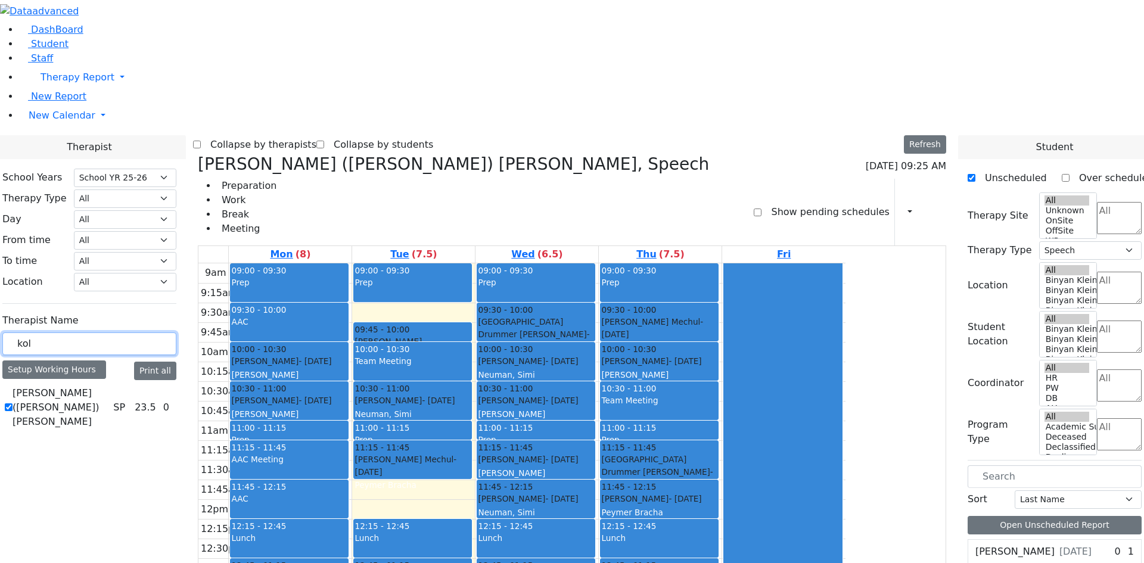
drag, startPoint x: 209, startPoint y: 207, endPoint x: 132, endPoint y: 207, distance: 77.5
type input "[DEMOGRAPHIC_DATA]"
click at [144, 386] on div "[PERSON_NAME] ([PERSON_NAME]) [PERSON_NAME] ([PERSON_NAME]) SP 33 0" at bounding box center [89, 414] width 174 height 57
click at [118, 386] on label "[PERSON_NAME] ([PERSON_NAME]) [PERSON_NAME] ([PERSON_NAME])" at bounding box center [65, 414] width 105 height 57
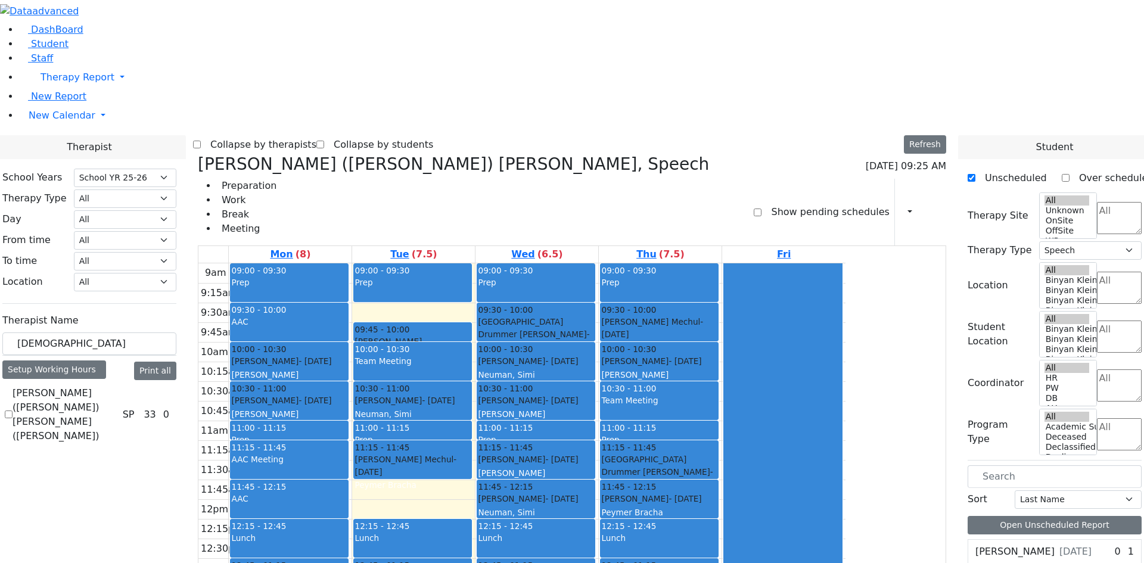
click at [13, 410] on input "[PERSON_NAME] ([PERSON_NAME]) [PERSON_NAME] ([PERSON_NAME])" at bounding box center [9, 414] width 8 height 8
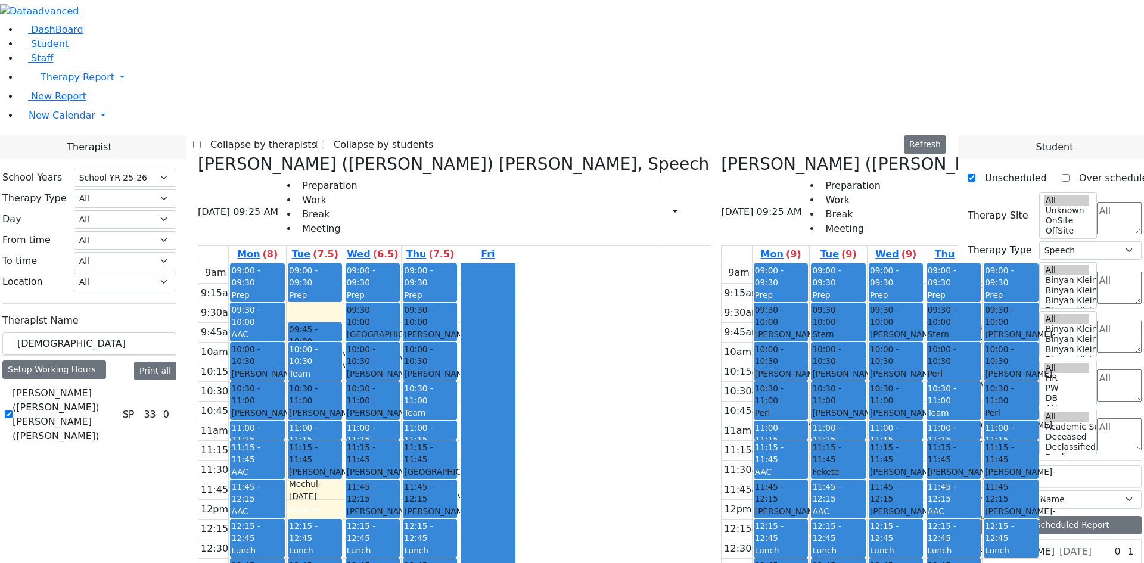
click at [301, 369] on span "- [DATE]" at bounding box center [266, 379] width 70 height 21
click at [313, 154] on div "[PERSON_NAME] ([PERSON_NAME]) [PERSON_NAME], Speech [DATE] 09:25 AM Preparation…" at bounding box center [454, 447] width 523 height 586
click at [198, 154] on icon at bounding box center [198, 164] width 0 height 20
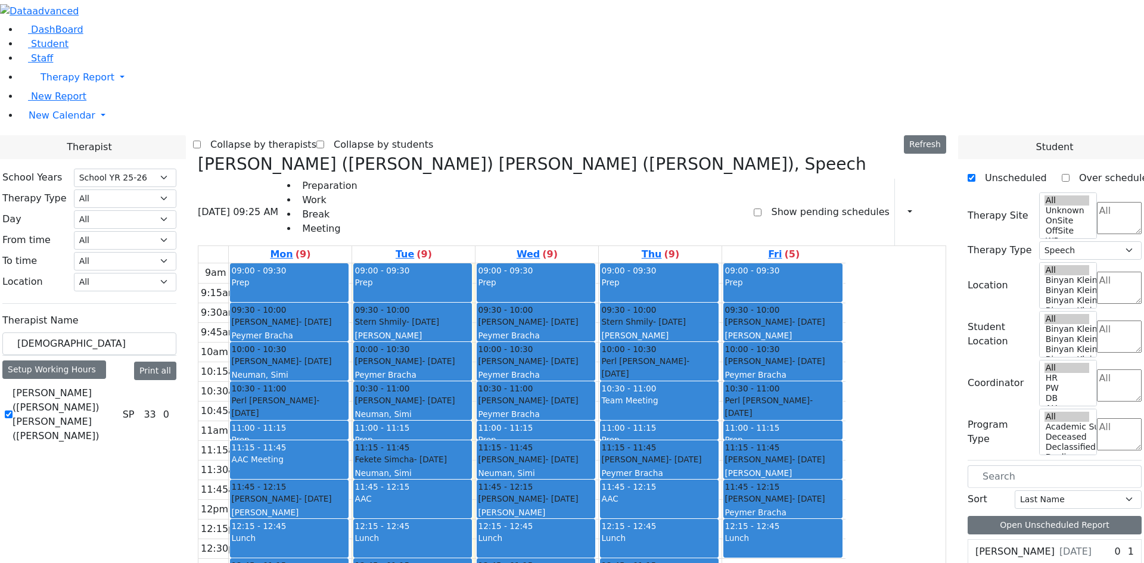
click at [347, 355] on div "[PERSON_NAME] - [DATE] [PERSON_NAME]" at bounding box center [289, 368] width 116 height 26
drag, startPoint x: 411, startPoint y: 172, endPoint x: 417, endPoint y: 138, distance: 35.1
click at [352, 263] on div "09:00 - 09:30 Prep 09:30 - 10:00 [PERSON_NAME] - [DATE] [PERSON_NAME] 10:00 - 1…" at bounding box center [290, 499] width 123 height 472
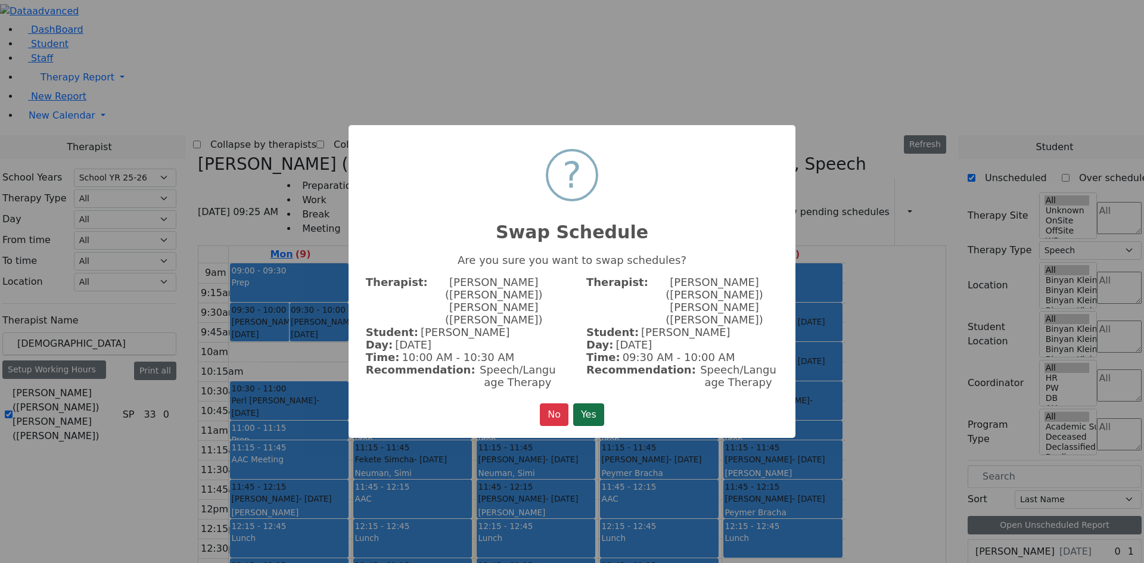
click at [586, 403] on button "Yes" at bounding box center [588, 414] width 31 height 23
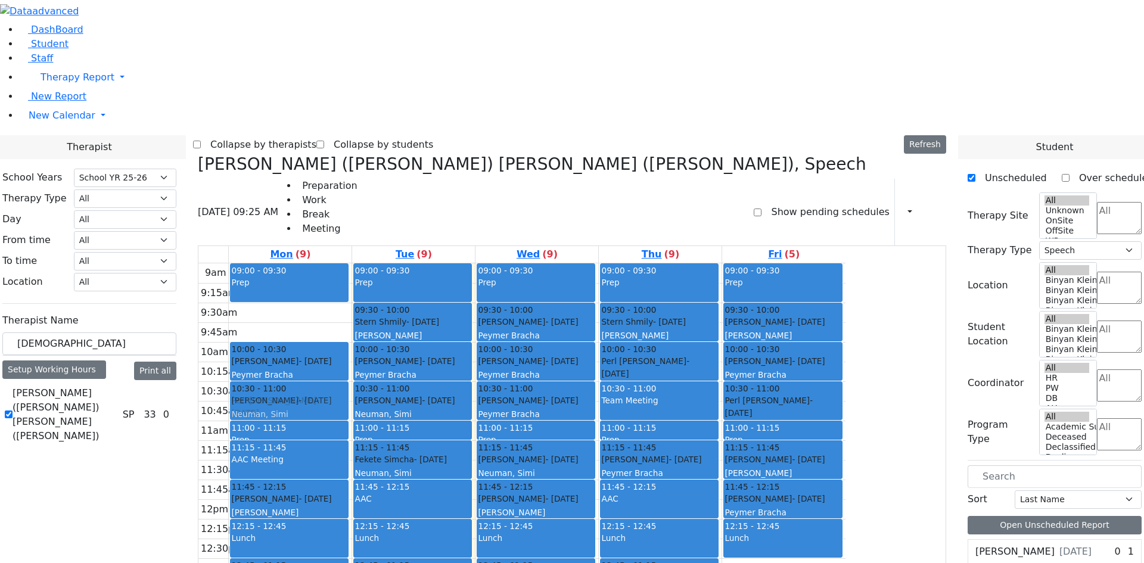
drag, startPoint x: 375, startPoint y: 129, endPoint x: 396, endPoint y: 213, distance: 86.0
click at [352, 263] on div "09:00 - 09:30 Prep 09:30 - 10:00 Kolakowski Moses - 04/29/2018 Neuman, Simi 10:…" at bounding box center [290, 499] width 123 height 472
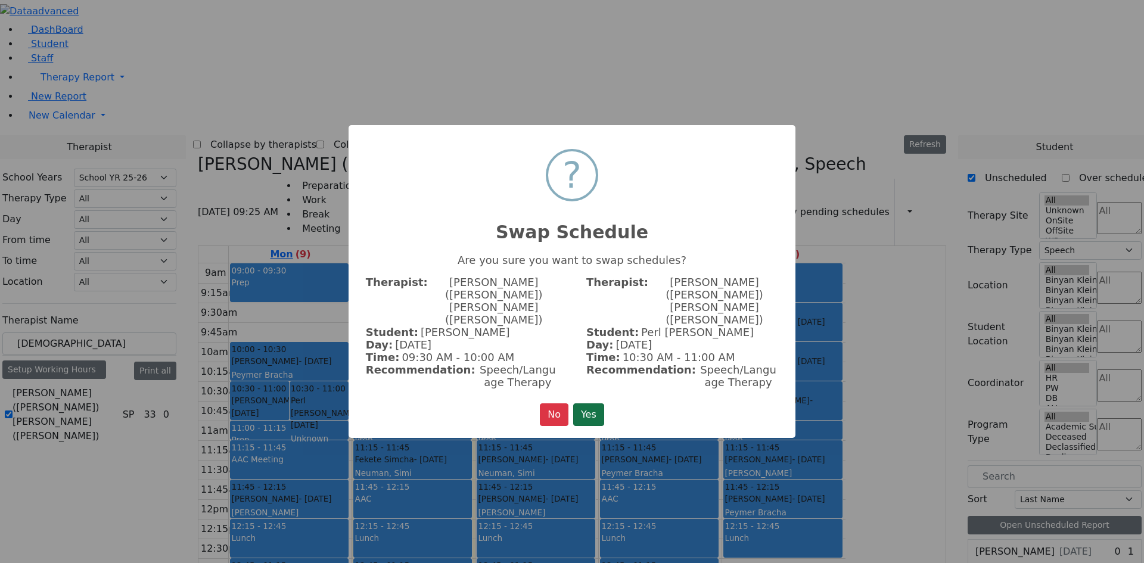
click at [579, 403] on button "Yes" at bounding box center [588, 414] width 31 height 23
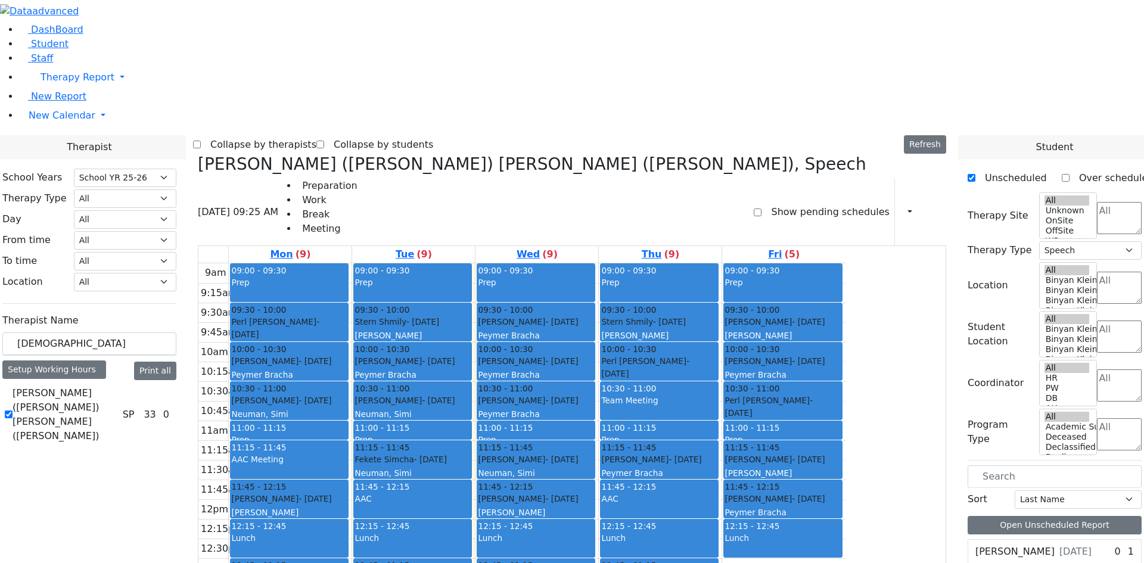
click at [118, 386] on label "[PERSON_NAME] ([PERSON_NAME]) [PERSON_NAME] ([PERSON_NAME])" at bounding box center [65, 414] width 105 height 57
click at [13, 410] on input "[PERSON_NAME] ([PERSON_NAME]) [PERSON_NAME] ([PERSON_NAME])" at bounding box center [9, 414] width 8 height 8
checkbox input "false"
select select
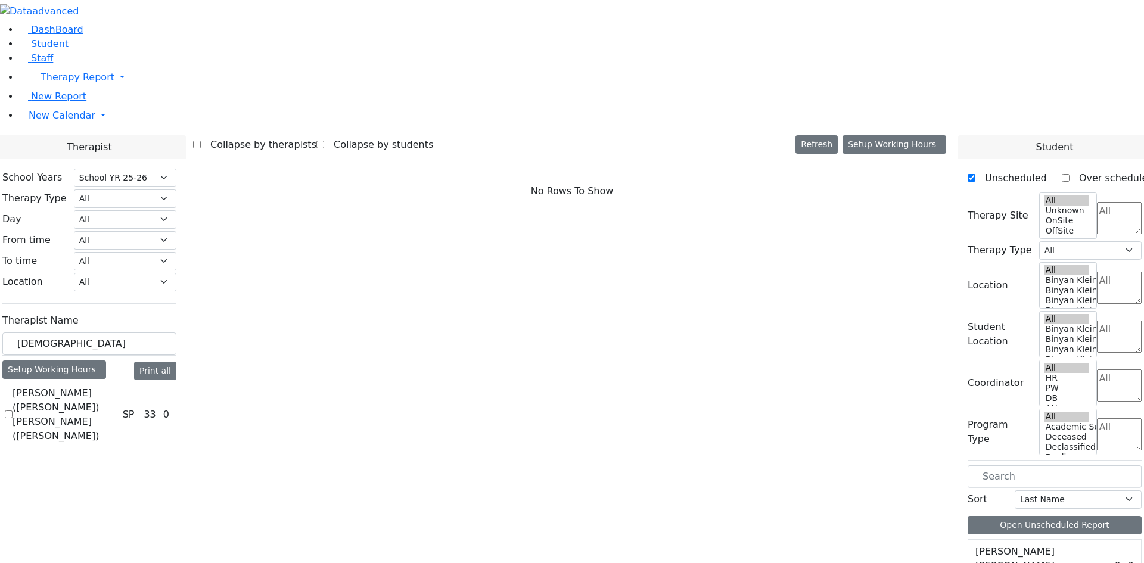
click at [118, 386] on label "[PERSON_NAME] ([PERSON_NAME]) [PERSON_NAME] ([PERSON_NAME])" at bounding box center [65, 414] width 105 height 57
click at [13, 410] on input "[PERSON_NAME] ([PERSON_NAME]) [PERSON_NAME] ([PERSON_NAME])" at bounding box center [9, 414] width 8 height 8
checkbox input "true"
select select "3"
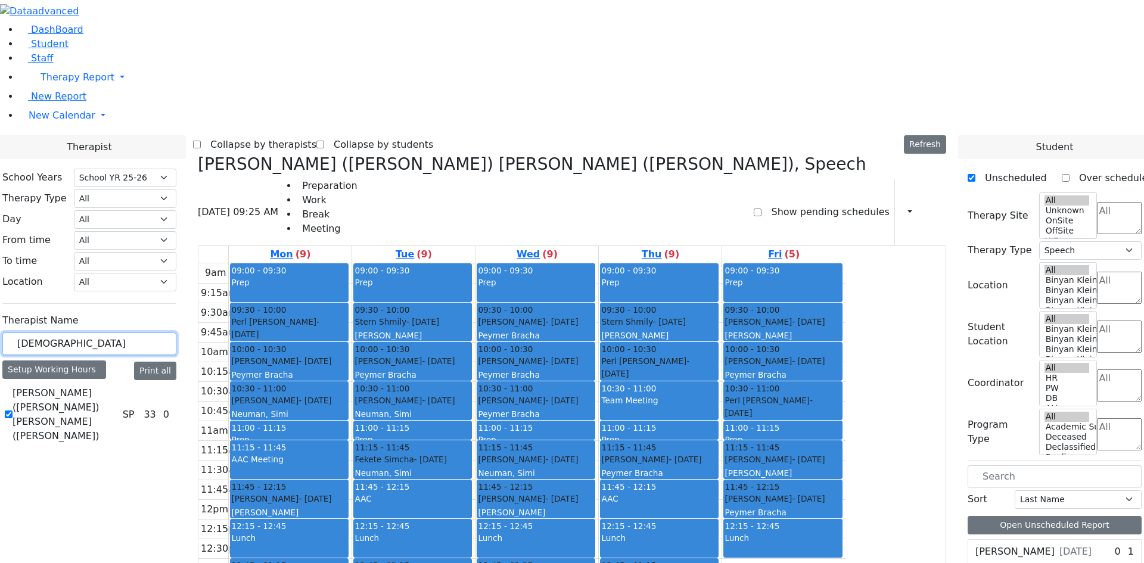
drag, startPoint x: 191, startPoint y: 207, endPoint x: 154, endPoint y: 210, distance: 37.1
click at [154, 332] on input "zen" at bounding box center [89, 343] width 174 height 23
type input "bl"
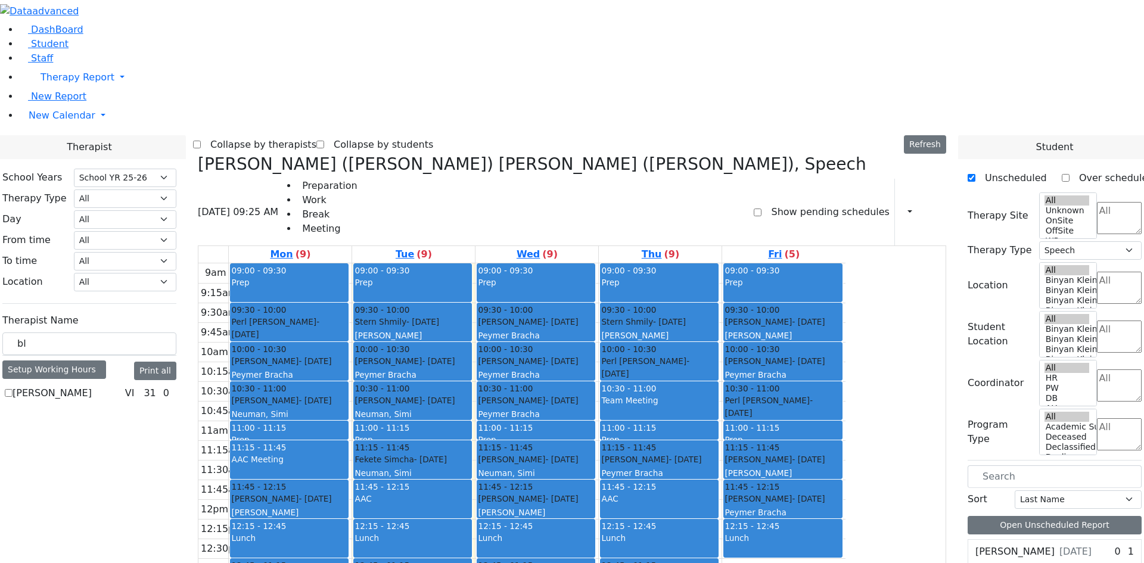
click at [92, 386] on label "Bleier Susan" at bounding box center [52, 393] width 79 height 14
click at [13, 389] on input "Bleier Susan" at bounding box center [9, 393] width 8 height 8
checkbox input "true"
select select "4"
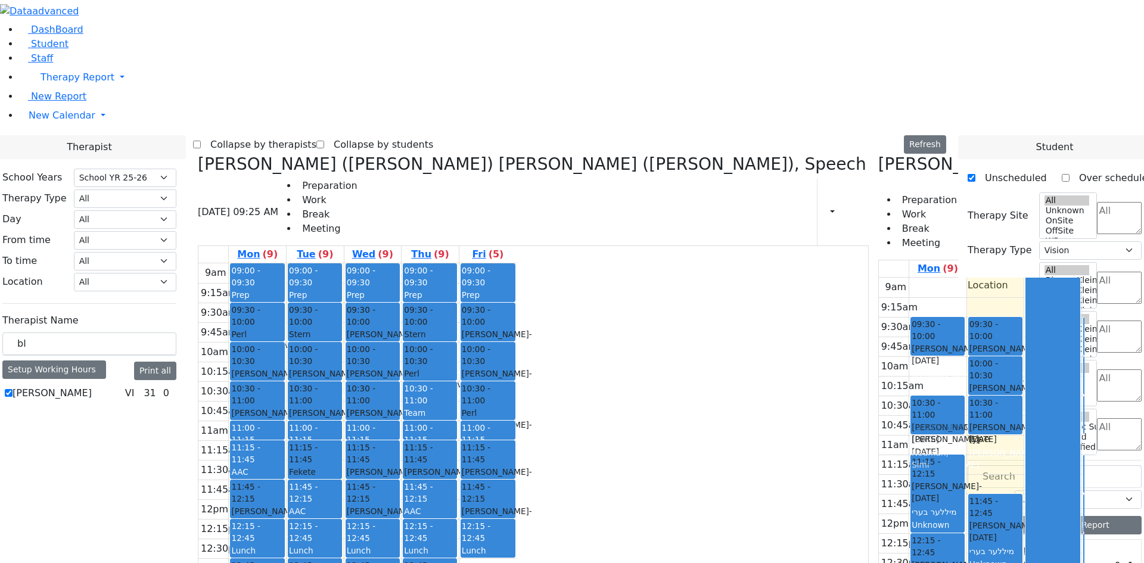
drag, startPoint x: 709, startPoint y: 183, endPoint x: 722, endPoint y: 225, distance: 43.7
click at [909, 278] on div "09:30 - 10:00 Katz Benjamin - 04/08/2013 Kramer Bluma 10:00 - 10:30 Markowitz M…" at bounding box center [937, 514] width 57 height 472
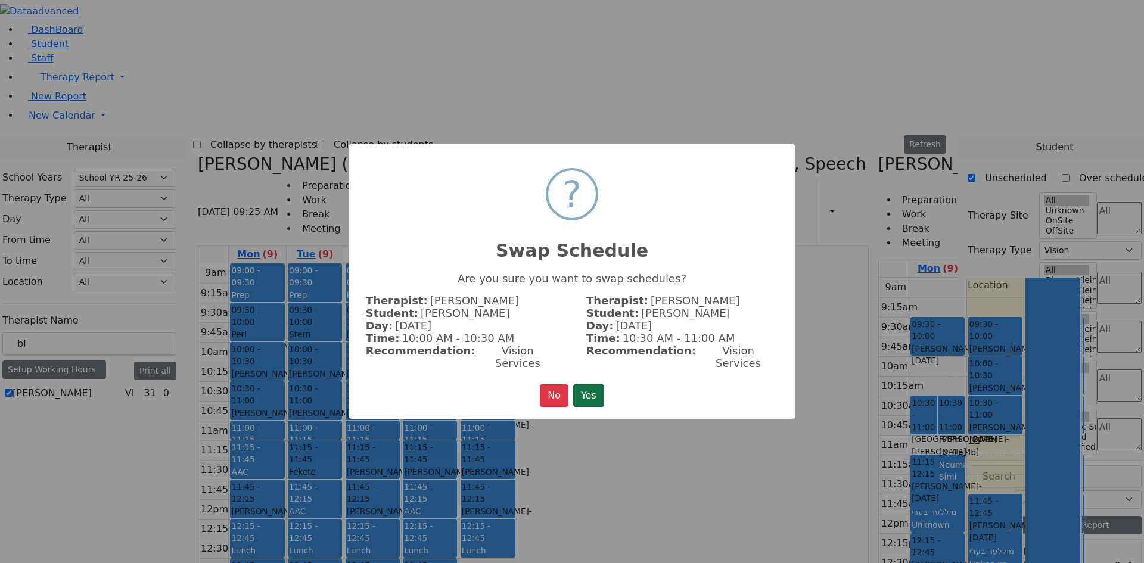
click at [601, 384] on button "Yes" at bounding box center [588, 395] width 31 height 23
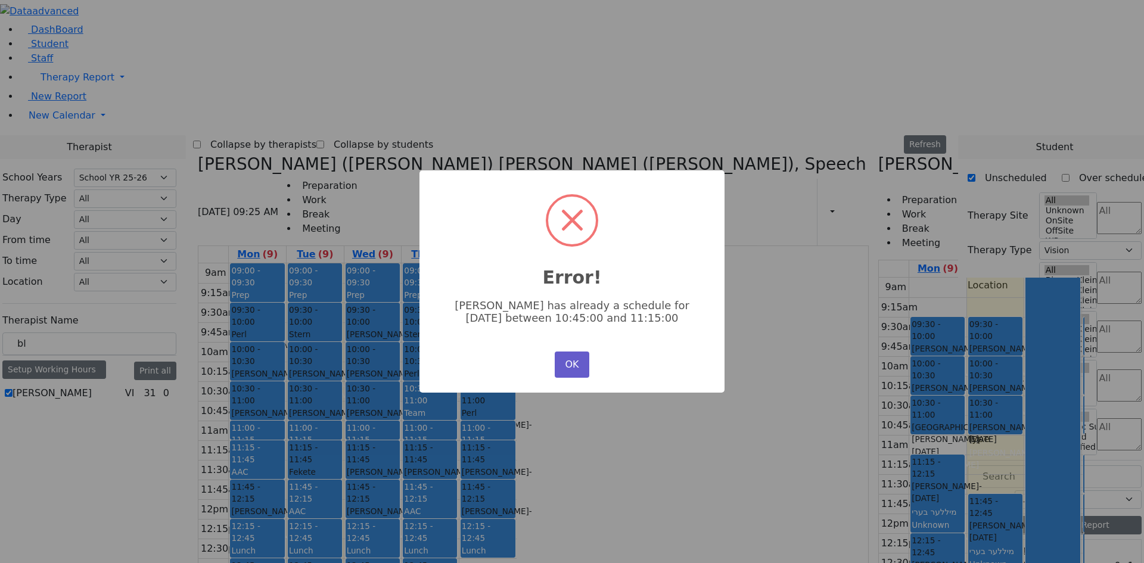
click at [582, 372] on button "OK" at bounding box center [572, 365] width 35 height 26
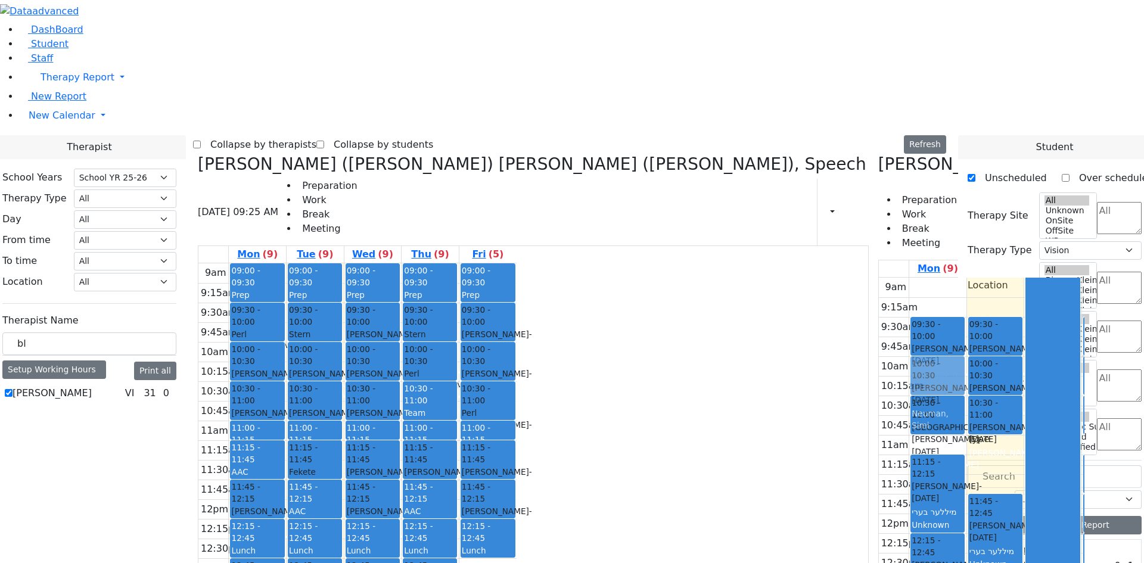
drag, startPoint x: 703, startPoint y: 189, endPoint x: 724, endPoint y: 188, distance: 20.9
click at [909, 278] on div "09:30 - 10:00 Katz Benjamin - 04/08/2013 Kramer Bluma 10:00 - 10:30 Markowitz M…" at bounding box center [937, 514] width 57 height 472
drag, startPoint x: 707, startPoint y: 170, endPoint x: 773, endPoint y: 256, distance: 108.2
click at [879, 278] on tr "09:30 - 10:00 Katz Benjamin - 04/08/2013 Kramer Bluma 10:00 - 10:30 Markowitz M…" at bounding box center [1038, 514] width 318 height 472
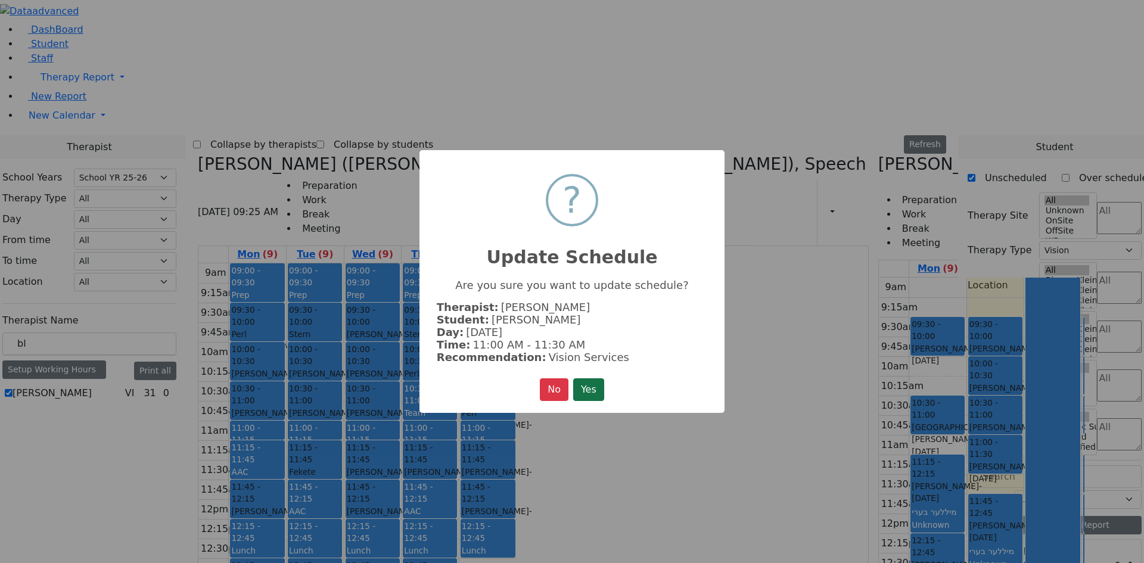
click at [588, 381] on button "Yes" at bounding box center [588, 389] width 31 height 23
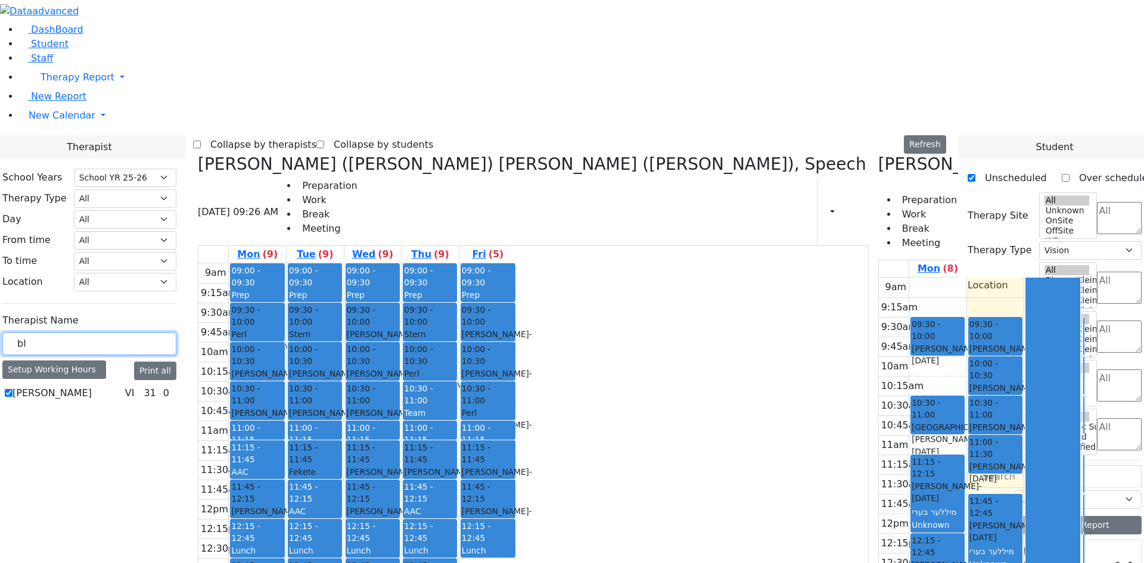
drag, startPoint x: 184, startPoint y: 206, endPoint x: 142, endPoint y: 205, distance: 41.7
click at [142, 205] on div "School Years Select School YR Summer YR 25 School YR 25-26 Summer YR 25 School …" at bounding box center [89, 285] width 193 height 253
type input "kol"
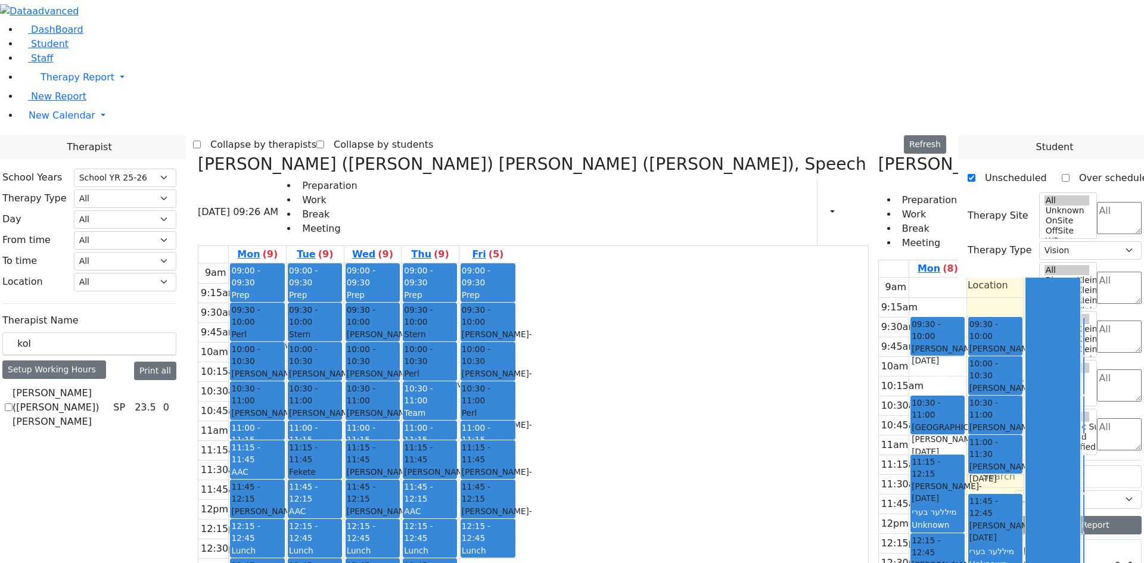
click at [108, 386] on label "[PERSON_NAME] ([PERSON_NAME]) [PERSON_NAME]" at bounding box center [61, 407] width 96 height 43
click at [13, 403] on input "[PERSON_NAME] ([PERSON_NAME]) [PERSON_NAME]" at bounding box center [9, 407] width 8 height 8
checkbox input "true"
select select "3"
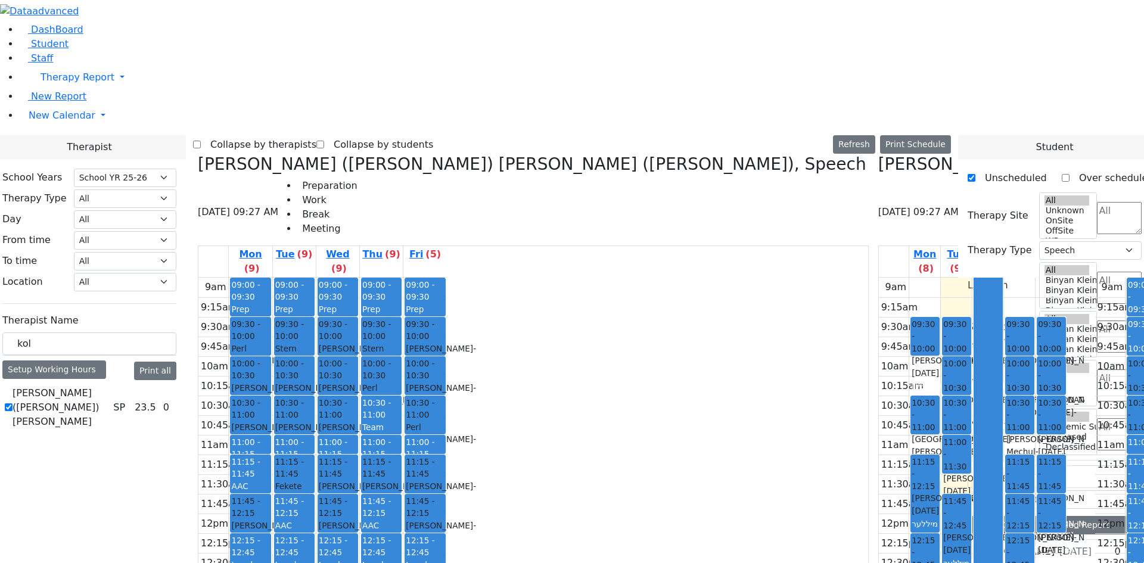
drag, startPoint x: 908, startPoint y: 428, endPoint x: 913, endPoint y: 461, distance: 33.7
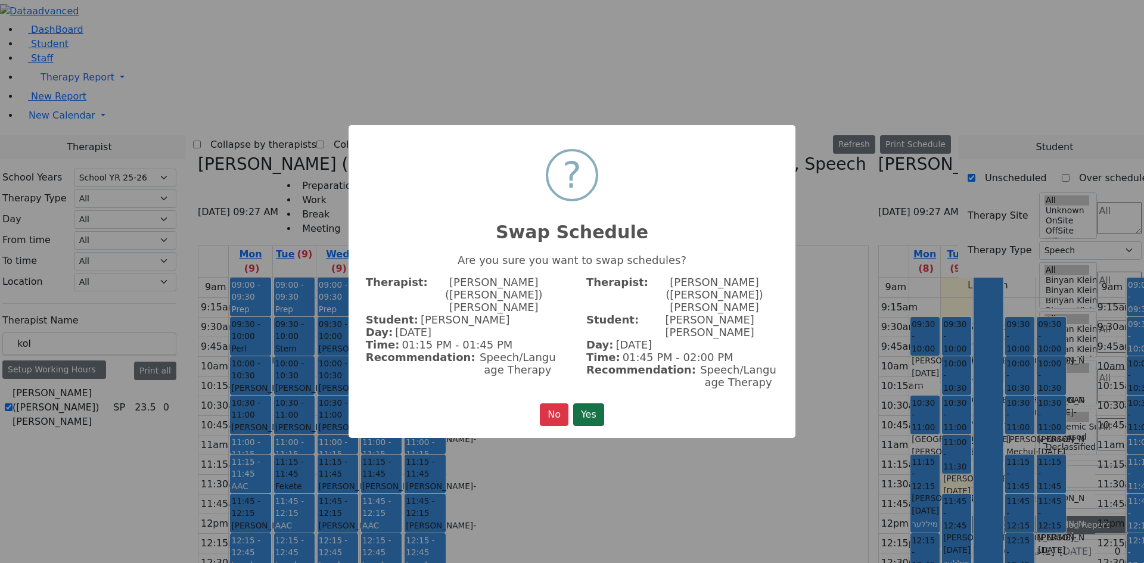
click at [587, 403] on button "Yes" at bounding box center [588, 414] width 31 height 23
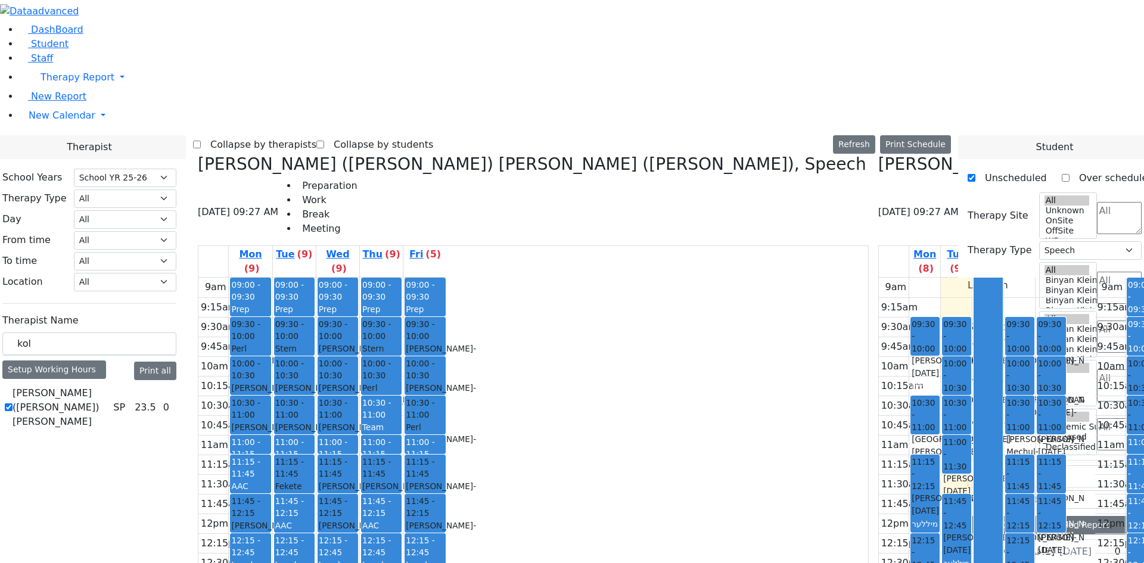
drag, startPoint x: 651, startPoint y: 421, endPoint x: 657, endPoint y: 496, distance: 75.3
click at [941, 496] on div "09:30 - 10:00 Lorincz Shimon - 04/30/2019 Kramer Bluma 10:00 - 10:30 Horowitz M…" at bounding box center [956, 514] width 31 height 472
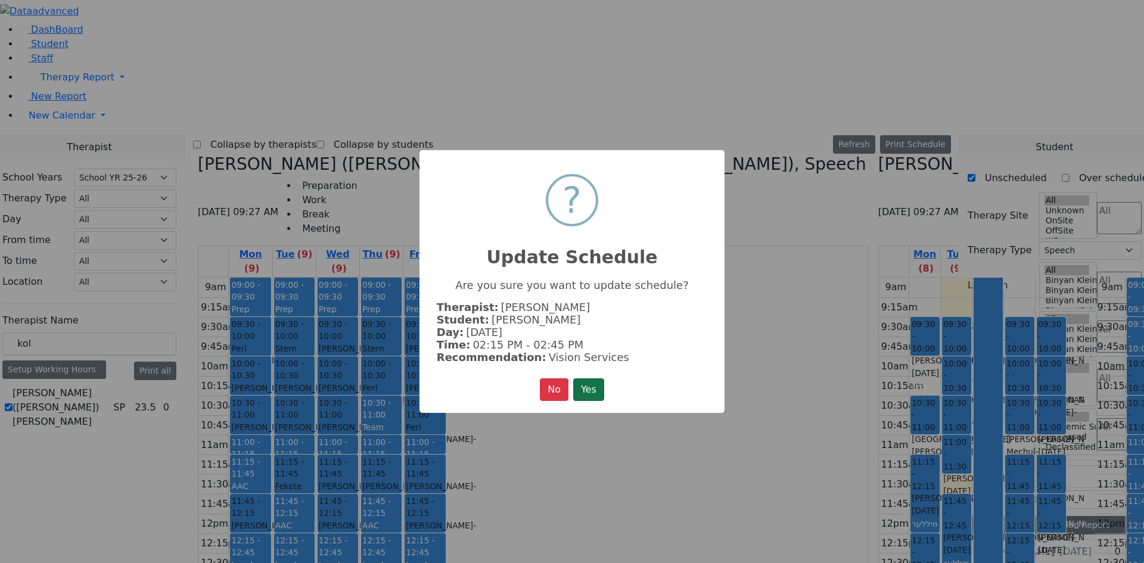
click at [593, 388] on button "Yes" at bounding box center [588, 389] width 31 height 23
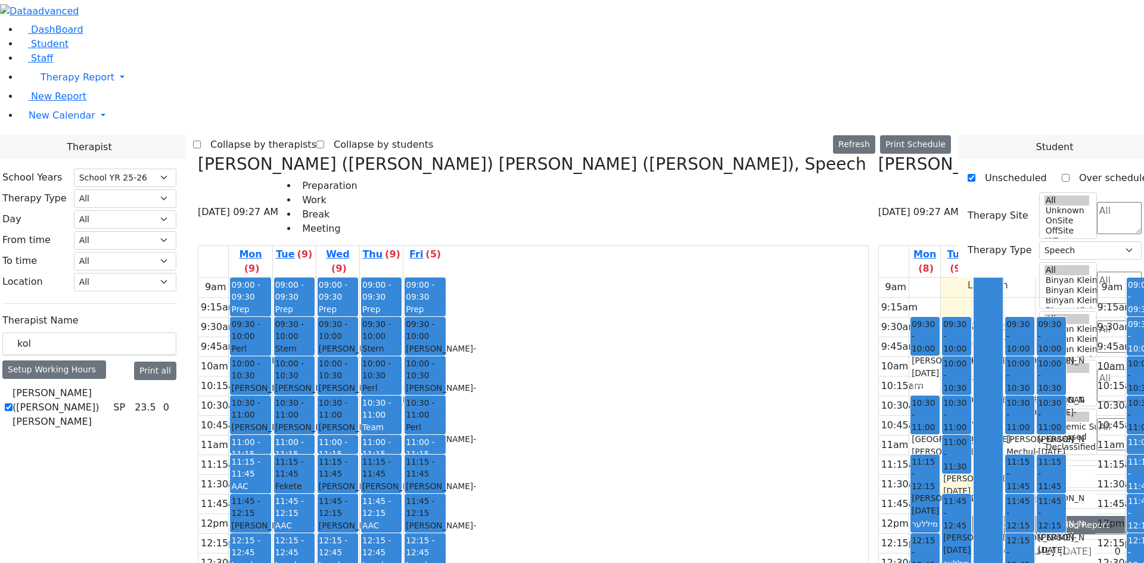
drag, startPoint x: 814, startPoint y: 469, endPoint x: 866, endPoint y: 469, distance: 51.2
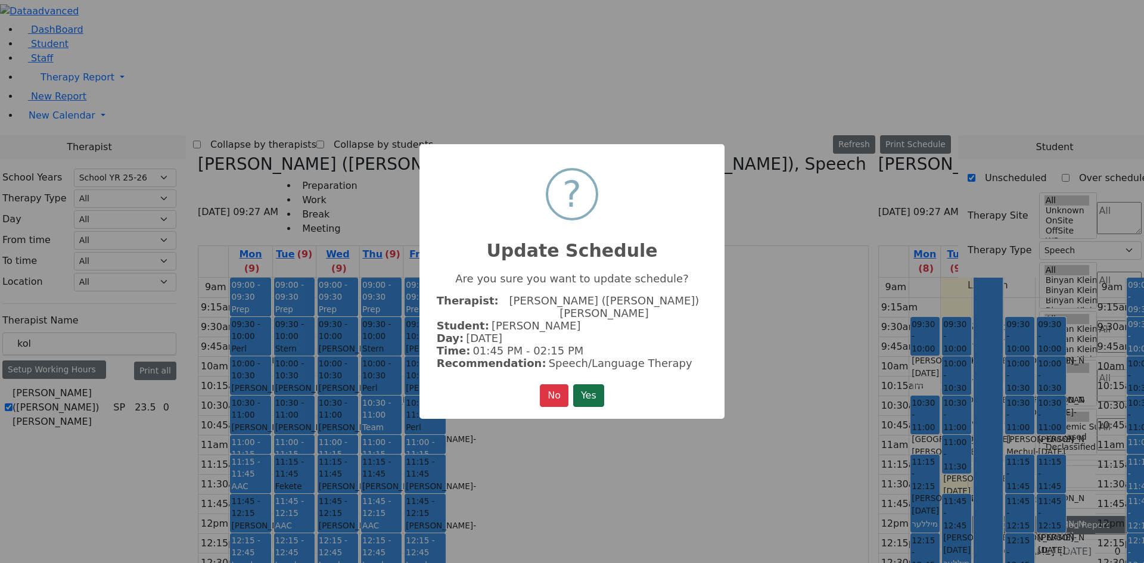
click at [601, 385] on button "Yes" at bounding box center [588, 395] width 31 height 23
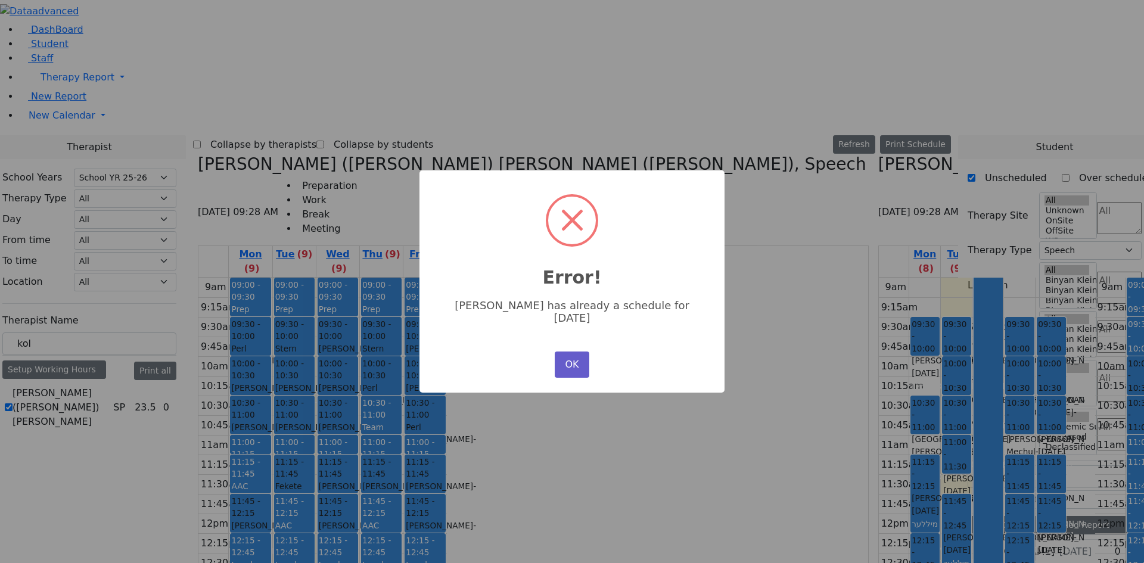
click at [580, 360] on button "OK" at bounding box center [572, 365] width 35 height 26
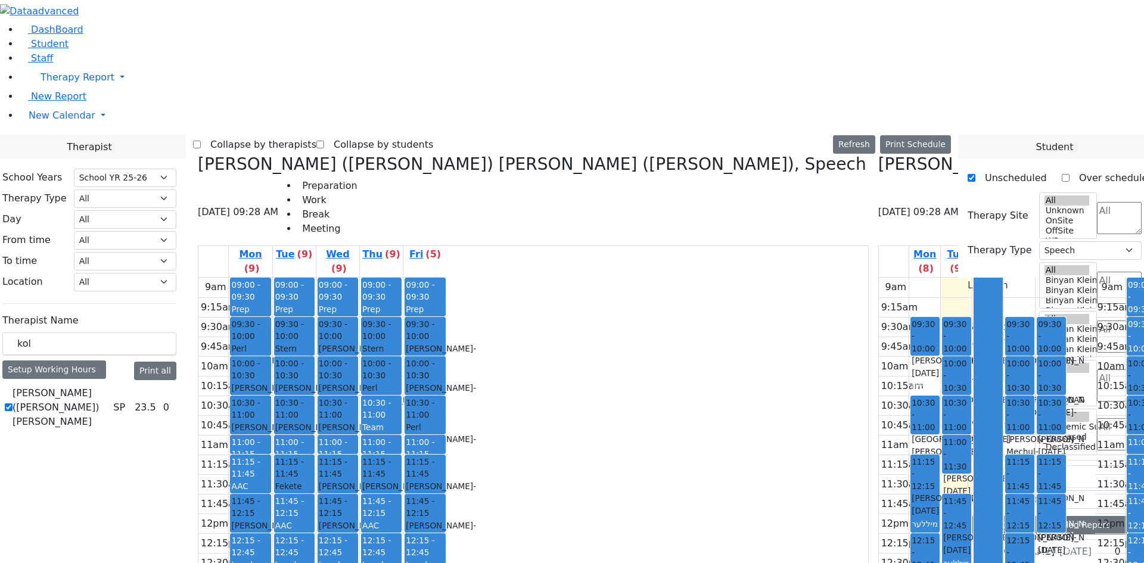
drag, startPoint x: 825, startPoint y: 464, endPoint x: 821, endPoint y: 495, distance: 31.2
click at [1125, 505] on div "09:00 - 09:30 Prep 09:30 - 10:00 AAC 10:00 - 10:30 Fishman Eliezer - 01/03/2017…" at bounding box center [1140, 514] width 31 height 472
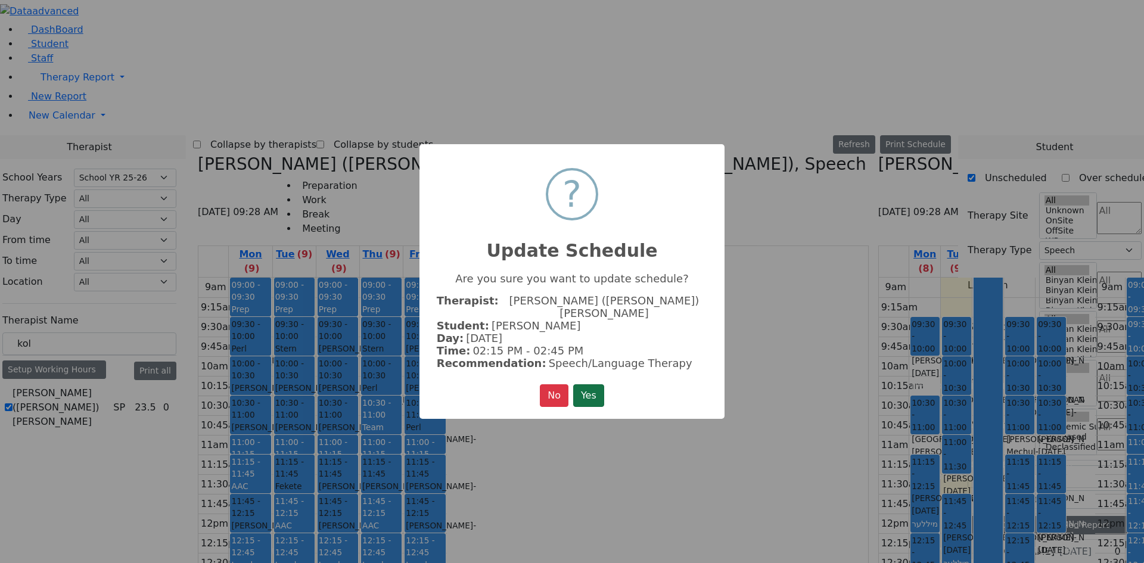
click at [589, 396] on button "Yes" at bounding box center [588, 395] width 31 height 23
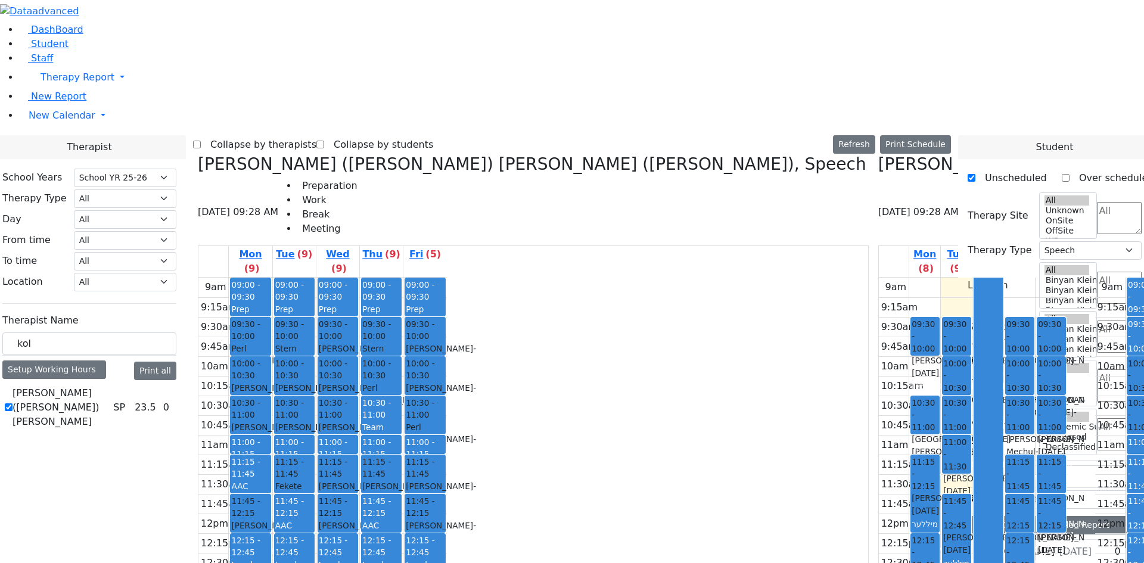
drag, startPoint x: 821, startPoint y: 502, endPoint x: 905, endPoint y: 492, distance: 84.5
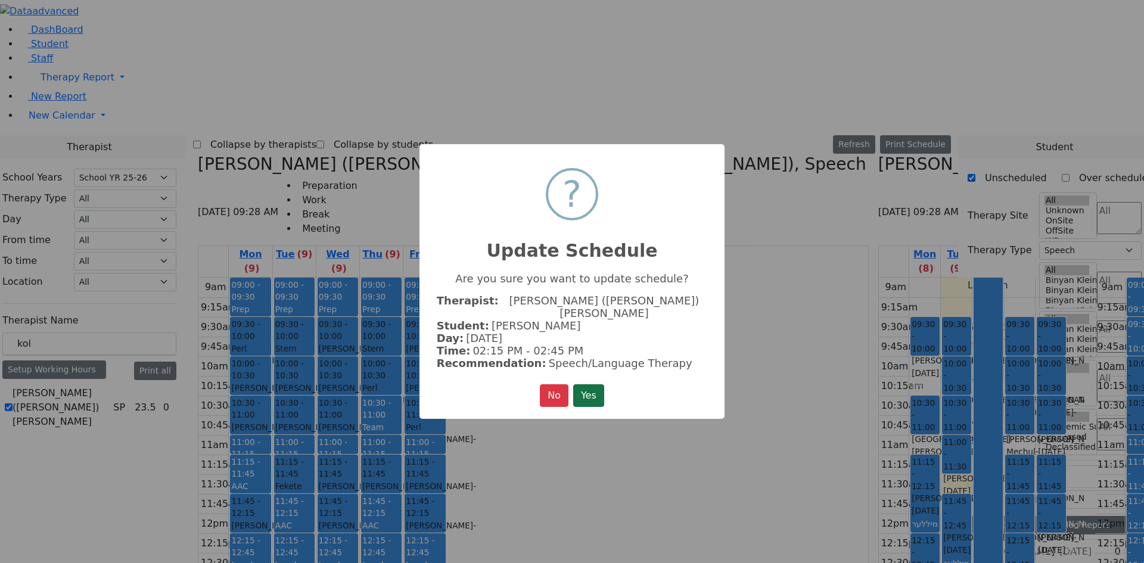
click at [601, 386] on button "Yes" at bounding box center [588, 395] width 31 height 23
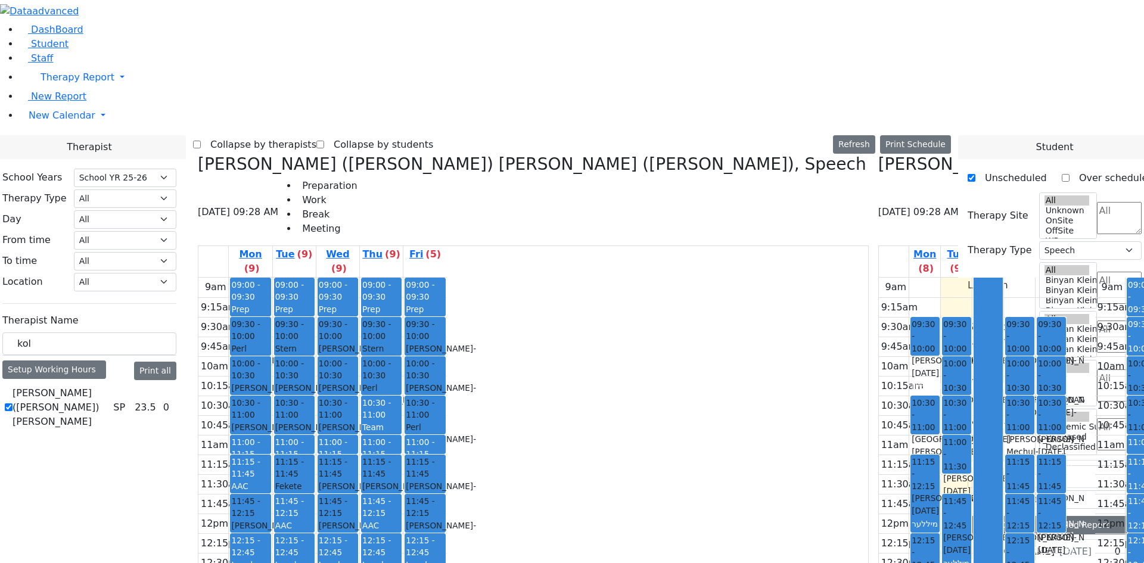
drag, startPoint x: 925, startPoint y: 496, endPoint x: 898, endPoint y: 500, distance: 27.2
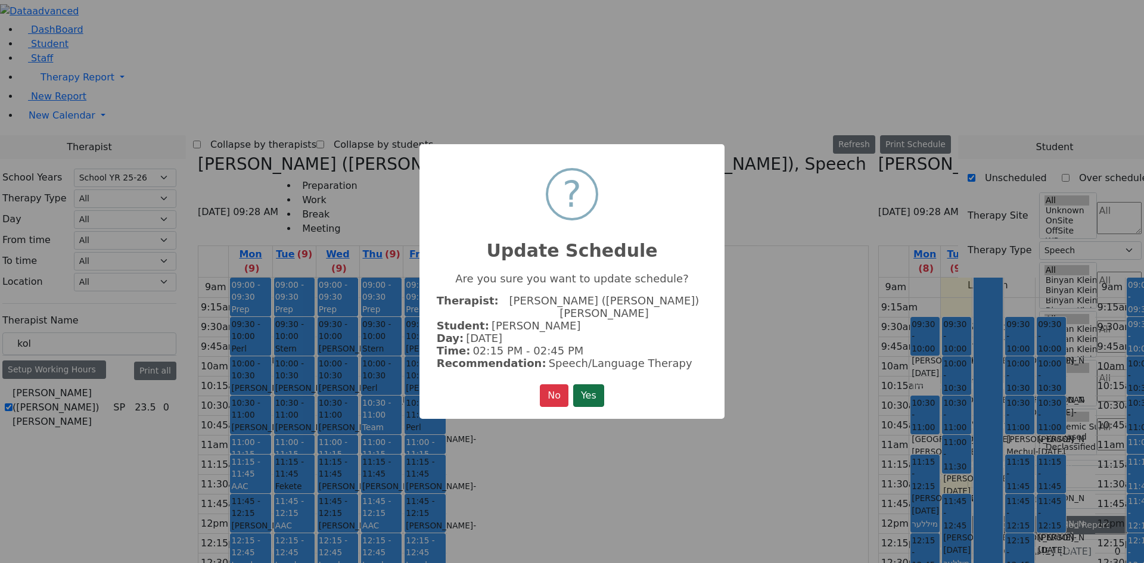
click at [586, 384] on button "Yes" at bounding box center [588, 395] width 31 height 23
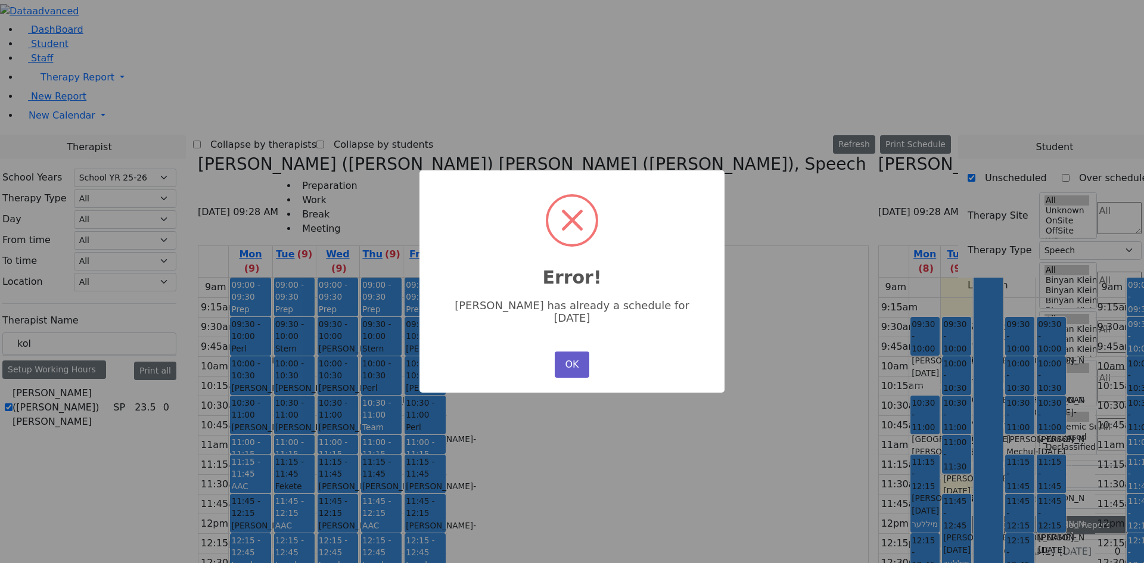
click at [578, 353] on button "OK" at bounding box center [572, 365] width 35 height 26
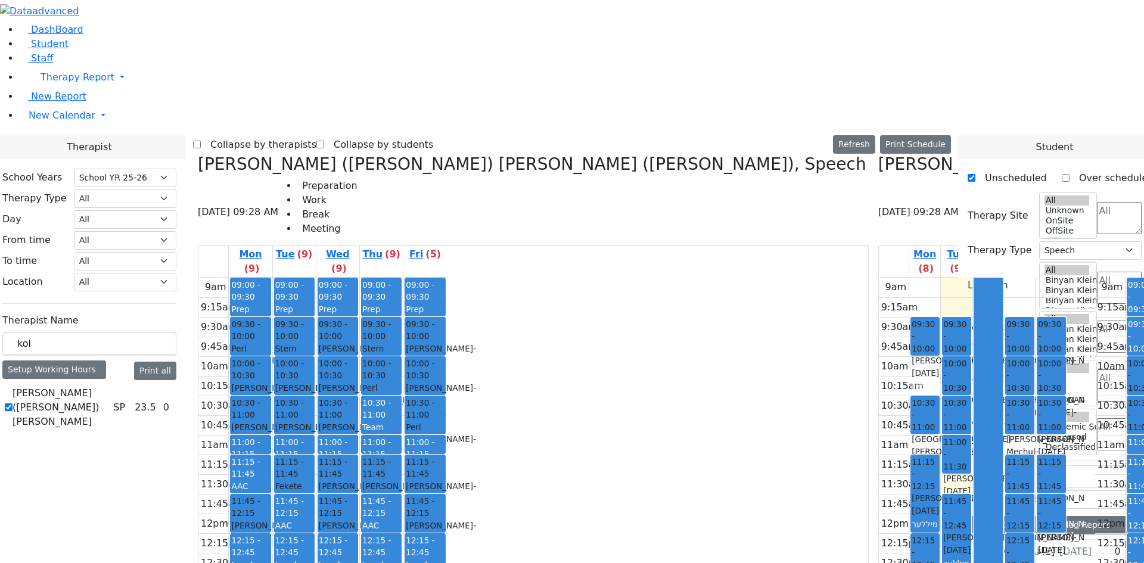
drag, startPoint x: 916, startPoint y: 461, endPoint x: 904, endPoint y: 458, distance: 12.7
drag, startPoint x: 922, startPoint y: 129, endPoint x: 898, endPoint y: 473, distance: 344.6
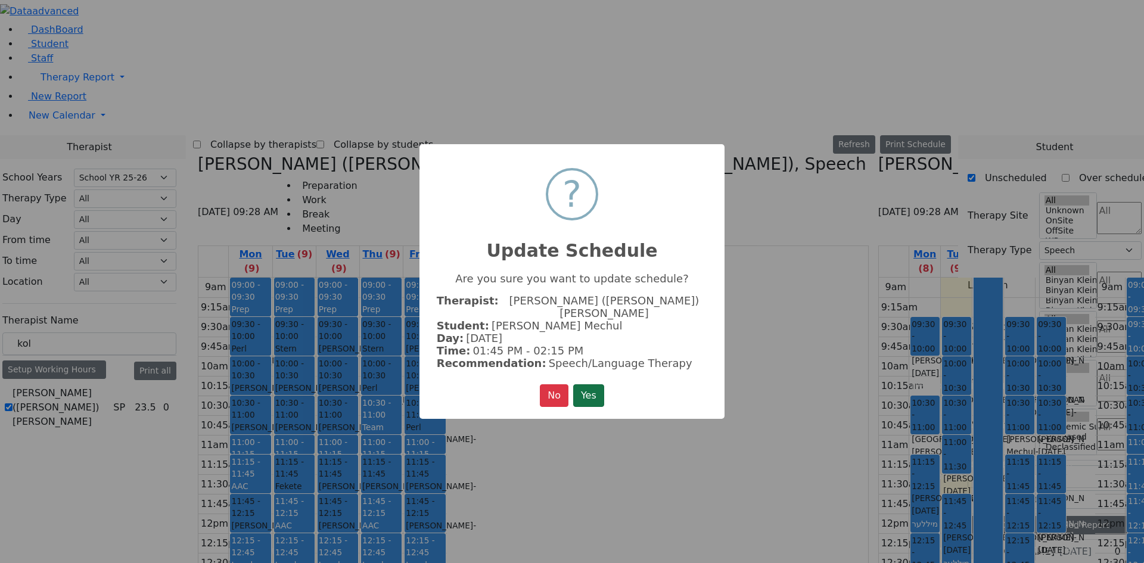
click at [587, 384] on button "Yes" at bounding box center [588, 395] width 31 height 23
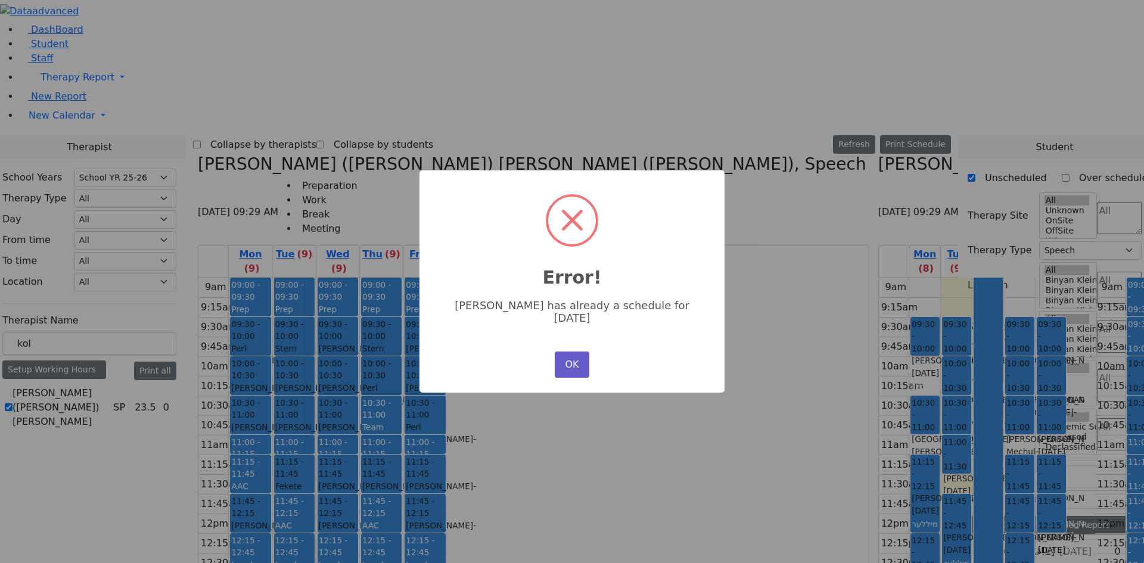
click at [573, 355] on button "OK" at bounding box center [572, 365] width 35 height 26
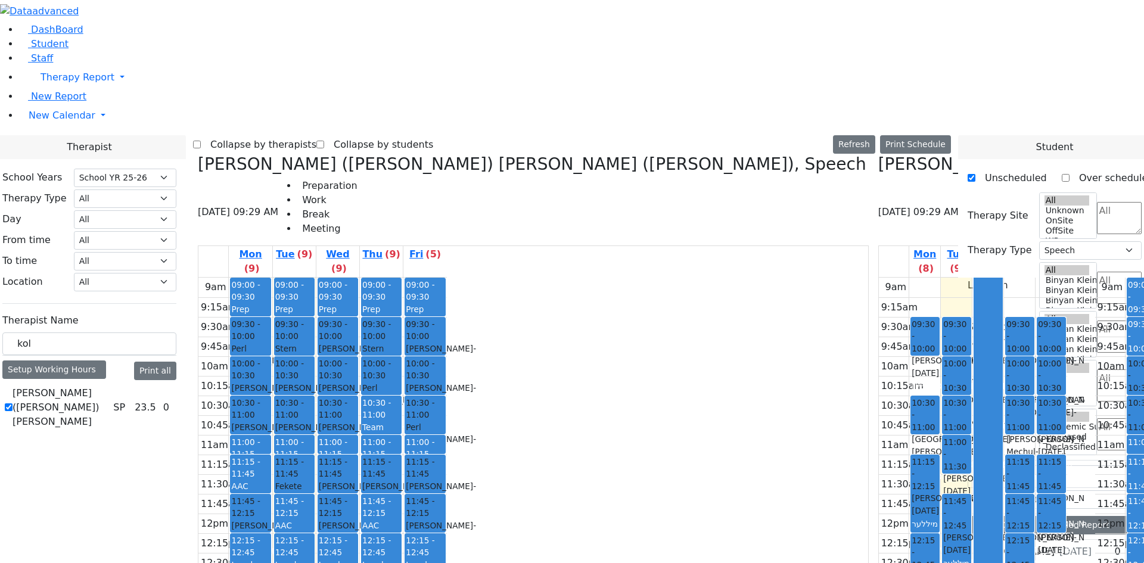
drag, startPoint x: 912, startPoint y: 314, endPoint x: 887, endPoint y: 477, distance: 164.5
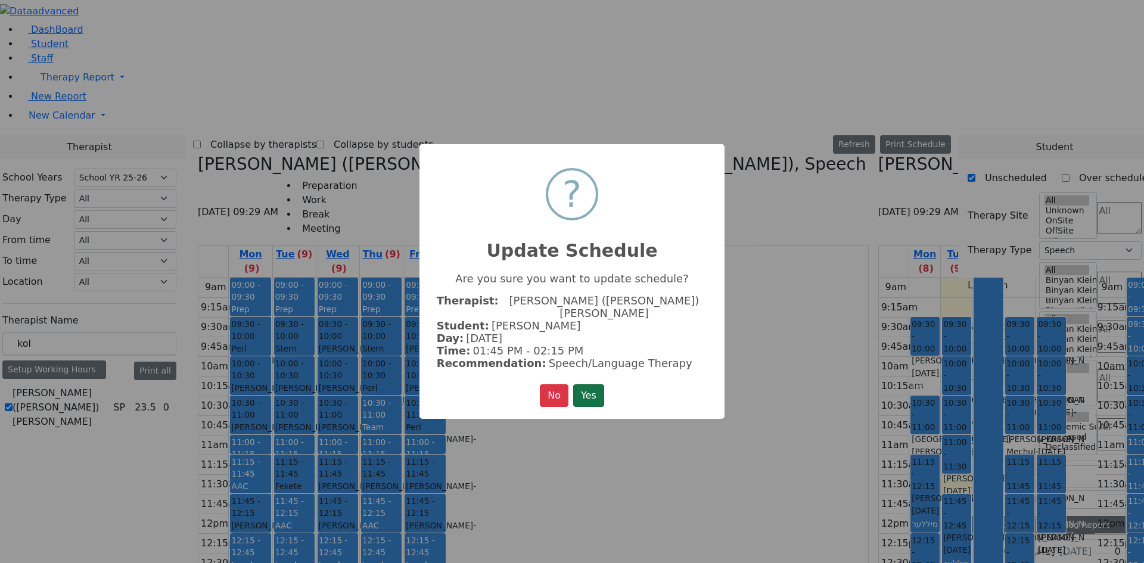
click at [600, 384] on button "Yes" at bounding box center [588, 395] width 31 height 23
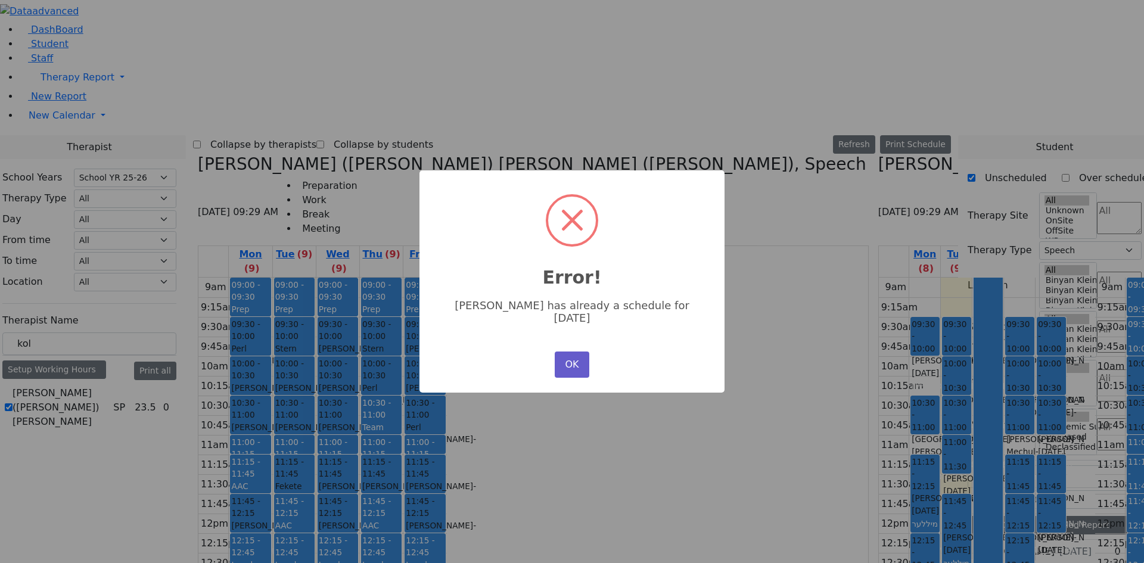
click at [584, 360] on button "OK" at bounding box center [572, 365] width 35 height 26
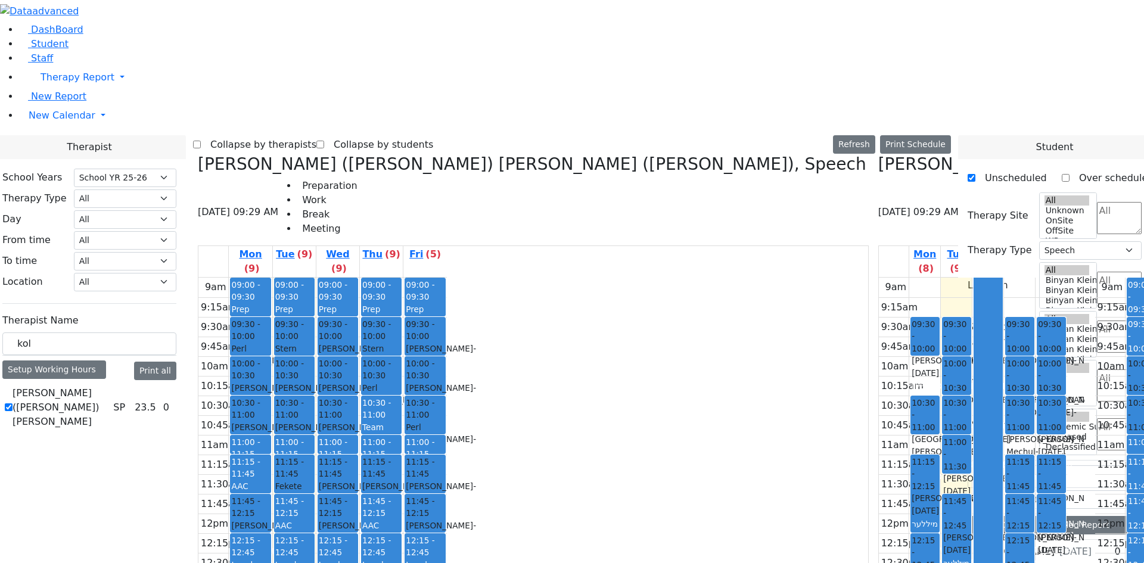
drag, startPoint x: 915, startPoint y: 378, endPoint x: 894, endPoint y: 478, distance: 102.1
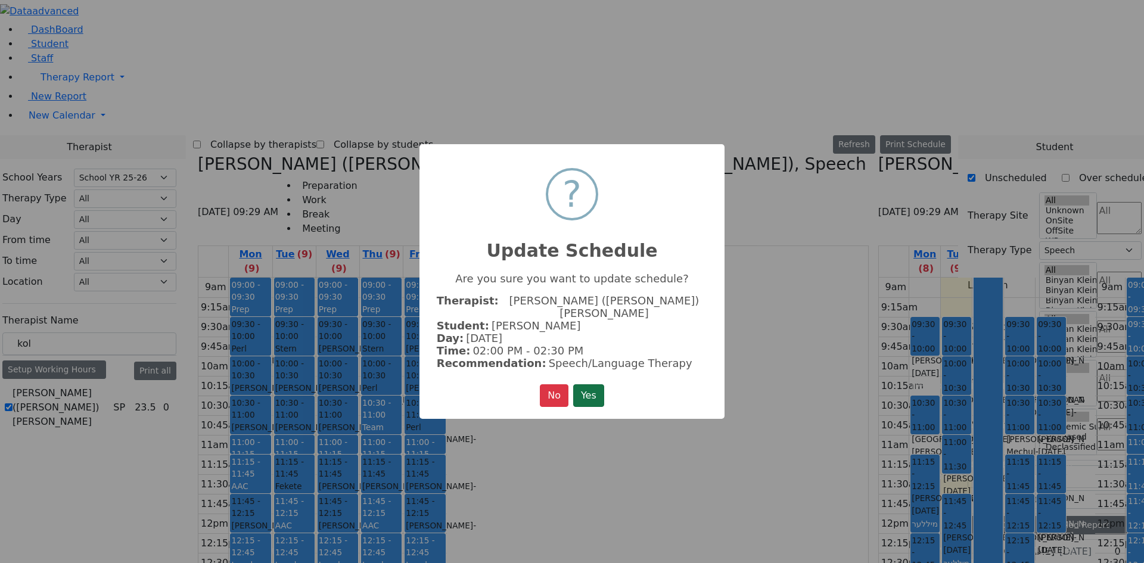
click at [586, 385] on button "Yes" at bounding box center [588, 395] width 31 height 23
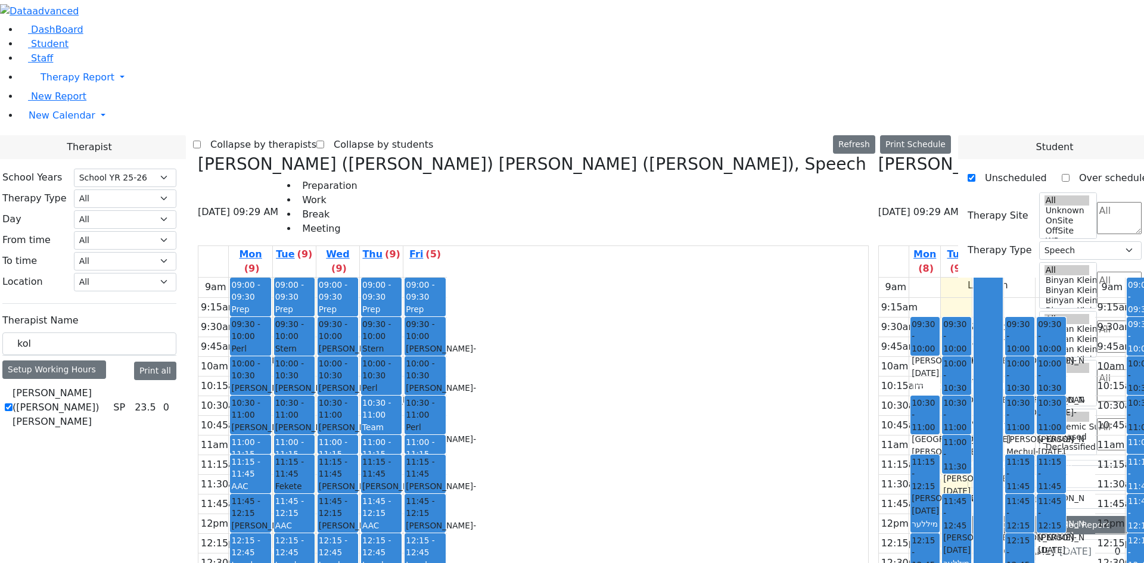
drag, startPoint x: 886, startPoint y: 480, endPoint x: 884, endPoint y: 461, distance: 18.6
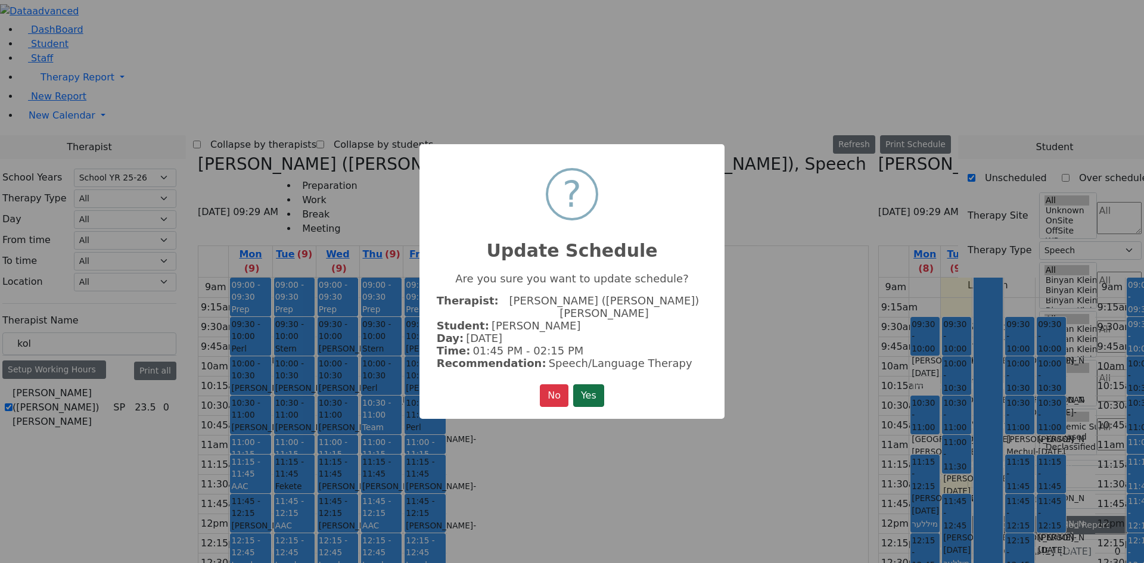
click at [590, 386] on button "Yes" at bounding box center [588, 395] width 31 height 23
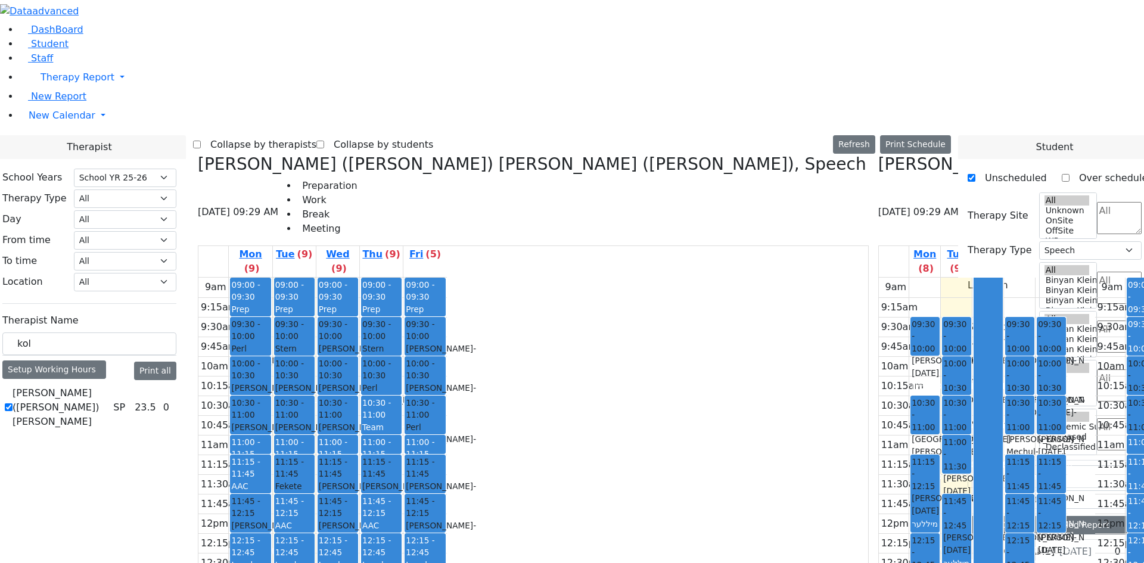
click at [198, 154] on icon at bounding box center [198, 164] width 0 height 20
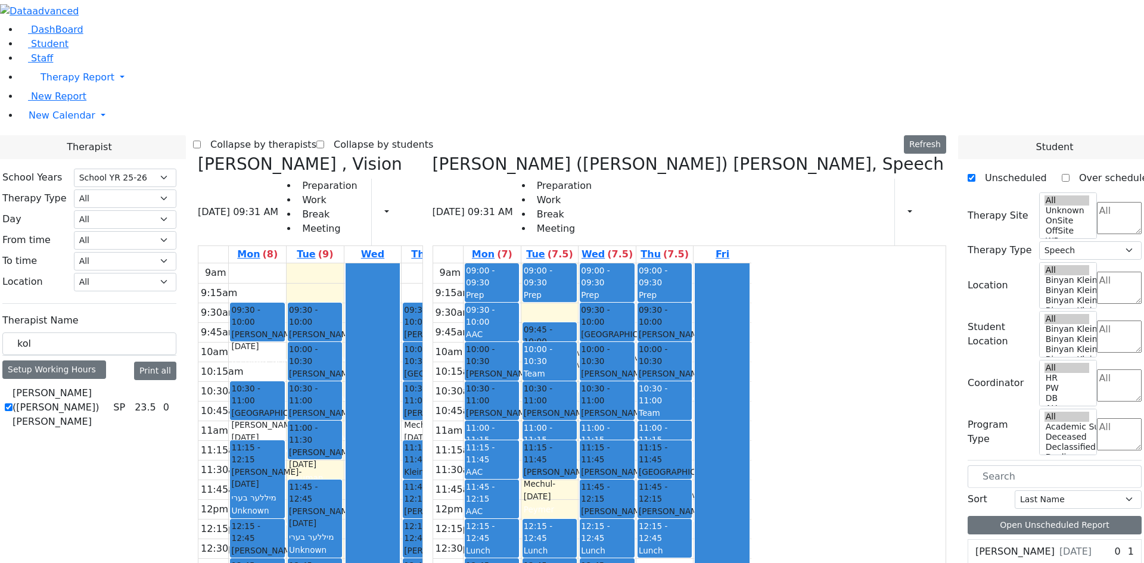
click at [198, 154] on icon at bounding box center [198, 164] width 0 height 20
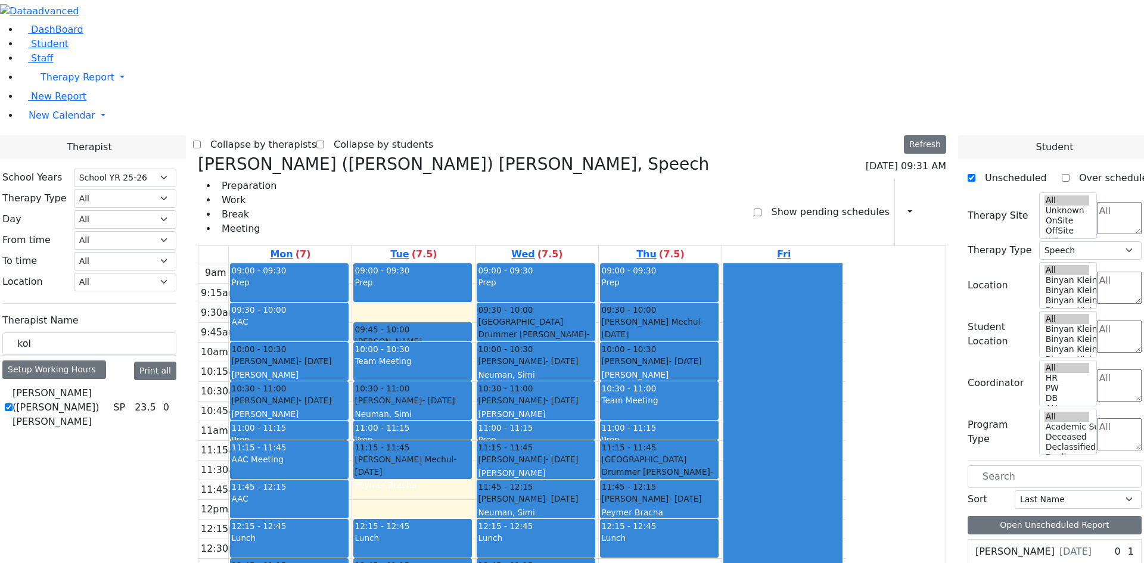
click at [198, 154] on icon at bounding box center [198, 164] width 0 height 20
select select
checkbox input "false"
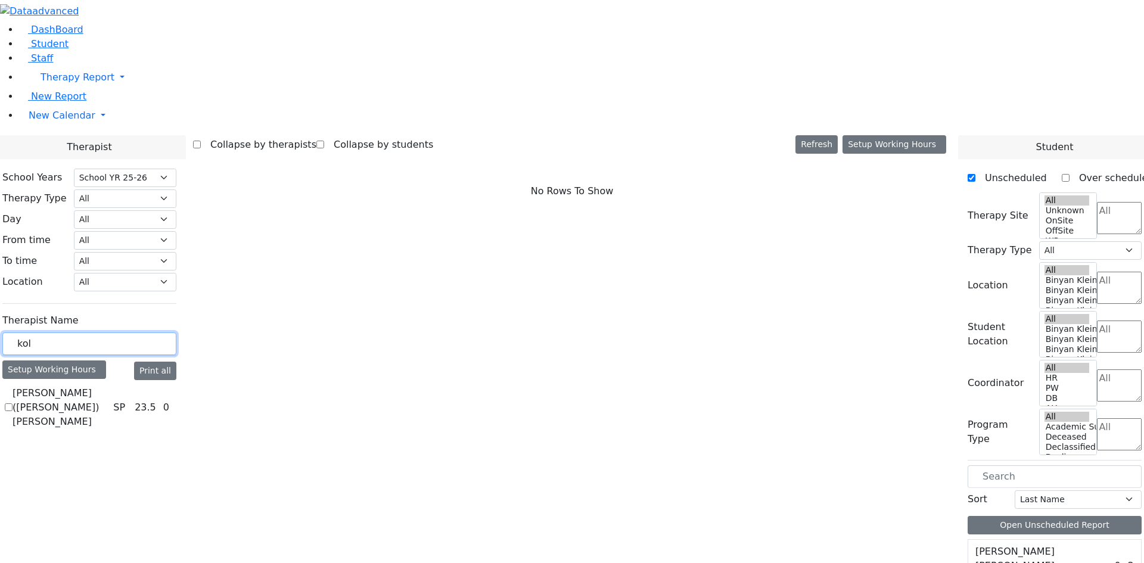
drag, startPoint x: 160, startPoint y: 210, endPoint x: 148, endPoint y: 210, distance: 12.5
click at [148, 332] on div "kol" at bounding box center [89, 343] width 174 height 23
type input "kenig"
click at [92, 386] on label "Kenig Shira" at bounding box center [52, 393] width 79 height 14
click at [13, 389] on input "Kenig Shira" at bounding box center [9, 393] width 8 height 8
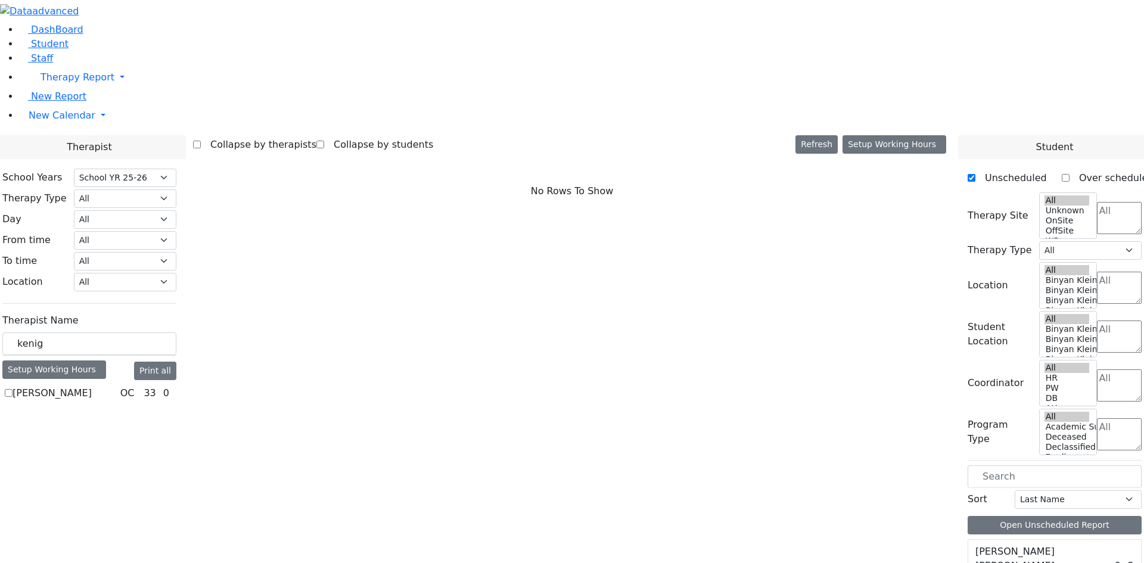
checkbox input "true"
select select "1"
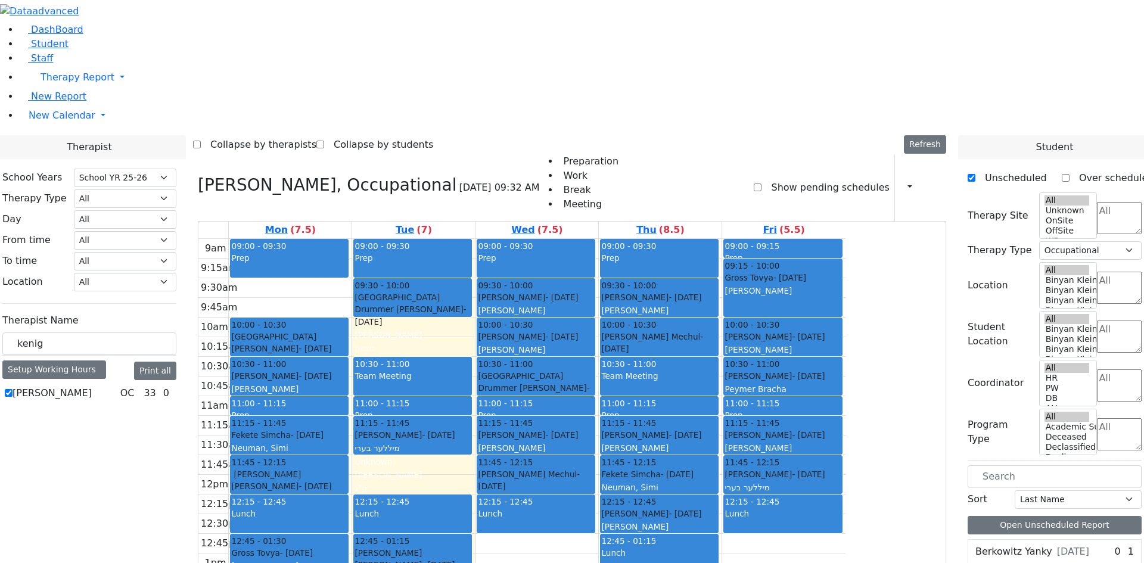
drag, startPoint x: 782, startPoint y: 434, endPoint x: 563, endPoint y: 394, distance: 222.2
click at [563, 394] on tr "09:00 - 09:30 Prep 10:00 - 10:30 Neshuma School Kaufman Joel - 06/03/2013 Krame…" at bounding box center [521, 475] width 647 height 472
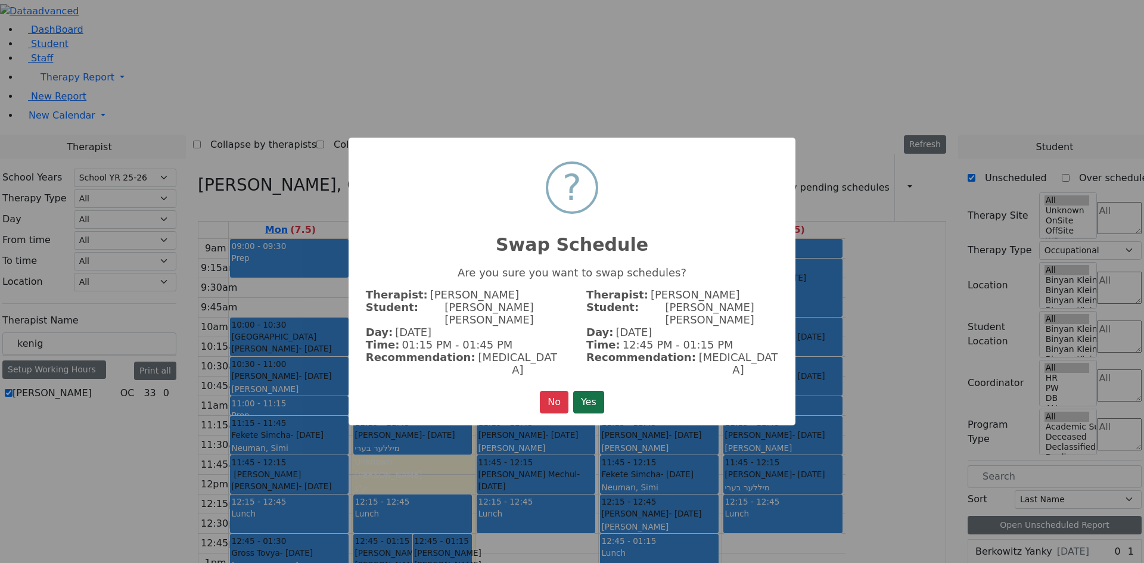
click at [584, 391] on button "Yes" at bounding box center [588, 402] width 31 height 23
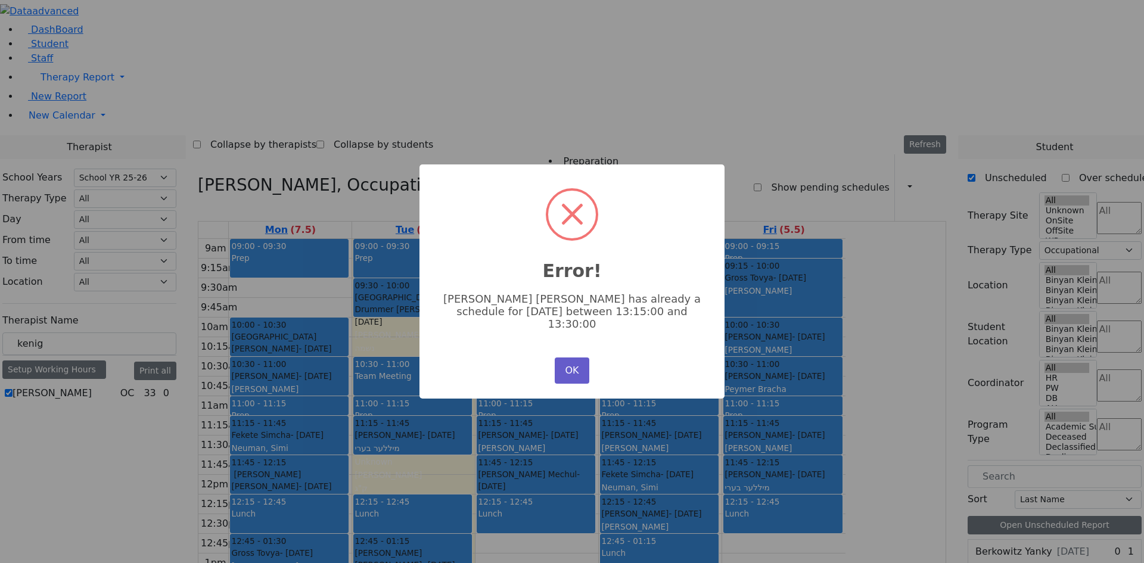
click at [583, 371] on button "OK" at bounding box center [572, 370] width 35 height 26
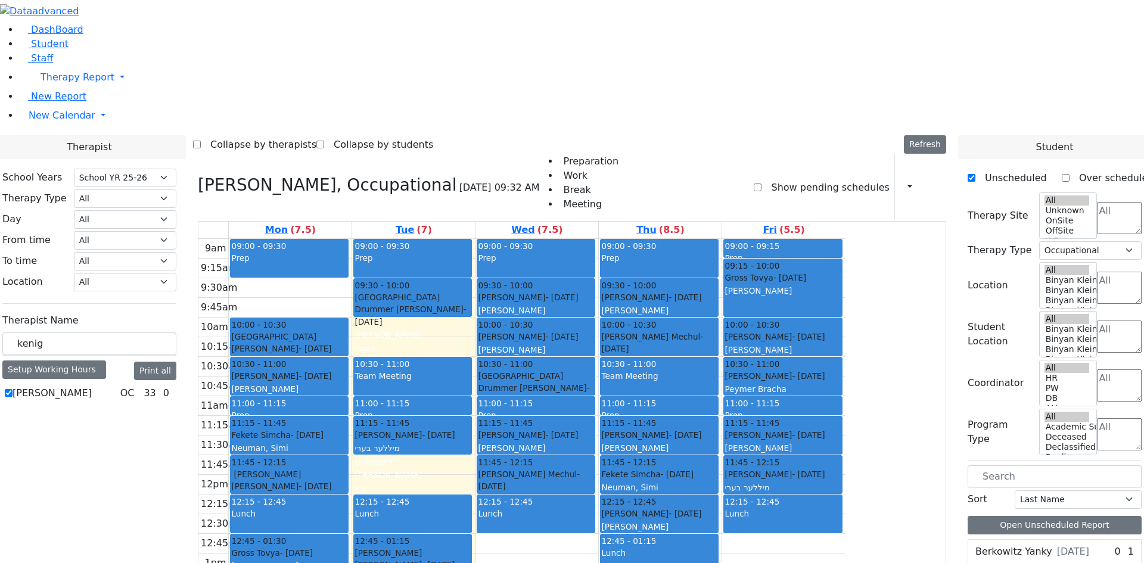
click at [717, 521] on div "[PERSON_NAME] ([PERSON_NAME]) [PERSON_NAME] ([PERSON_NAME])" at bounding box center [659, 545] width 116 height 49
click at [717, 468] on div "Fekete Simcha - 01/06/2017 Neuman, Simi" at bounding box center [659, 481] width 116 height 26
drag, startPoint x: 411, startPoint y: 455, endPoint x: 721, endPoint y: 437, distance: 310.9
click at [749, 433] on tr "09:00 - 09:30 Prep 10:00 - 10:30 Neshuma School Kaufman Joel - 06/03/2013 Krame…" at bounding box center [521, 475] width 647 height 472
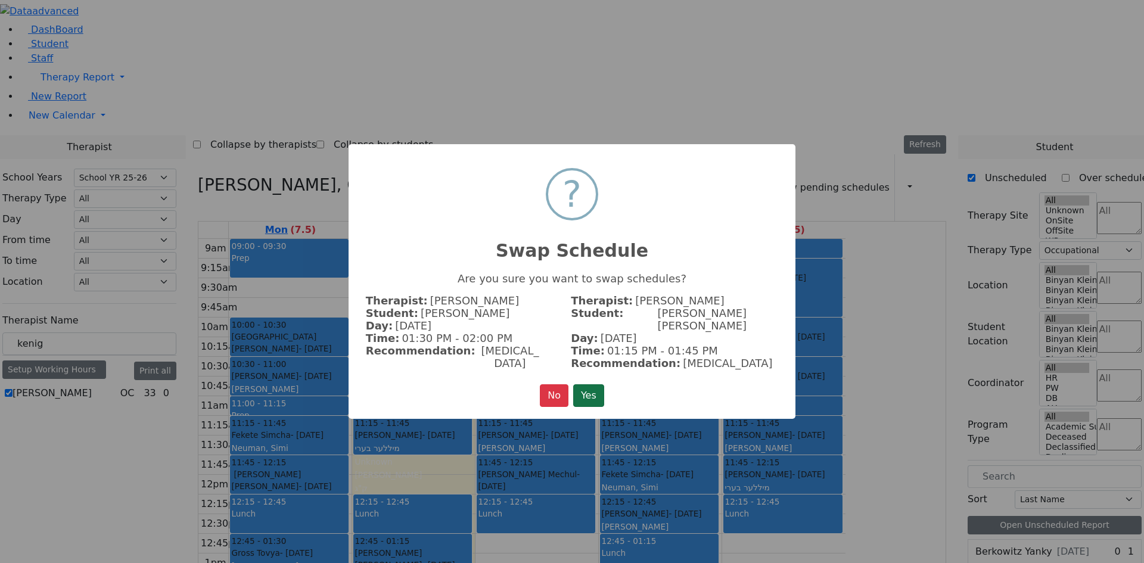
click at [604, 387] on button "Yes" at bounding box center [588, 395] width 31 height 23
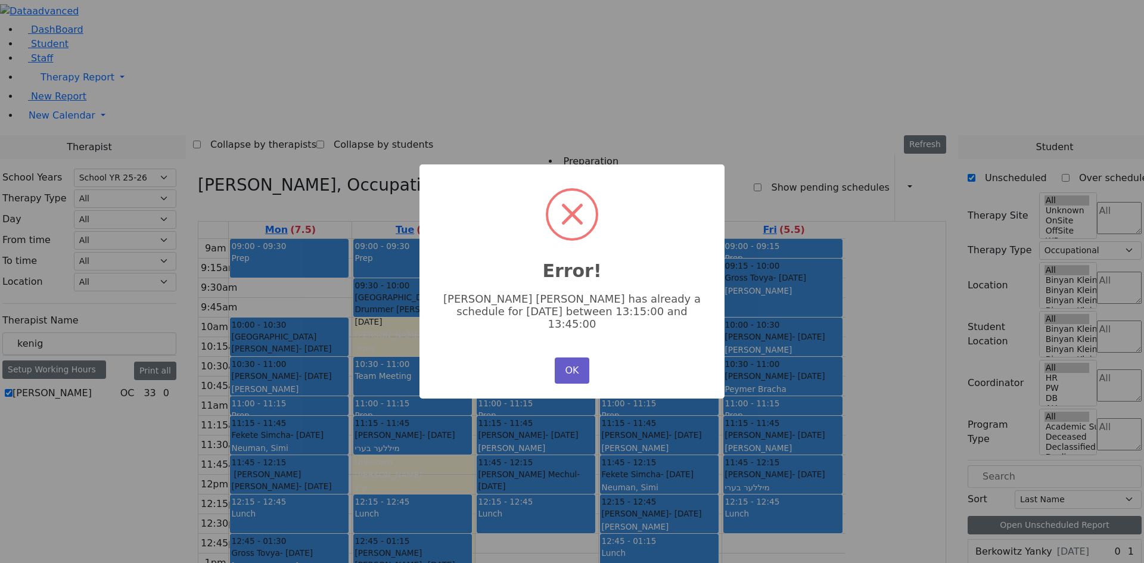
click at [566, 365] on button "OK" at bounding box center [572, 370] width 35 height 26
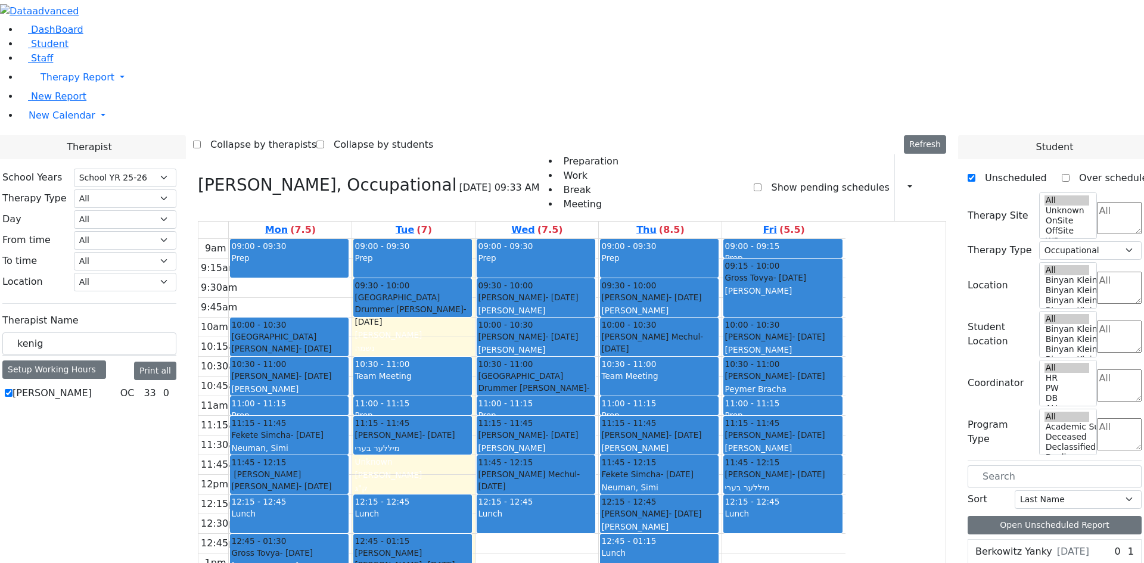
drag, startPoint x: 415, startPoint y: 498, endPoint x: 772, endPoint y: 436, distance: 362.3
click at [772, 436] on tr "09:00 - 09:30 Prep 10:00 - 10:30 Neshuma School Kaufman Joel - 06/03/2013 Krame…" at bounding box center [521, 475] width 647 height 472
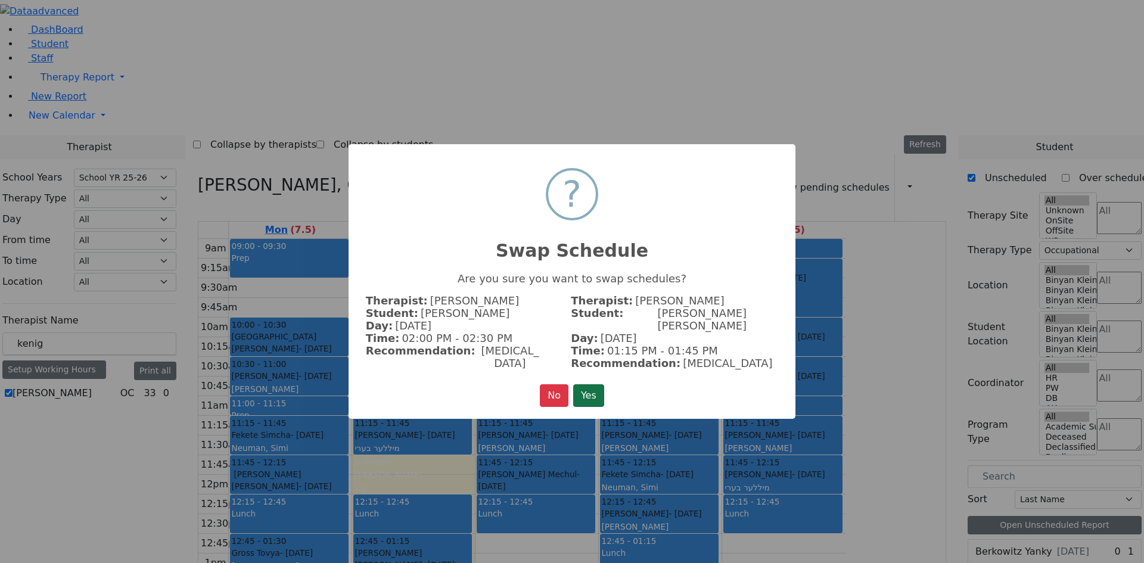
click at [589, 391] on button "Yes" at bounding box center [588, 395] width 31 height 23
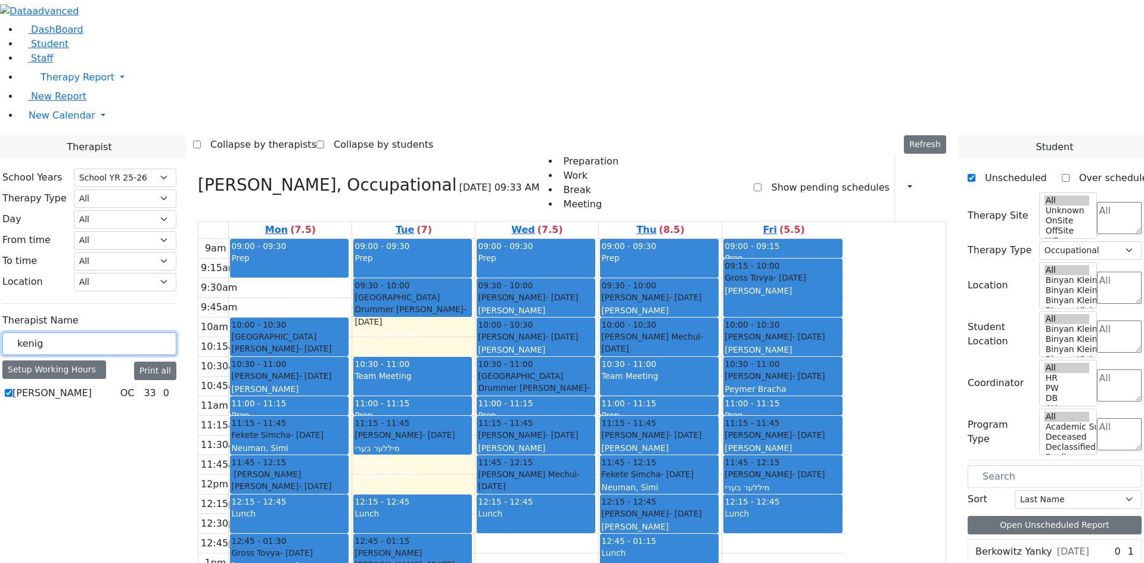
drag, startPoint x: 191, startPoint y: 211, endPoint x: 137, endPoint y: 201, distance: 55.2
click at [137, 201] on div "School Years Select School YR Summer YR 25 School YR 25-26 Summer YR 25 School …" at bounding box center [89, 285] width 193 height 253
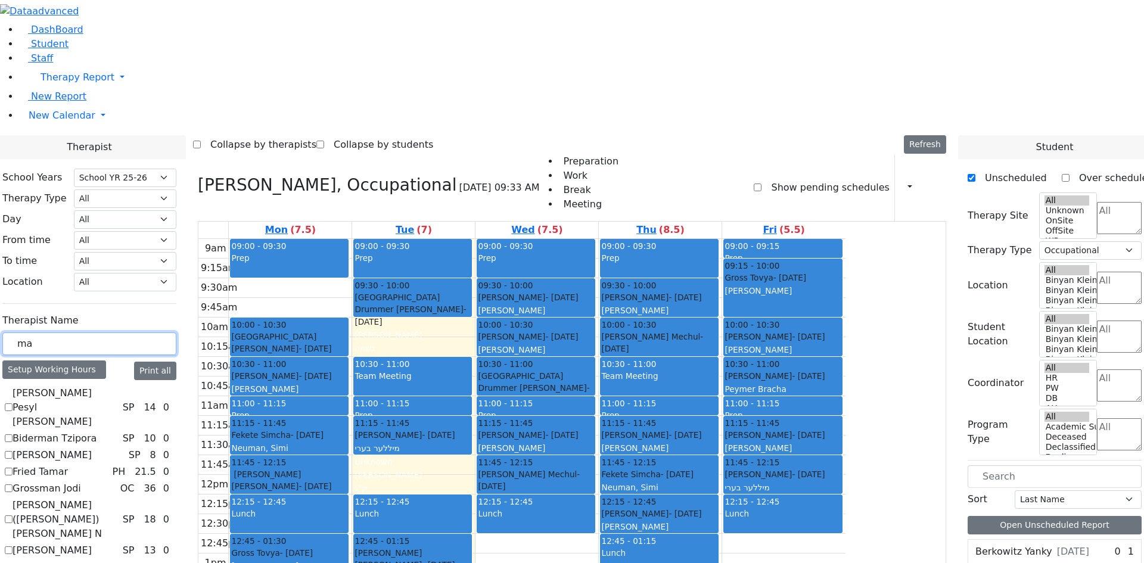
type input "m"
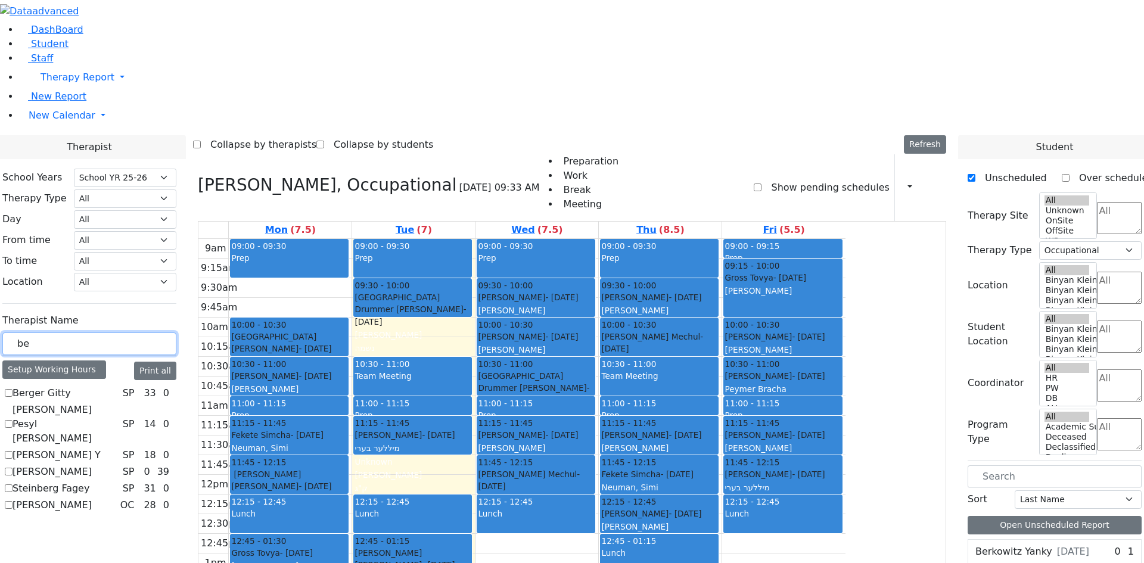
type input "b"
type input "miri"
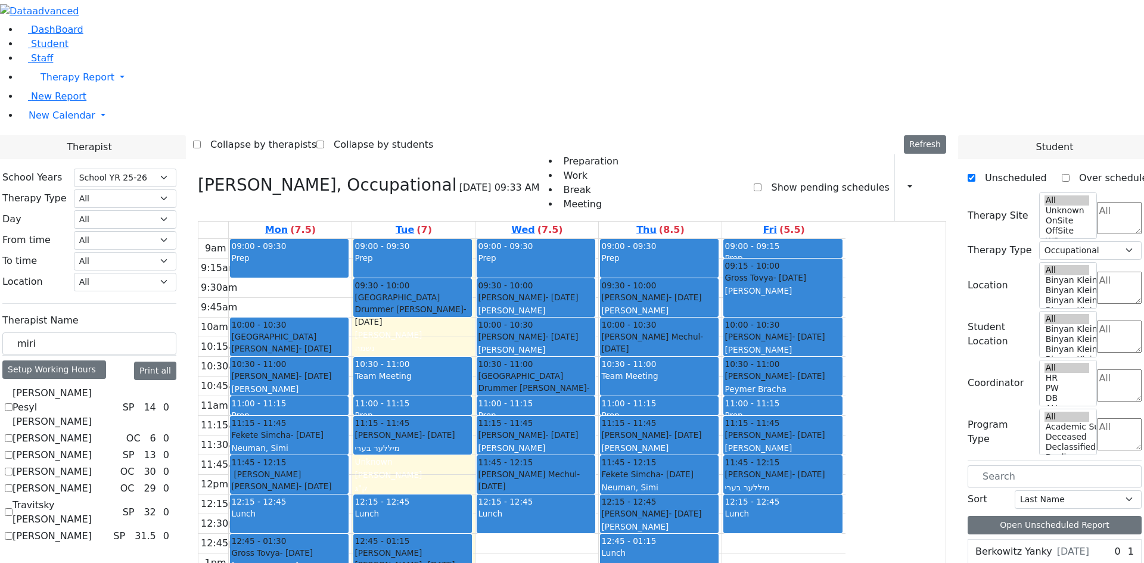
click at [92, 465] on label "Matsri Miriam" at bounding box center [52, 472] width 79 height 14
click at [13, 468] on input "Matsri Miriam" at bounding box center [9, 472] width 8 height 8
checkbox input "true"
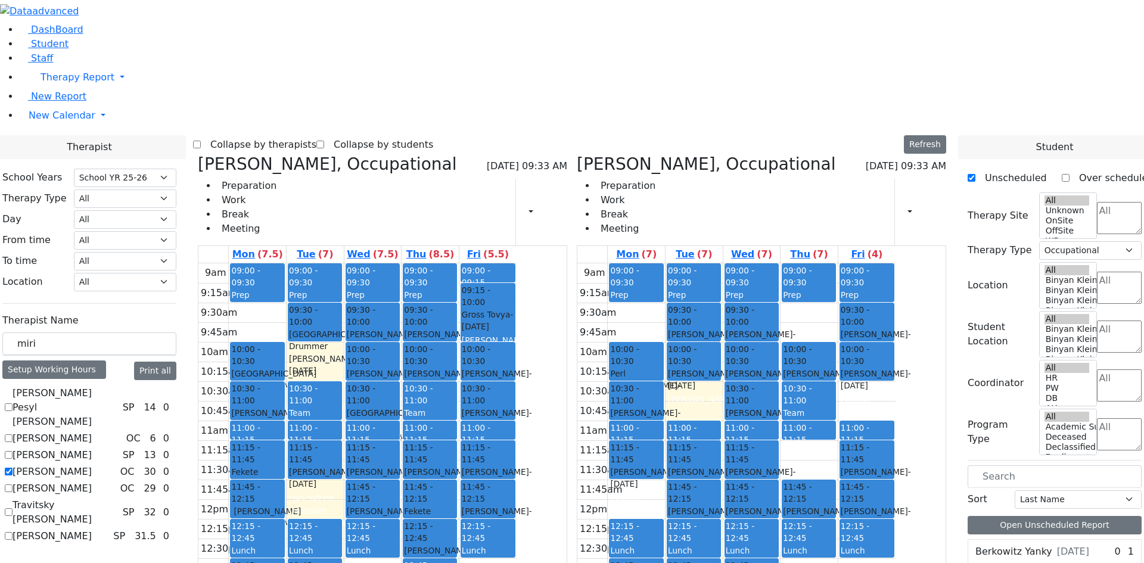
drag, startPoint x: 881, startPoint y: 144, endPoint x: 897, endPoint y: 490, distance: 346.5
click at [838, 509] on div "09:00 - 09:30 Prep 09:30 - 10:00 Kahan Shloime - 03/07/2017 Gordon Goldie 10:00…" at bounding box center [808, 499] width 57 height 472
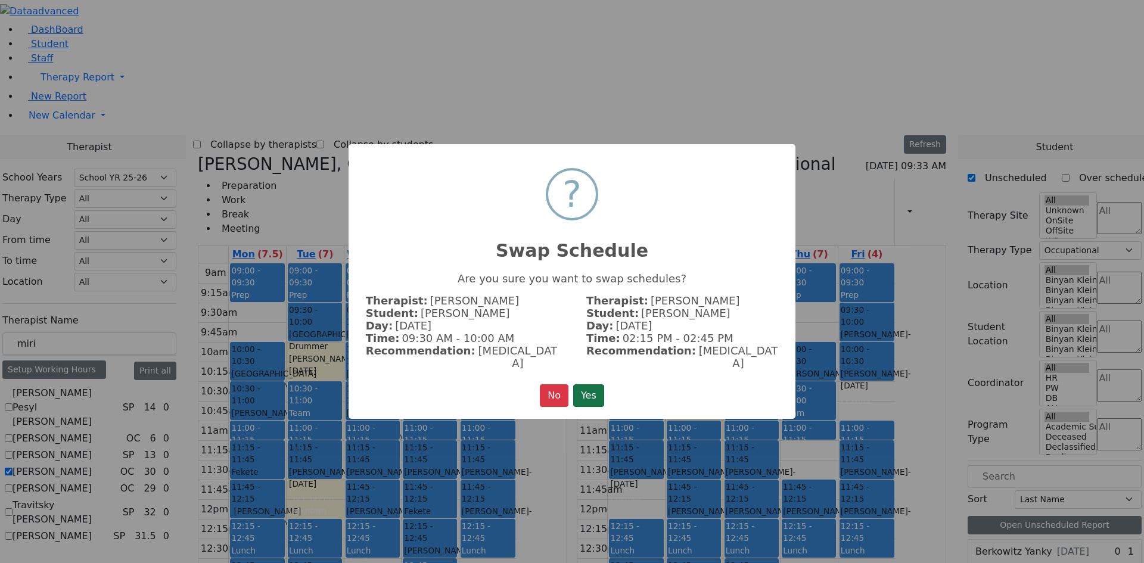
click at [595, 392] on button "Yes" at bounding box center [588, 395] width 31 height 23
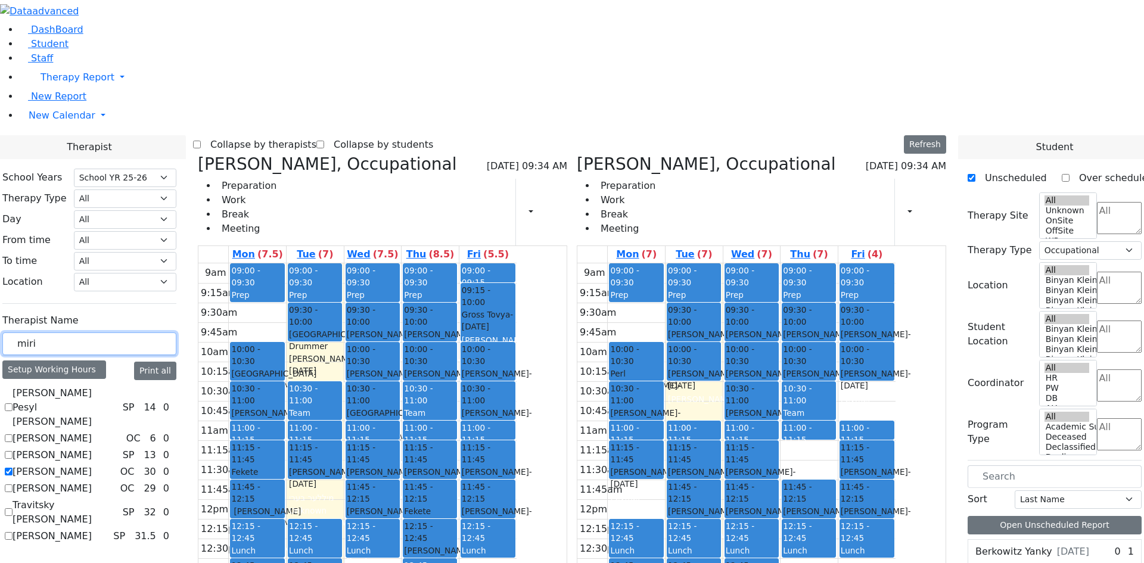
drag, startPoint x: 189, startPoint y: 214, endPoint x: 114, endPoint y: 205, distance: 75.6
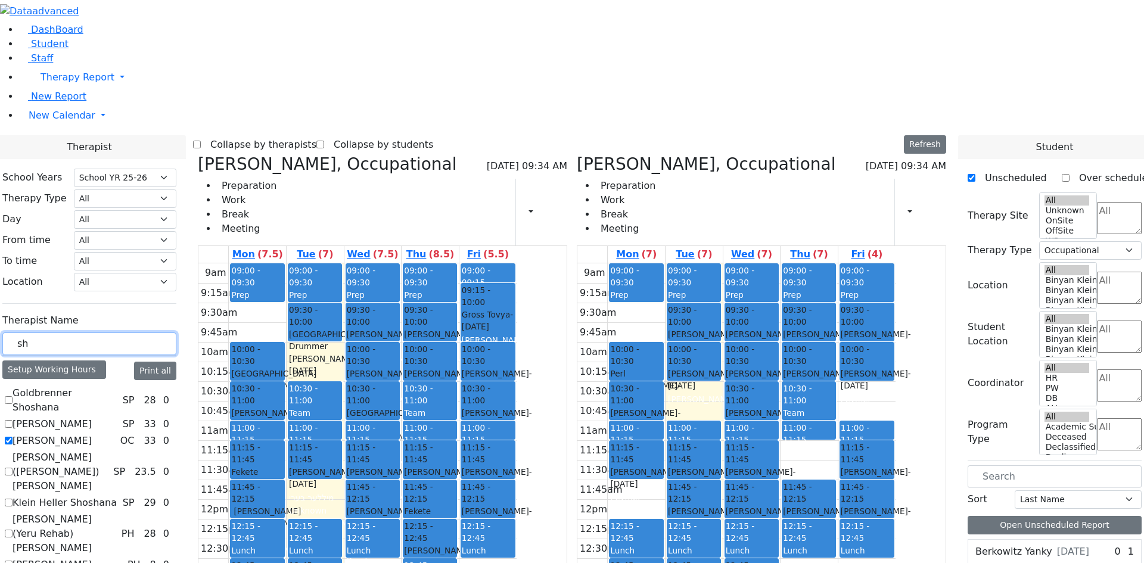
type input "sh"
checkbox input "true"
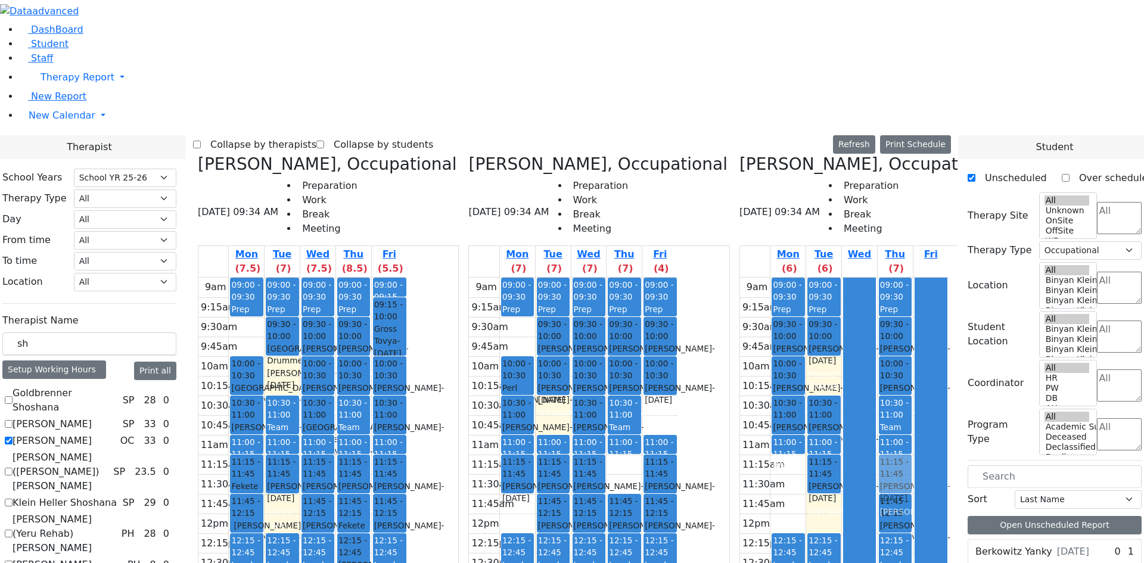
drag, startPoint x: 795, startPoint y: 274, endPoint x: 898, endPoint y: 267, distance: 103.3
click at [898, 278] on tr "09:00 - 09:30 Prep 09:30 - 10:00 Diamant Avrum - 10/08/2017 Peymer Bracha 10:00…" at bounding box center [844, 514] width 209 height 472
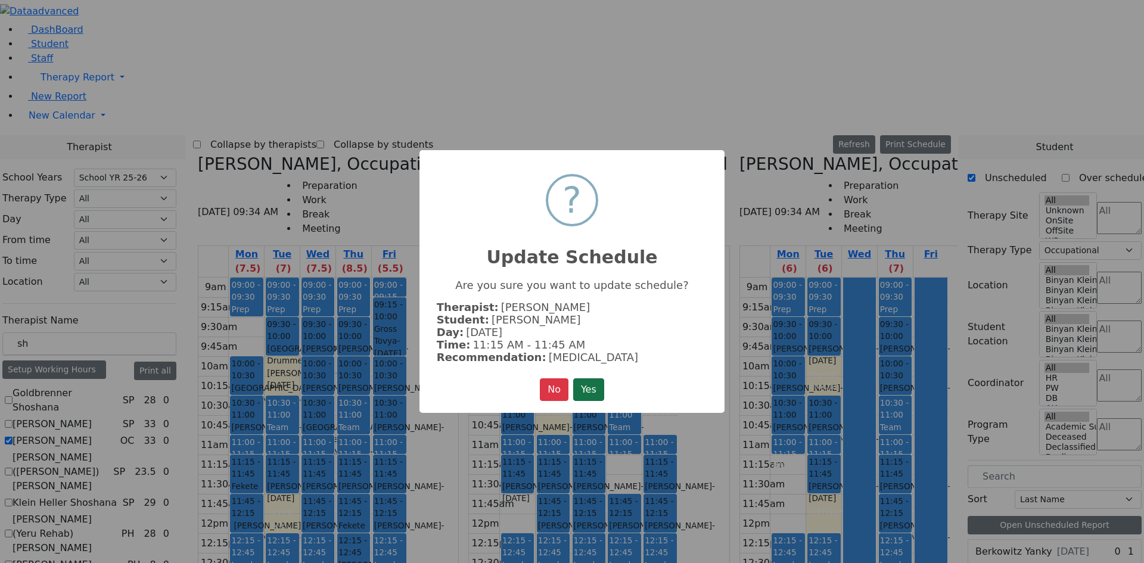
click at [579, 380] on button "Yes" at bounding box center [588, 389] width 31 height 23
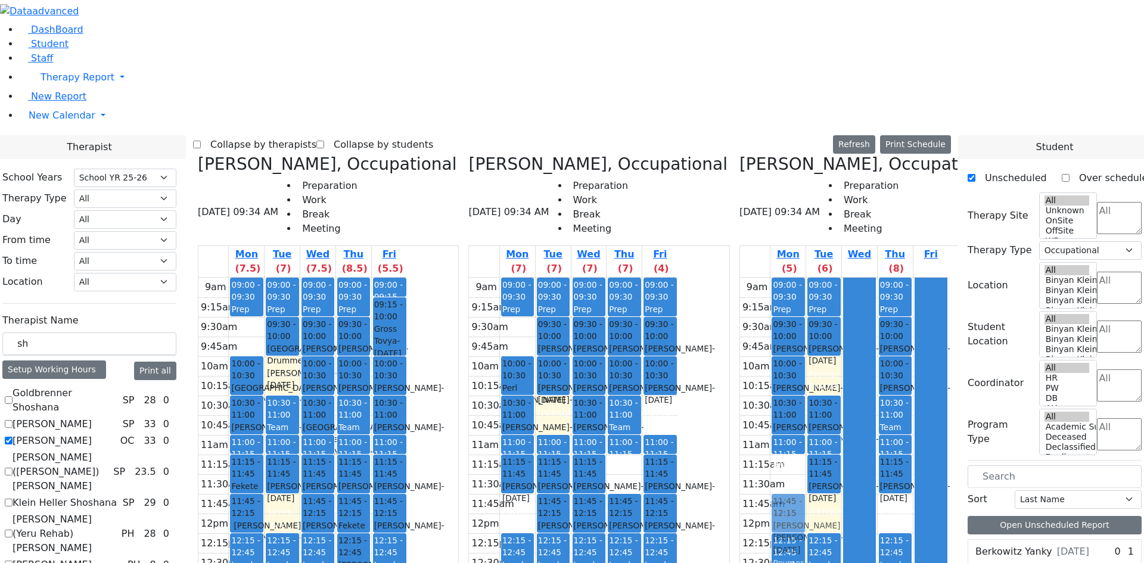
drag, startPoint x: 906, startPoint y: 304, endPoint x: 813, endPoint y: 305, distance: 93.5
click at [805, 305] on tr "09:00 - 09:30 Prep 09:30 - 10:00 Diamant Avrum - 10/08/2017 Peymer Bracha 10:00…" at bounding box center [844, 514] width 209 height 472
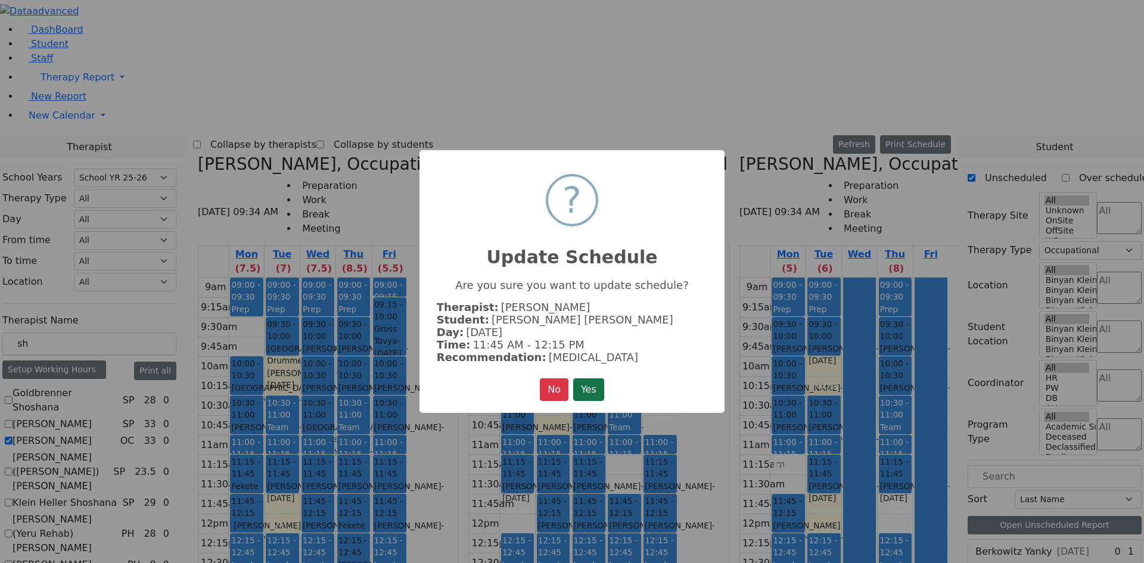
click at [590, 387] on button "Yes" at bounding box center [588, 389] width 31 height 23
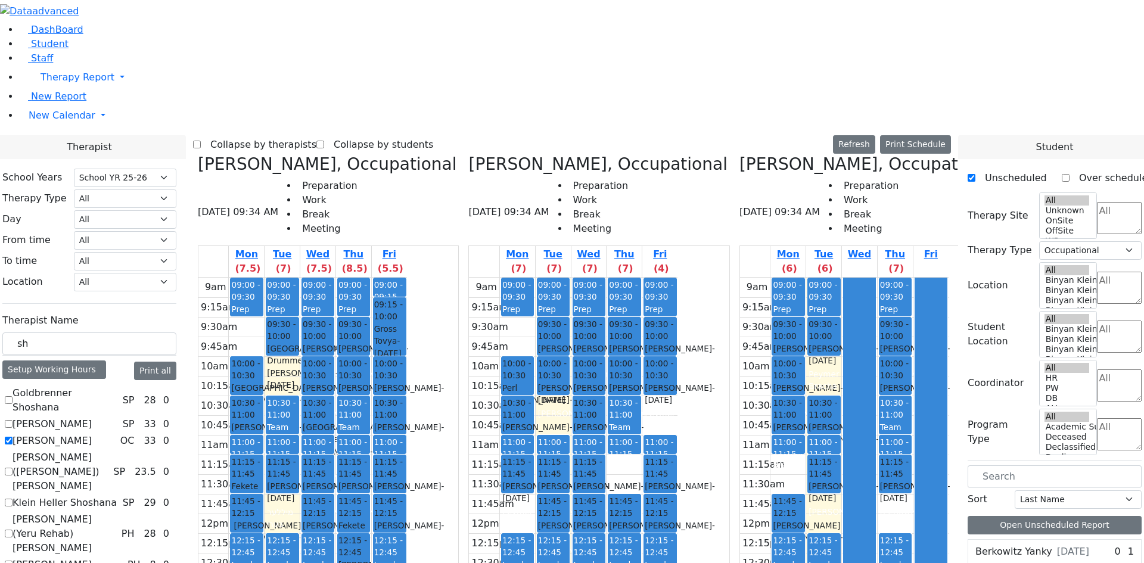
drag, startPoint x: 797, startPoint y: 386, endPoint x: 900, endPoint y: 386, distance: 102.5
click at [900, 386] on tr "09:00 - 09:30 Prep 09:30 - 10:00 Diamant Avrum - 10/08/2017 Peymer Bracha 10:00…" at bounding box center [844, 514] width 209 height 472
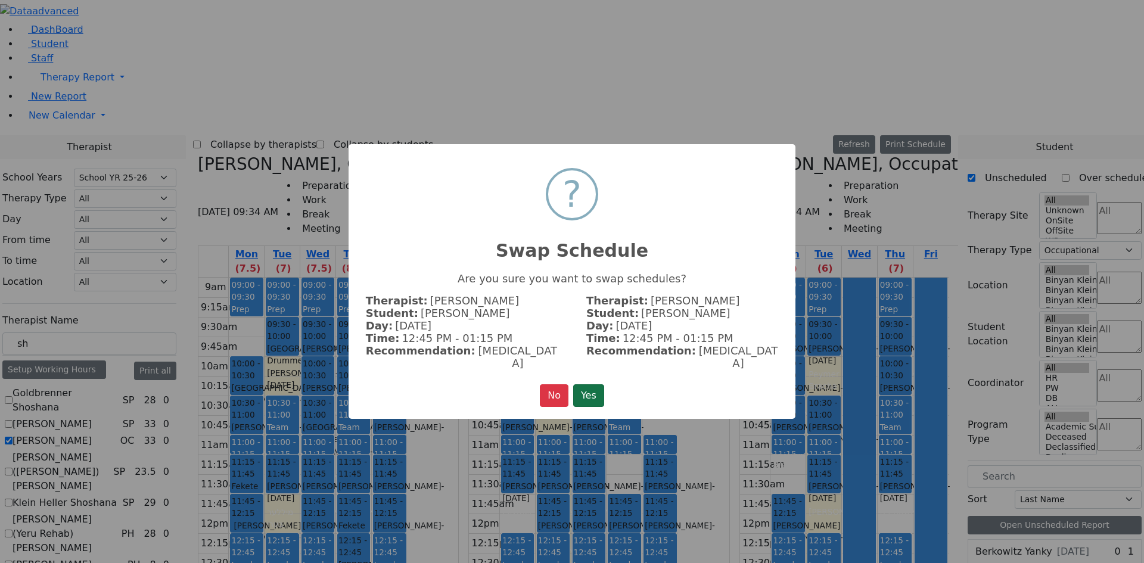
click at [603, 396] on button "Yes" at bounding box center [588, 395] width 31 height 23
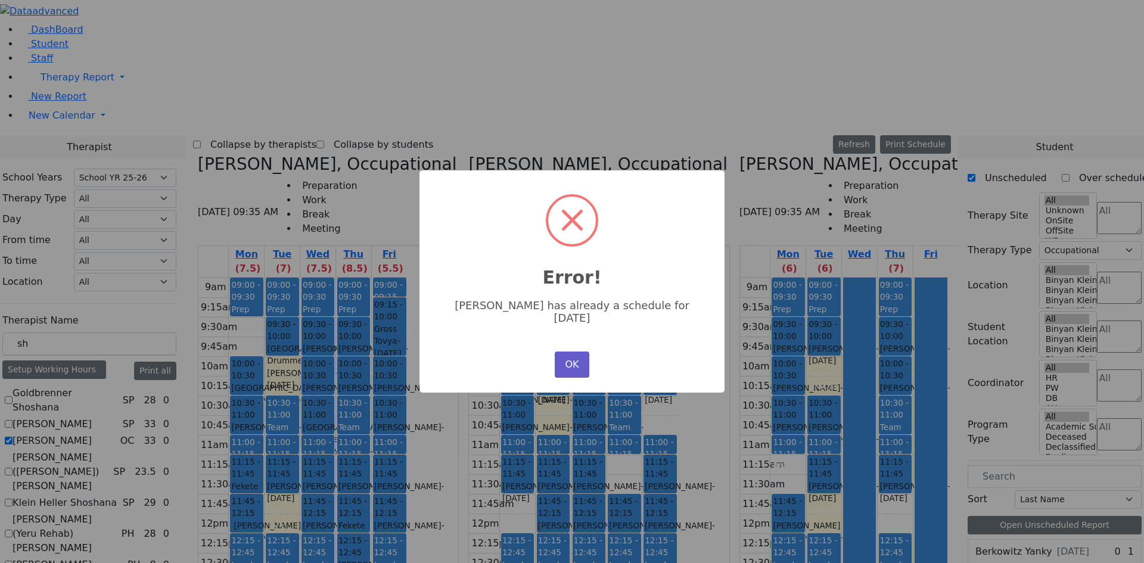
click at [577, 361] on button "OK" at bounding box center [572, 365] width 35 height 26
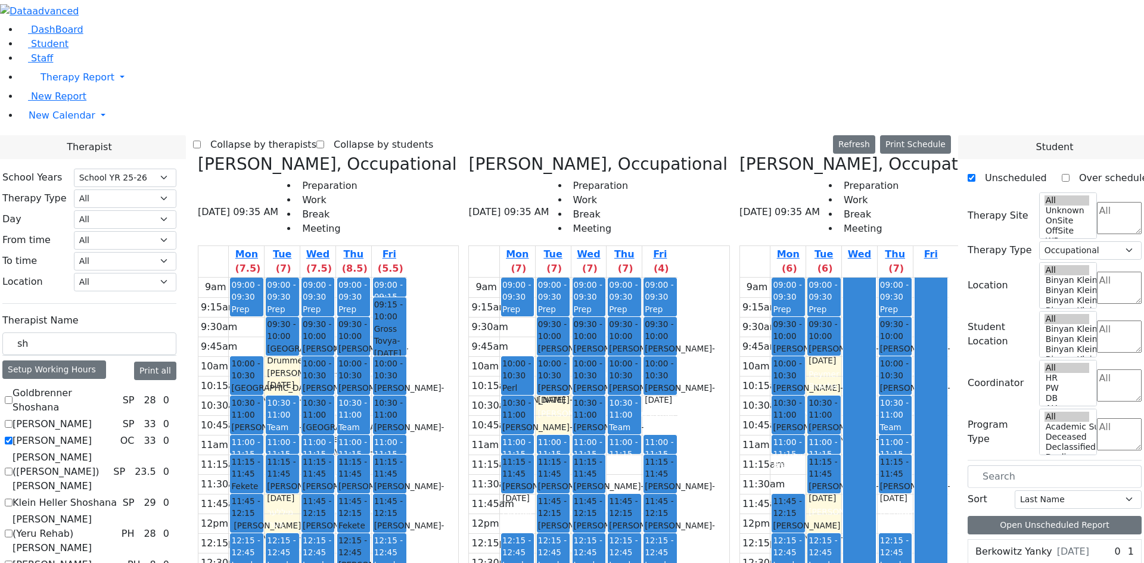
drag, startPoint x: 792, startPoint y: 373, endPoint x: 887, endPoint y: 416, distance: 103.4
click at [887, 416] on tr "09:00 - 09:30 Prep 09:30 - 10:00 Diamant Avrum - 10/08/2017 Peymer Bracha 10:00…" at bounding box center [844, 514] width 209 height 472
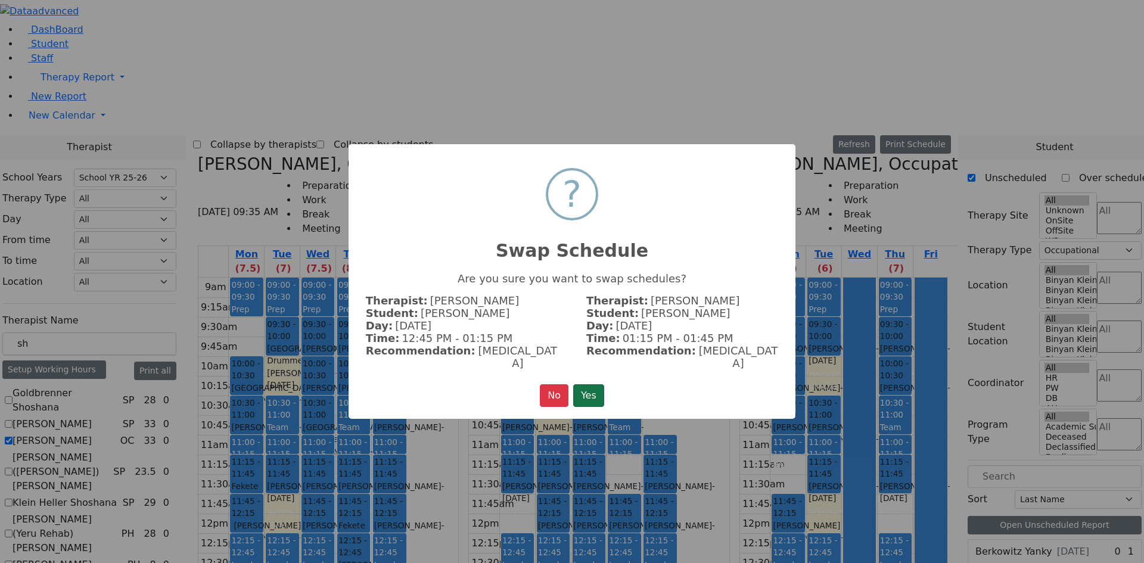
click at [598, 394] on button "Yes" at bounding box center [588, 395] width 31 height 23
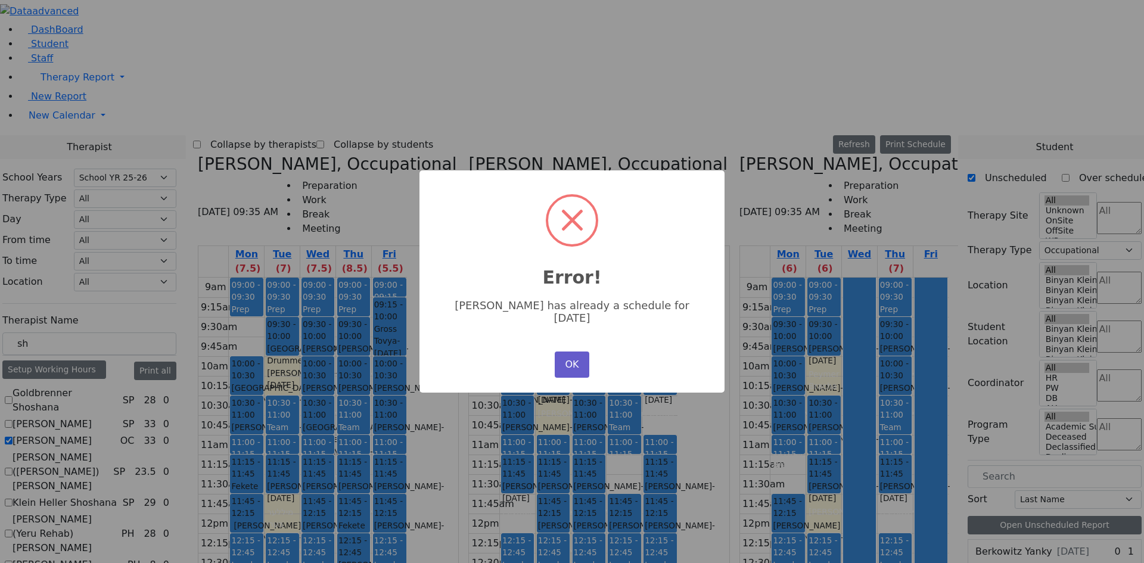
click at [572, 353] on button "OK" at bounding box center [572, 365] width 35 height 26
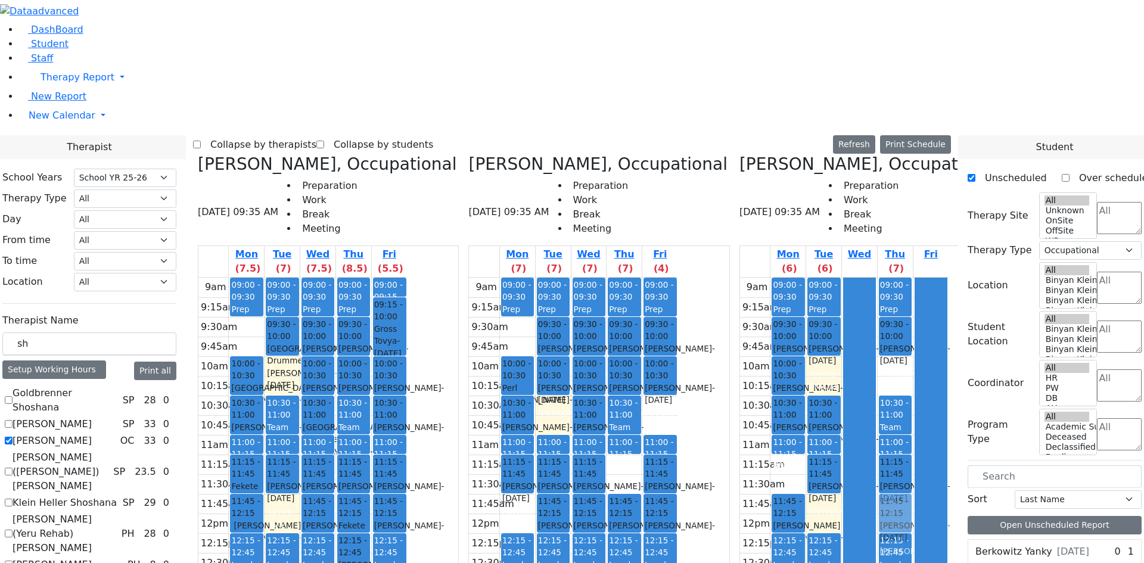
drag, startPoint x: 905, startPoint y: 166, endPoint x: 904, endPoint y: 296, distance: 129.3
click at [903, 309] on div "09:00 - 09:30 Prep 09:30 - 10:00 Schwimmer Esty - 09/05/2017 Cohen, Sara C 10:0…" at bounding box center [895, 514] width 35 height 472
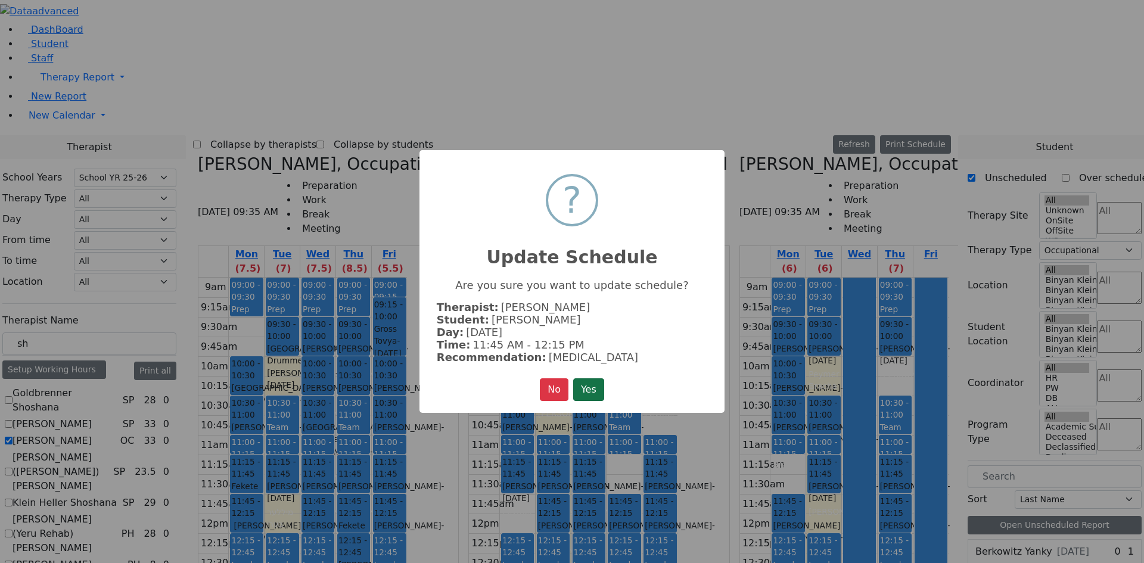
click at [600, 387] on button "Yes" at bounding box center [588, 389] width 31 height 23
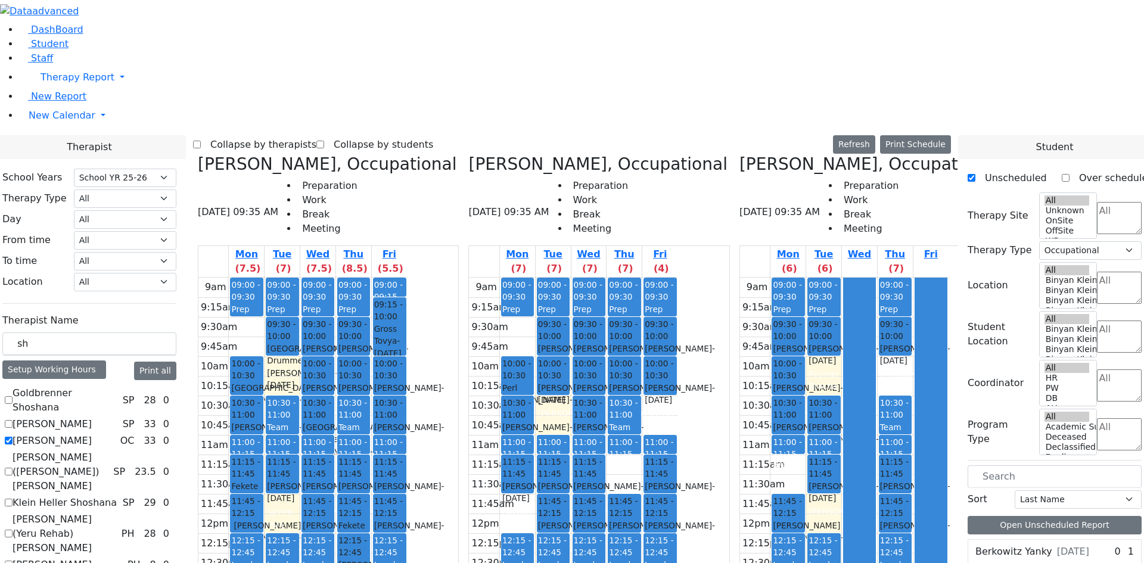
click at [198, 154] on icon at bounding box center [198, 164] width 0 height 20
checkbox input "false"
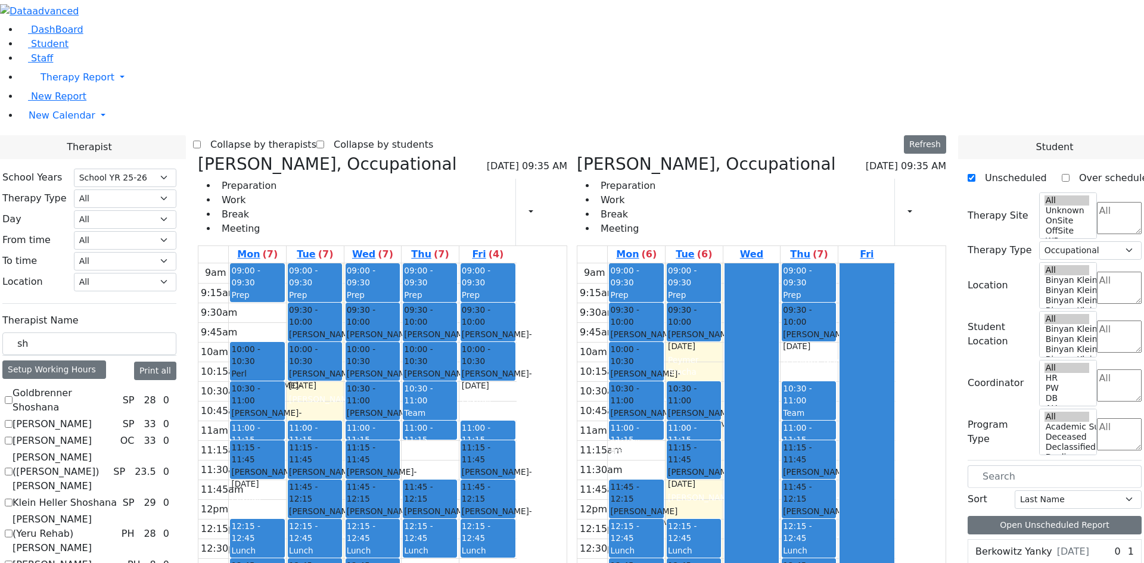
click at [198, 154] on icon at bounding box center [198, 164] width 0 height 20
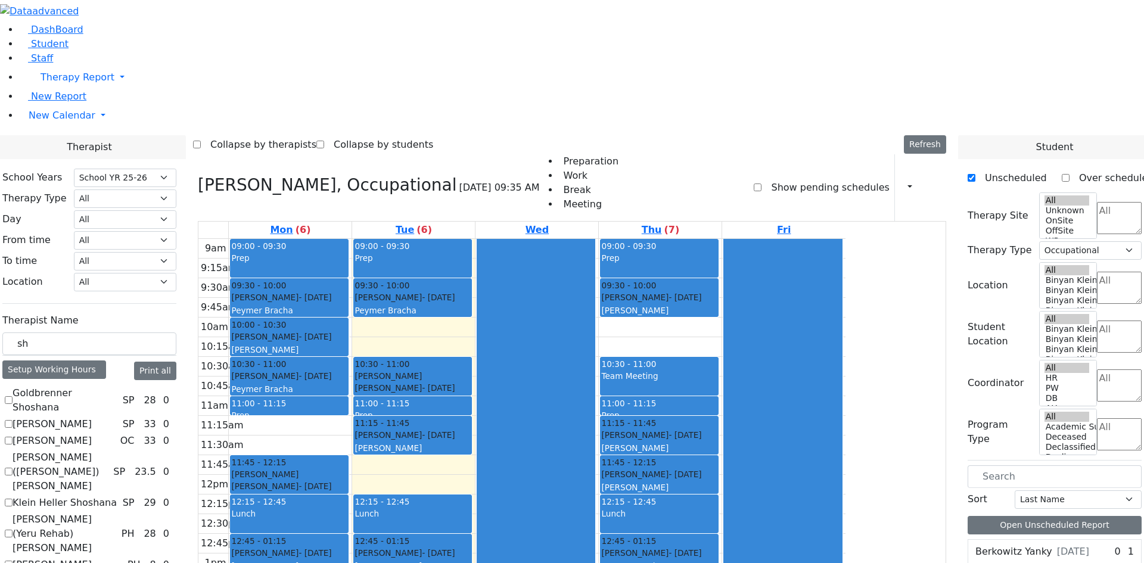
click at [198, 175] on icon at bounding box center [198, 185] width 0 height 20
select select
checkbox input "false"
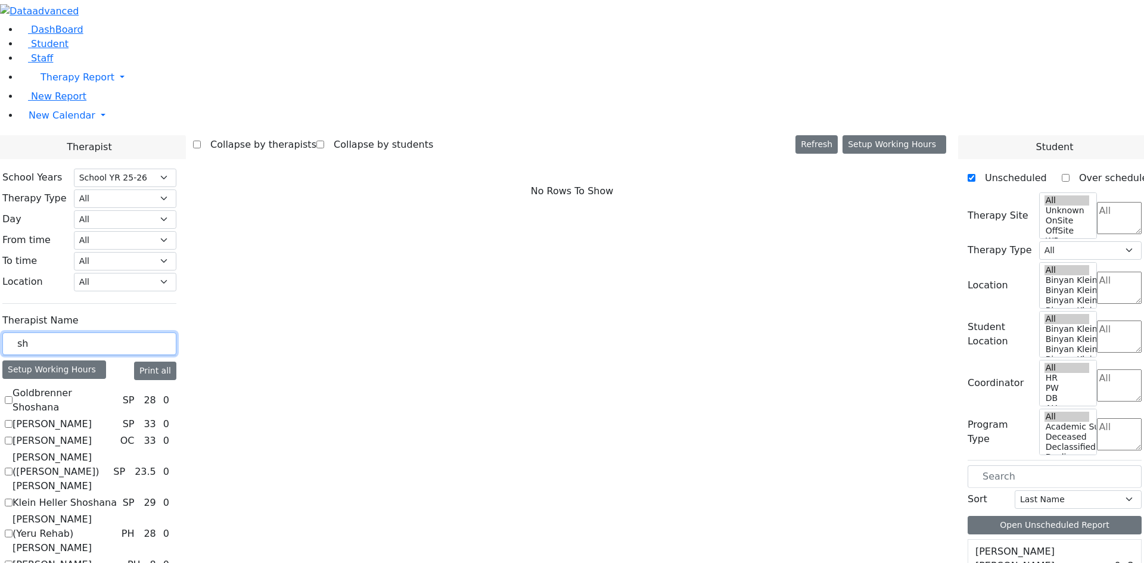
drag, startPoint x: 197, startPoint y: 209, endPoint x: 141, endPoint y: 219, distance: 56.8
click at [142, 219] on div "School Years Select School YR Summer YR 25 School YR 25-26 Summer YR 25 School …" at bounding box center [89, 405] width 193 height 492
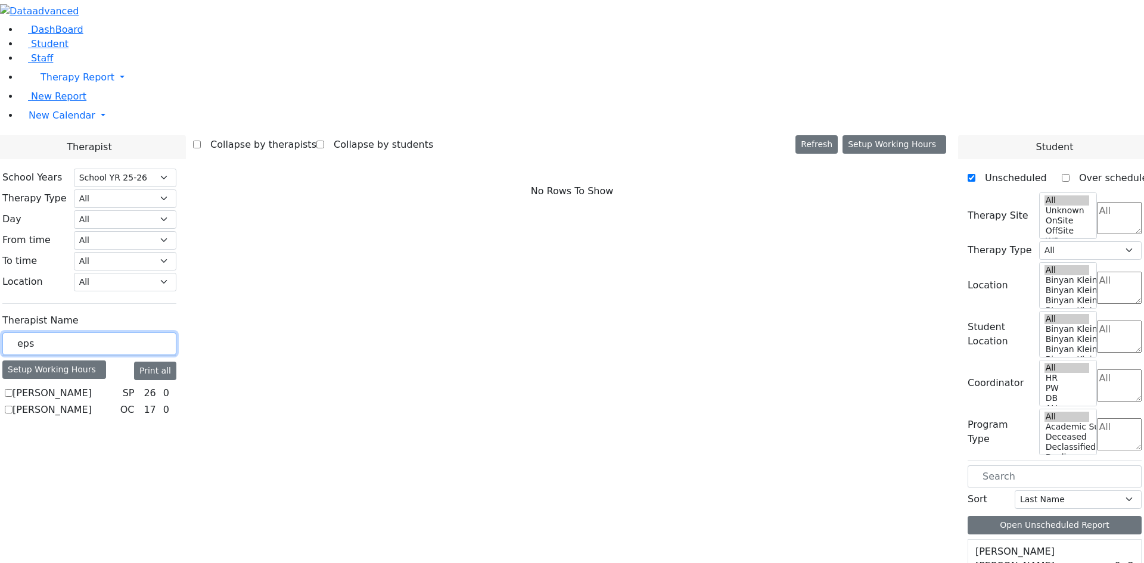
type input "eps"
drag, startPoint x: 141, startPoint y: 254, endPoint x: 150, endPoint y: 256, distance: 8.4
click at [142, 254] on div "School Years Select School YR Summer YR 25 School YR 25-26 Summer YR 25 School …" at bounding box center [89, 294] width 193 height 270
click at [92, 386] on label "Epstein Chava" at bounding box center [52, 393] width 79 height 14
click at [13, 389] on input "Epstein Chava" at bounding box center [9, 393] width 8 height 8
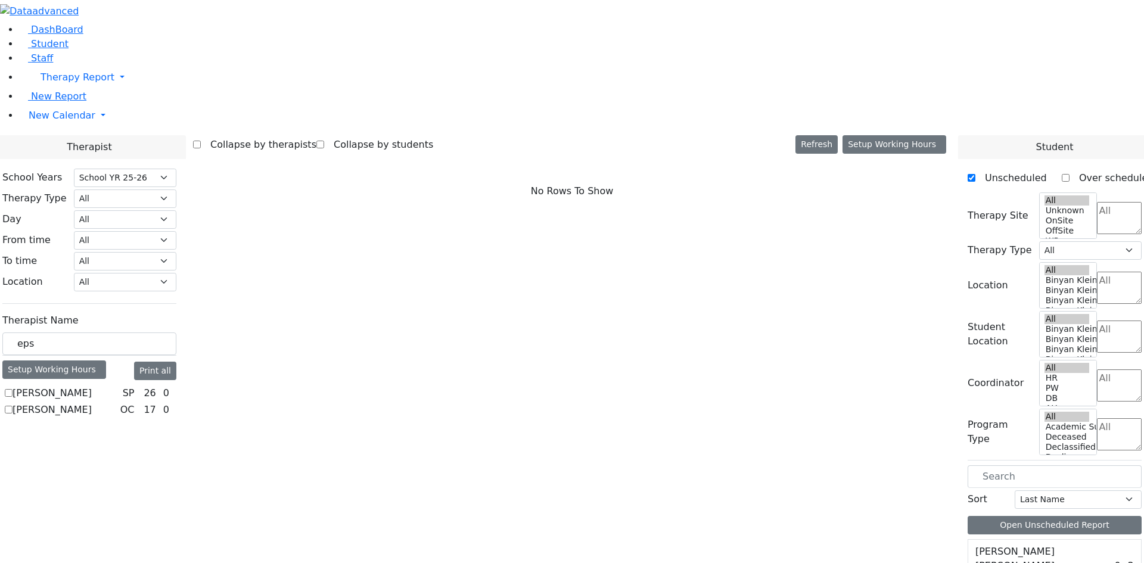
checkbox input "true"
select select "3"
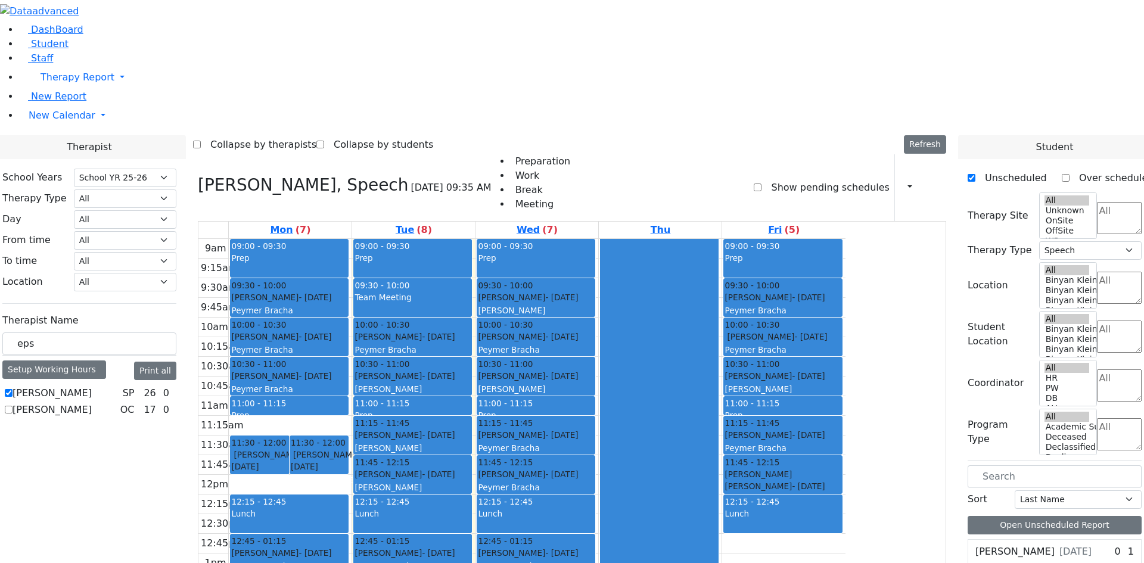
click at [594, 291] on div "Dana Moshe - 02/14/2018 Gordon Goldie" at bounding box center [536, 304] width 116 height 26
drag, startPoint x: 679, startPoint y: 144, endPoint x: 660, endPoint y: 394, distance: 250.9
click at [598, 396] on div "09:00 - 09:30 Prep 09:30 - 10:00 Dana Moshe - 02/14/2018 Gordon Goldie 10:00 - …" at bounding box center [536, 475] width 123 height 472
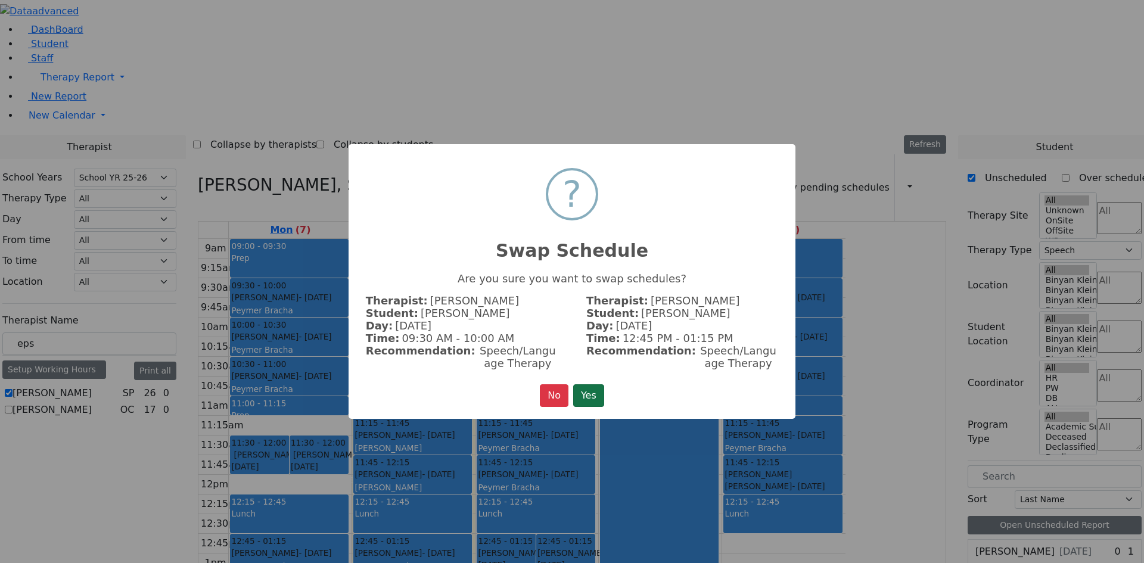
click at [583, 394] on button "Yes" at bounding box center [588, 395] width 31 height 23
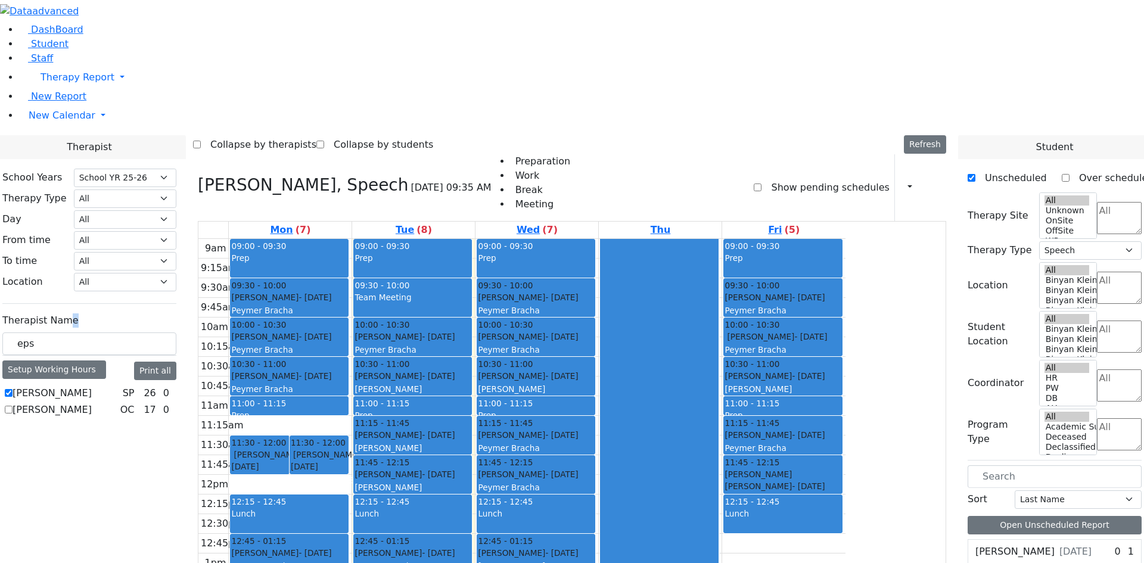
drag, startPoint x: 220, startPoint y: 180, endPoint x: 200, endPoint y: 197, distance: 26.2
click at [176, 309] on div "Therapist Name eps Setup Working Hours Print all Epstein Chava SP 26 0 OC 17 0" at bounding box center [89, 364] width 174 height 111
drag, startPoint x: 195, startPoint y: 209, endPoint x: 188, endPoint y: 212, distance: 7.7
click at [176, 332] on input "eps" at bounding box center [89, 343] width 174 height 23
drag, startPoint x: 188, startPoint y: 212, endPoint x: 138, endPoint y: 215, distance: 50.8
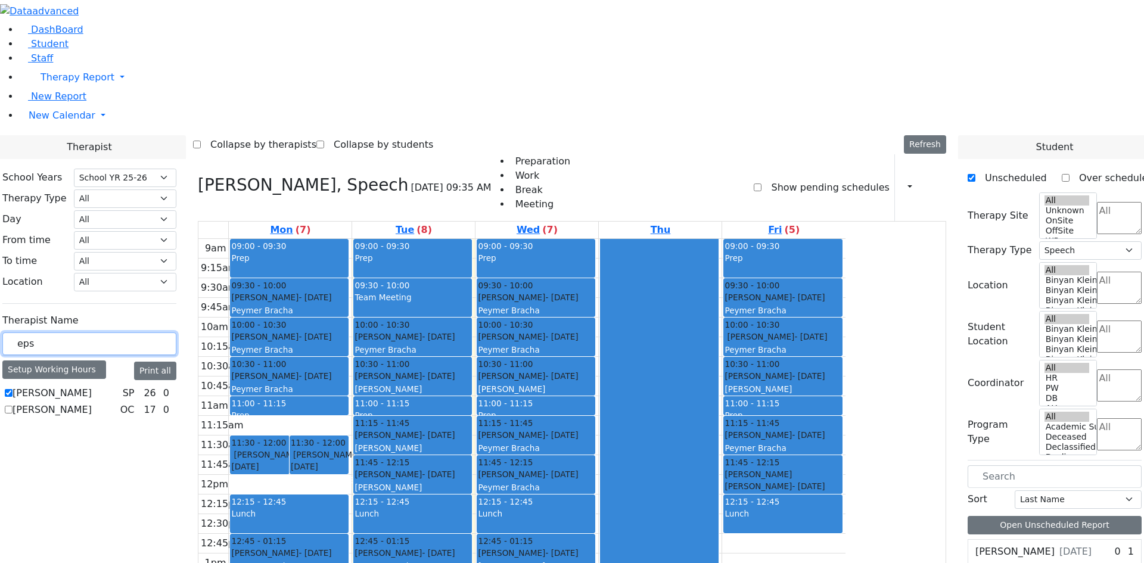
click at [138, 215] on div "School Years Select School YR Summer YR 25 School YR 25-26 Summer YR 25 School …" at bounding box center [89, 294] width 193 height 270
type input "shep"
click at [92, 386] on label "Sheps Rachel" at bounding box center [52, 393] width 79 height 14
click at [13, 389] on input "Sheps Rachel" at bounding box center [9, 393] width 8 height 8
checkbox input "true"
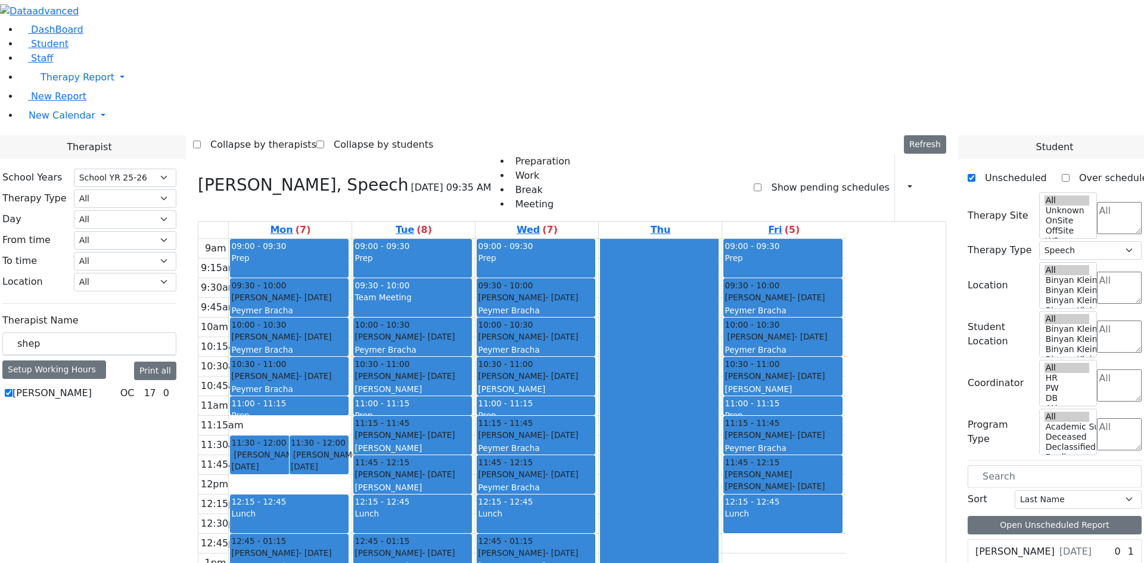
select select "1"
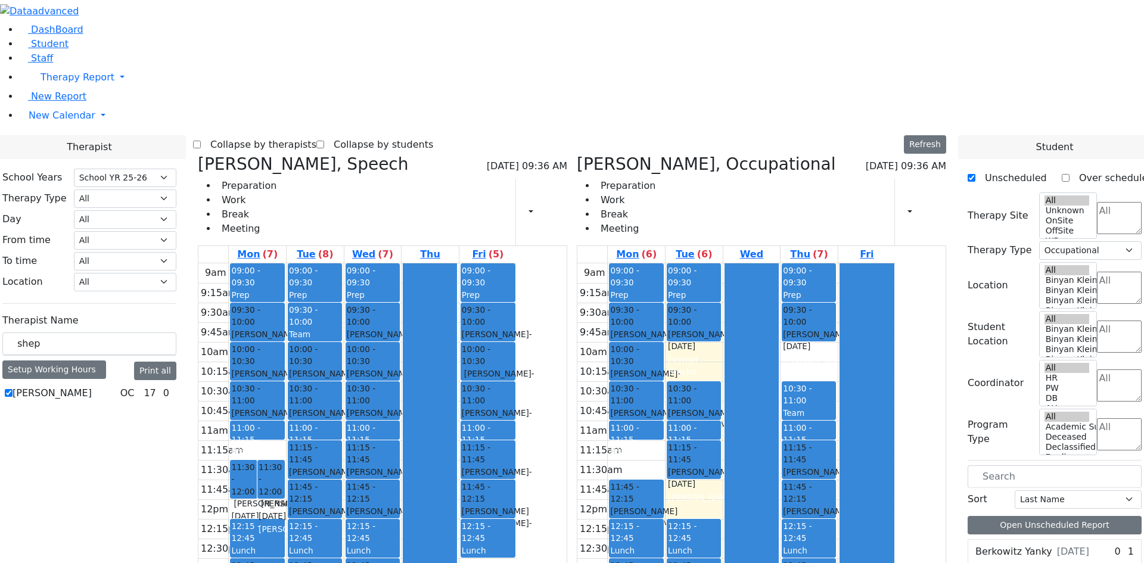
click at [320, 154] on h3 "Epstein Chava, Speech" at bounding box center [303, 164] width 211 height 20
click at [198, 154] on icon at bounding box center [198, 164] width 0 height 20
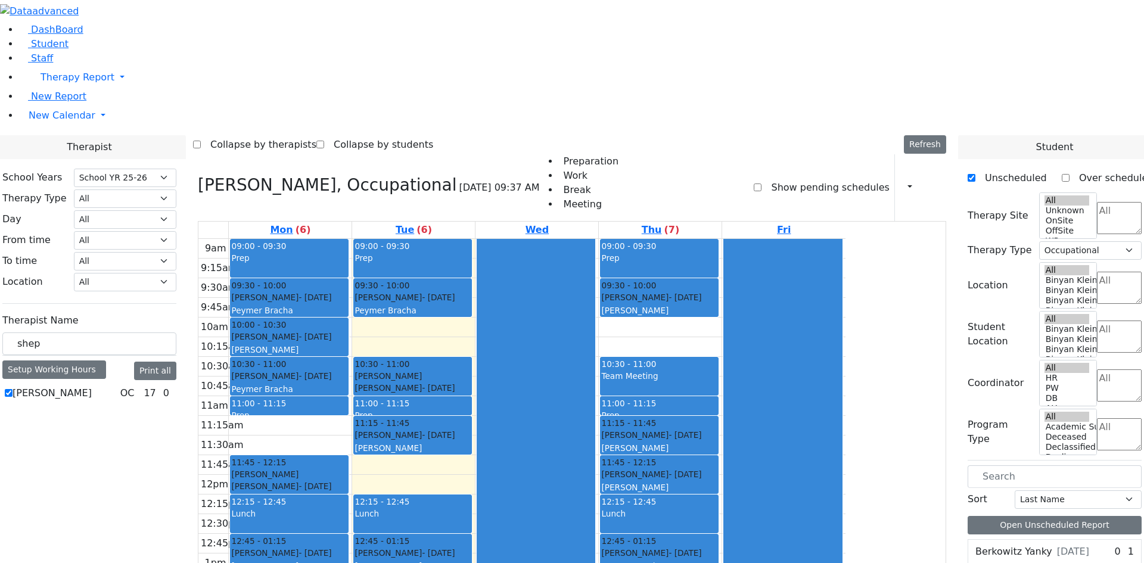
click at [198, 175] on icon at bounding box center [198, 185] width 0 height 20
select select
checkbox input "false"
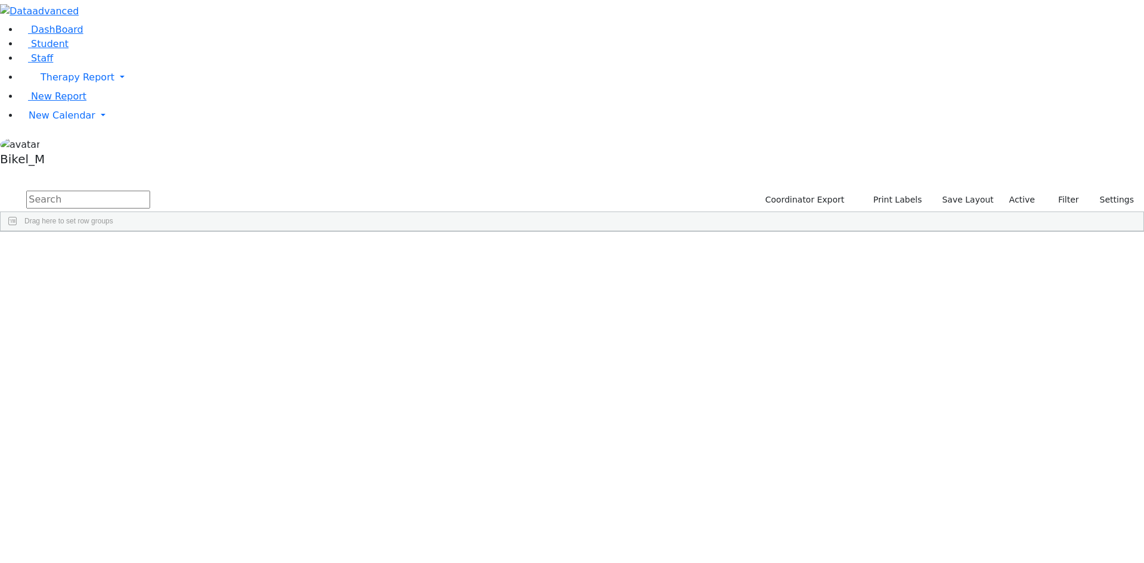
click at [150, 191] on input "text" at bounding box center [88, 200] width 124 height 18
type input "yehu"
click at [152, 451] on div "Greenfield" at bounding box center [114, 459] width 75 height 17
click at [282, 309] on div "DashBoard Student Staff Therapy Report Student Old Calendar Report" at bounding box center [572, 154] width 1144 height 309
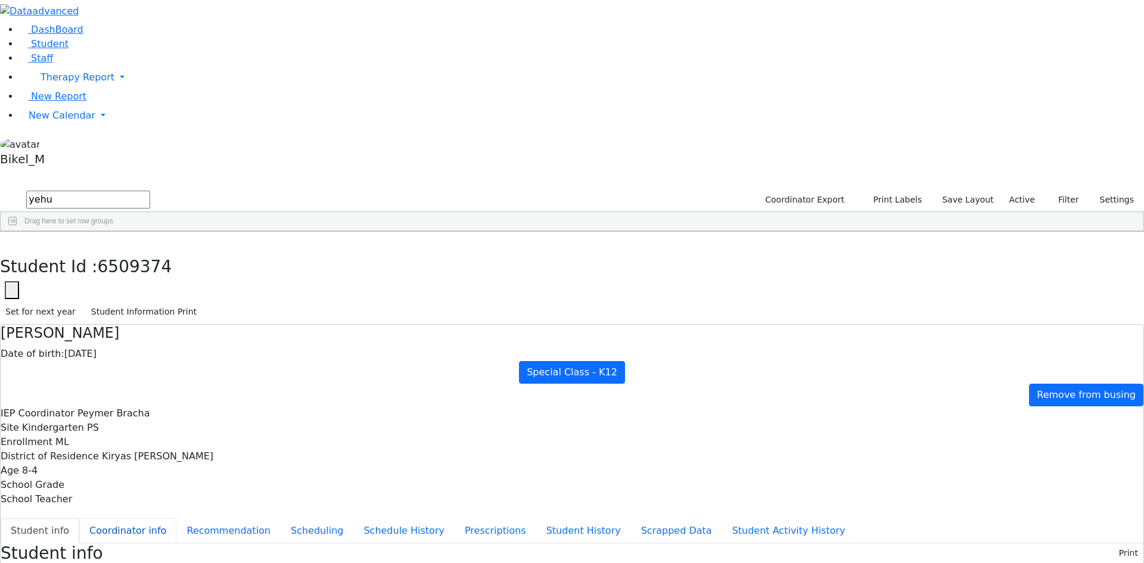
click at [176, 518] on button "Coordinator info" at bounding box center [127, 530] width 97 height 25
click at [281, 518] on button "Recommendation" at bounding box center [228, 530] width 104 height 25
checkbox input "true"
click at [303, 518] on button "Scheduling" at bounding box center [317, 530] width 73 height 25
click at [17, 232] on button "button" at bounding box center [8, 244] width 17 height 25
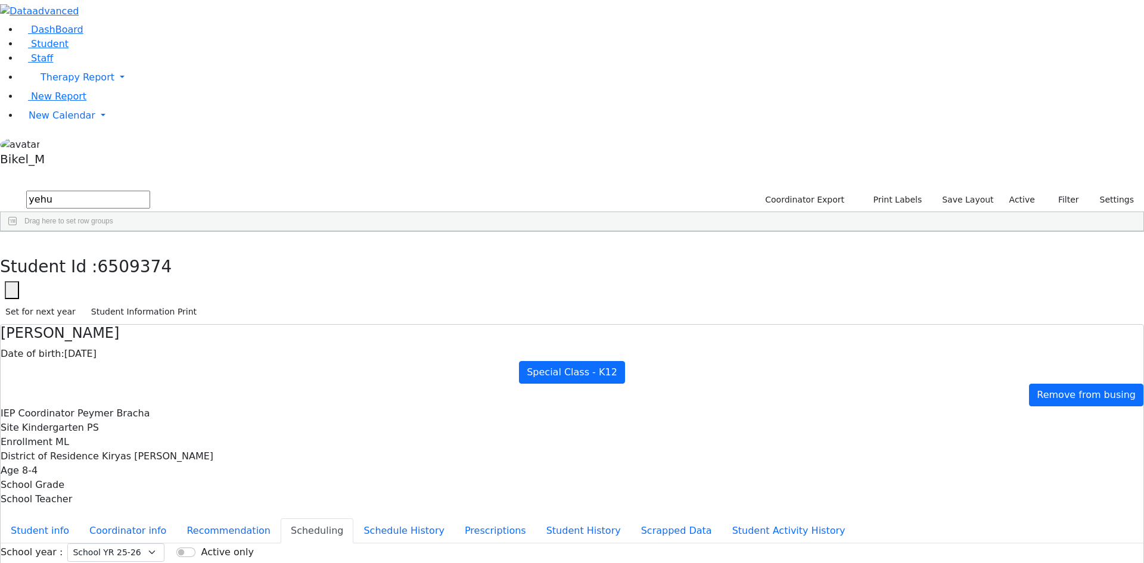
drag, startPoint x: 225, startPoint y: 47, endPoint x: 157, endPoint y: 50, distance: 68.6
click at [150, 189] on form "yehu" at bounding box center [75, 200] width 150 height 23
click at [149, 268] on div "Ellenbogen" at bounding box center [111, 276] width 76 height 17
click at [17, 232] on button "button" at bounding box center [8, 244] width 17 height 25
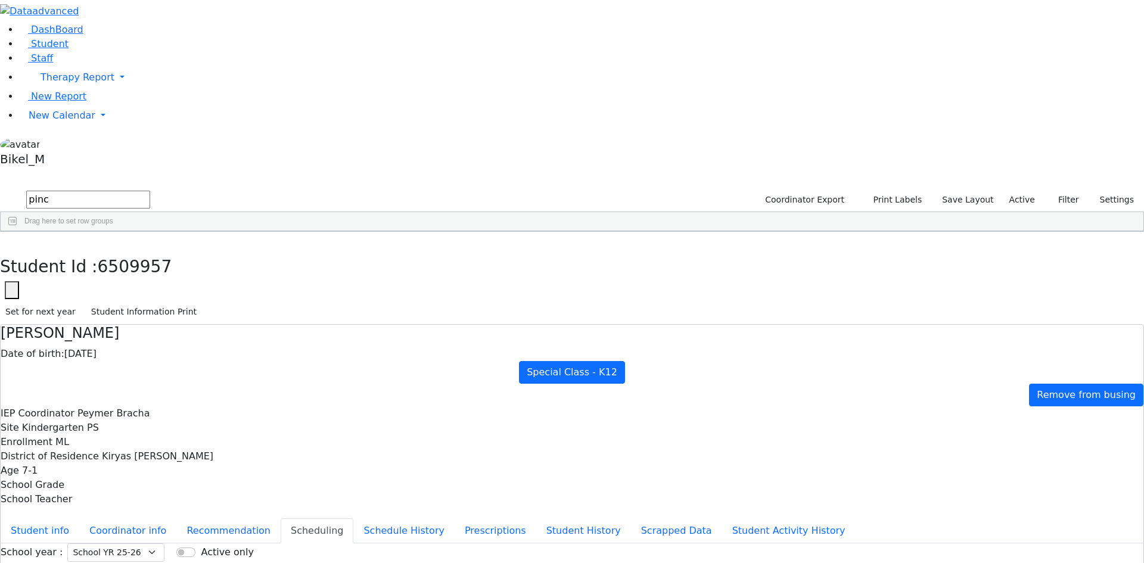
drag, startPoint x: 210, startPoint y: 51, endPoint x: 158, endPoint y: 54, distance: 52.0
click at [150, 191] on input "pinc" at bounding box center [88, 200] width 124 height 18
drag, startPoint x: 193, startPoint y: 54, endPoint x: 155, endPoint y: 57, distance: 38.2
click at [150, 189] on form "pinc" at bounding box center [75, 200] width 150 height 23
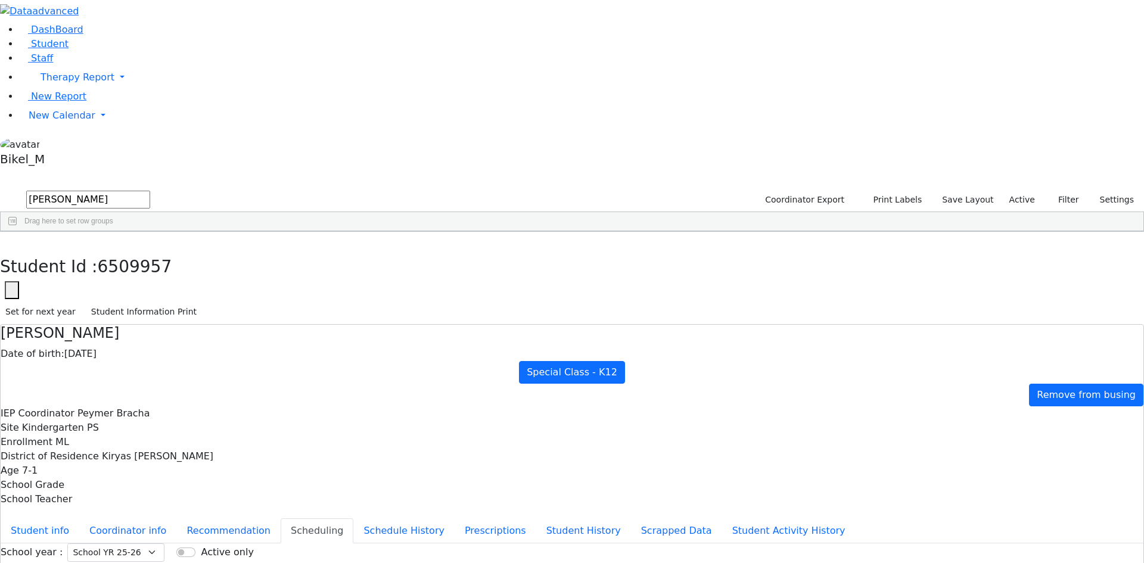
type input "shimon"
click at [149, 351] on div "Glauber" at bounding box center [111, 359] width 76 height 17
click at [12, 241] on icon "button" at bounding box center [8, 244] width 7 height 7
drag, startPoint x: 198, startPoint y: 47, endPoint x: 151, endPoint y: 49, distance: 47.7
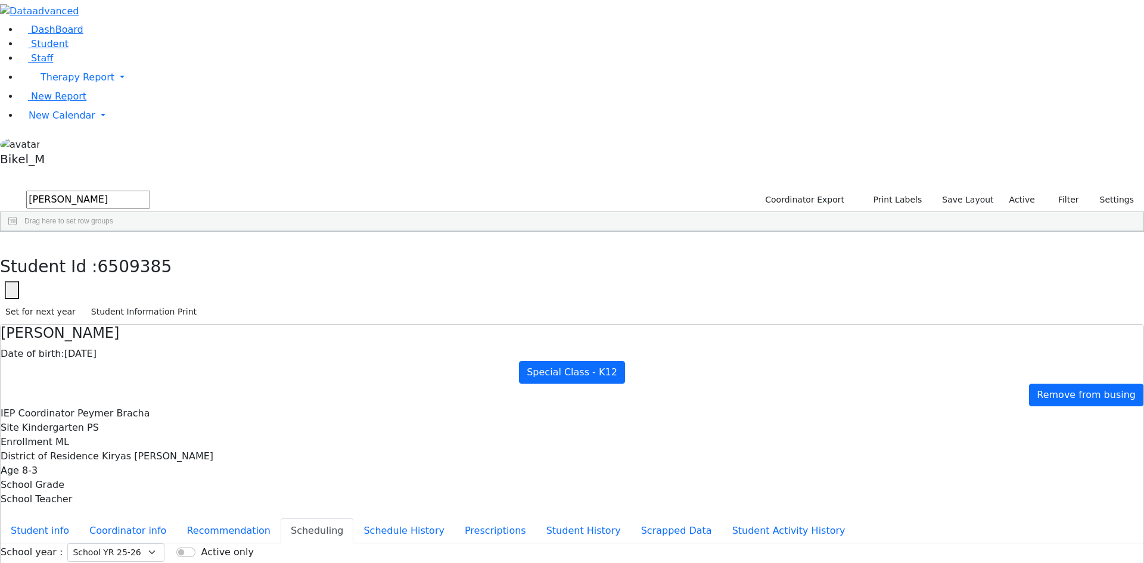
click at [150, 189] on form "shimon" at bounding box center [75, 200] width 150 height 23
click at [64, 83] on span "New Calendar" at bounding box center [78, 76] width 74 height 11
click at [68, 145] on span "Calendar" at bounding box center [47, 138] width 43 height 11
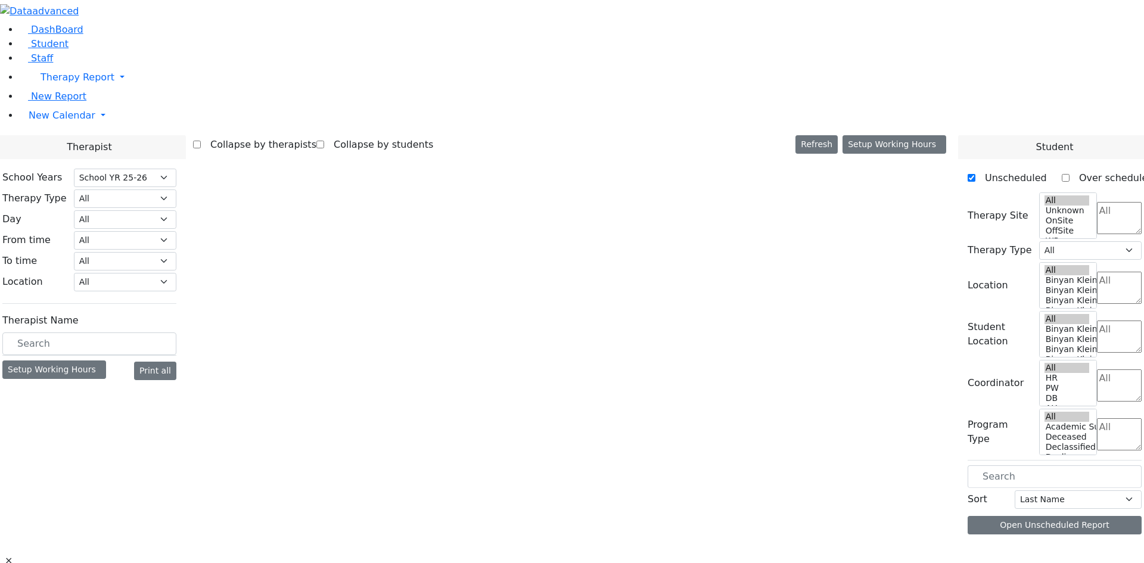
select select "212"
click at [165, 214] on body "Printing Please wait. Remaining time 10 seconds. Print Schedule Options Show Bi…" at bounding box center [572, 296] width 1144 height 592
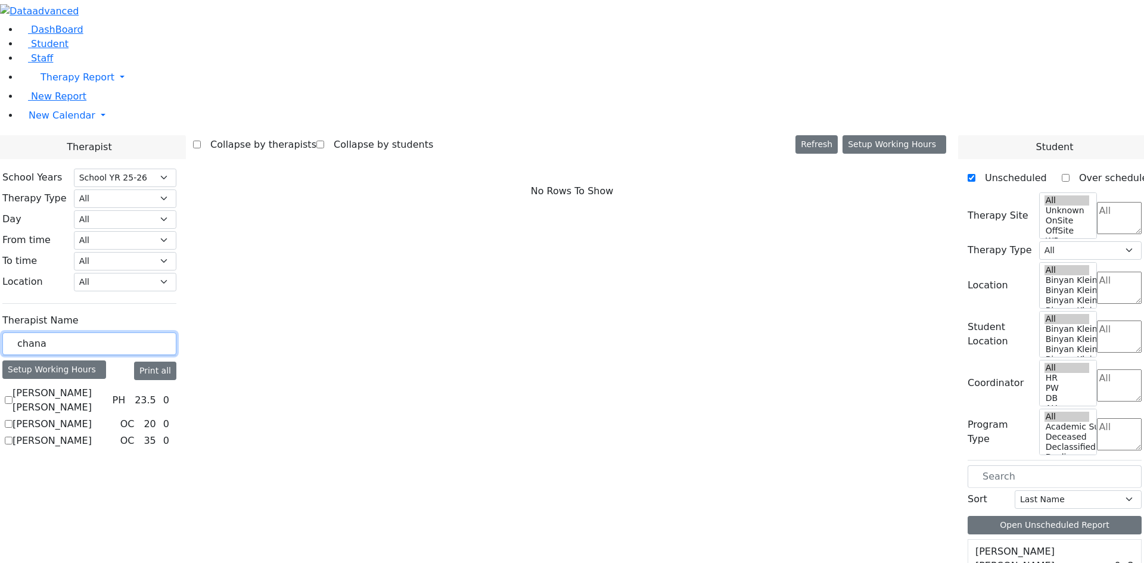
type input "chana"
click at [92, 417] on label "[PERSON_NAME]" at bounding box center [52, 424] width 79 height 14
click at [13, 420] on input "[PERSON_NAME]" at bounding box center [9, 424] width 8 height 8
checkbox input "true"
select select "1"
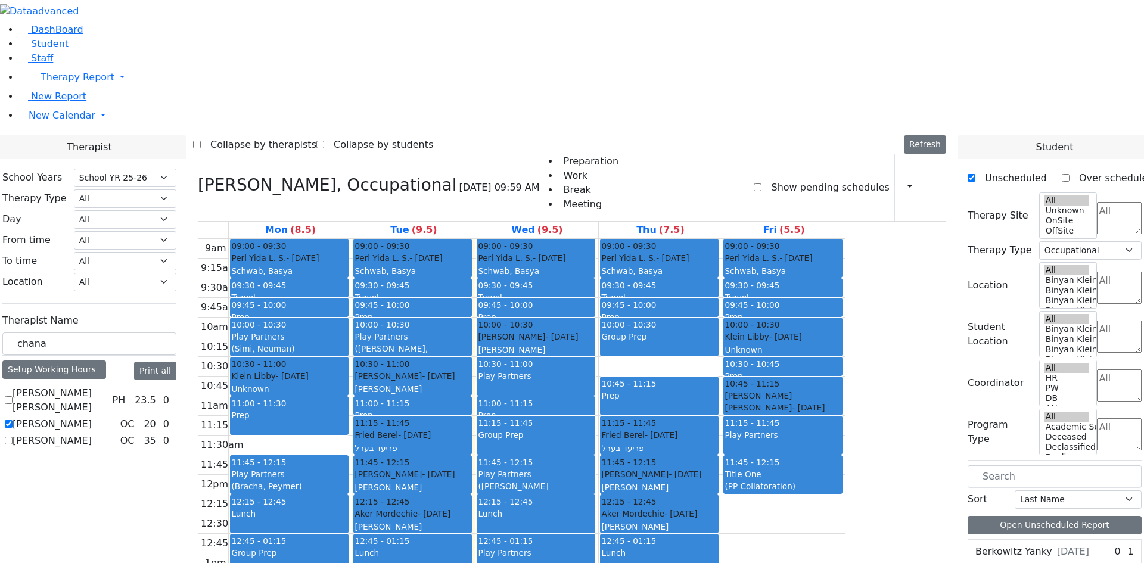
click at [594, 480] on div "([PERSON_NAME] ([PERSON_NAME]), [PERSON_NAME] ([PERSON_NAME]))" at bounding box center [536, 504] width 116 height 49
click at [659, 334] on button "Delete Selected Schedule" at bounding box center [711, 330] width 118 height 18
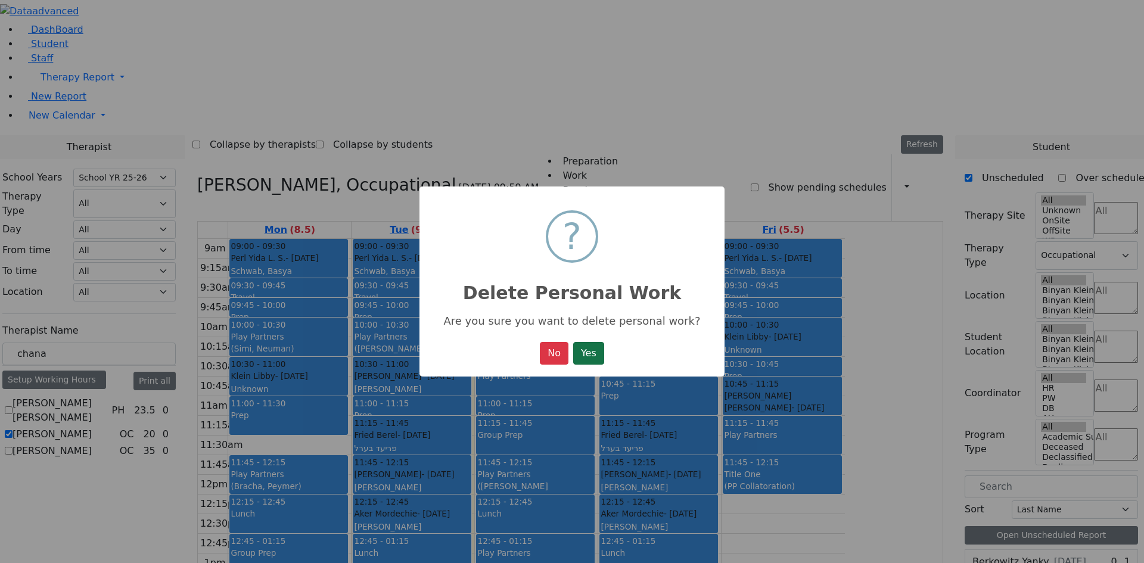
click at [587, 360] on button "Yes" at bounding box center [588, 353] width 31 height 23
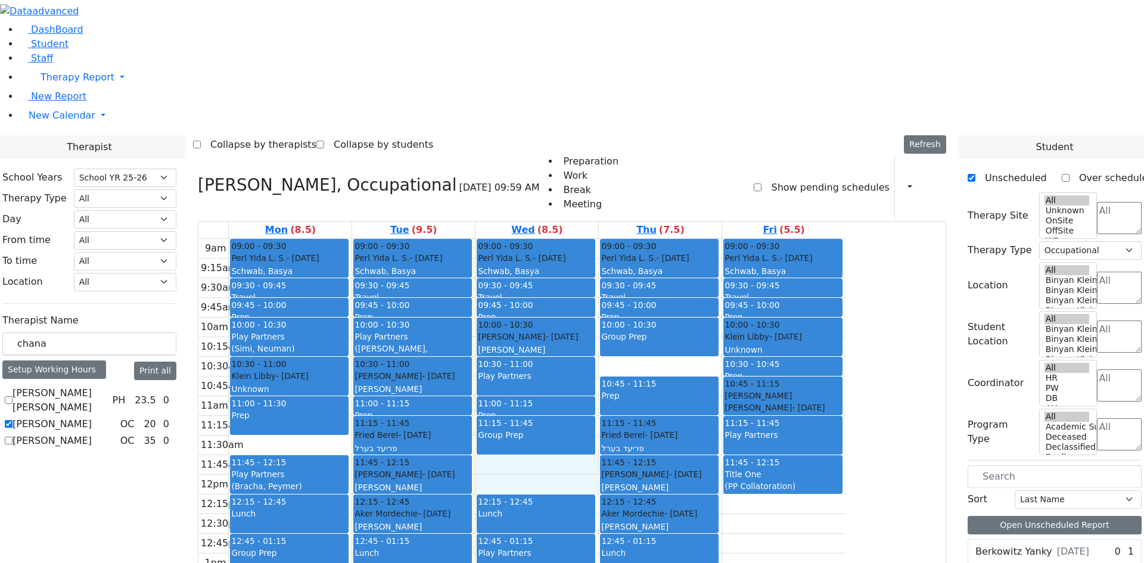
drag, startPoint x: 628, startPoint y: 300, endPoint x: 628, endPoint y: 321, distance: 20.3
click at [628, 321] on div "9am 9:15am 9:30am 9:45am 10am 10:15am 10:30am 10:45am 11am 11:15am 11:30am 11:4…" at bounding box center [521, 475] width 647 height 472
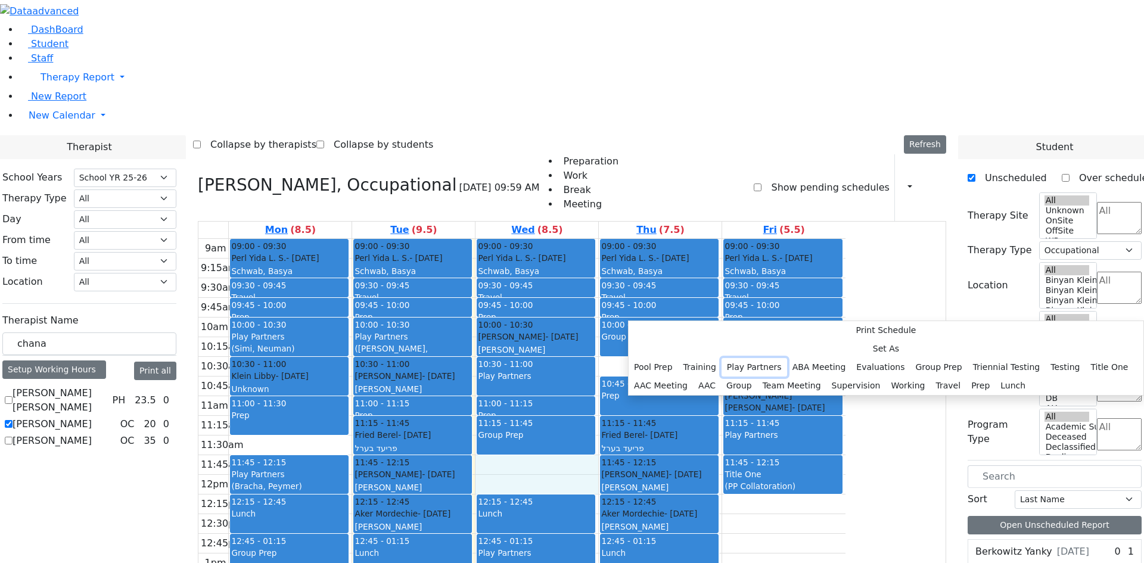
click at [775, 358] on button "Play Partners" at bounding box center [754, 367] width 66 height 18
select select "3"
select select "11:45:00"
select select "12:15:00"
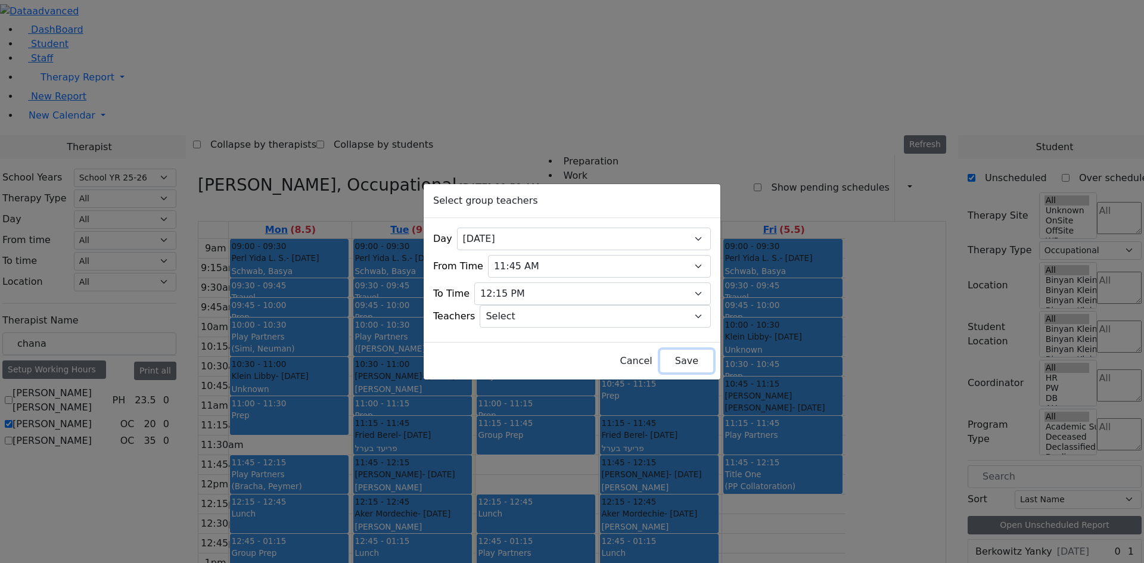
click at [661, 360] on button "Save" at bounding box center [686, 361] width 53 height 23
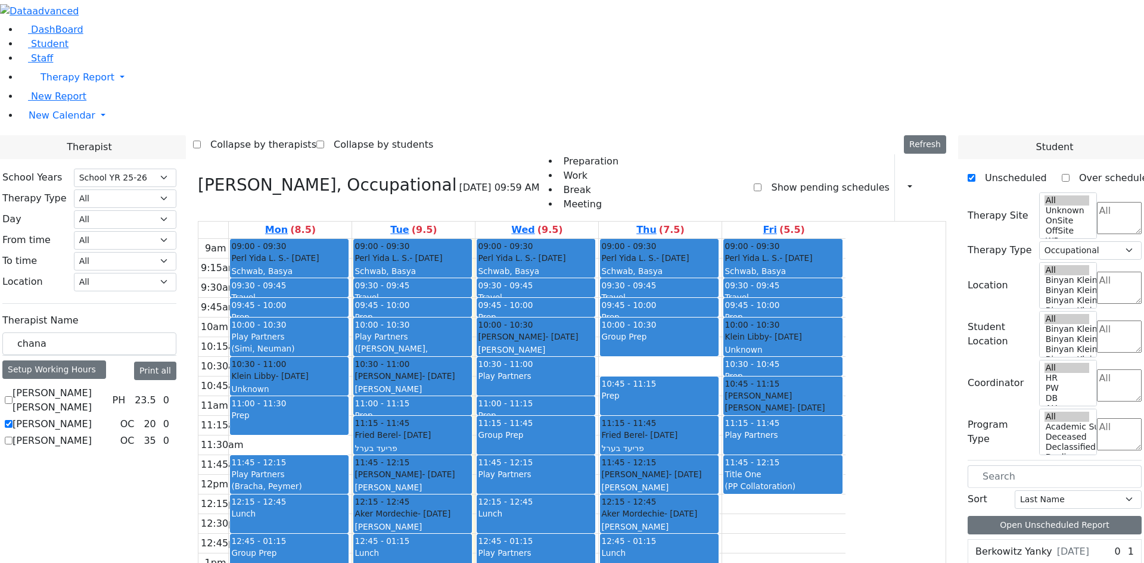
click at [594, 468] on div "Play Partners" at bounding box center [536, 474] width 116 height 12
click at [696, 326] on button "Delete Selected Schedule" at bounding box center [733, 327] width 118 height 18
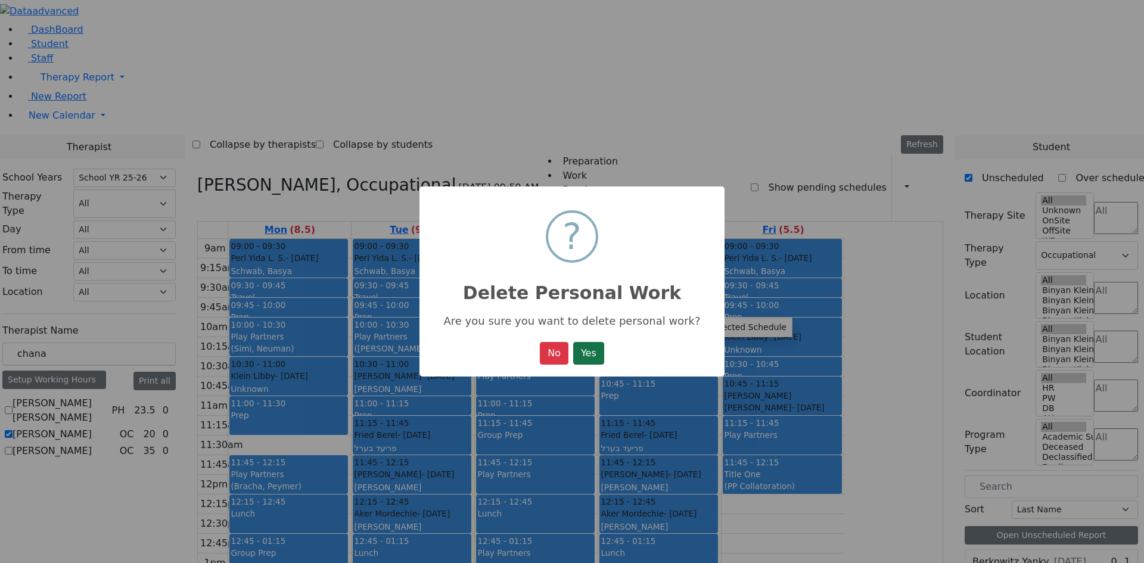
click at [595, 354] on button "Yes" at bounding box center [588, 353] width 31 height 23
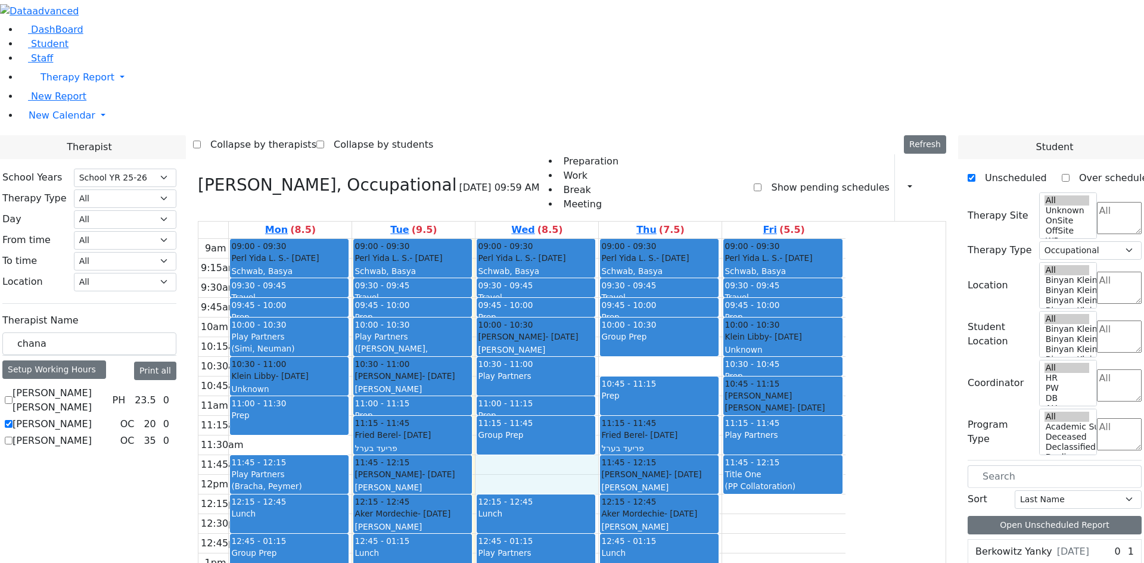
drag, startPoint x: 635, startPoint y: 300, endPoint x: 639, endPoint y: 321, distance: 21.2
click at [639, 321] on div "9am 9:15am 9:30am 9:45am 10am 10:15am 10:30am 10:45am 11am 11:15am 11:30am 11:4…" at bounding box center [521, 475] width 647 height 472
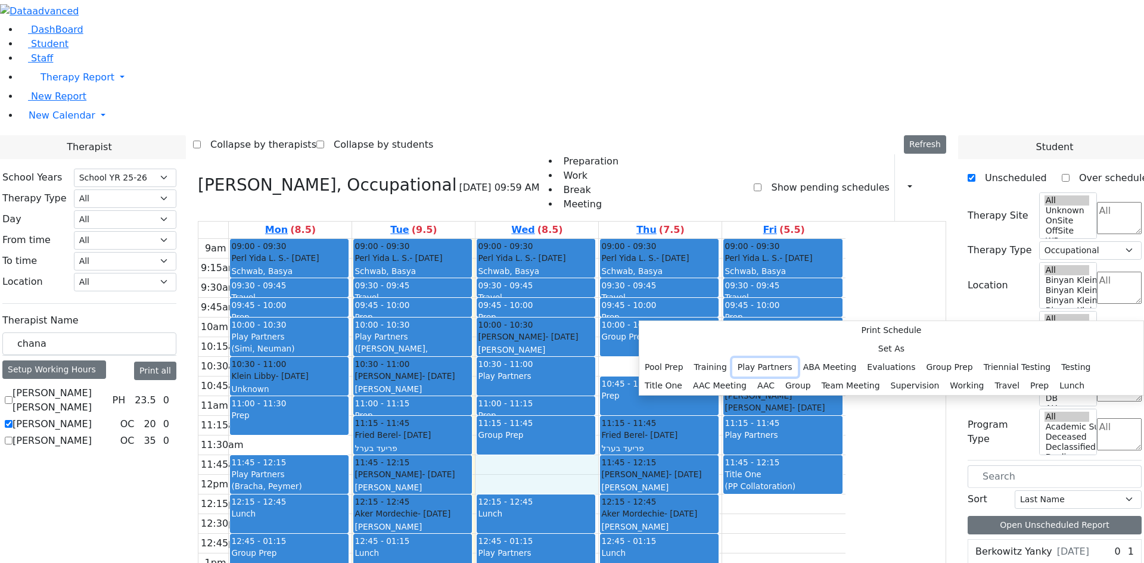
click at [771, 358] on button "Play Partners" at bounding box center [765, 367] width 66 height 18
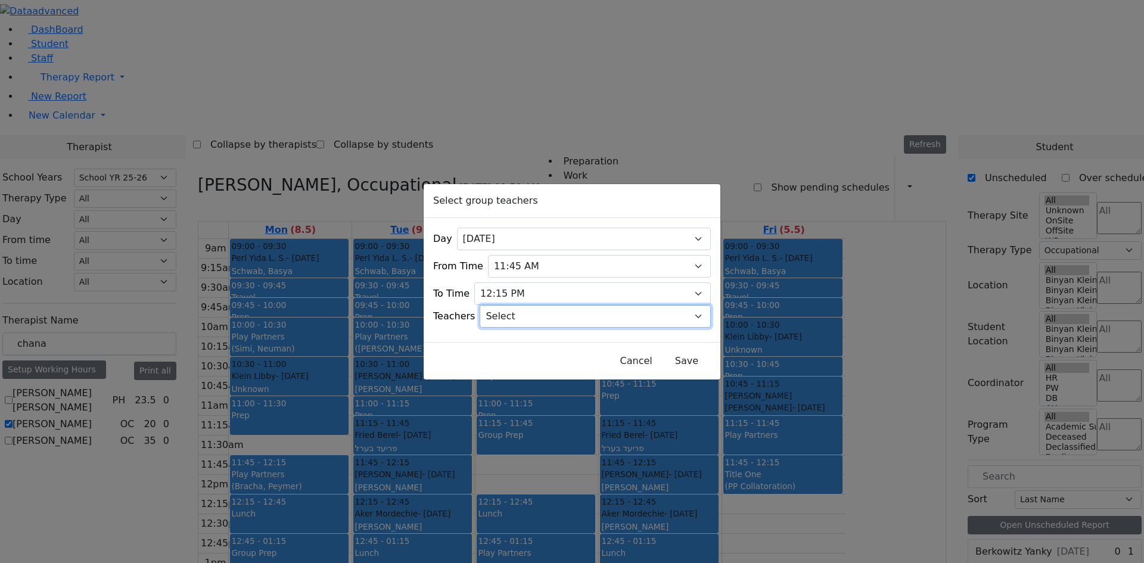
click at [580, 312] on select "Select Aliza, Ptalis Atara, Gross Avraham (Alan), Feigenbaum Bluma, Kramer Brac…" at bounding box center [595, 316] width 231 height 23
click at [562, 317] on select "Select Aliza, Ptalis Atara, Gross Avraham (Alan), Feigenbaum Bluma, Kramer Brac…" at bounding box center [595, 316] width 231 height 23
click at [562, 312] on select "Select Aliza, Ptalis Atara, Gross Avraham (Alan), Feigenbaum Bluma, Kramer Brac…" at bounding box center [595, 316] width 231 height 23
select select "Sorah G (Goldie), Friedman (Gordon)"
click at [495, 305] on select "Select Aliza, Ptalis Atara, Gross Avraham (Alan), Feigenbaum Bluma, Kramer Brac…" at bounding box center [595, 316] width 231 height 23
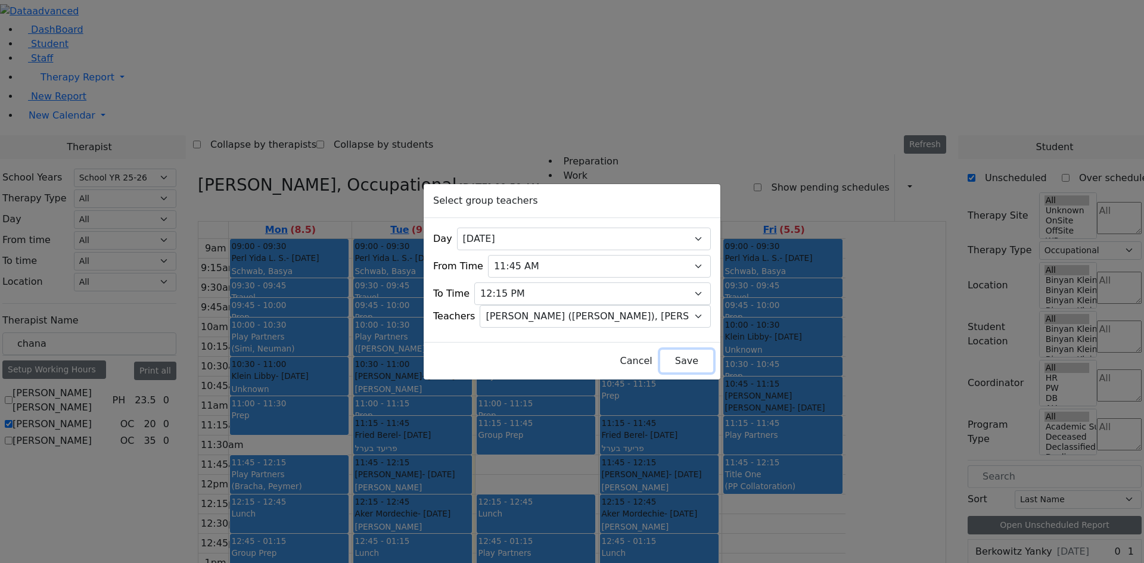
click at [660, 350] on button "Save" at bounding box center [686, 361] width 53 height 23
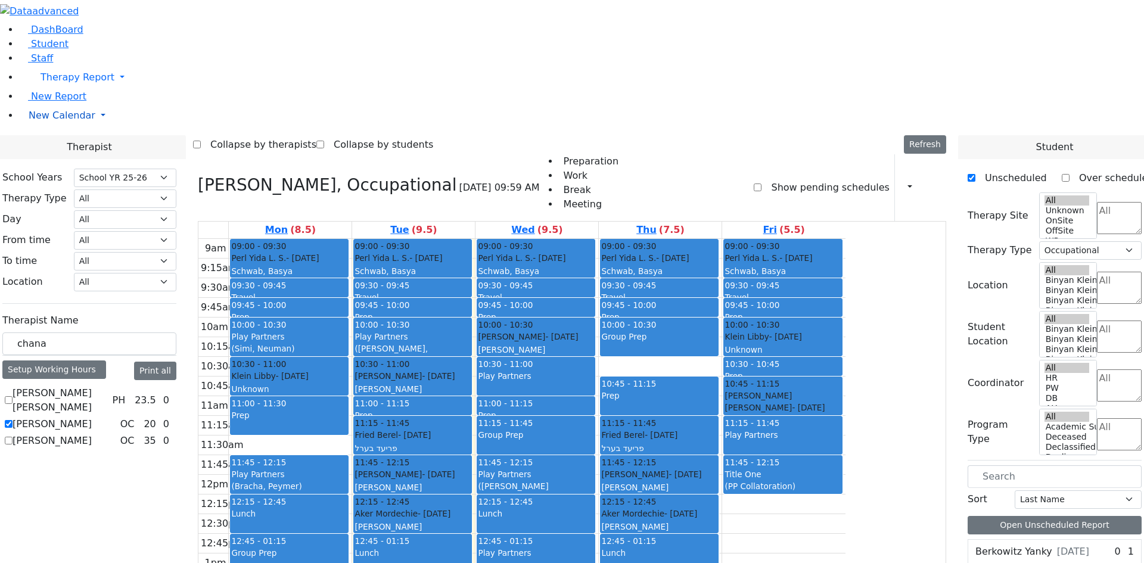
click at [66, 89] on link "New Calendar" at bounding box center [581, 78] width 1125 height 24
drag, startPoint x: 232, startPoint y: 193, endPoint x: 184, endPoint y: 203, distance: 48.7
click at [148, 309] on div "Therapist Name chana Setup Working Hours Print all Abramsky Sara Chana PH 23.5 …" at bounding box center [89, 380] width 174 height 142
click at [176, 332] on input "chana" at bounding box center [89, 343] width 174 height 23
drag, startPoint x: 190, startPoint y: 208, endPoint x: 155, endPoint y: 209, distance: 34.6
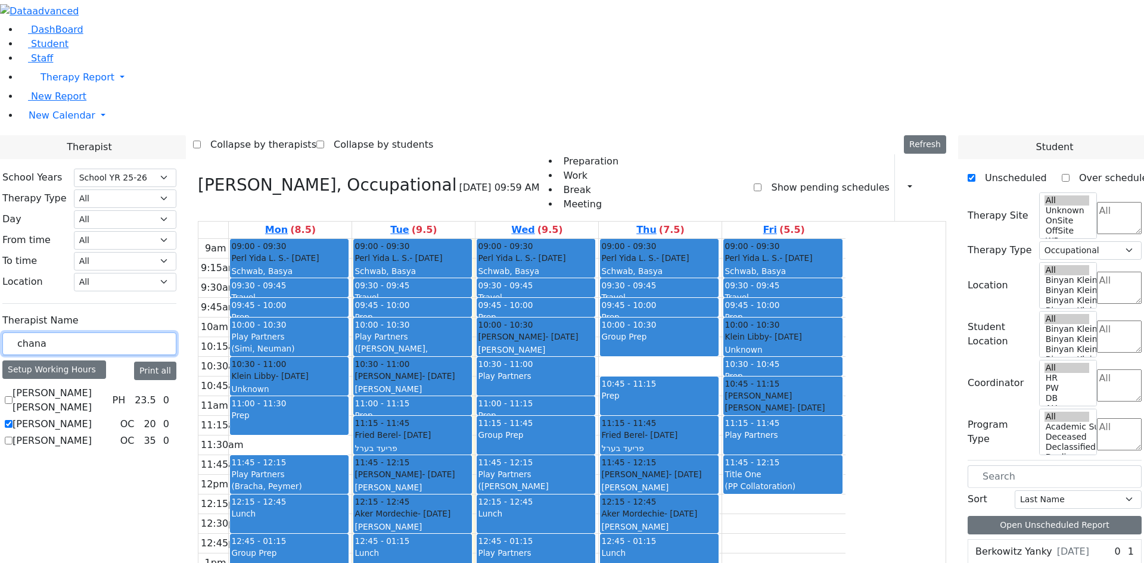
click at [155, 332] on input "chana" at bounding box center [89, 343] width 174 height 23
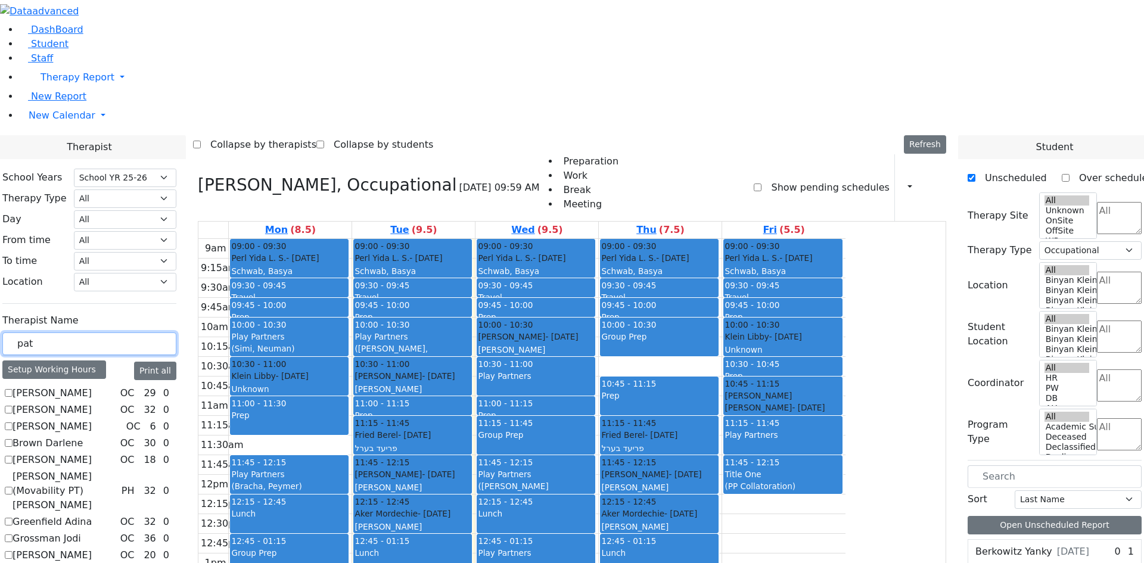
type input "pat"
click at [117, 469] on label "[PERSON_NAME] (Movability PT) [PERSON_NAME]" at bounding box center [65, 490] width 104 height 43
click at [13, 487] on input "[PERSON_NAME] (Movability PT) [PERSON_NAME]" at bounding box center [9, 491] width 8 height 8
checkbox input "true"
select select
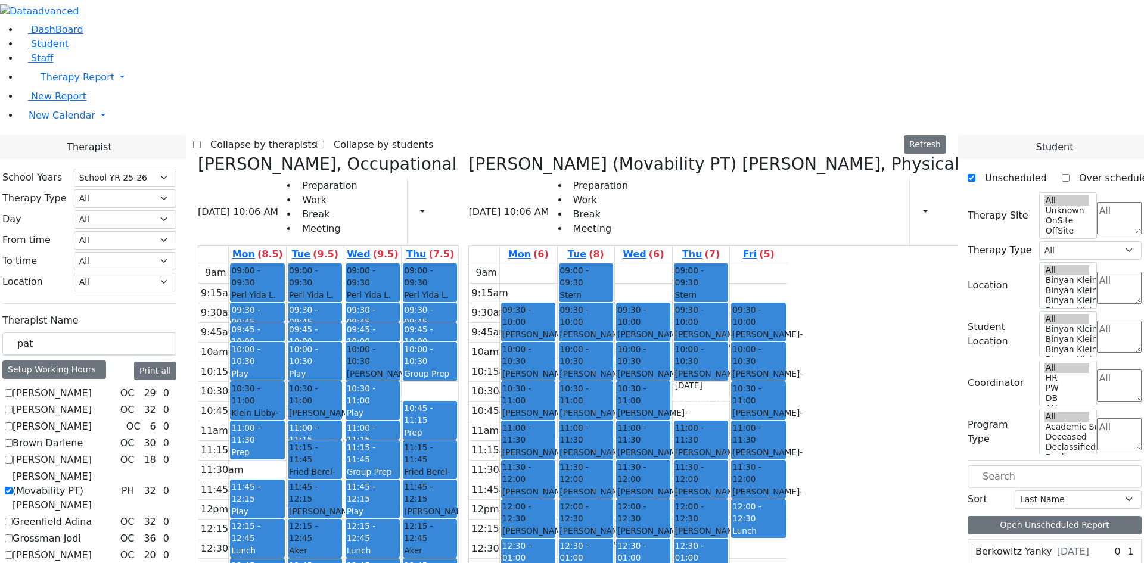
checkbox input "false"
select select "2"
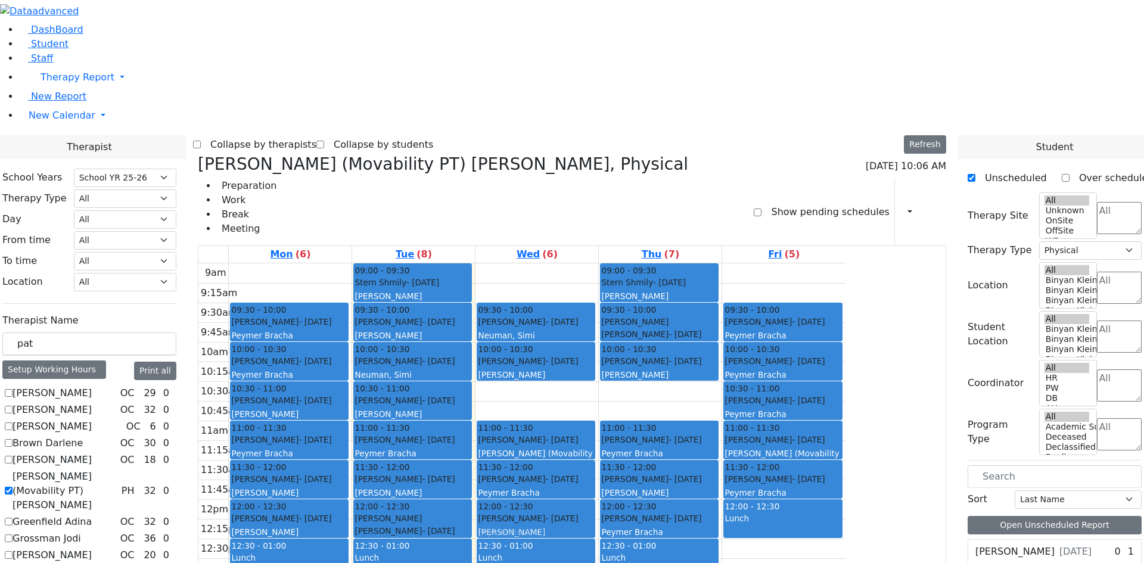
drag, startPoint x: 648, startPoint y: 204, endPoint x: 648, endPoint y: 322, distance: 117.4
click at [598, 322] on div "09:30 - 10:00 Frankel Freidy - 05/15/2018 Neuman, Simi 10:00 - 10:30 Srugo Avru…" at bounding box center [536, 499] width 123 height 472
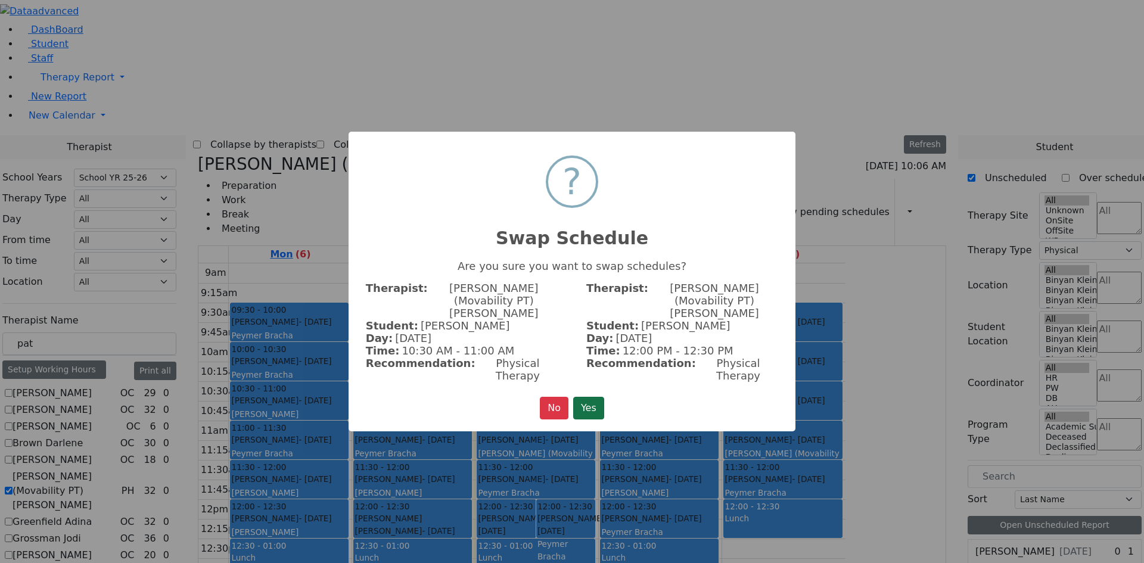
click at [601, 397] on button "Yes" at bounding box center [588, 408] width 31 height 23
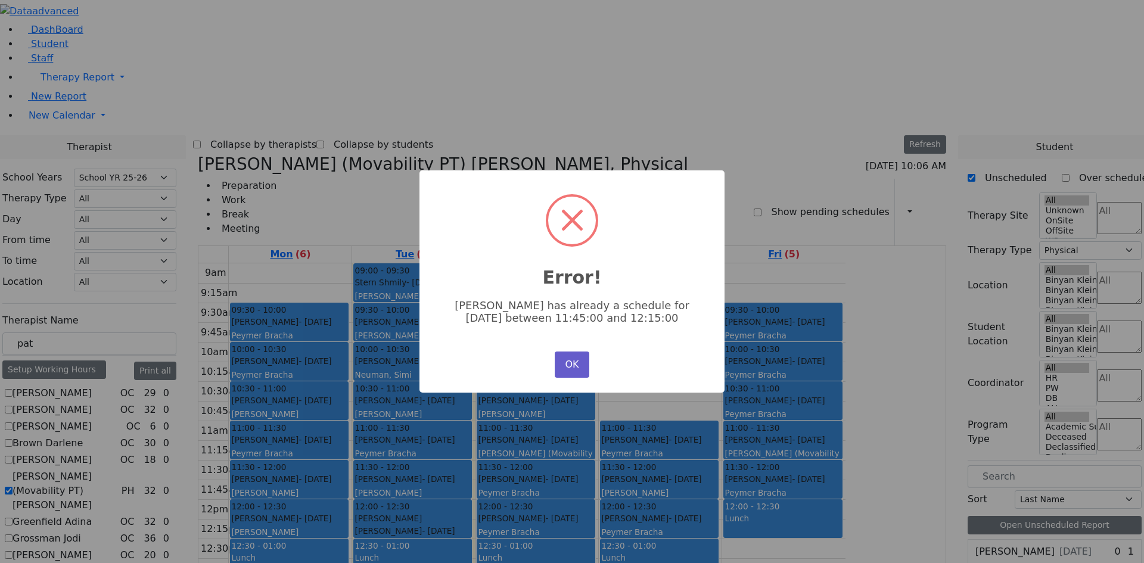
click at [573, 361] on button "OK" at bounding box center [572, 365] width 35 height 26
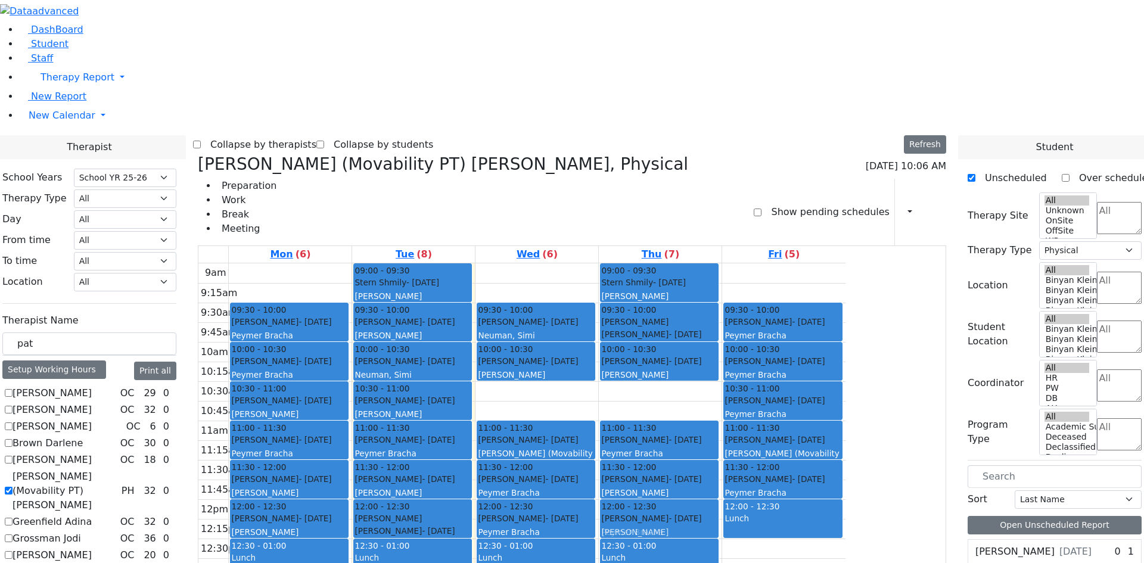
drag, startPoint x: 653, startPoint y: 200, endPoint x: 741, endPoint y: 326, distance: 153.7
click at [741, 326] on tr "09:30 - 10:00 Friesel Nechama - 05/04/2018 Peymer Bracha 10:00 - 10:30 Diamant …" at bounding box center [521, 499] width 647 height 472
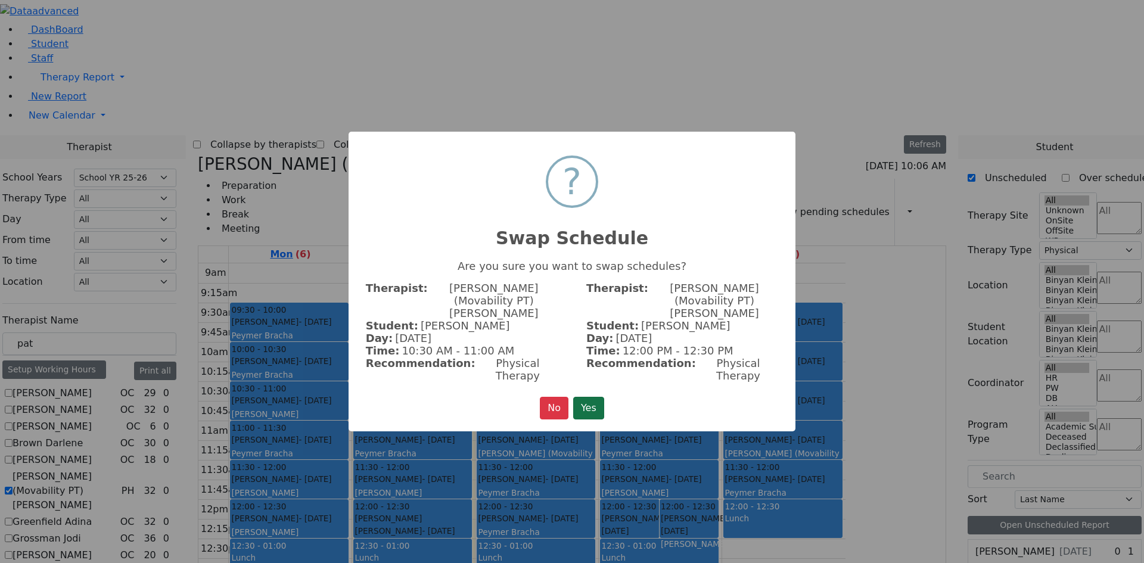
click at [595, 397] on button "Yes" at bounding box center [588, 408] width 31 height 23
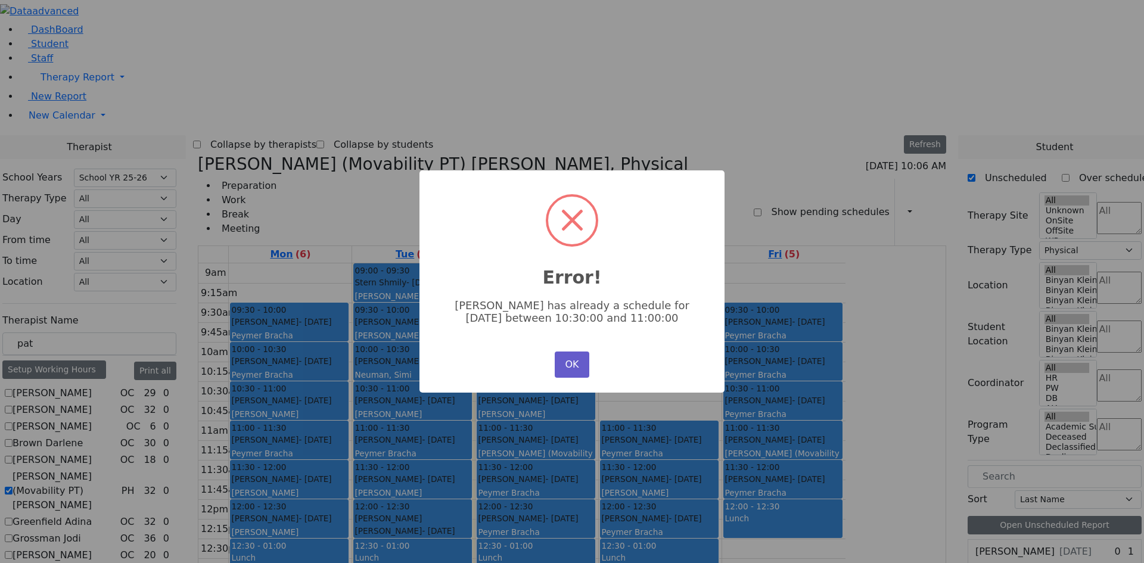
click at [581, 365] on button "OK" at bounding box center [572, 365] width 35 height 26
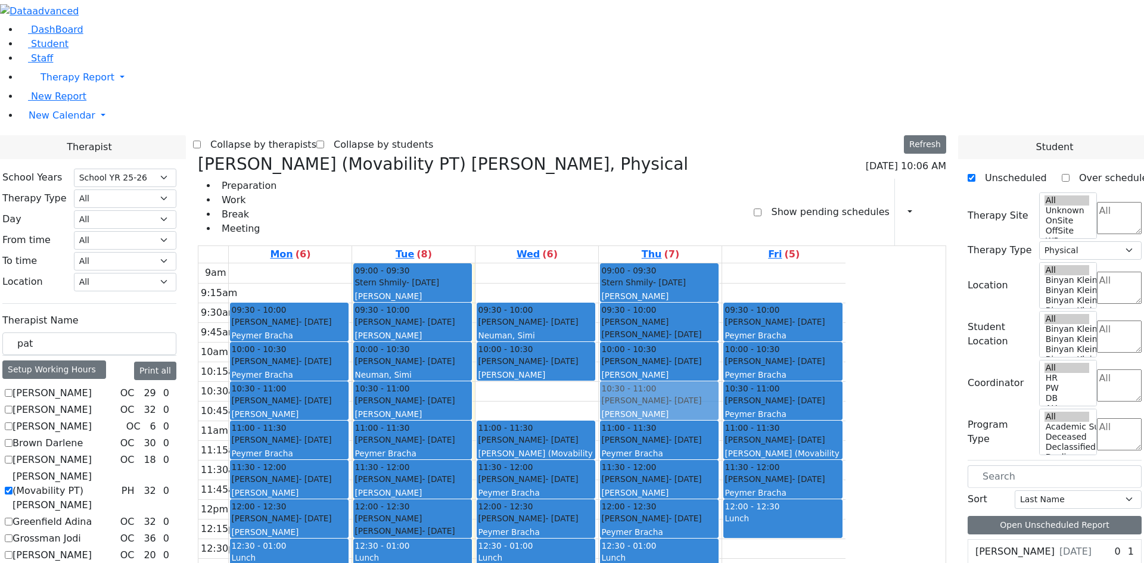
drag, startPoint x: 667, startPoint y: 207, endPoint x: 747, endPoint y: 212, distance: 79.4
click at [747, 263] on tr "09:30 - 10:00 Friesel Nechama - 05/04/2018 Peymer Bracha 10:00 - 10:30 Diamant …" at bounding box center [521, 499] width 647 height 472
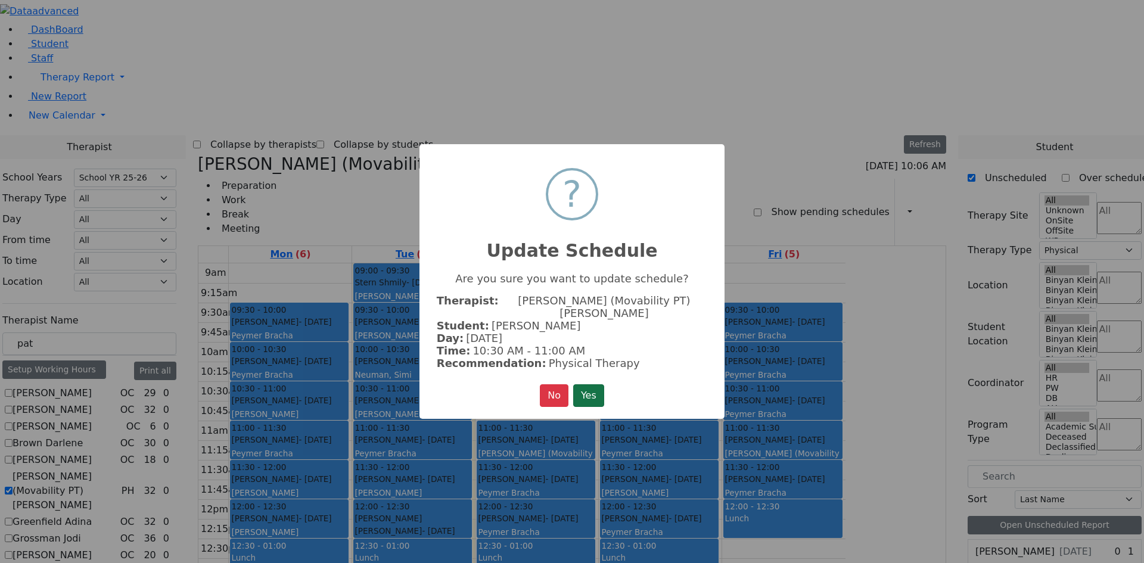
click at [591, 392] on button "Yes" at bounding box center [588, 395] width 31 height 23
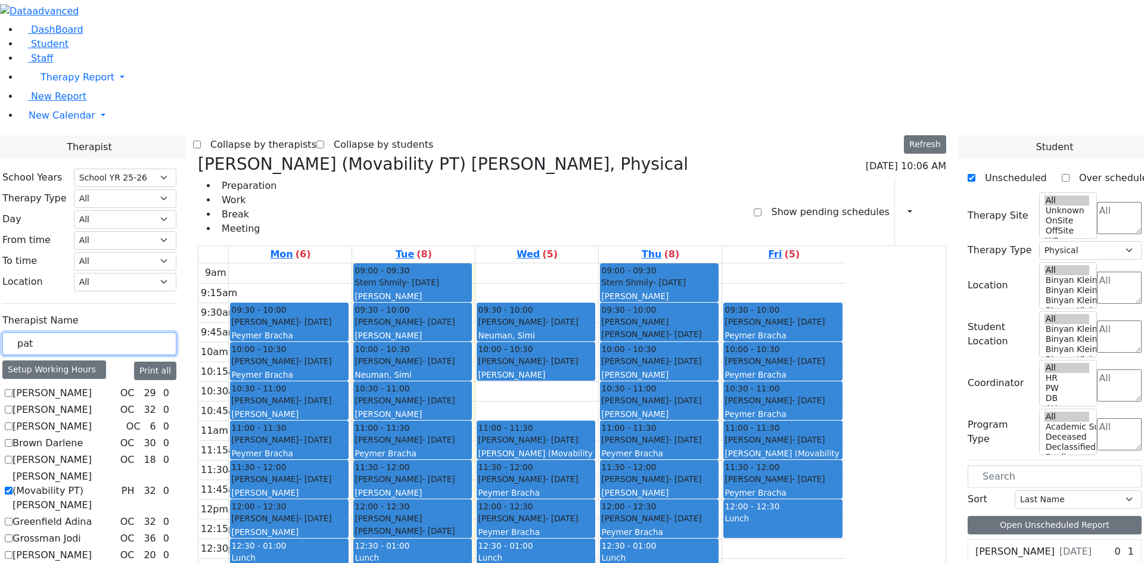
click at [176, 332] on input "pat" at bounding box center [89, 343] width 174 height 23
drag, startPoint x: 758, startPoint y: 290, endPoint x: 757, endPoint y: 371, distance: 81.0
click at [721, 408] on div "09:00 - 09:30 Stern Shmily - 01/17/2021 Zentman (Eichorn) Elizabeth (Nechama) 0…" at bounding box center [660, 499] width 123 height 472
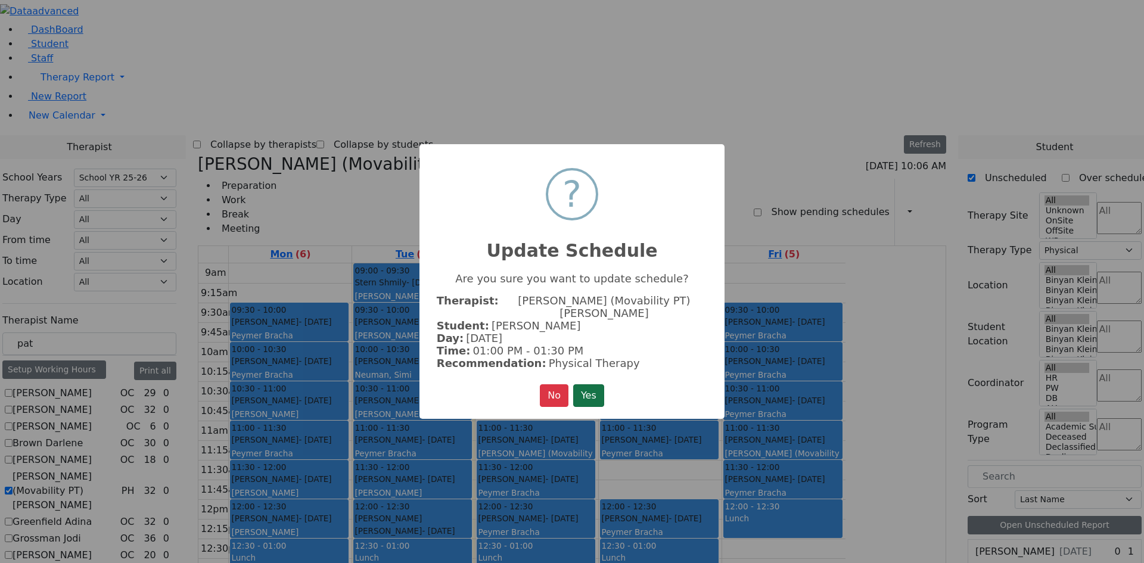
click at [595, 387] on button "Yes" at bounding box center [588, 395] width 31 height 23
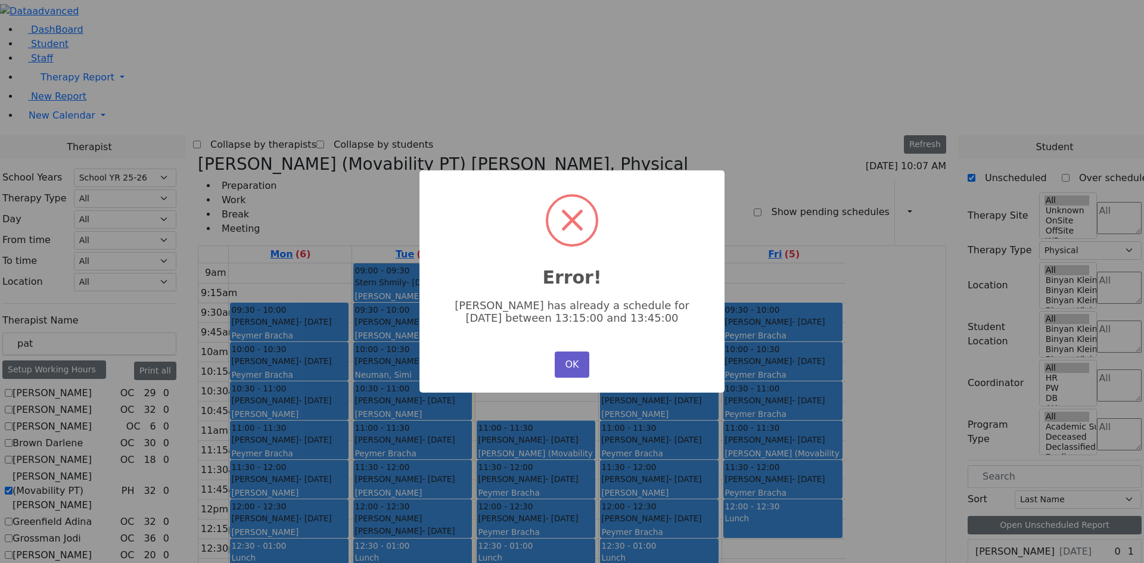
click at [565, 370] on button "OK" at bounding box center [572, 365] width 35 height 26
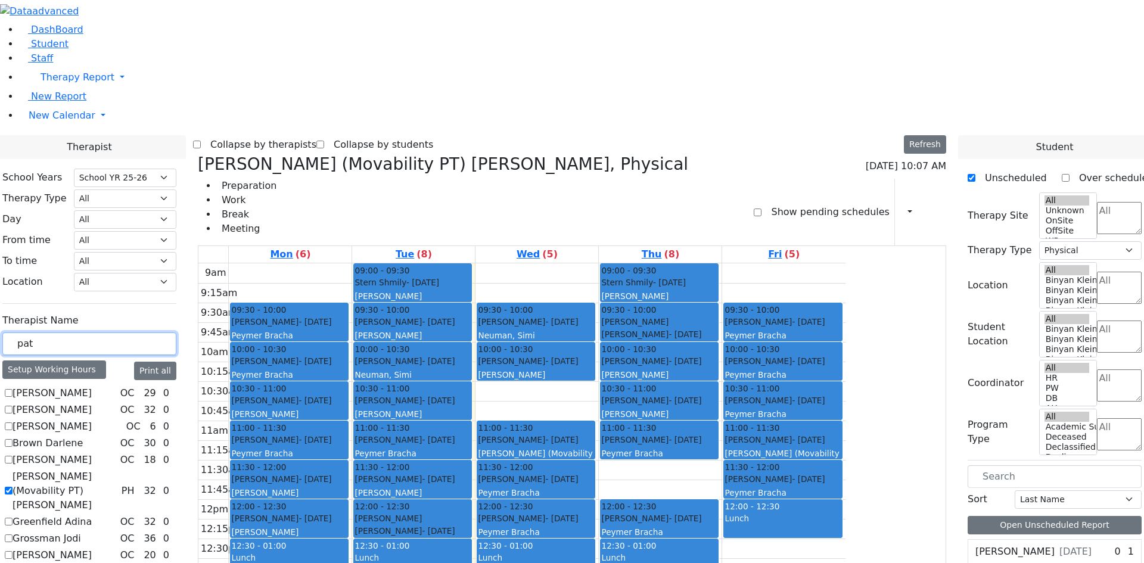
drag, startPoint x: 772, startPoint y: 294, endPoint x: 804, endPoint y: 455, distance: 164.0
click at [721, 455] on div "09:00 - 09:30 Stern Shmily - 01/17/2021 Zentman (Eichorn) Elizabeth (Nechama) 0…" at bounding box center [660, 499] width 123 height 472
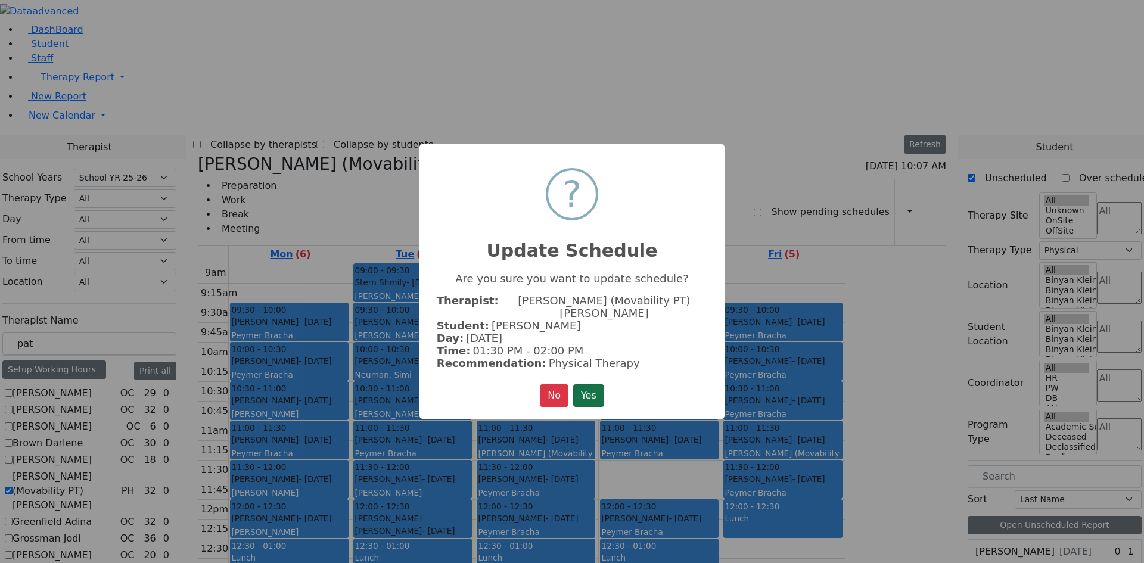
click at [591, 384] on button "Yes" at bounding box center [588, 395] width 31 height 23
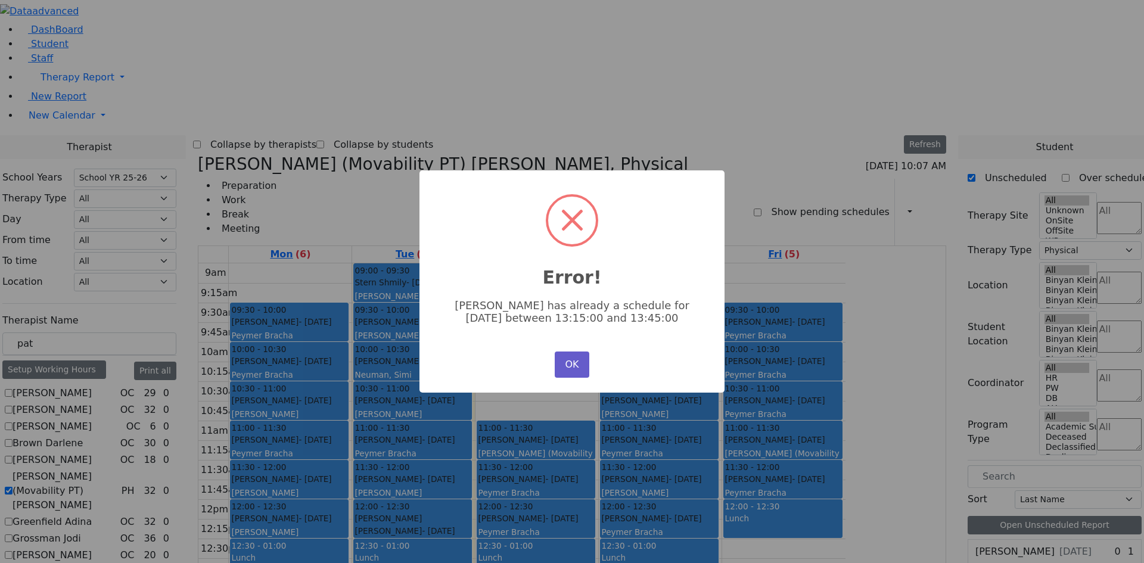
click at [573, 357] on button "OK" at bounding box center [572, 365] width 35 height 26
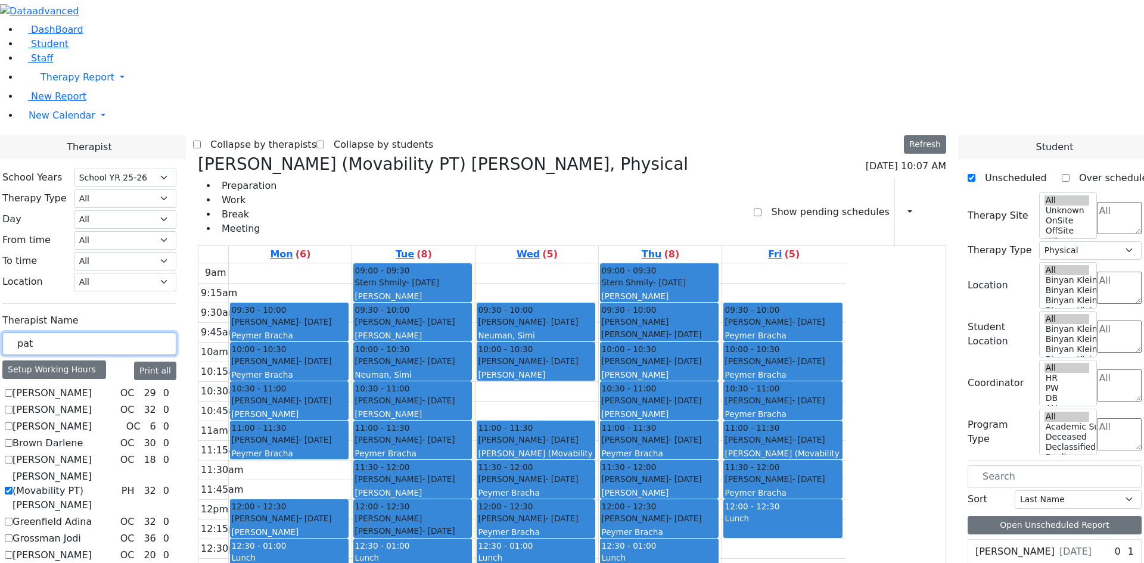
drag, startPoint x: 427, startPoint y: 284, endPoint x: 651, endPoint y: 410, distance: 257.2
click at [649, 400] on tr "09:30 - 10:00 Friesel Nechama - 05/04/2018 Peymer Bracha 10:00 - 10:30 Diamant …" at bounding box center [521, 499] width 647 height 472
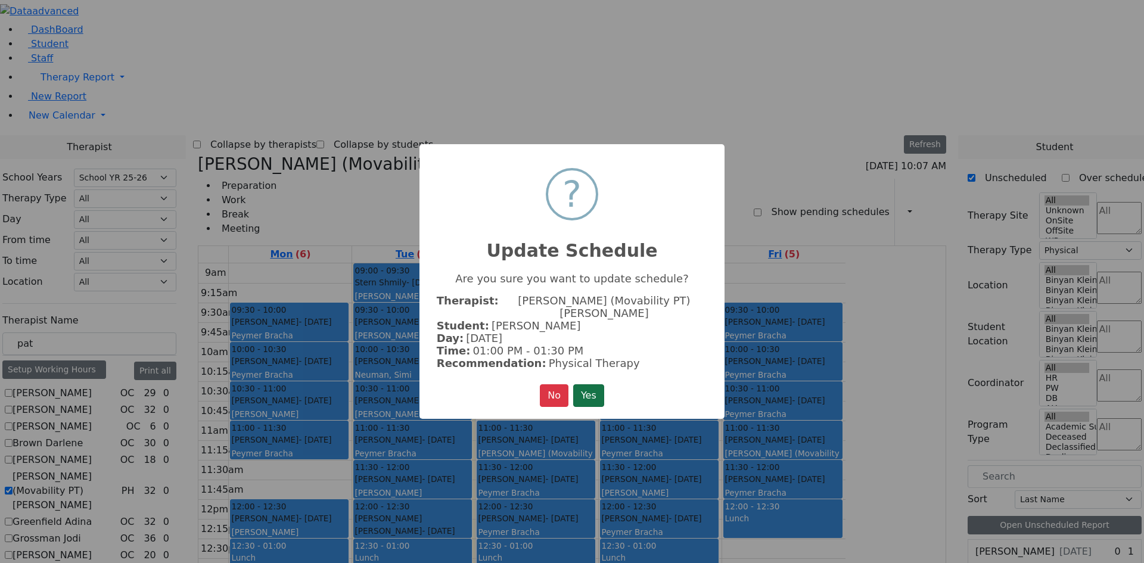
click at [601, 386] on button "Yes" at bounding box center [588, 395] width 31 height 23
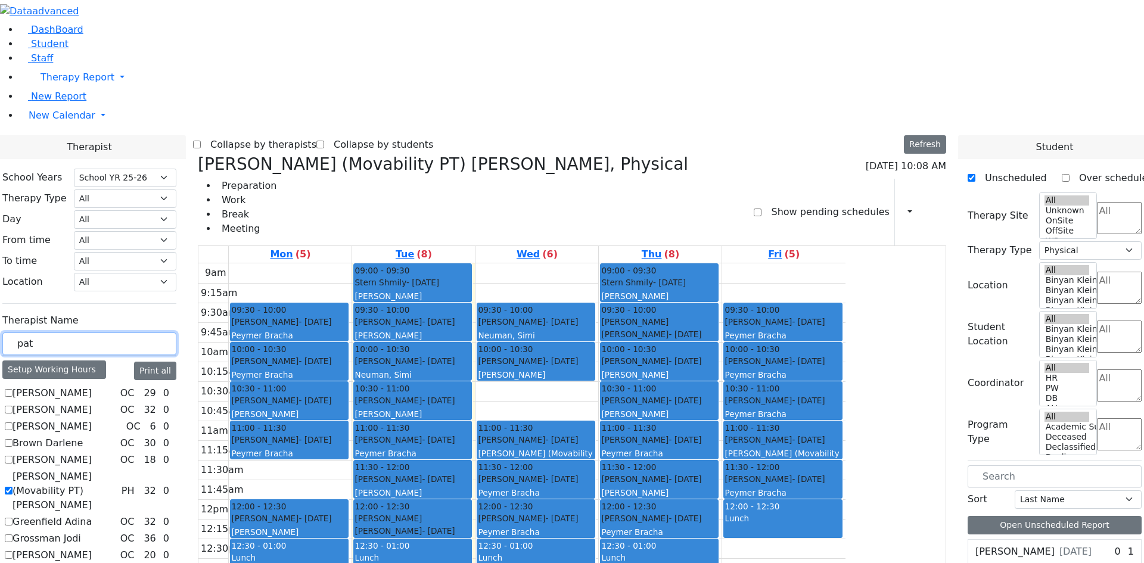
drag, startPoint x: 634, startPoint y: 415, endPoint x: 641, endPoint y: 496, distance: 80.7
click at [598, 496] on div "09:30 - 10:00 Frankel Freidy - 05/15/2018 Neuman, Simi 10:00 - 10:30 Srugo Avru…" at bounding box center [536, 499] width 123 height 472
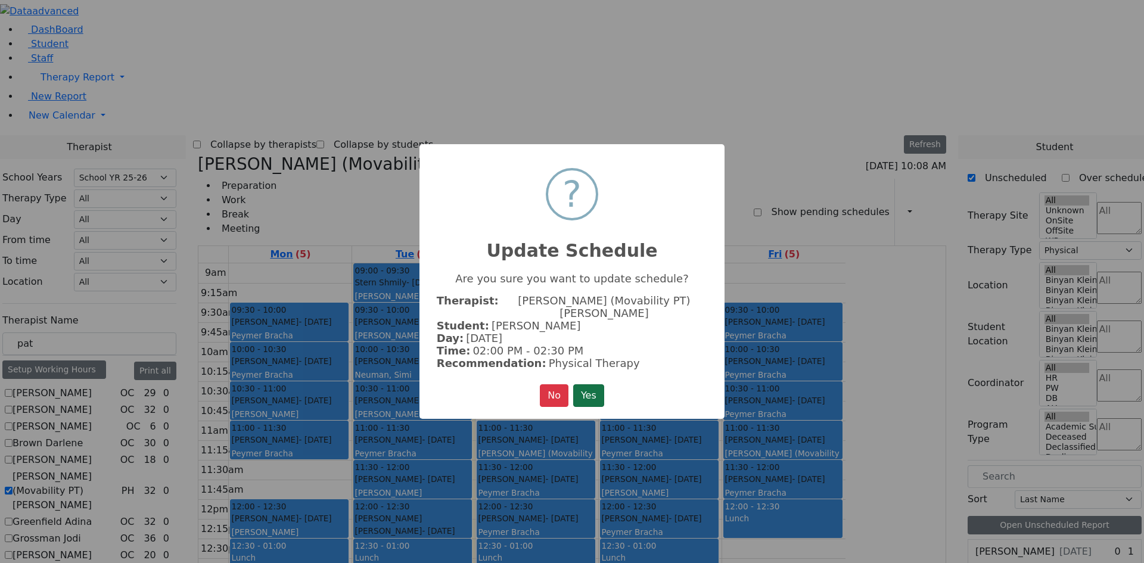
click at [588, 384] on button "Yes" at bounding box center [588, 395] width 31 height 23
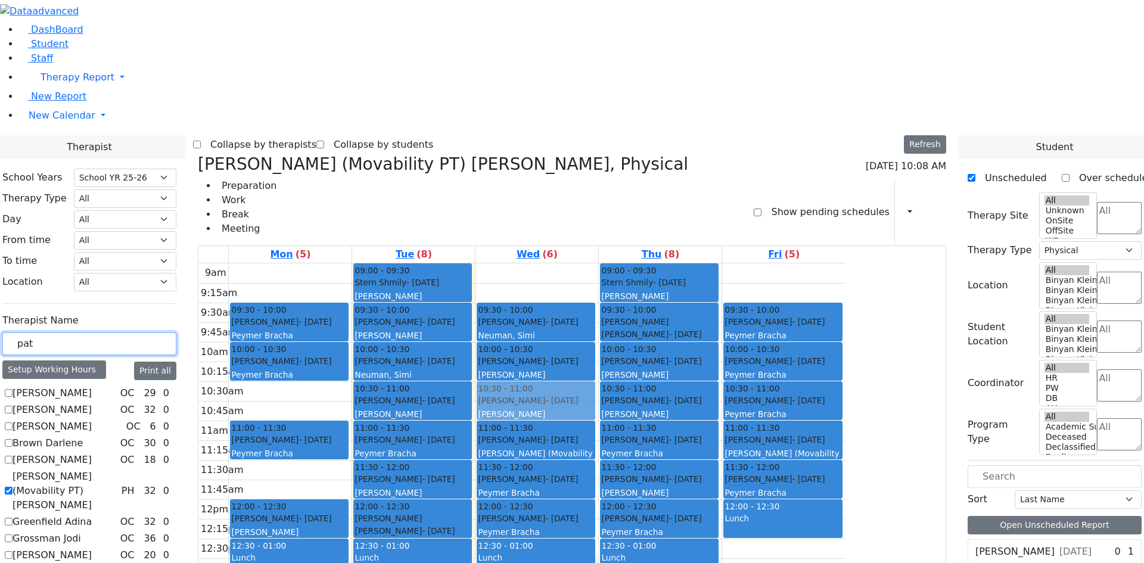
drag, startPoint x: 413, startPoint y: 203, endPoint x: 672, endPoint y: 195, distance: 259.3
click at [672, 263] on tr "09:30 - 10:00 Friesel Nechama - 05/04/2018 Peymer Bracha 10:00 - 10:30 Diamant …" at bounding box center [521, 499] width 647 height 472
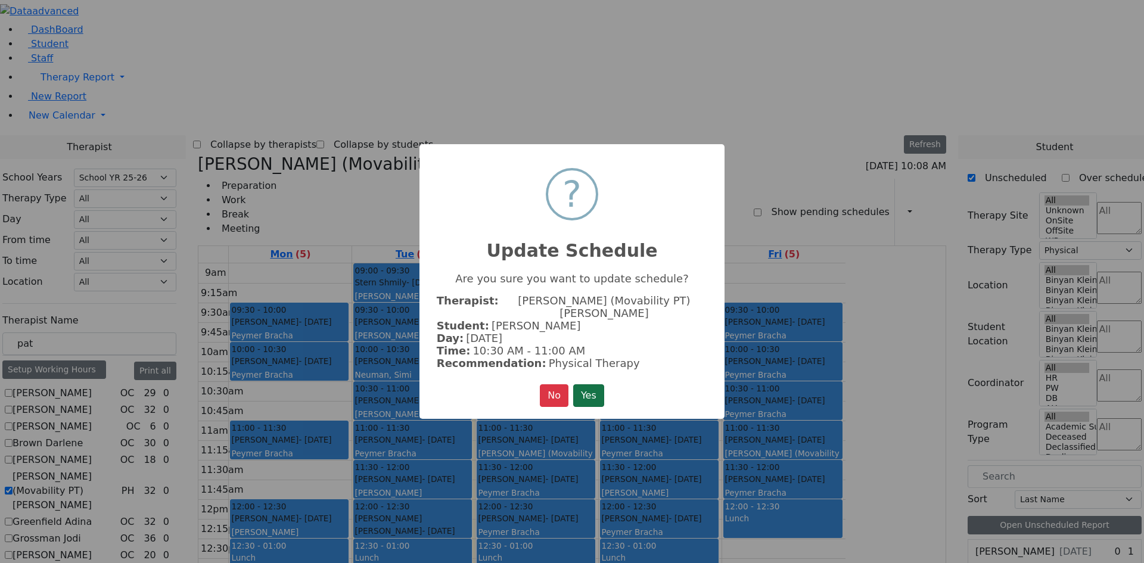
click at [602, 390] on button "Yes" at bounding box center [588, 395] width 31 height 23
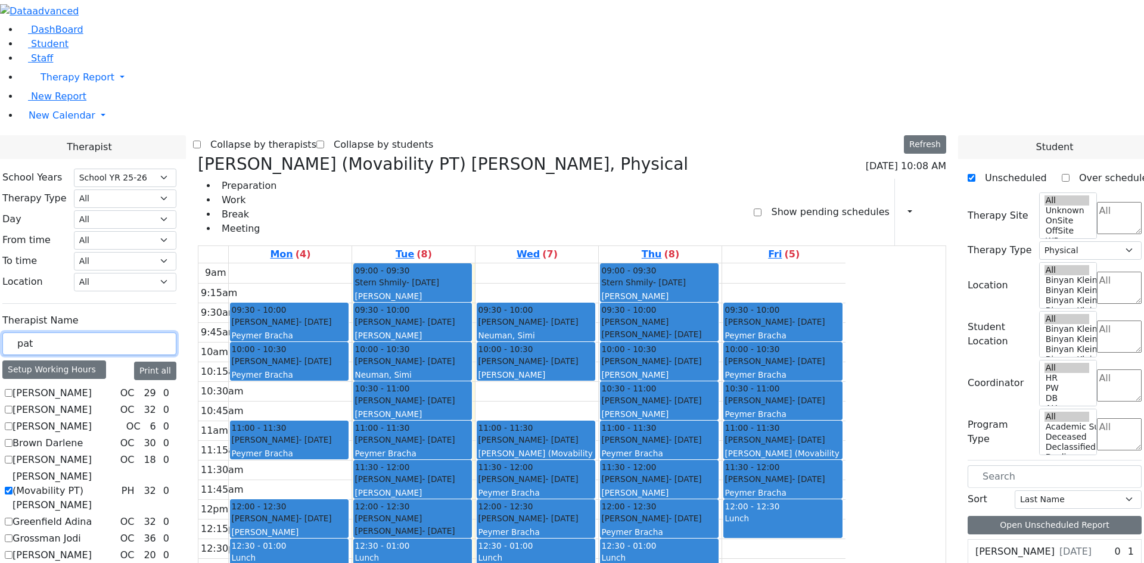
drag, startPoint x: 646, startPoint y: 210, endPoint x: 657, endPoint y: 432, distance: 221.9
click at [598, 406] on div "09:30 - 10:00 Frankel Freidy - 05/15/2018 Neuman, Simi 10:00 - 10:30 Srugo Avru…" at bounding box center [536, 499] width 123 height 472
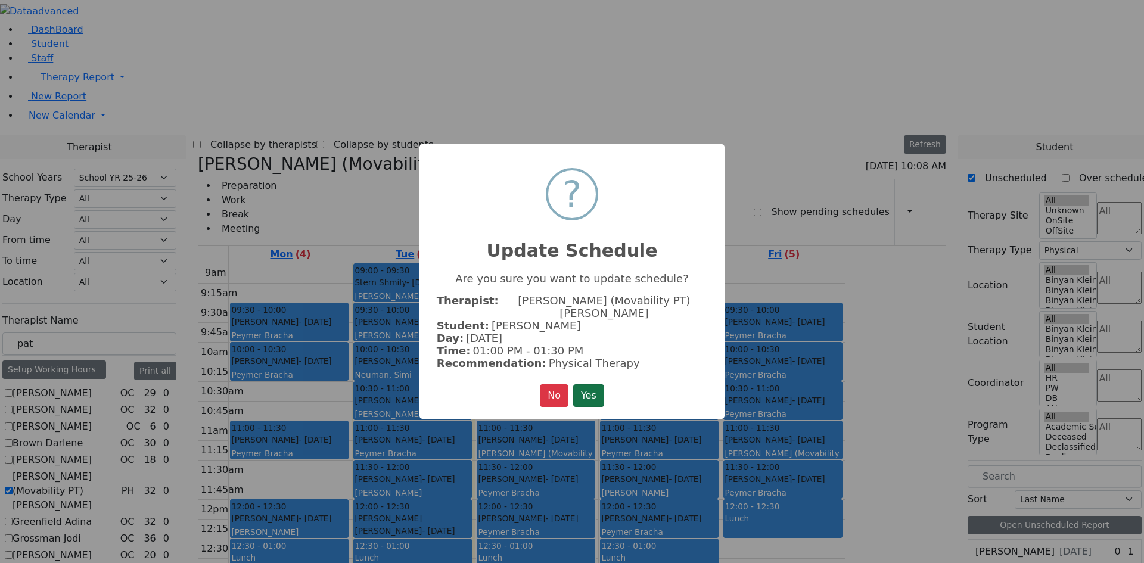
click at [581, 384] on button "Yes" at bounding box center [588, 395] width 31 height 23
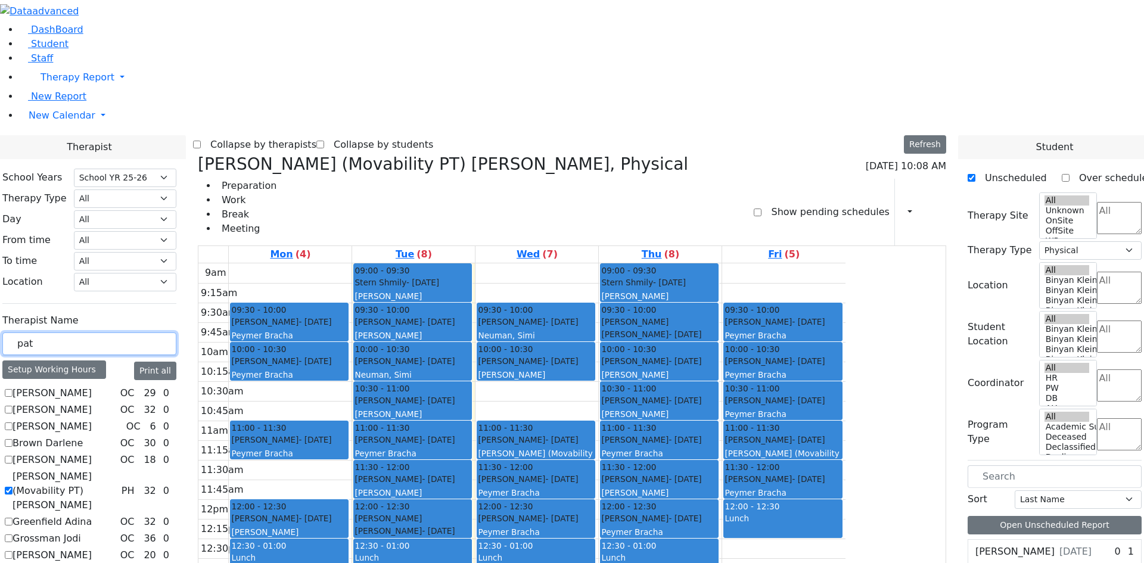
drag, startPoint x: 682, startPoint y: 494, endPoint x: 673, endPoint y: 464, distance: 31.3
click at [598, 457] on div "09:30 - 10:00 Frankel Freidy - 05/15/2018 Neuman, Simi 10:00 - 10:30 Srugo Avru…" at bounding box center [536, 499] width 123 height 472
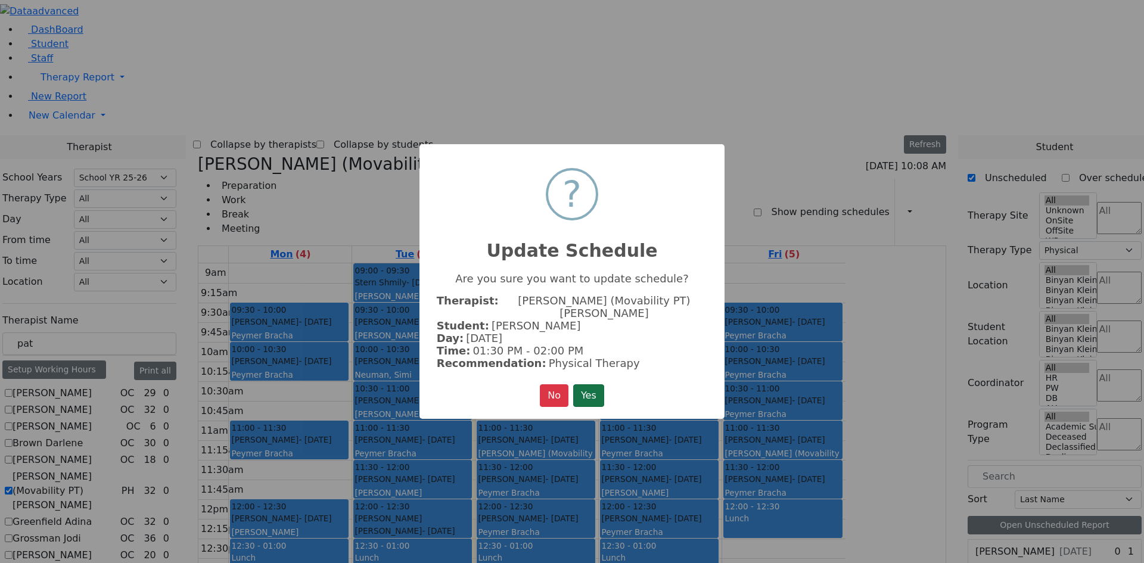
click at [599, 388] on button "Yes" at bounding box center [588, 395] width 31 height 23
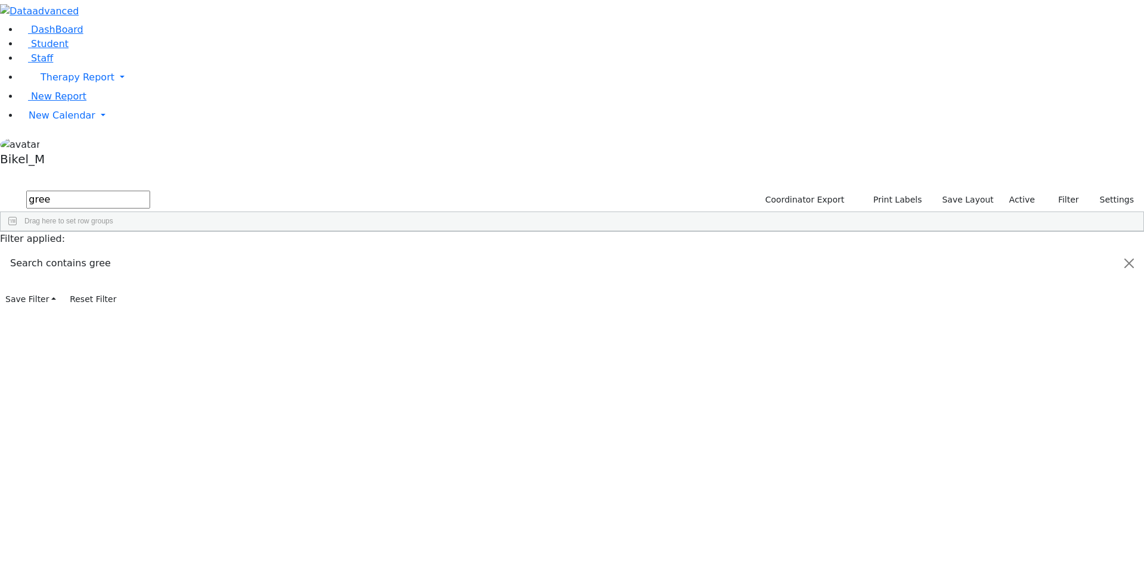
click at [152, 268] on div "Greenfeld" at bounding box center [114, 276] width 75 height 17
click at [152, 301] on div "Greenfield" at bounding box center [114, 309] width 75 height 17
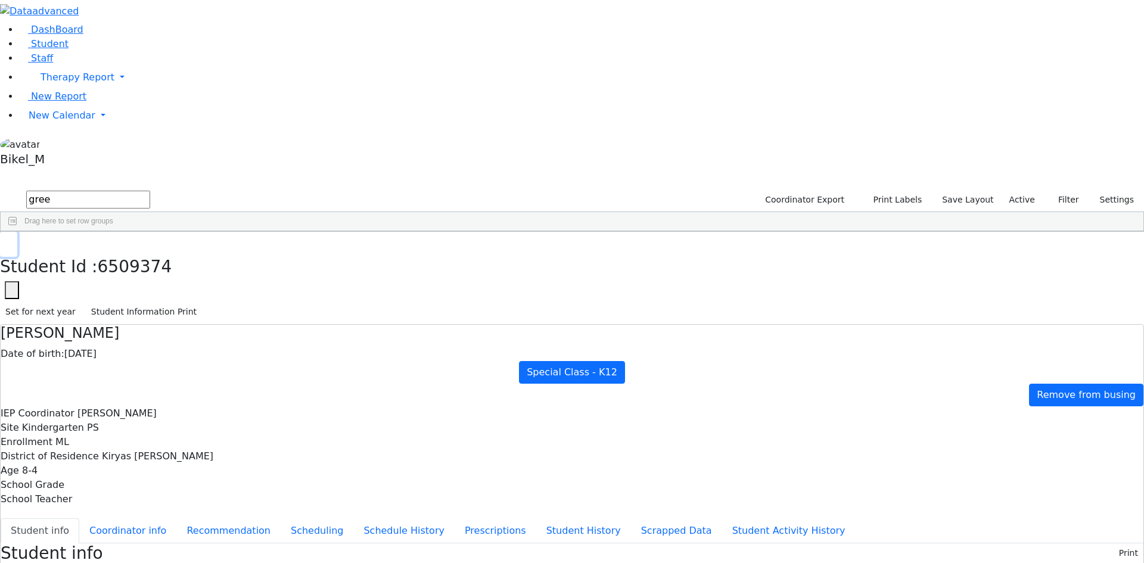
click at [17, 232] on button "button" at bounding box center [8, 244] width 17 height 25
drag, startPoint x: 211, startPoint y: 45, endPoint x: 57, endPoint y: 54, distance: 154.6
click at [89, 46] on div "DashBoard Student Staff Therapy Report Student Old Calendar Report" at bounding box center [572, 556] width 1144 height 1113
click at [152, 251] on div "[PERSON_NAME]" at bounding box center [114, 259] width 75 height 17
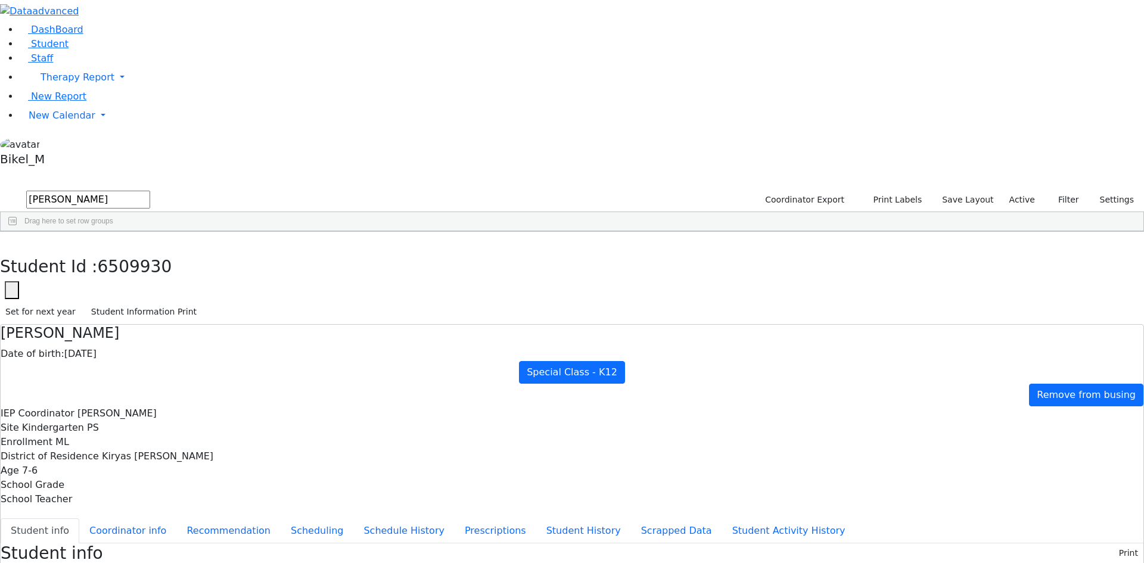
click at [213, 171] on div "Students 4 A 24 K 24 W 24 A 24 K 24 W 24 876" at bounding box center [572, 180] width 1144 height 18
click at [12, 241] on icon "button" at bounding box center [8, 244] width 7 height 7
drag, startPoint x: 214, startPoint y: 50, endPoint x: 16, endPoint y: 55, distance: 197.9
click at [16, 55] on div "DashBoard Student Staff Therapy Report Student Old Calendar Report" at bounding box center [572, 509] width 1144 height 1019
click at [270, 318] on div "6509388 [PERSON_NAME] [DATE] [PERSON_NAME] ML Special Class - K12 Kiryas [PERSO…" at bounding box center [489, 326] width 977 height 17
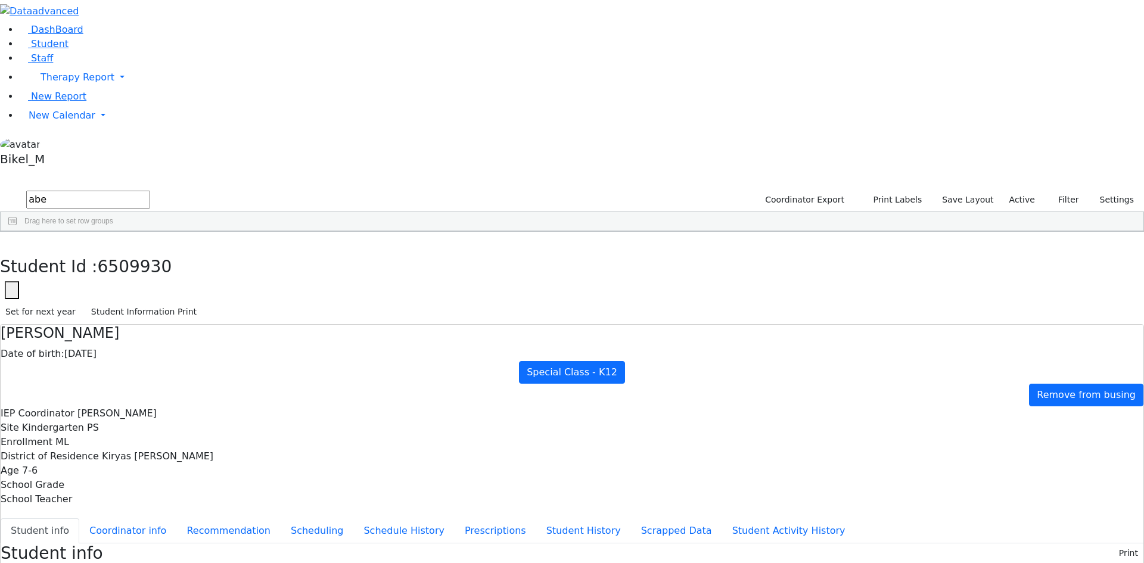
click at [270, 318] on div "6509388 [PERSON_NAME] [DATE] [PERSON_NAME] ML Special Class - K12 Kiryas [PERSO…" at bounding box center [489, 326] width 977 height 17
click at [176, 518] on button "Coordinator info" at bounding box center [127, 530] width 97 height 25
click at [79, 518] on button "Student info" at bounding box center [40, 530] width 79 height 25
drag, startPoint x: 243, startPoint y: 20, endPoint x: 234, endPoint y: 20, distance: 9.5
click at [242, 232] on div "Student Id : 6509388 Student Id 6509388 Cancel Save Set for next year Student I…" at bounding box center [572, 278] width 1144 height 93
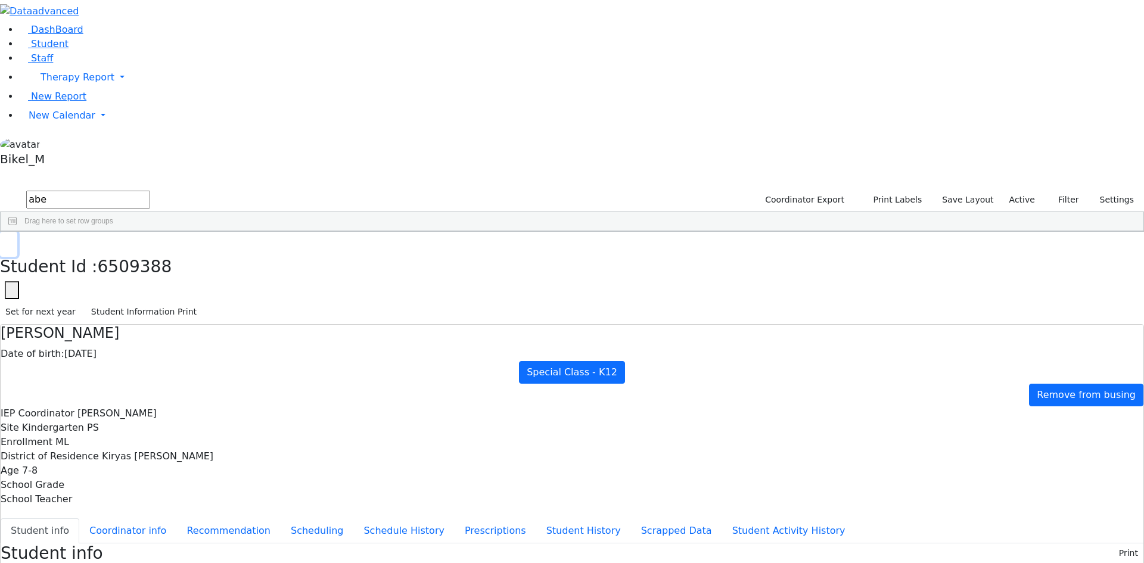
click at [17, 232] on button "button" at bounding box center [8, 244] width 17 height 25
drag, startPoint x: 212, startPoint y: 47, endPoint x: 132, endPoint y: 61, distance: 81.6
click at [133, 62] on div "DashBoard Student Staff Therapy Report Student Old Calendar Report" at bounding box center [572, 528] width 1144 height 1057
type input "i"
click at [152, 334] on div "[PERSON_NAME]" at bounding box center [114, 342] width 75 height 17
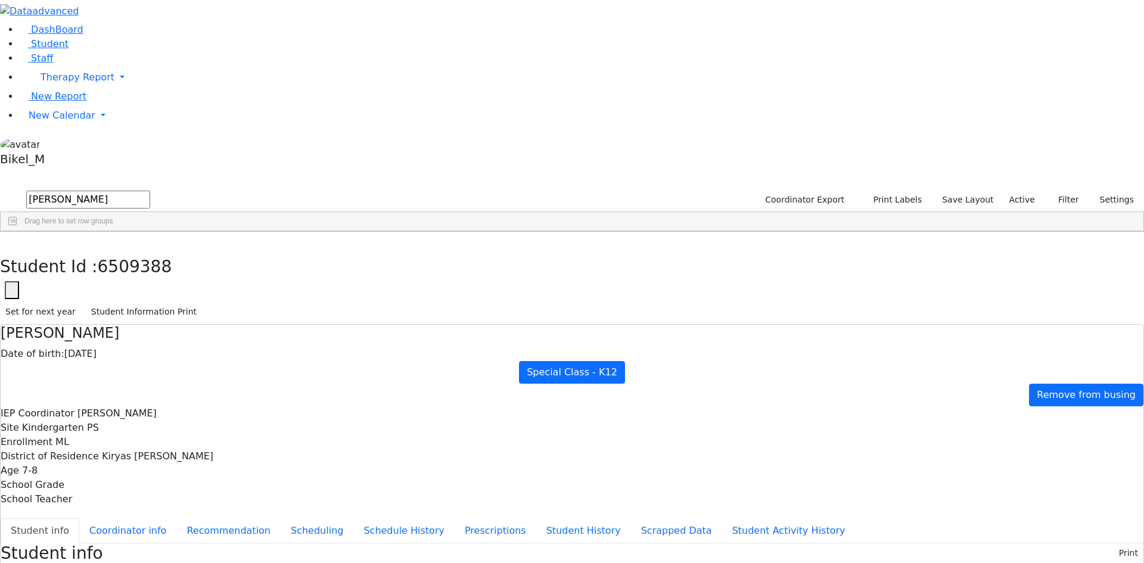
click at [152, 334] on div "[PERSON_NAME]" at bounding box center [114, 342] width 75 height 17
click at [17, 232] on button "button" at bounding box center [8, 244] width 17 height 25
drag, startPoint x: 217, startPoint y: 41, endPoint x: 130, endPoint y: 55, distance: 87.6
click at [131, 55] on div "DashBoard Student Staff Therapy Report Student Old Calendar Report" at bounding box center [572, 509] width 1144 height 1019
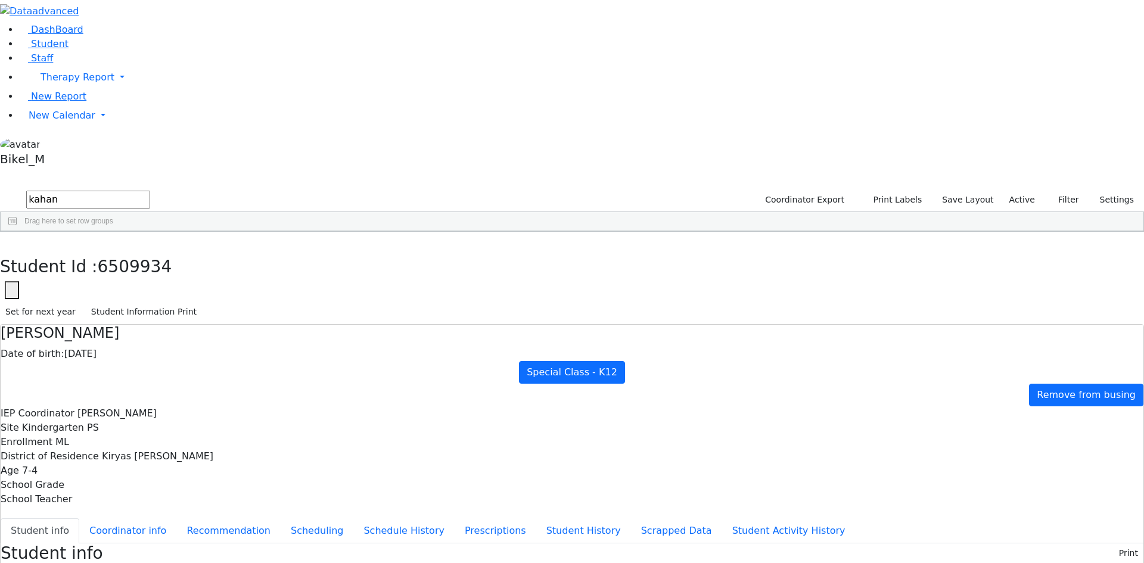
click at [152, 284] on div "Kahan" at bounding box center [114, 292] width 75 height 17
click at [5, 241] on use "button" at bounding box center [5, 241] width 0 height 0
drag, startPoint x: 214, startPoint y: 49, endPoint x: 99, endPoint y: 60, distance: 115.4
click at [99, 60] on div "DashBoard Student Staff Therapy Report Student Old Calendar Report" at bounding box center [572, 509] width 1144 height 1019
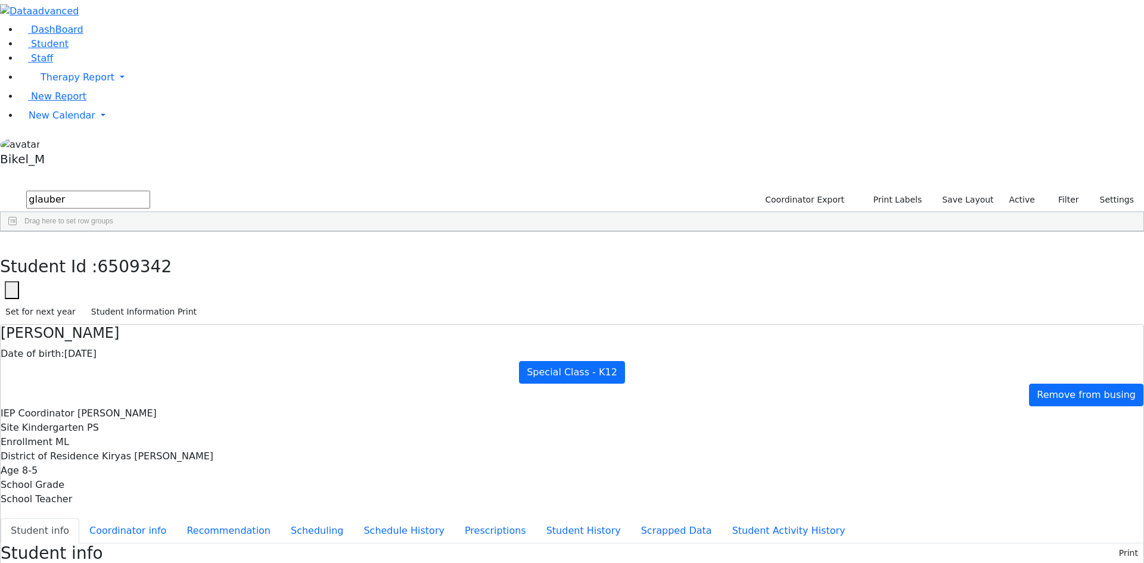
click at [152, 251] on div "Glauber" at bounding box center [114, 259] width 75 height 17
click at [17, 232] on button "button" at bounding box center [8, 244] width 17 height 25
drag, startPoint x: 215, startPoint y: 51, endPoint x: 53, endPoint y: 54, distance: 162.1
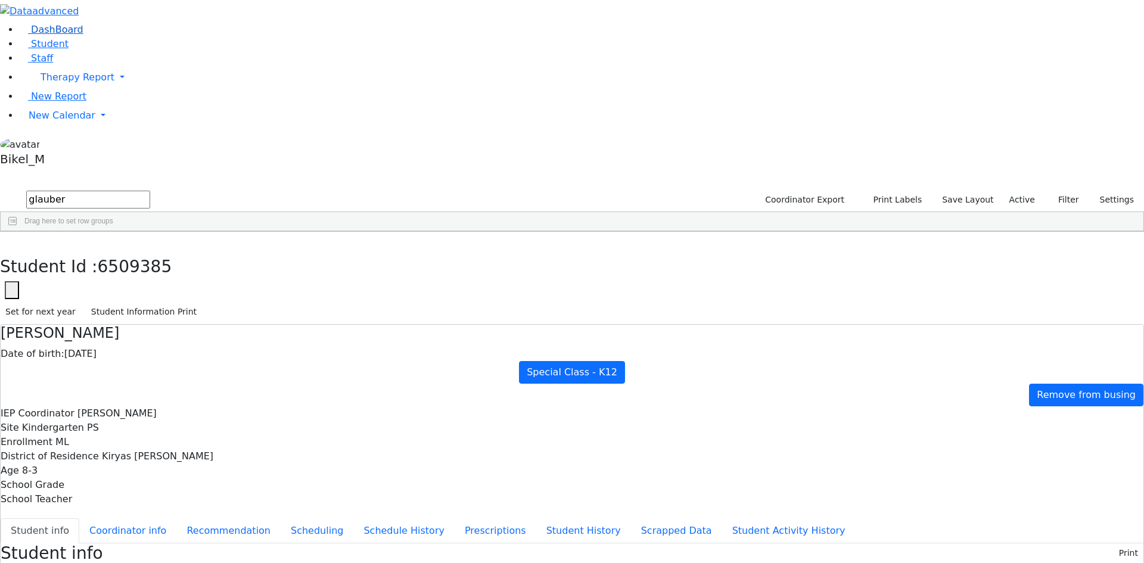
click at [53, 54] on div "DashBoard Student Staff Therapy Report Student Old Calendar Report" at bounding box center [572, 528] width 1144 height 1056
click at [227, 251] on div "Pinchus" at bounding box center [189, 259] width 75 height 17
click at [17, 232] on button "button" at bounding box center [8, 244] width 17 height 25
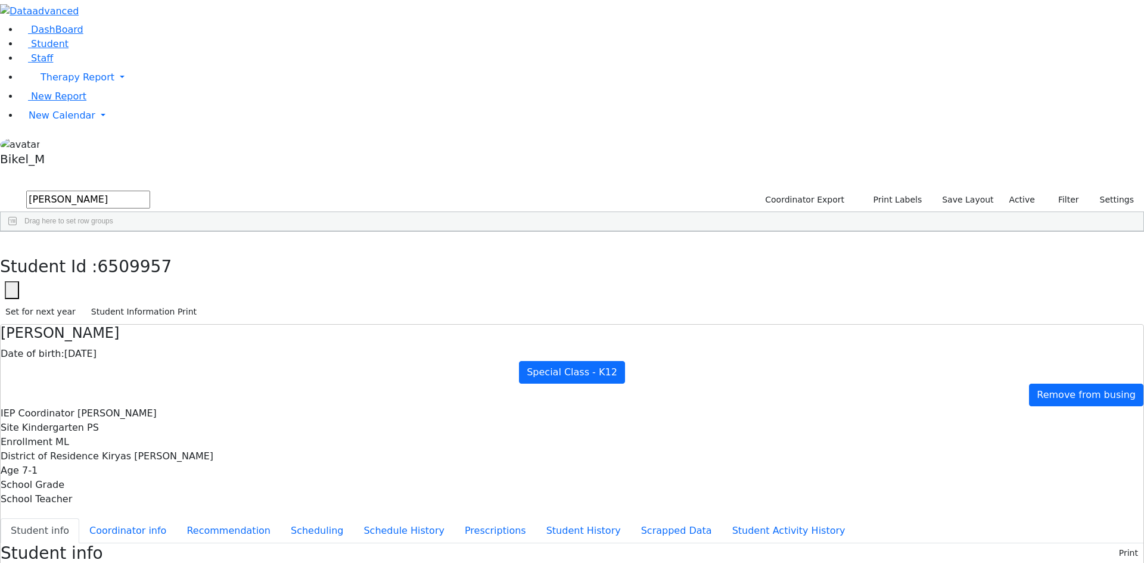
drag, startPoint x: 217, startPoint y: 45, endPoint x: 132, endPoint y: 42, distance: 84.7
click at [132, 42] on div "DashBoard Student Staff Therapy Report Student Old Calendar Report" at bounding box center [572, 533] width 1144 height 1066
type input "s"
click at [152, 251] on div "Faivelson" at bounding box center [114, 259] width 75 height 17
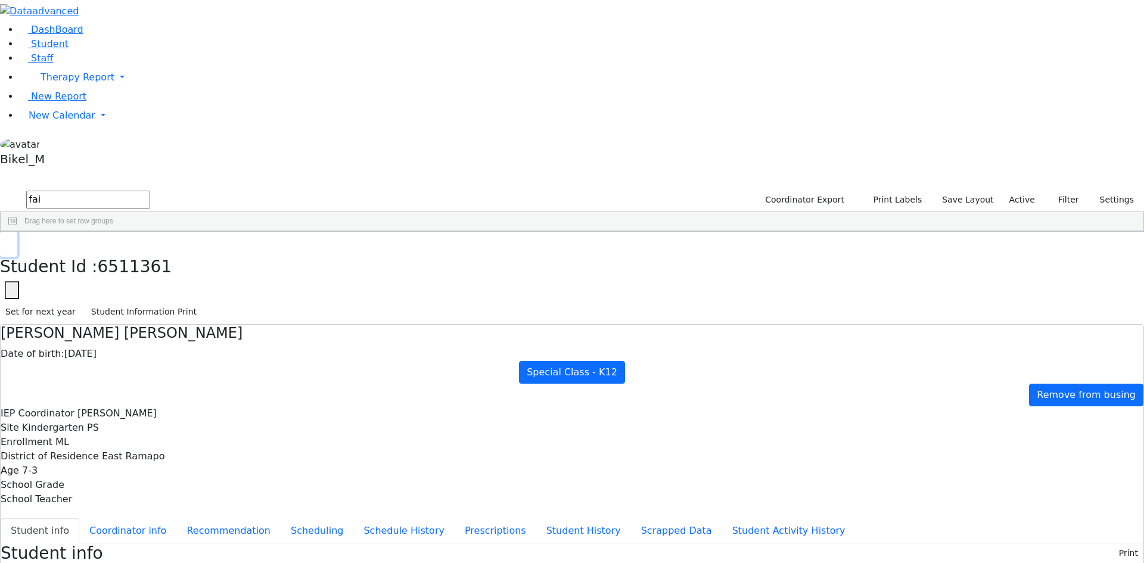
click at [17, 232] on button "button" at bounding box center [8, 244] width 17 height 25
drag, startPoint x: 176, startPoint y: 42, endPoint x: 135, endPoint y: 56, distance: 43.3
click at [135, 56] on div "DashBoard Student Staff Therapy Report Student Old Calendar Report" at bounding box center [572, 519] width 1144 height 1038
click at [152, 251] on div "Friesel" at bounding box center [114, 259] width 75 height 17
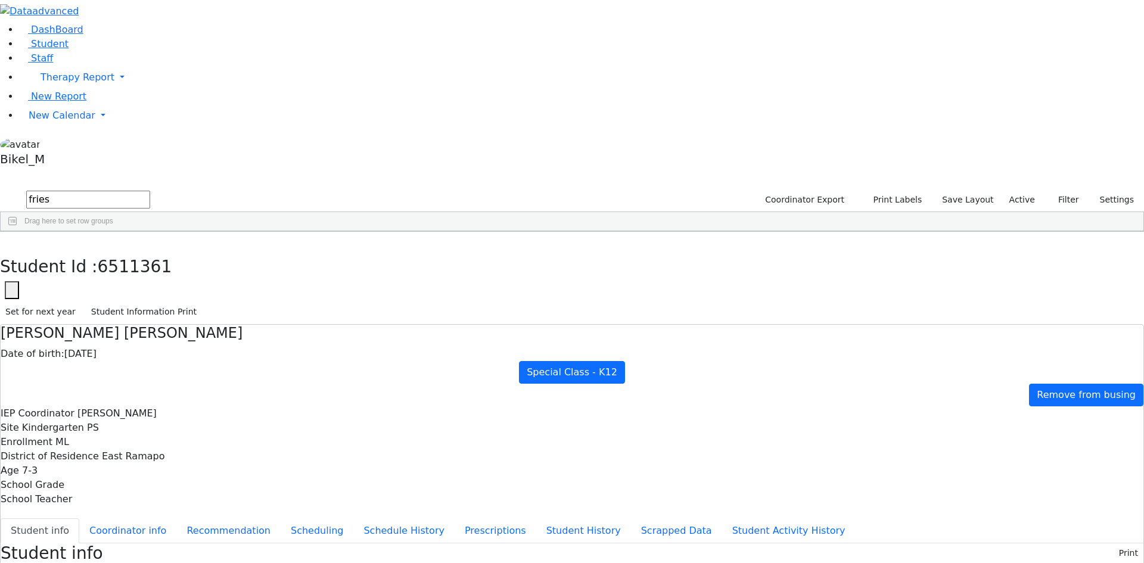
click at [152, 251] on div "Friesel" at bounding box center [114, 259] width 75 height 17
click at [12, 241] on icon "button" at bounding box center [8, 244] width 7 height 7
drag, startPoint x: 210, startPoint y: 42, endPoint x: 45, endPoint y: 52, distance: 165.3
click at [45, 52] on div "DashBoard Student Staff Therapy Report Student Old Calendar Report" at bounding box center [572, 519] width 1144 height 1038
type input "h"
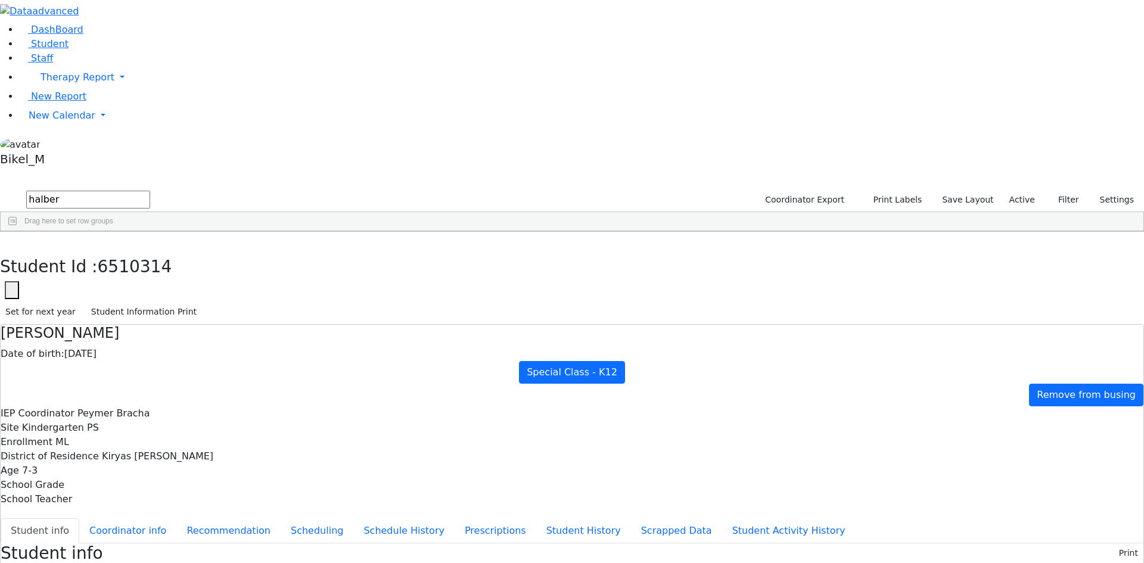
click at [152, 251] on div "Halberstam" at bounding box center [114, 259] width 75 height 17
drag, startPoint x: 221, startPoint y: 17, endPoint x: 219, endPoint y: 25, distance: 8.7
click at [17, 232] on button "button" at bounding box center [8, 244] width 17 height 25
drag, startPoint x: 198, startPoint y: 48, endPoint x: 94, endPoint y: 48, distance: 104.9
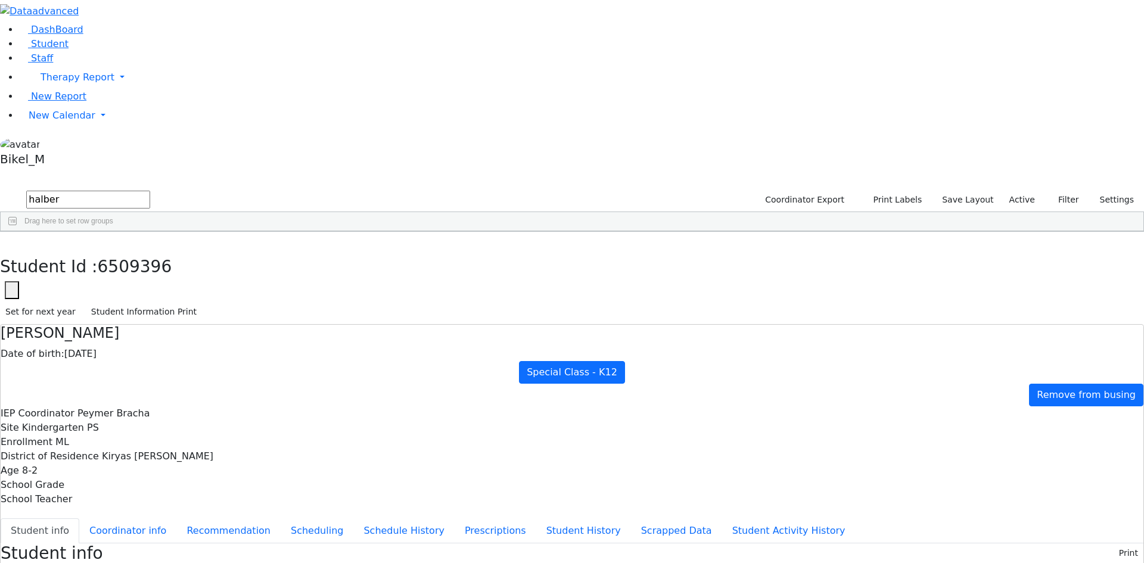
click at [152, 251] on div "[PERSON_NAME]" at bounding box center [114, 259] width 75 height 17
click at [12, 241] on icon "button" at bounding box center [8, 244] width 7 height 7
drag, startPoint x: 222, startPoint y: 51, endPoint x: 123, endPoint y: 58, distance: 99.8
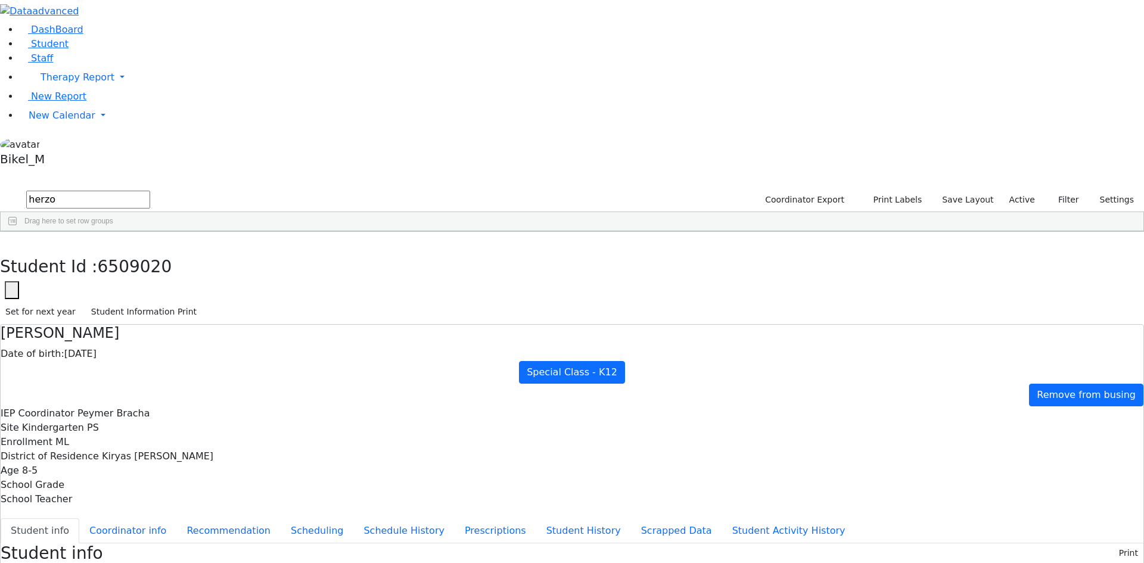
click at [123, 58] on div "DashBoard Student Staff Therapy Report Student Old Calendar Report" at bounding box center [572, 557] width 1144 height 1115
click at [152, 251] on div "Hoffman" at bounding box center [114, 259] width 75 height 17
click at [12, 241] on icon "button" at bounding box center [8, 244] width 7 height 7
drag, startPoint x: 212, startPoint y: 42, endPoint x: 115, endPoint y: 53, distance: 97.8
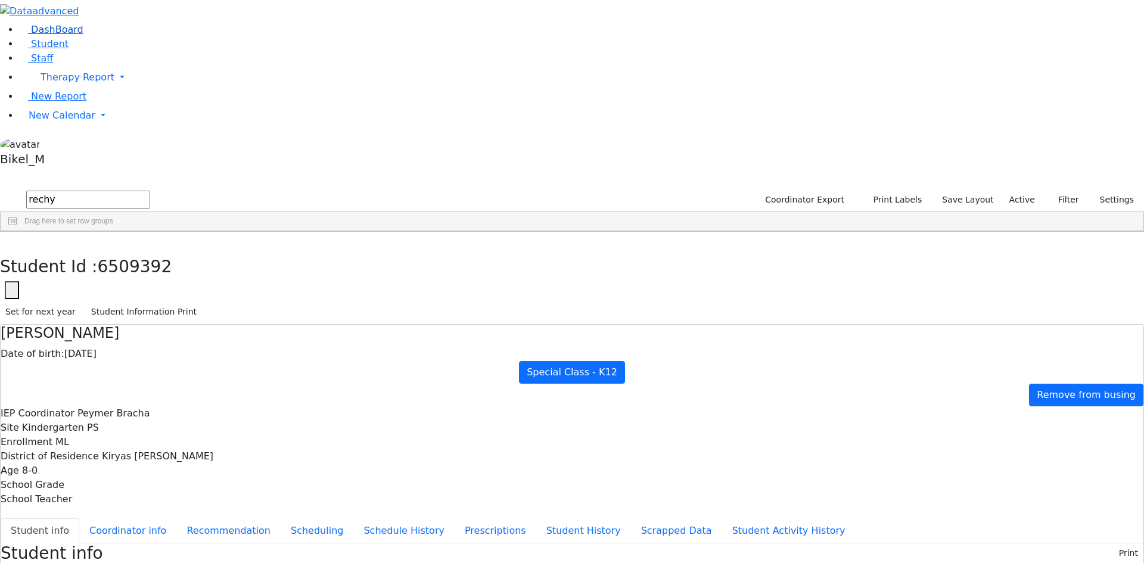
click at [115, 53] on div "DashBoard Student Staff Therapy Report Student Old Calendar Report" at bounding box center [572, 557] width 1144 height 1115
click at [152, 418] on div "[PERSON_NAME]" at bounding box center [114, 426] width 75 height 17
click at [17, 232] on button "button" at bounding box center [8, 244] width 17 height 25
drag, startPoint x: 230, startPoint y: 48, endPoint x: 116, endPoint y: 73, distance: 117.0
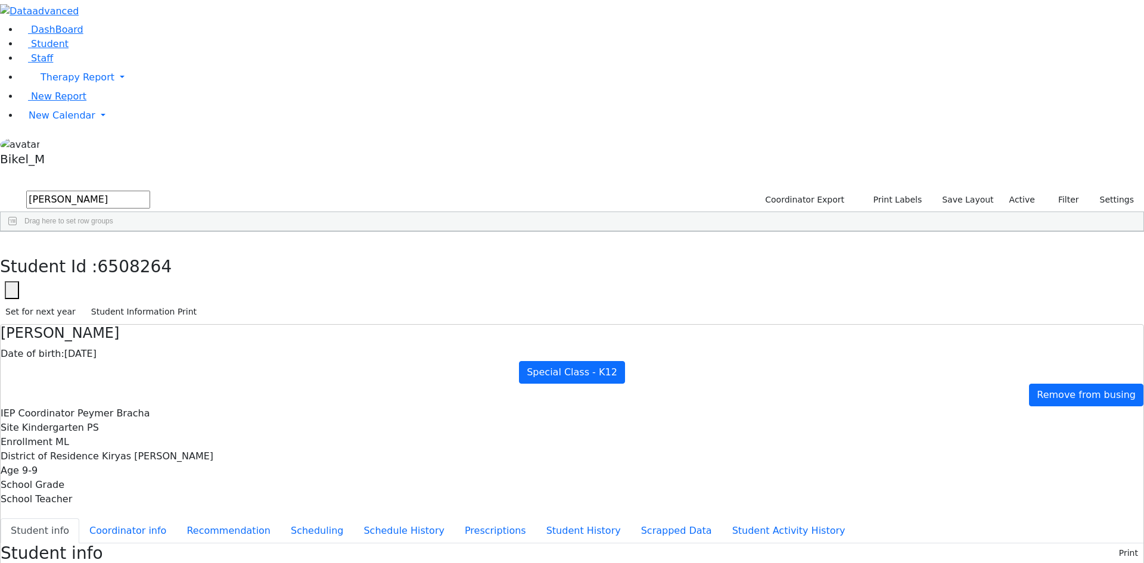
click at [152, 301] on div "Samet" at bounding box center [114, 309] width 75 height 17
click at [12, 241] on icon "button" at bounding box center [8, 244] width 7 height 7
drag, startPoint x: 214, startPoint y: 54, endPoint x: 122, endPoint y: 60, distance: 92.5
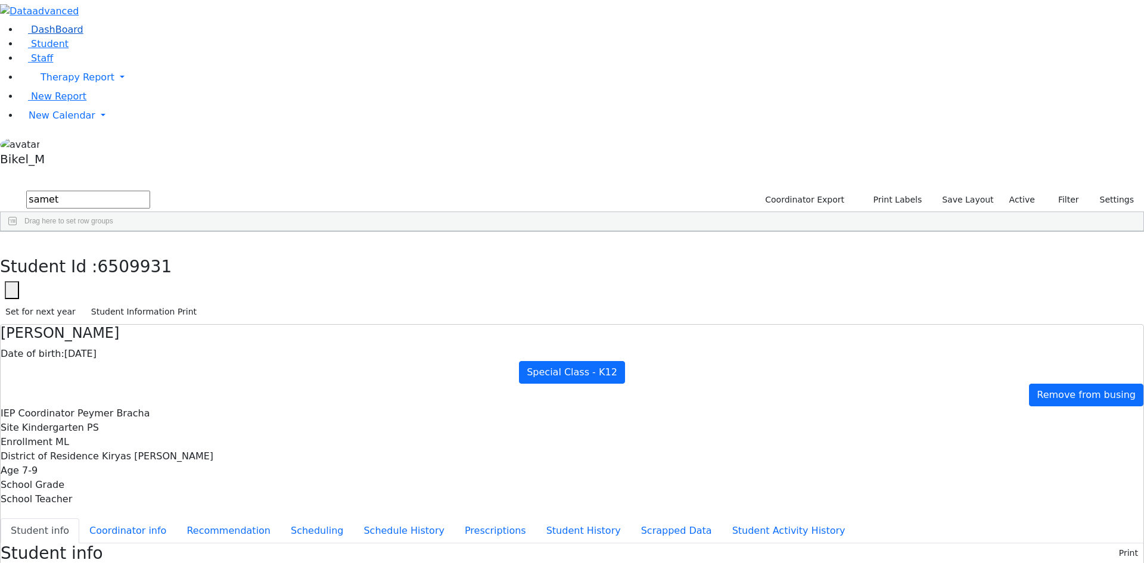
click at [125, 60] on div "DashBoard Student Staff Therapy Report Student Old Calendar Report" at bounding box center [572, 557] width 1144 height 1115
click at [152, 284] on div "Kahan" at bounding box center [114, 292] width 75 height 17
click at [17, 232] on button "button" at bounding box center [8, 244] width 17 height 25
drag, startPoint x: 180, startPoint y: 48, endPoint x: 130, endPoint y: 50, distance: 49.5
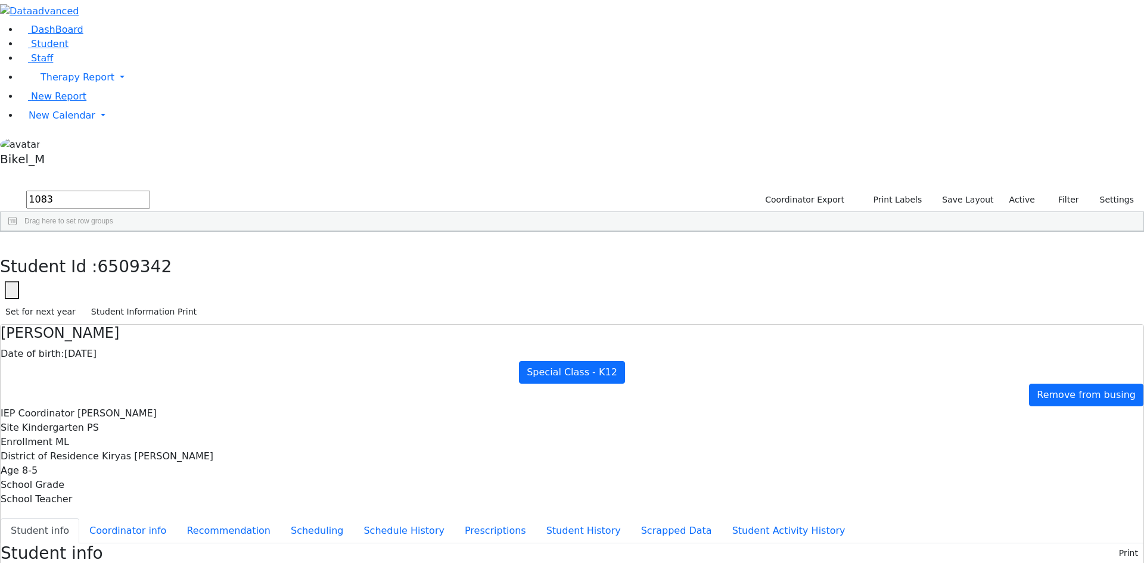
click at [131, 51] on div "DashBoard Student Staff Therapy Report Student Old Calendar Report" at bounding box center [572, 509] width 1144 height 1019
click at [227, 251] on div "[PERSON_NAME]" at bounding box center [189, 259] width 75 height 17
click at [12, 241] on icon "button" at bounding box center [8, 244] width 7 height 7
drag, startPoint x: 222, startPoint y: 48, endPoint x: 108, endPoint y: 66, distance: 115.3
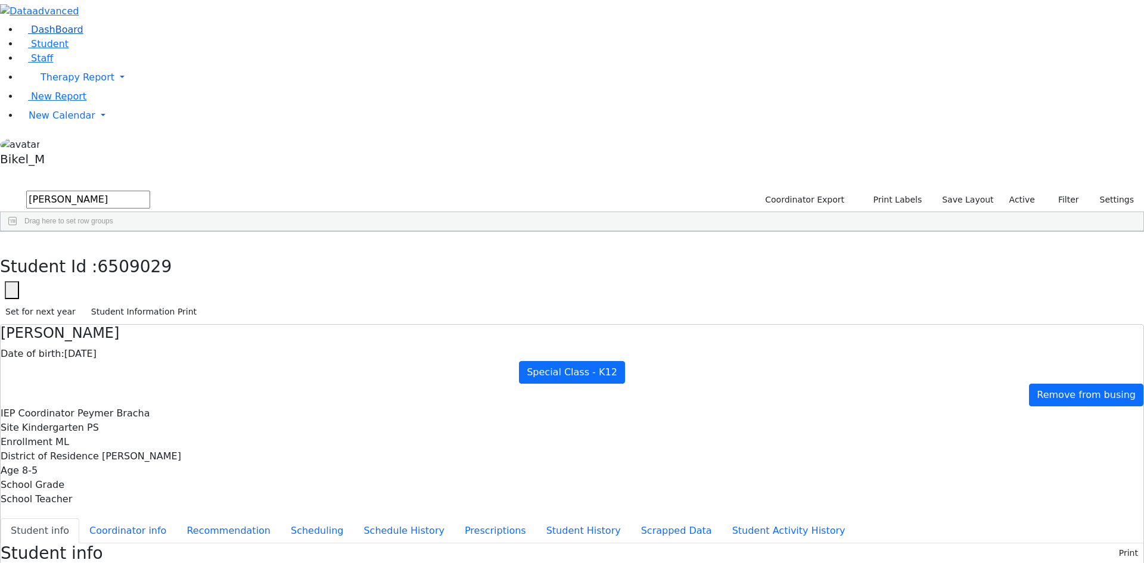
click at [108, 66] on div "DashBoard Student Staff Therapy Report Student Old Calendar Report" at bounding box center [572, 529] width 1144 height 1058
type input "[PERSON_NAME]"
click at [152, 268] on div "Mezei" at bounding box center [114, 276] width 75 height 17
